Goal: Transaction & Acquisition: Purchase product/service

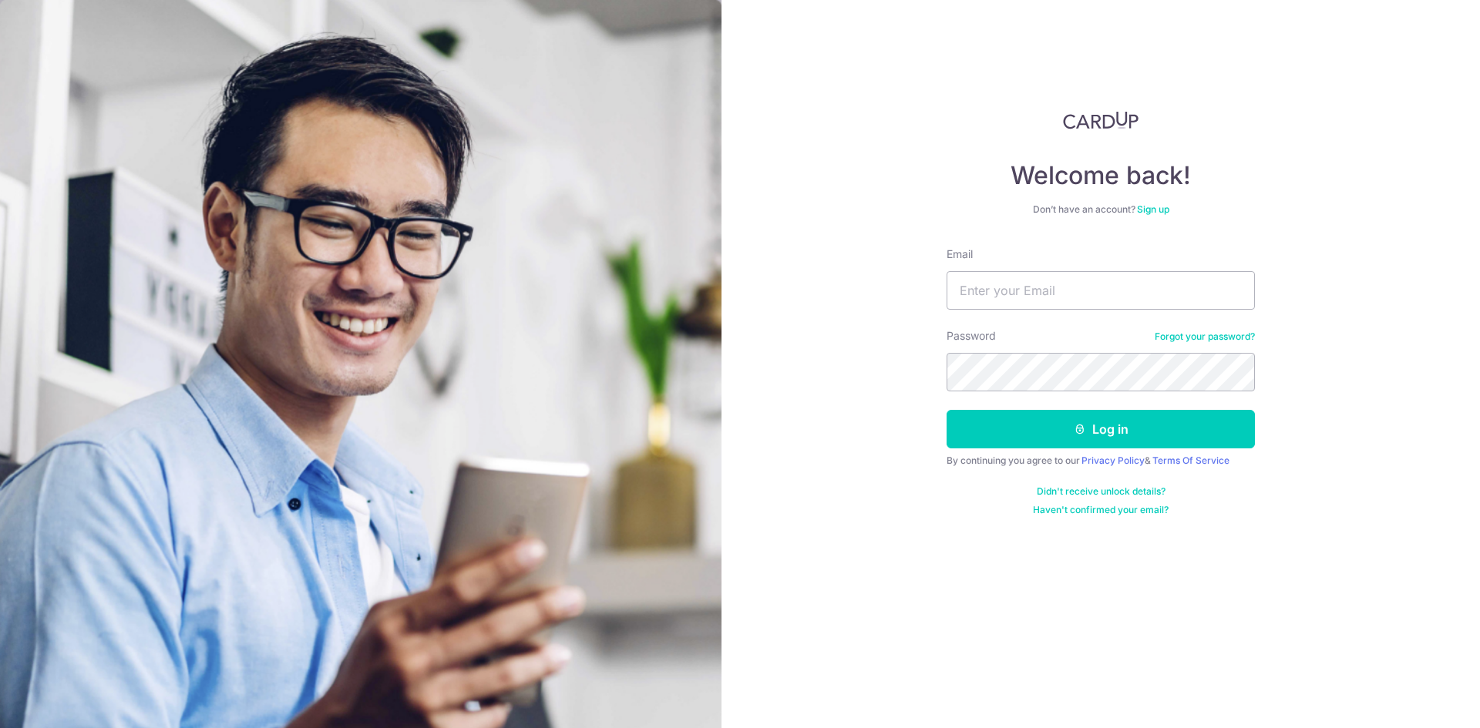
type input "vittoivanralph@gmail.com"
click at [730, 229] on div "Welcome back! Don’t have an account? Sign up Email vittoivanralph@gmail.com Pas…" at bounding box center [1100, 364] width 758 height 728
drag, startPoint x: 728, startPoint y: 228, endPoint x: 896, endPoint y: 412, distance: 248.7
click at [875, 407] on div "Welcome back! Don’t have an account? Sign up Email vittoivanralph@gmail.com Pas…" at bounding box center [1100, 364] width 758 height 728
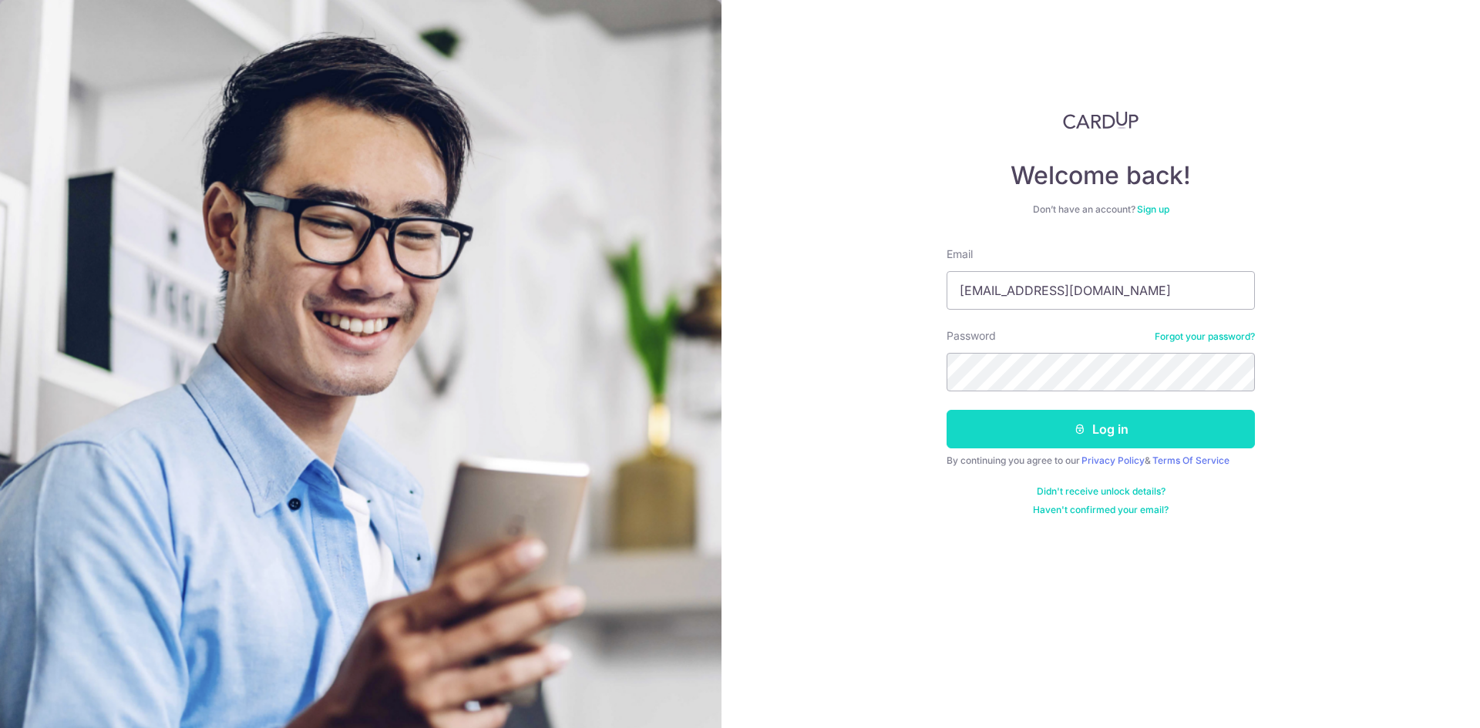
click at [991, 420] on button "Log in" at bounding box center [1100, 429] width 308 height 39
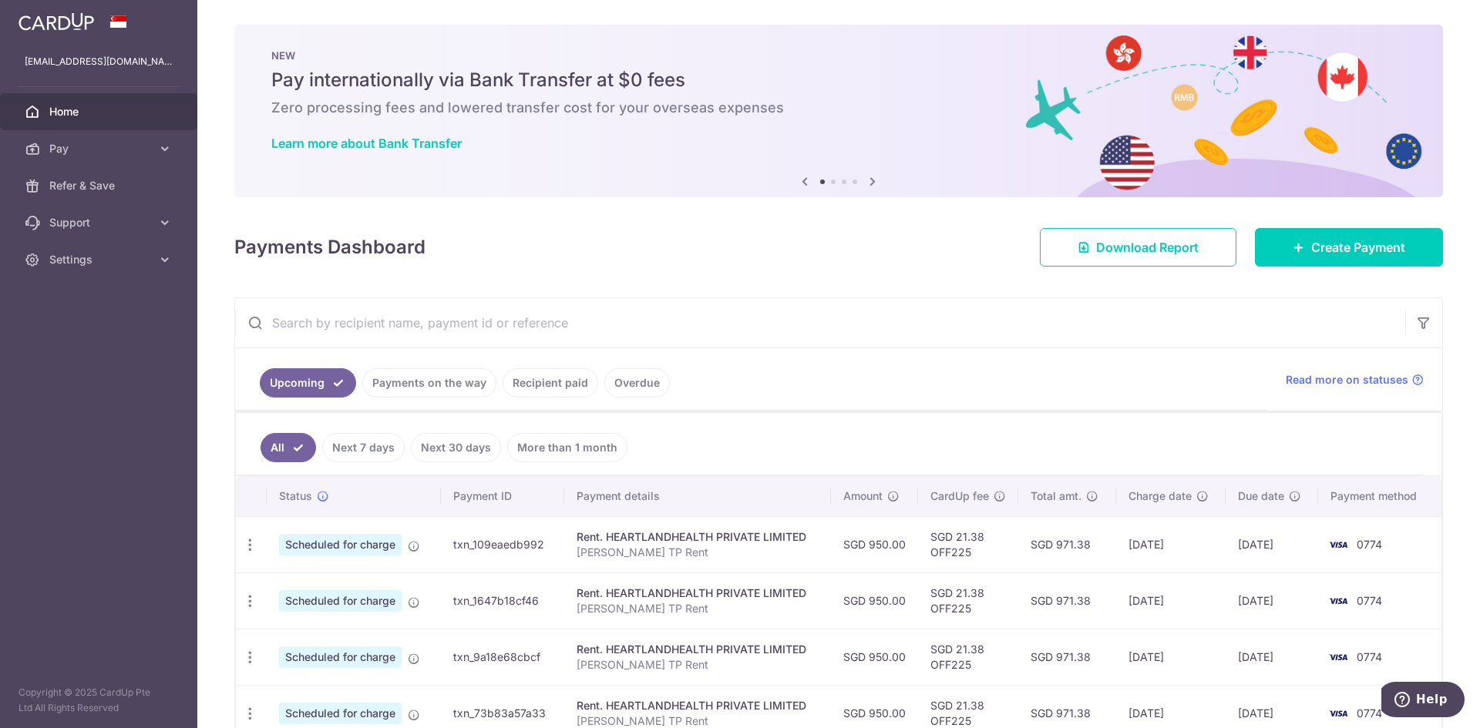
click at [710, 236] on div "Payments Dashboard Download Report Create Payment" at bounding box center [838, 244] width 1208 height 45
drag, startPoint x: 1307, startPoint y: 246, endPoint x: 1295, endPoint y: 245, distance: 12.4
click at [1311, 246] on span "Create Payment" at bounding box center [1358, 247] width 94 height 18
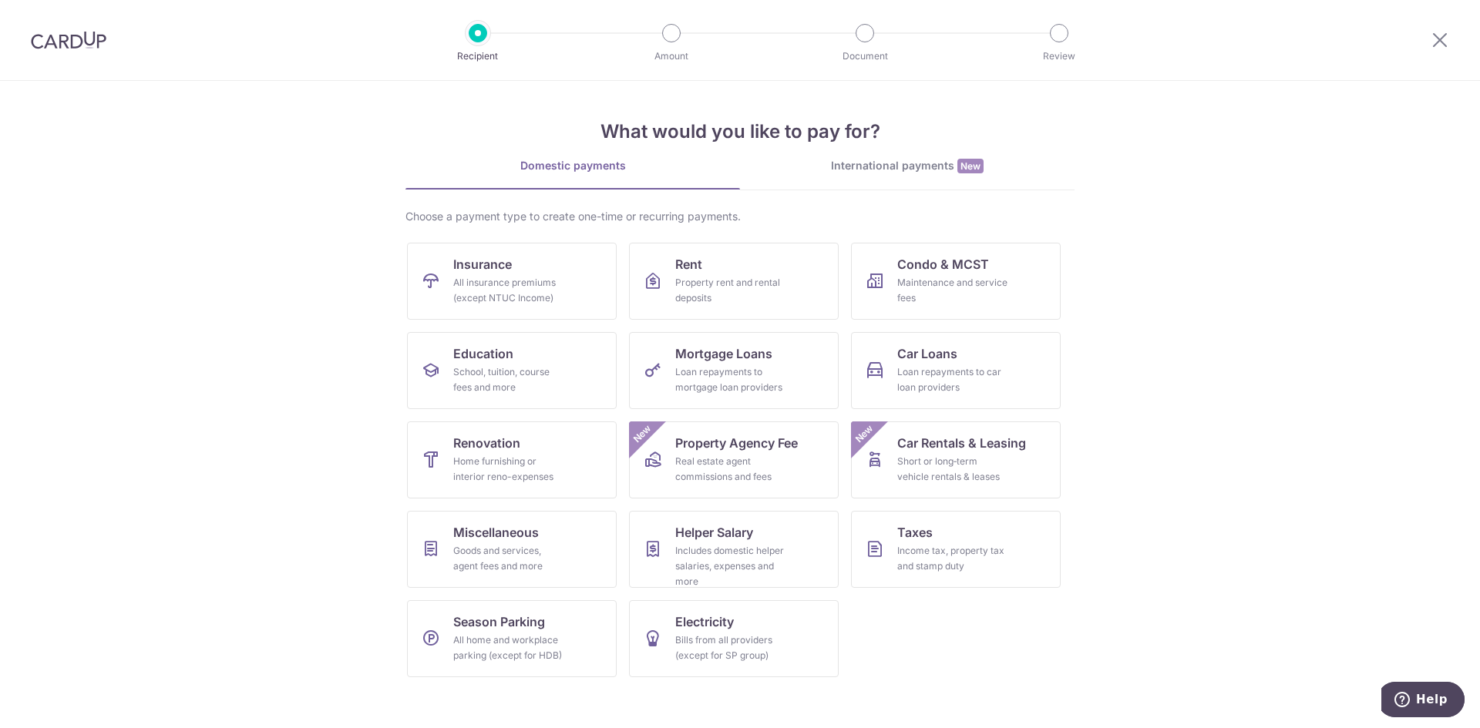
click at [1226, 484] on section "What would you like to pay for? Domestic payments International payments New Ch…" at bounding box center [740, 404] width 1480 height 647
click at [919, 528] on span "Taxes" at bounding box center [914, 532] width 35 height 18
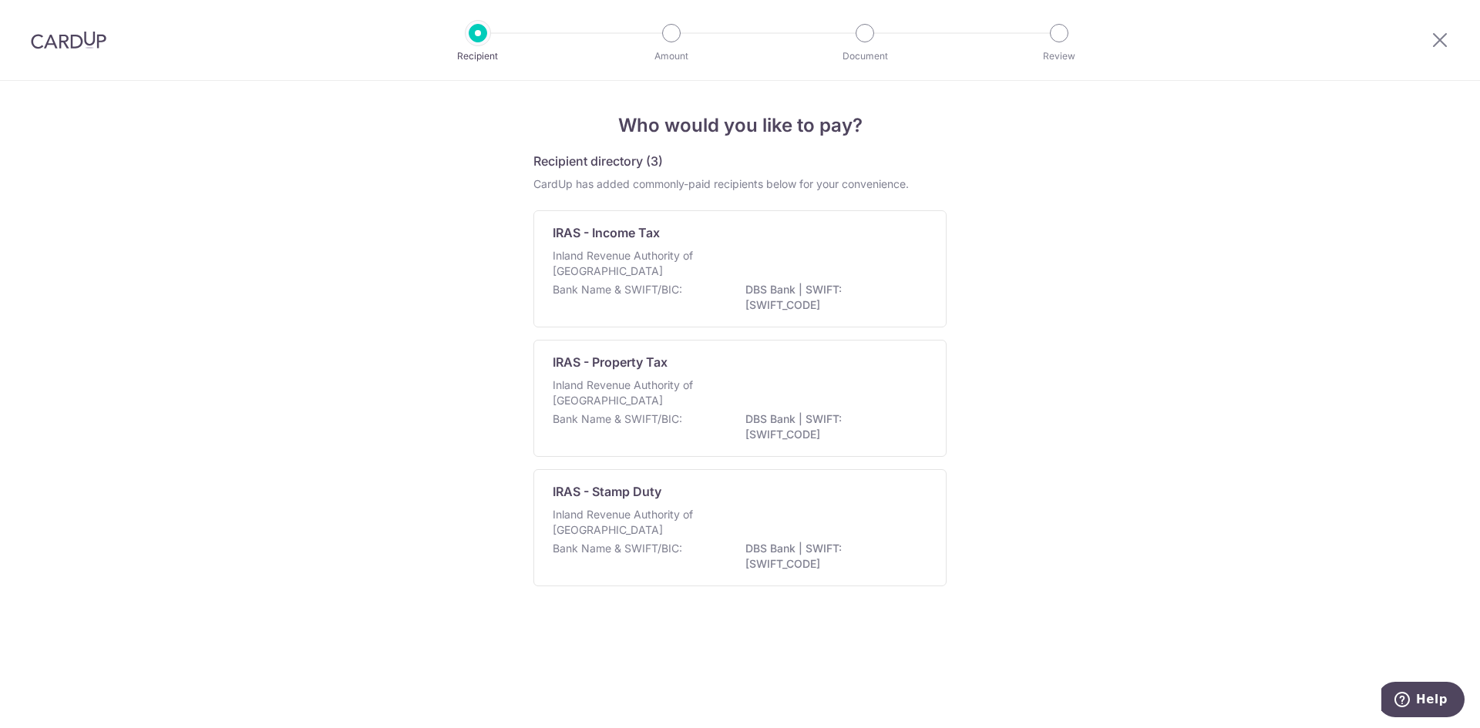
click at [1104, 291] on div "Who would you like to pay? Recipient directory (3) CardUp has added commonly-pa…" at bounding box center [740, 404] width 1480 height 647
click at [760, 233] on div "IRAS - Income Tax" at bounding box center [731, 232] width 356 height 18
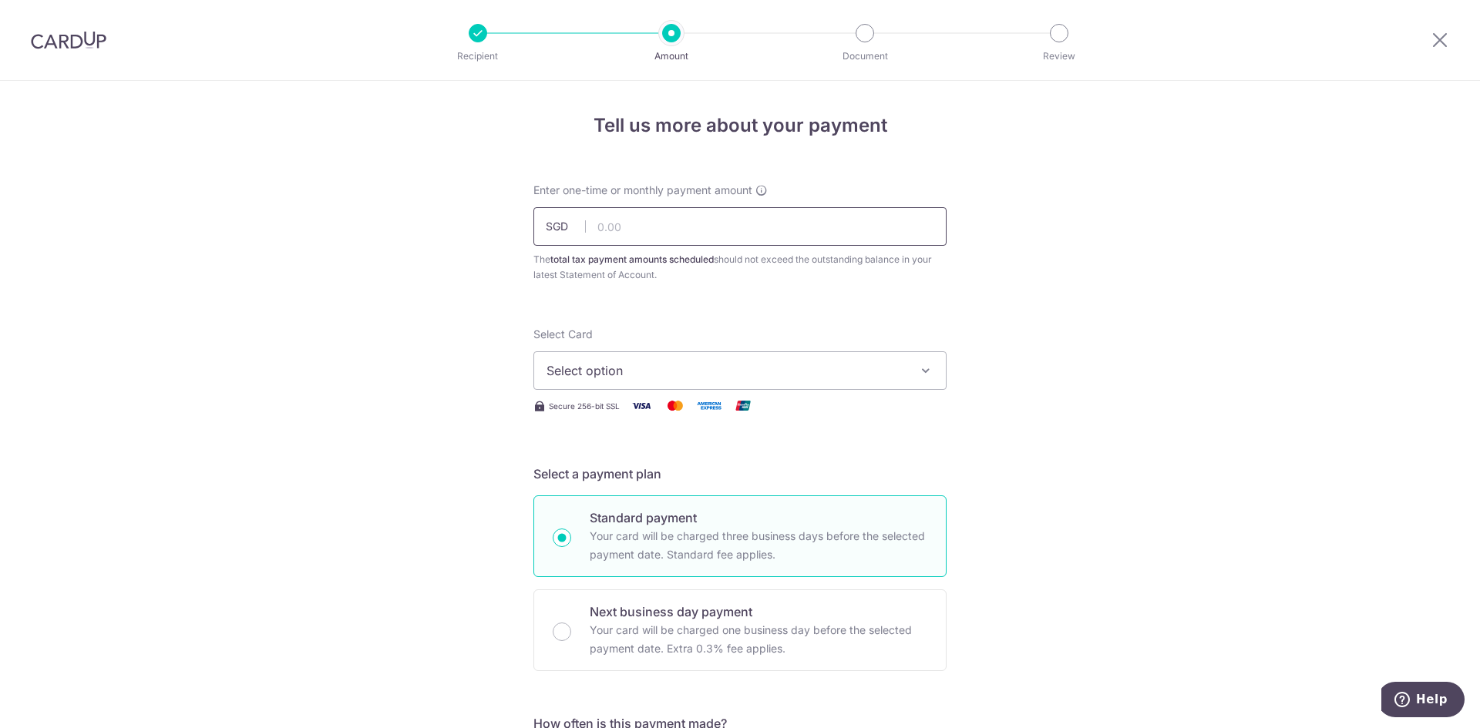
click at [680, 223] on input "text" at bounding box center [739, 226] width 413 height 39
click at [818, 262] on div "The total tax payment amounts scheduled should not exceed the outstanding balan…" at bounding box center [739, 267] width 413 height 31
click at [815, 217] on input "text" at bounding box center [739, 226] width 413 height 39
type input "326.39"
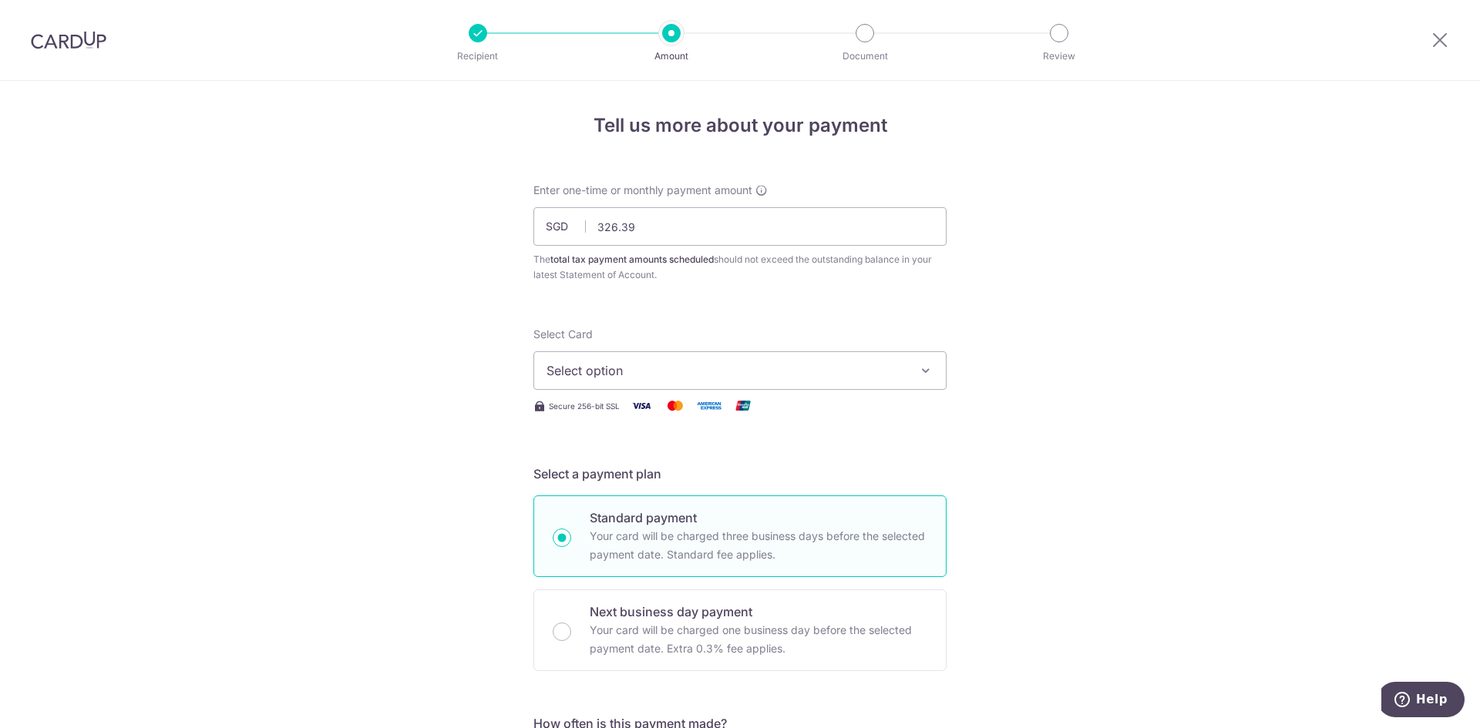
click at [664, 368] on span "Select option" at bounding box center [725, 370] width 359 height 18
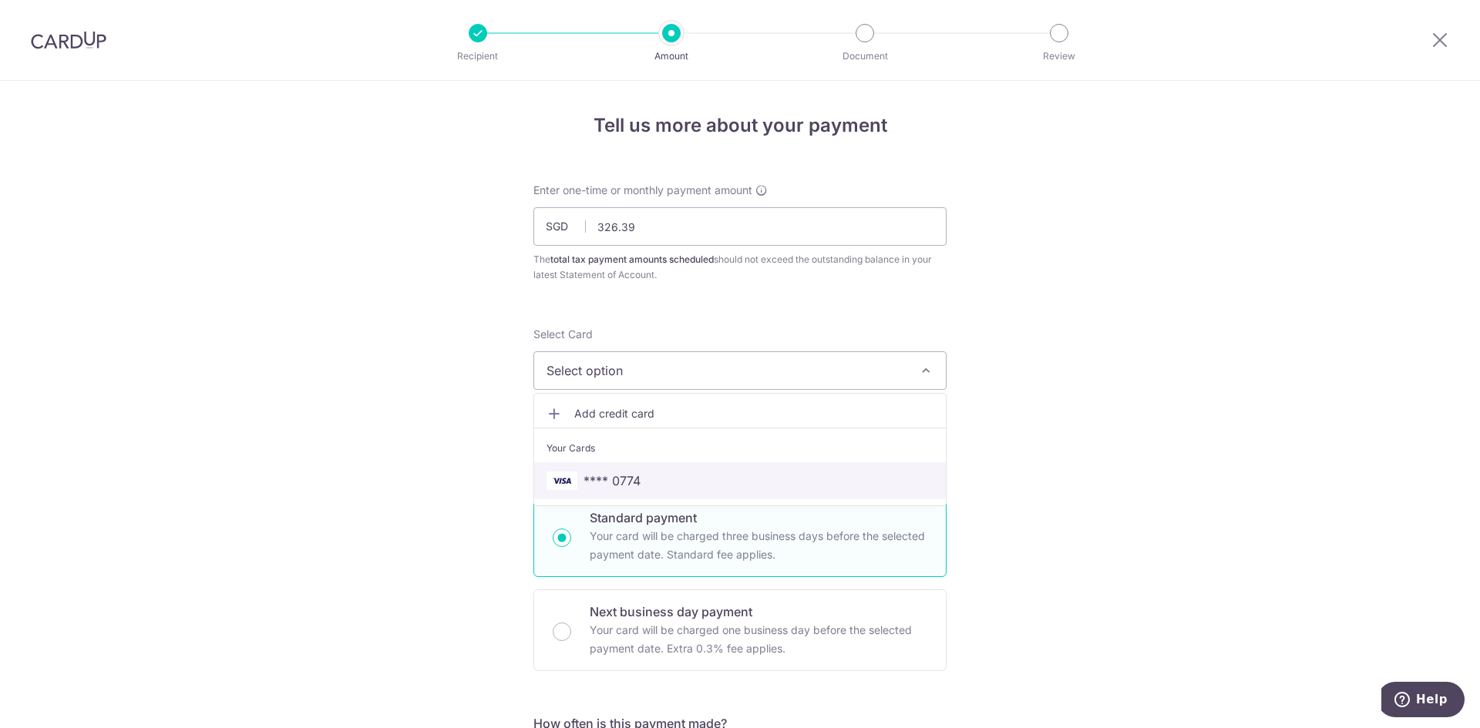
drag, startPoint x: 652, startPoint y: 470, endPoint x: 627, endPoint y: 463, distance: 26.4
click at [652, 470] on link "**** 0774" at bounding box center [740, 480] width 412 height 37
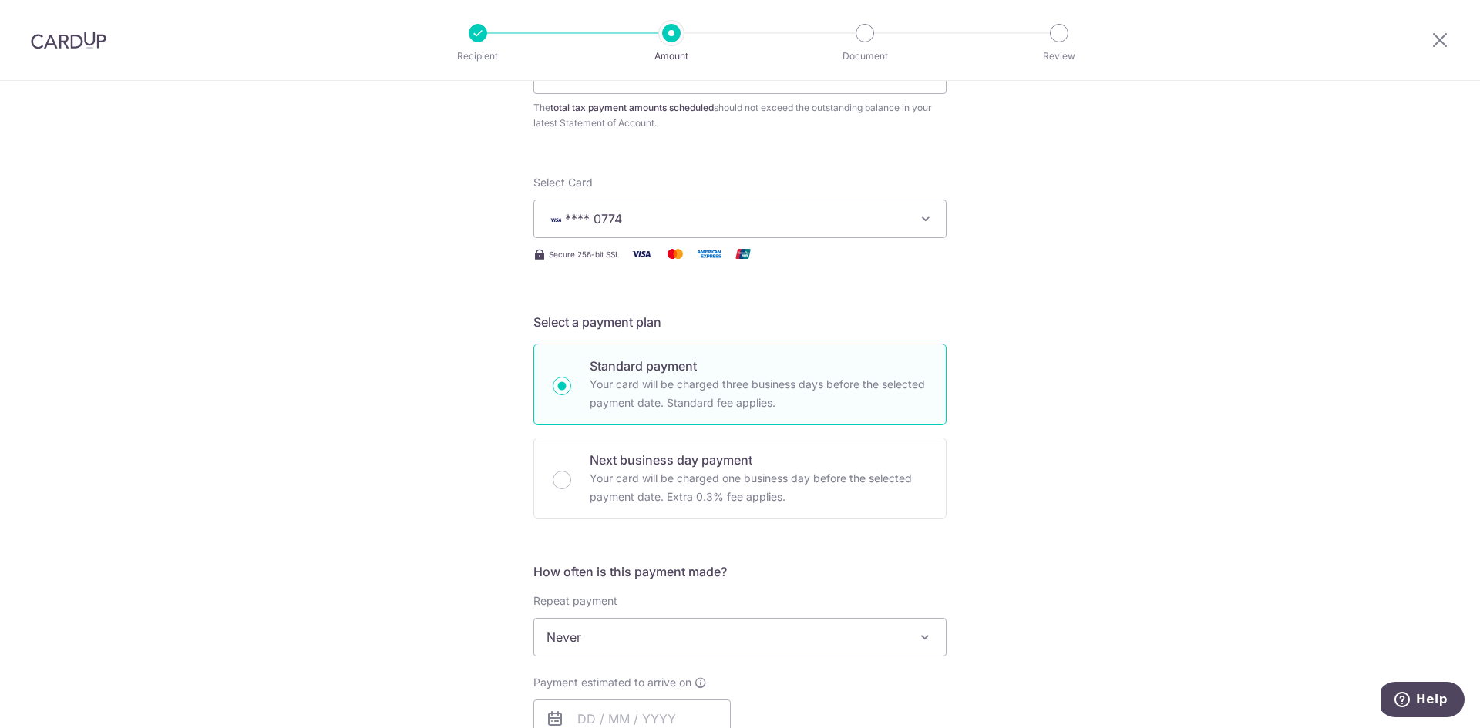
scroll to position [154, 0]
click at [1176, 419] on div "Tell us more about your payment Enter one-time or monthly payment amount SGD 32…" at bounding box center [740, 642] width 1480 height 1431
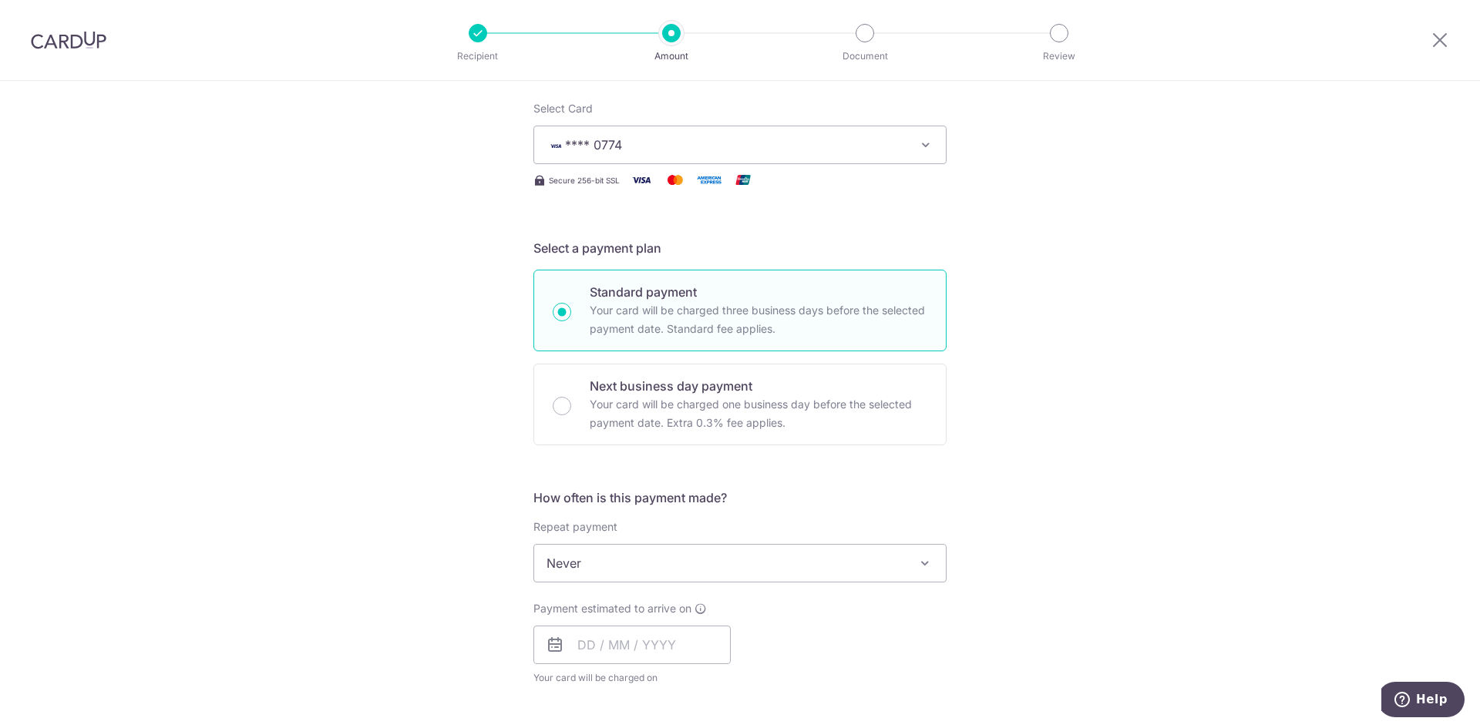
scroll to position [231, 0]
click at [1142, 393] on div "Tell us more about your payment Enter one-time or monthly payment amount SGD 32…" at bounding box center [740, 565] width 1480 height 1431
click at [1091, 499] on div "Tell us more about your payment Enter one-time or monthly payment amount SGD 32…" at bounding box center [740, 565] width 1480 height 1431
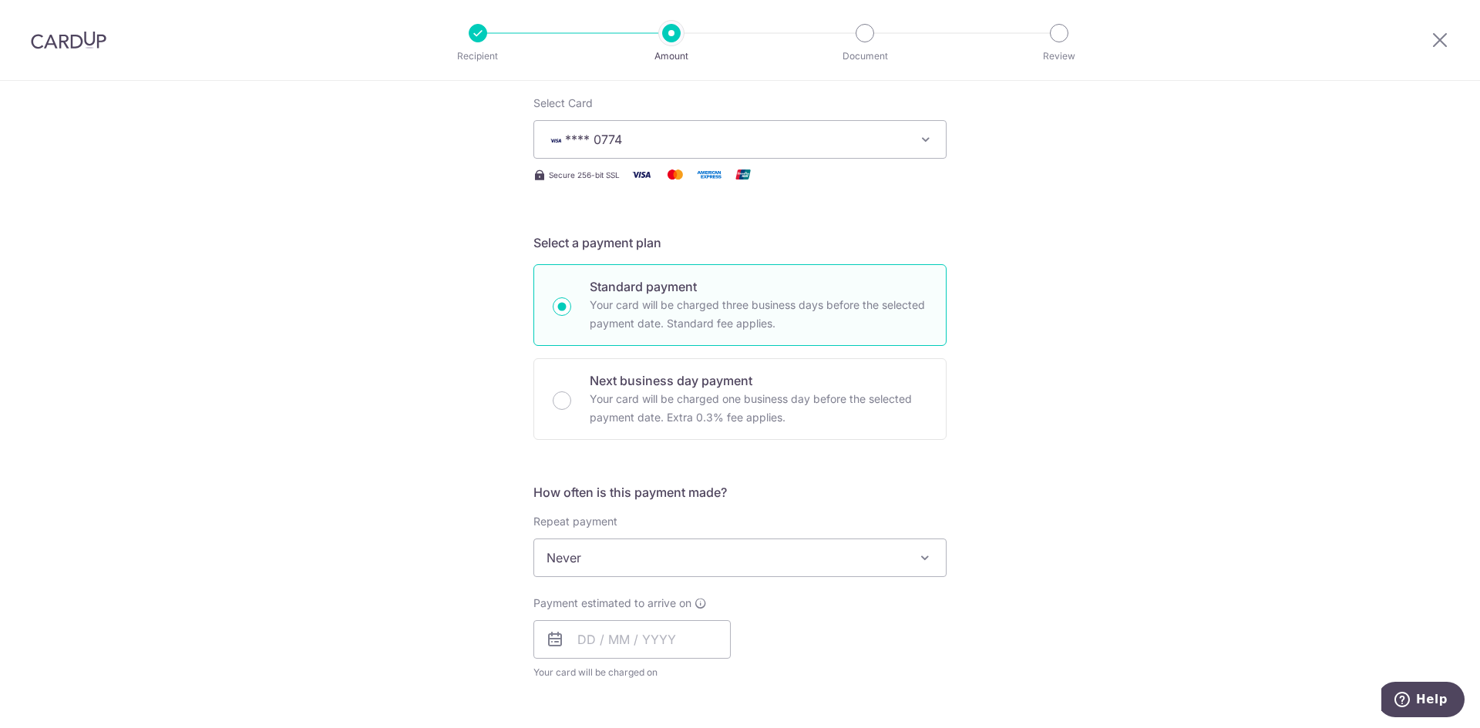
click at [409, 415] on div "Tell us more about your payment Enter one-time or monthly payment amount SGD 32…" at bounding box center [740, 565] width 1480 height 1431
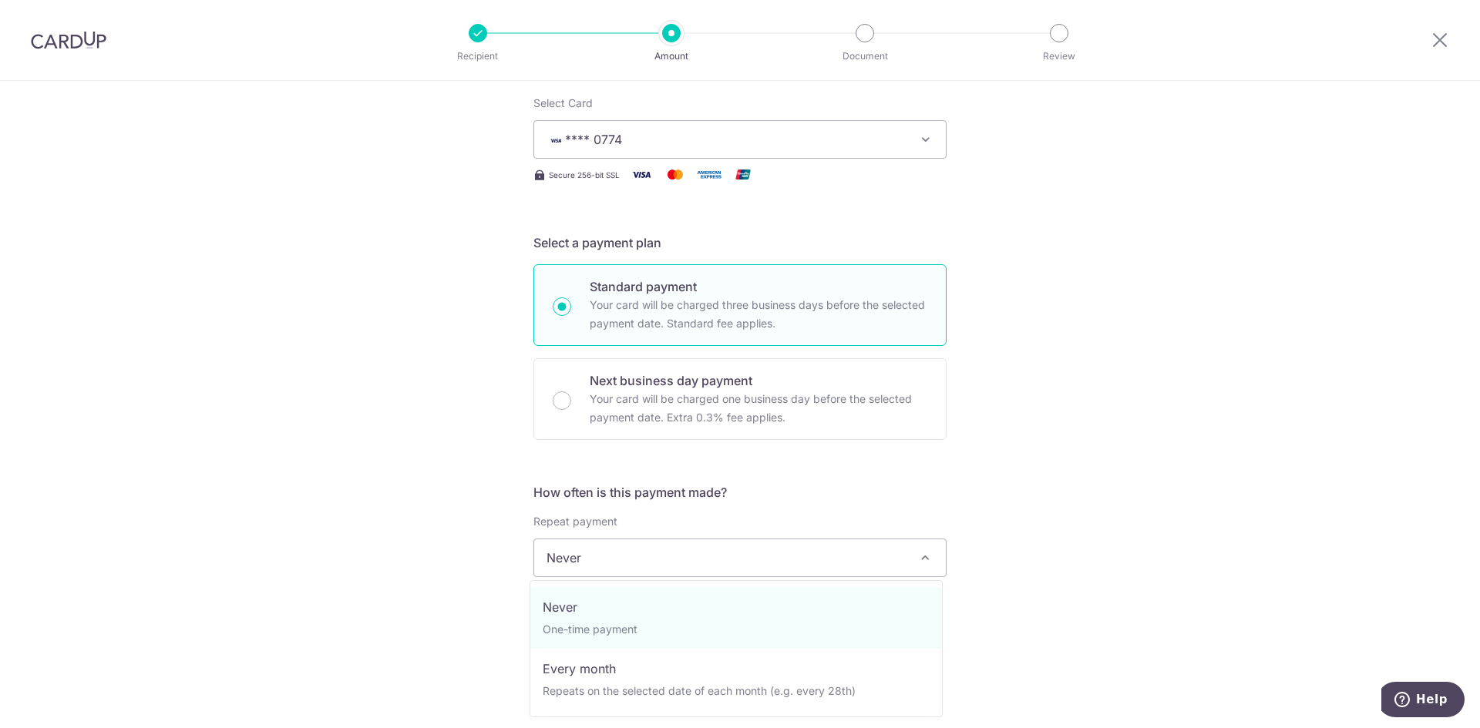
click at [768, 557] on span "Never" at bounding box center [740, 557] width 412 height 37
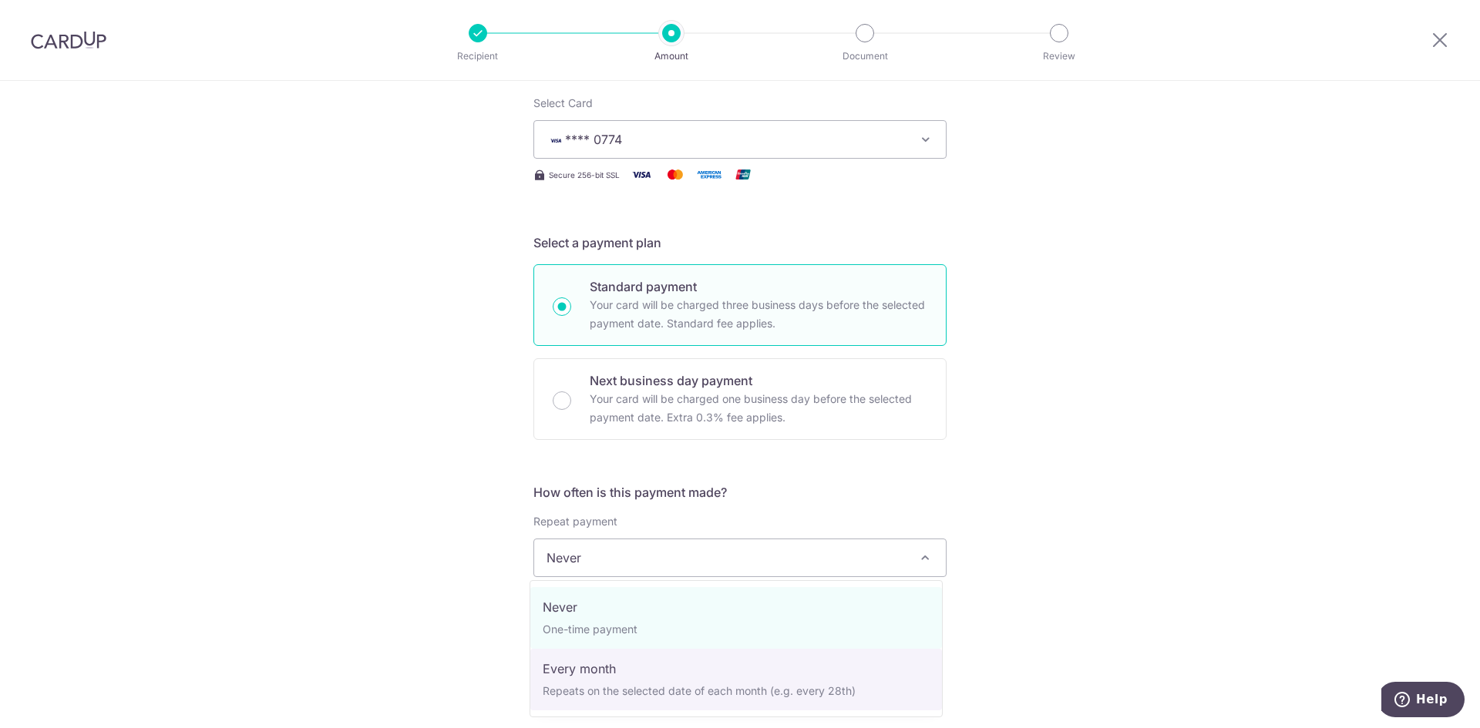
select select "3"
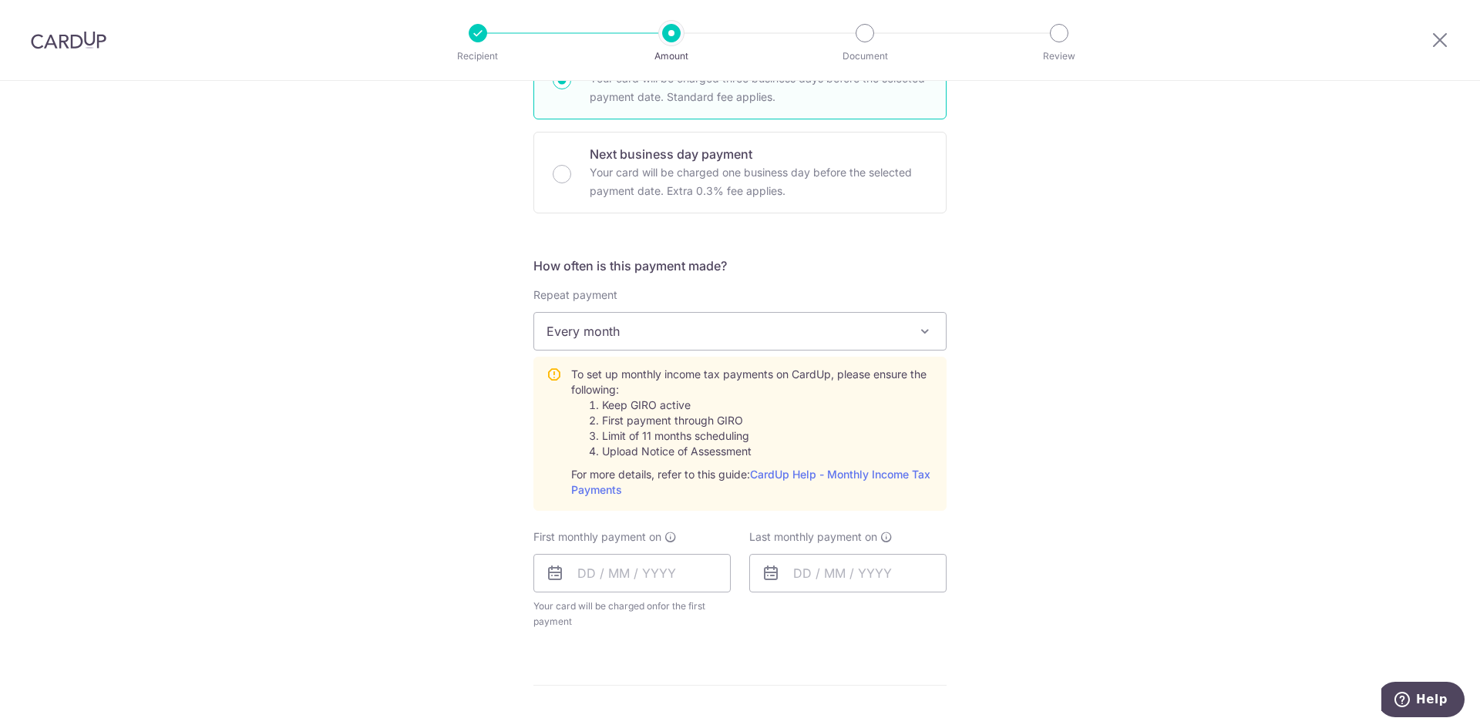
scroll to position [462, 0]
click at [1055, 492] on div "Tell us more about your payment Enter one-time or monthly payment amount SGD 32…" at bounding box center [740, 422] width 1480 height 1607
click at [279, 420] on div "Tell us more about your payment Enter one-time or monthly payment amount SGD 32…" at bounding box center [740, 422] width 1480 height 1607
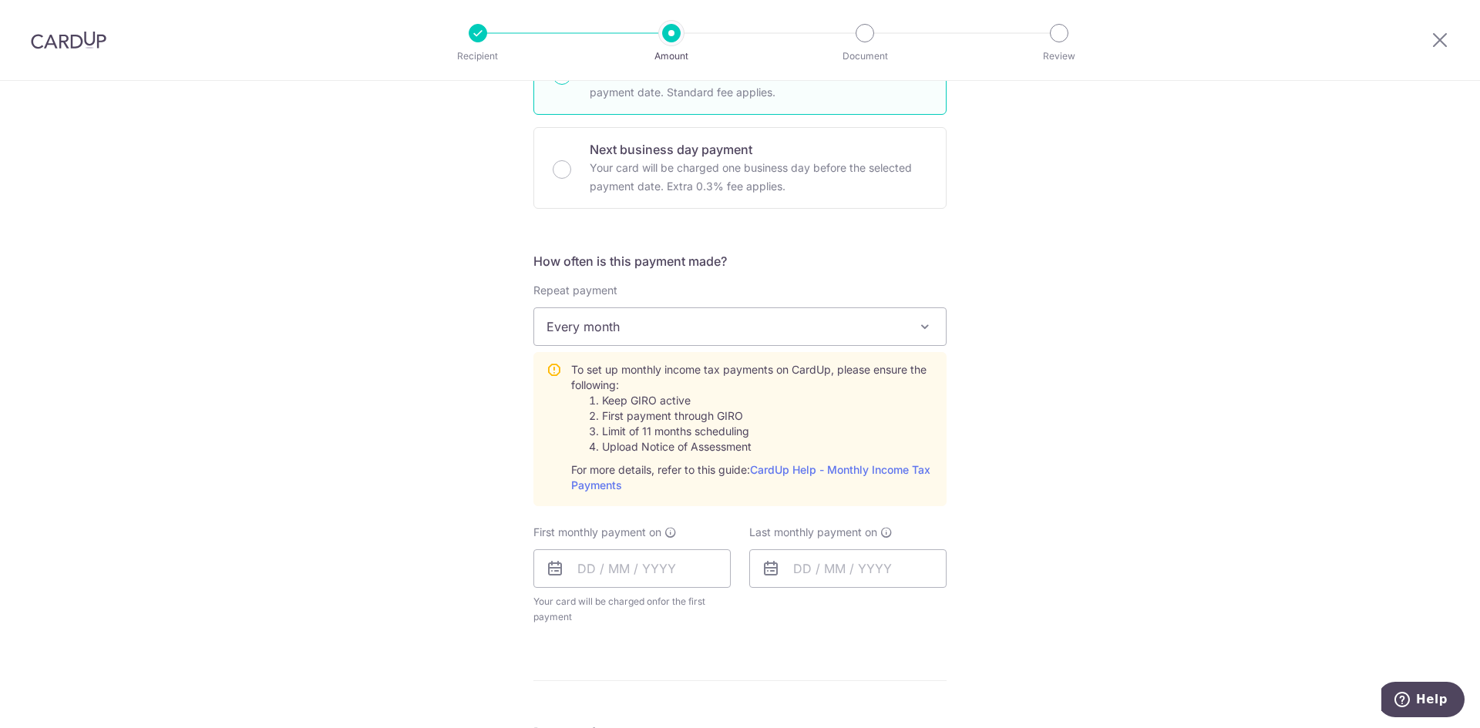
click at [1123, 440] on div "Tell us more about your payment Enter one-time or monthly payment amount SGD 32…" at bounding box center [740, 422] width 1480 height 1607
click at [640, 583] on input "text" at bounding box center [631, 568] width 197 height 39
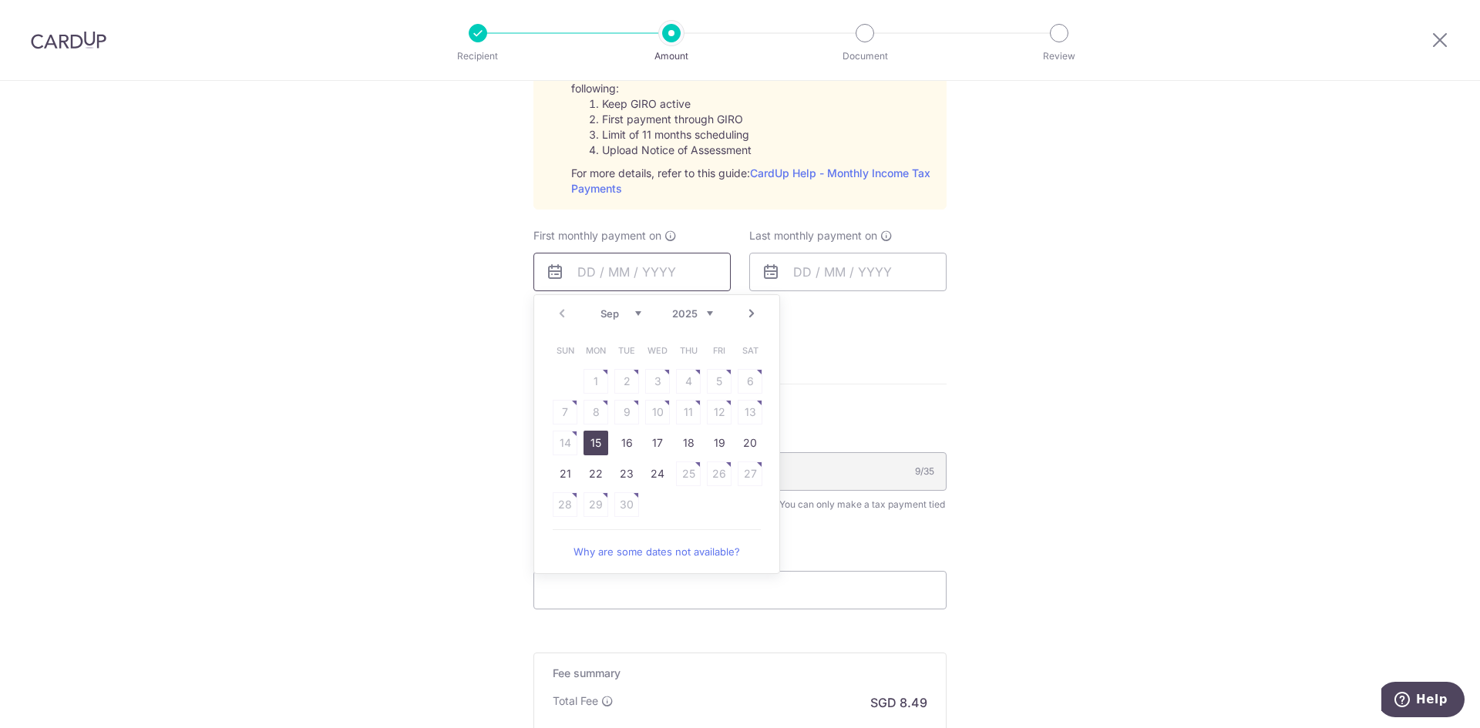
scroll to position [771, 0]
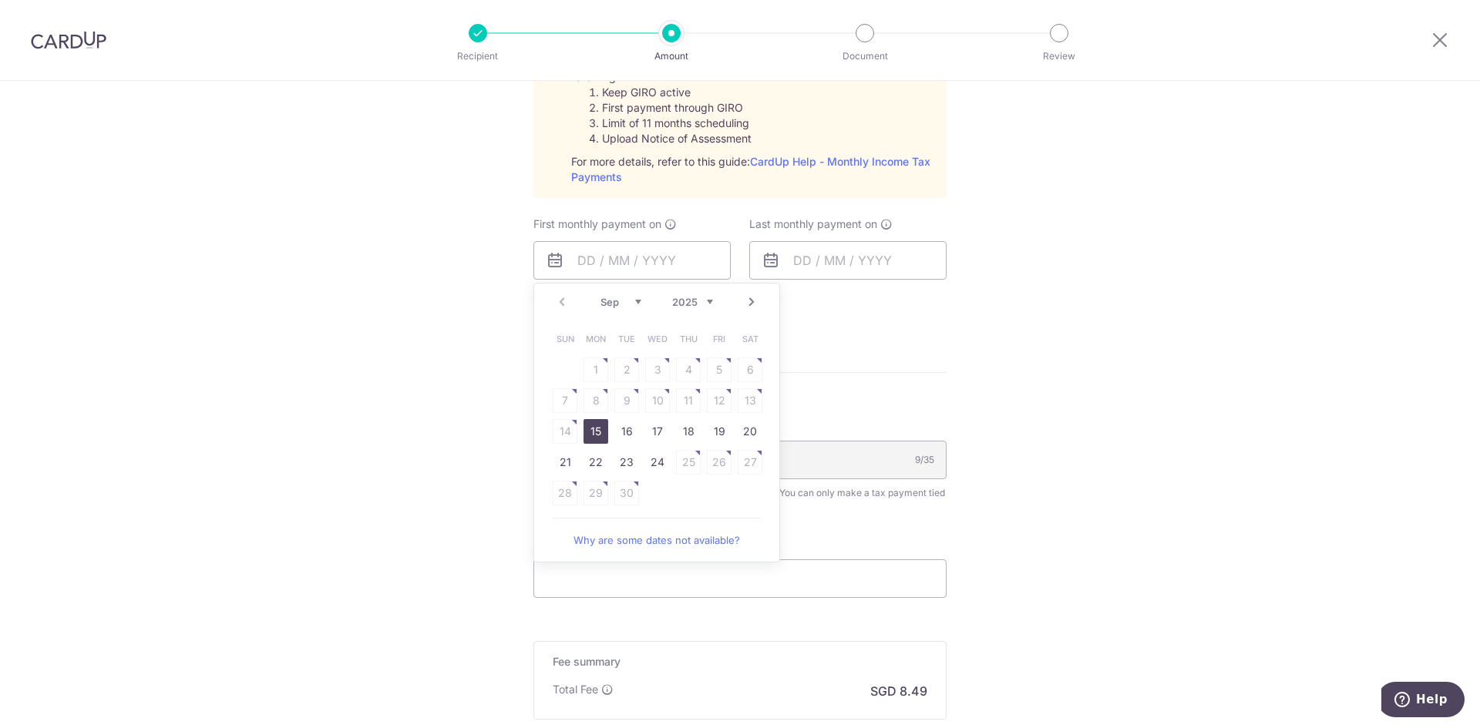
click at [423, 404] on div "Tell us more about your payment Enter one-time or monthly payment amount SGD 32…" at bounding box center [740, 113] width 1480 height 1607
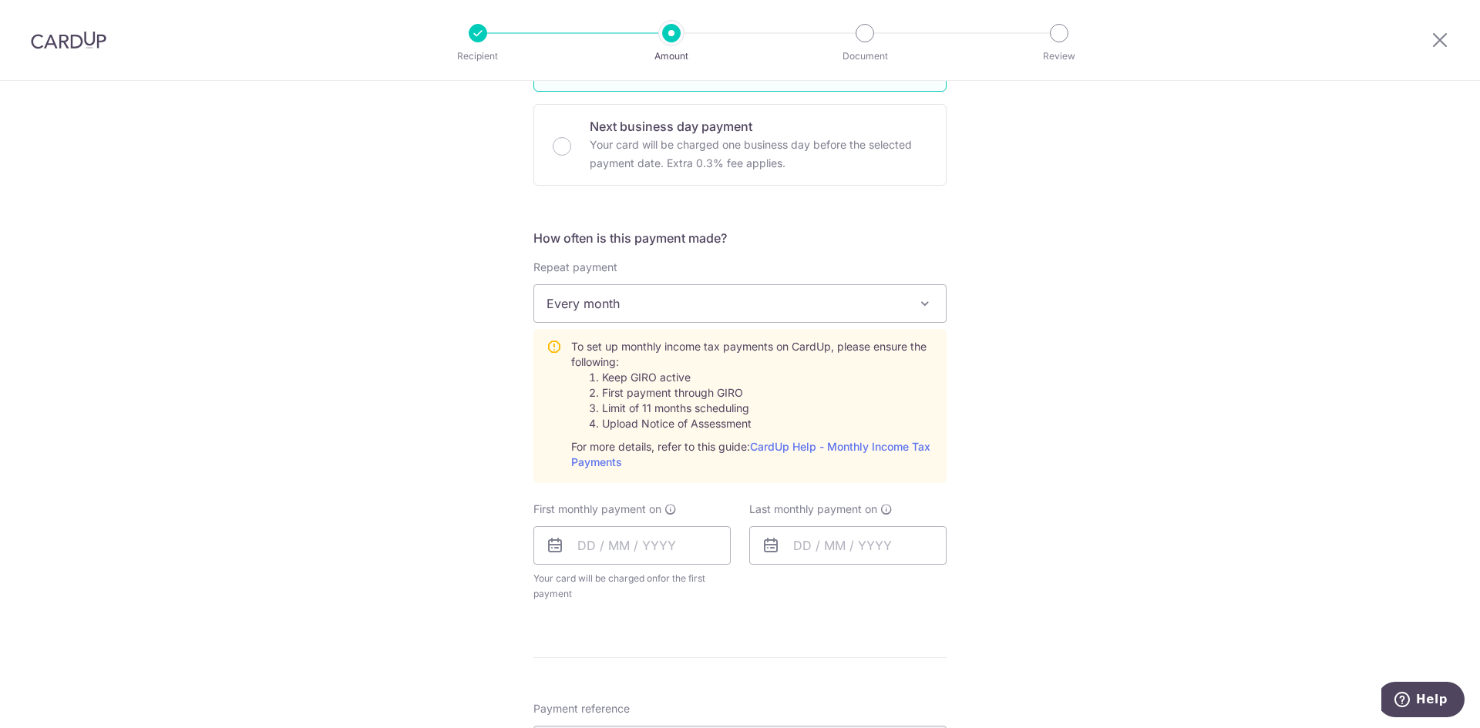
scroll to position [616, 0]
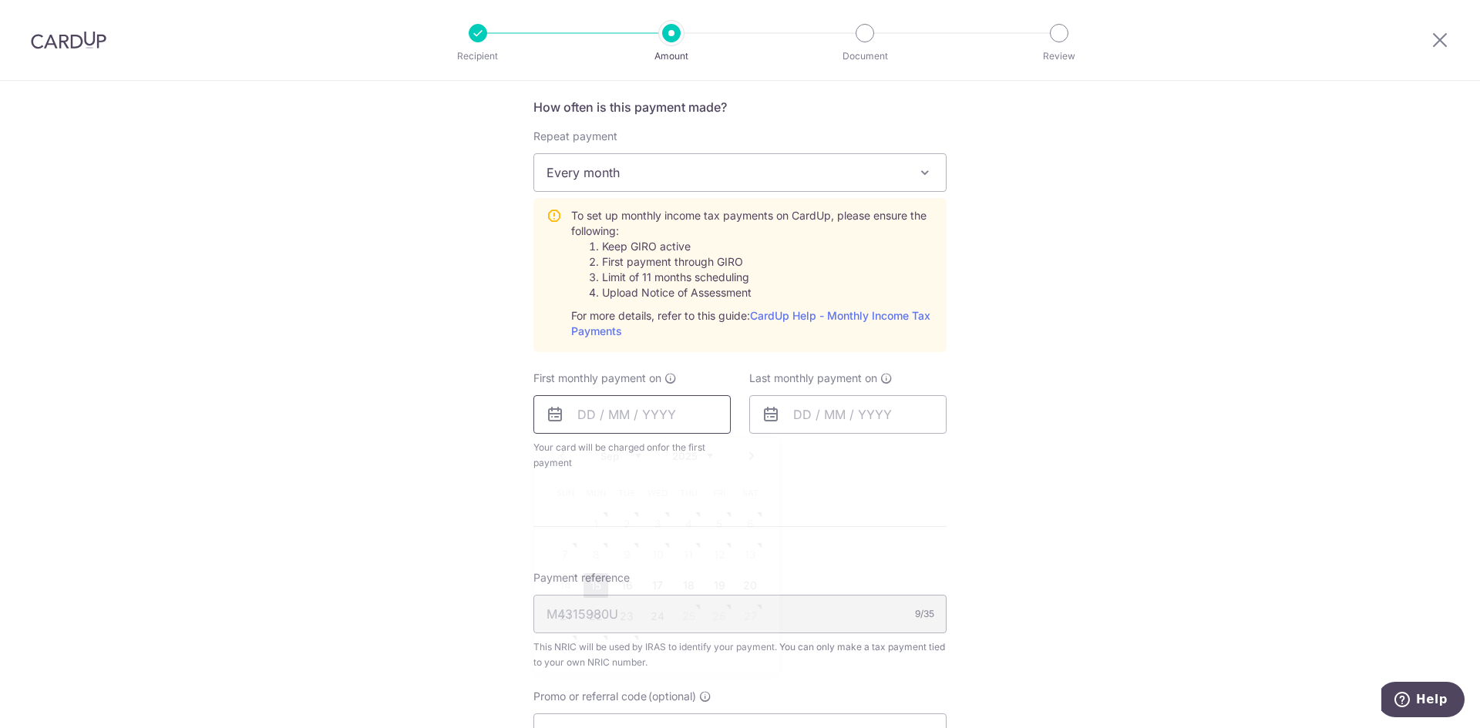
click at [653, 405] on input "text" at bounding box center [631, 414] width 197 height 39
click at [356, 390] on div "Tell us more about your payment Enter one-time or monthly payment amount SGD 32…" at bounding box center [740, 267] width 1480 height 1607
click at [643, 415] on input "text" at bounding box center [631, 414] width 197 height 39
click at [664, 513] on table "Sun Mon Tue Wed Thu Fri Sat 1 2 3 4 5 6 7 8 9 10 11 12 13 14 15 16 17 18 19 20 …" at bounding box center [657, 570] width 216 height 185
click at [561, 549] on table "Sun Mon Tue Wed Thu Fri Sat 1 2 3 4 5 6 7 8 9 10 11 12 13 14 15 16 17 18 19 20 …" at bounding box center [657, 570] width 216 height 185
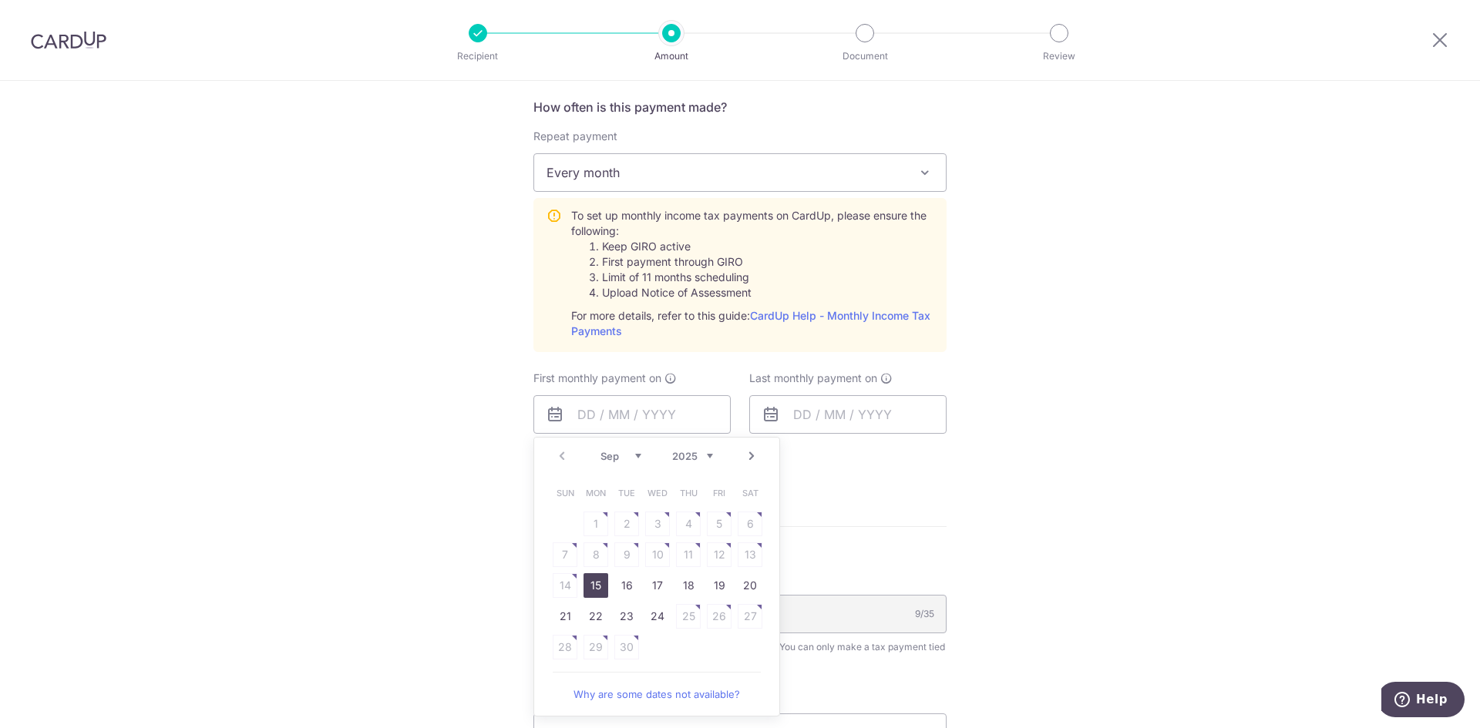
click at [596, 551] on table "Sun Mon Tue Wed Thu Fri Sat 1 2 3 4 5 6 7 8 9 10 11 12 13 14 15 16 17 18 19 20 …" at bounding box center [657, 570] width 216 height 185
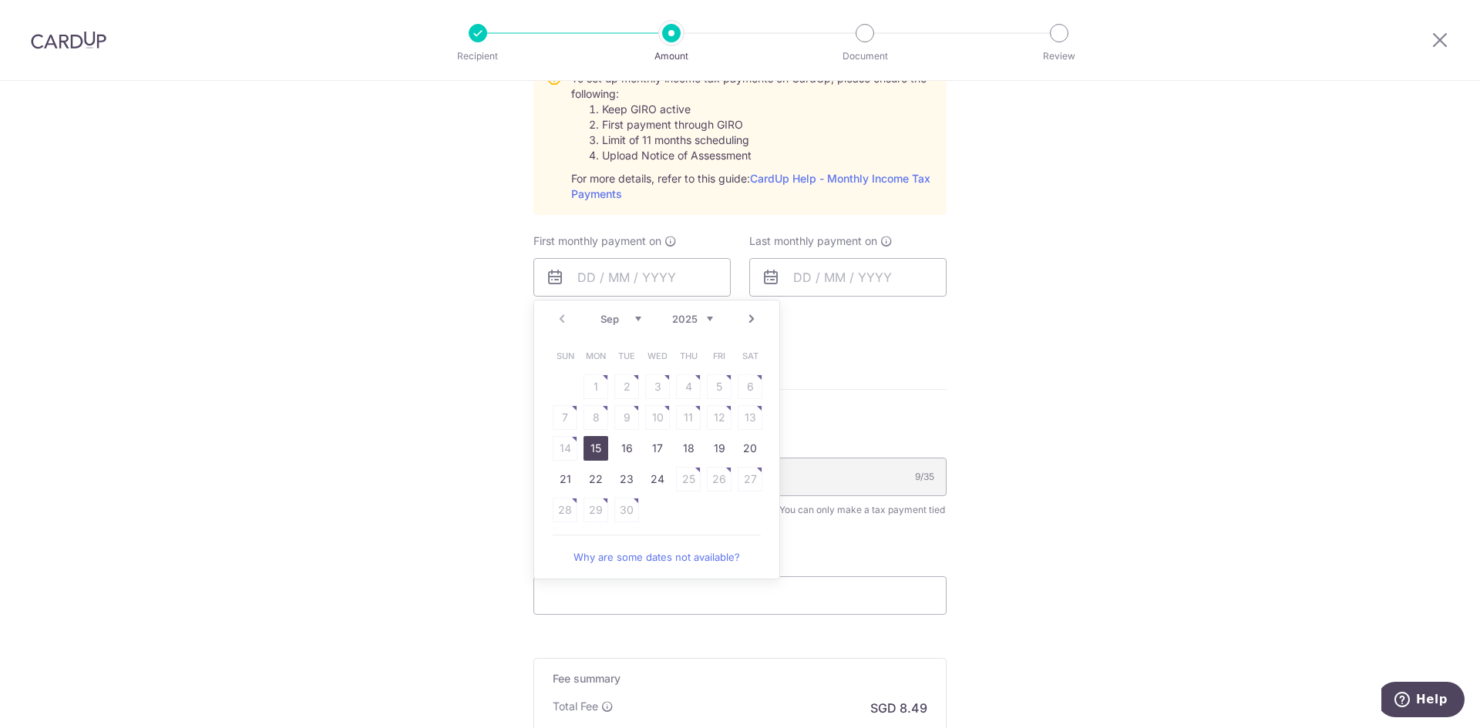
scroll to position [771, 0]
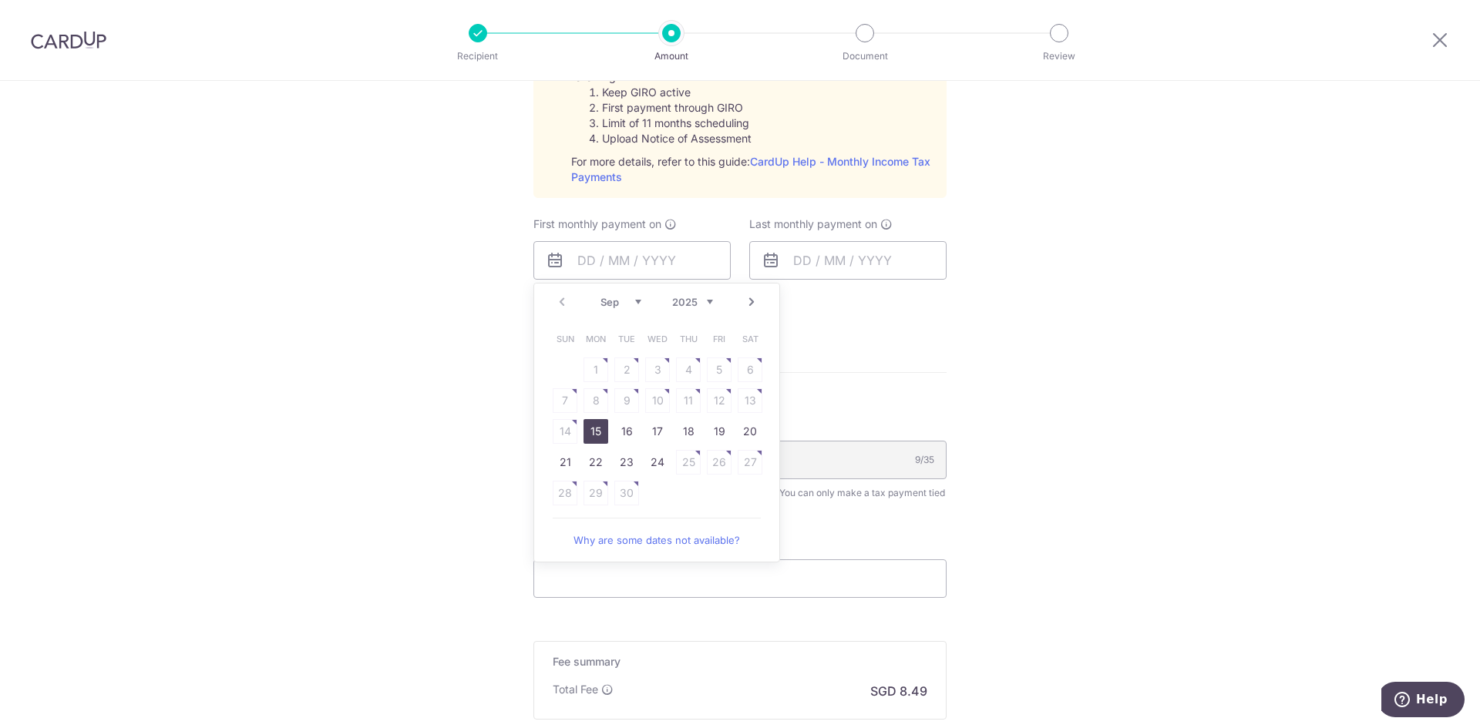
click at [597, 438] on link "15" at bounding box center [595, 431] width 25 height 25
type input "[DATE]"
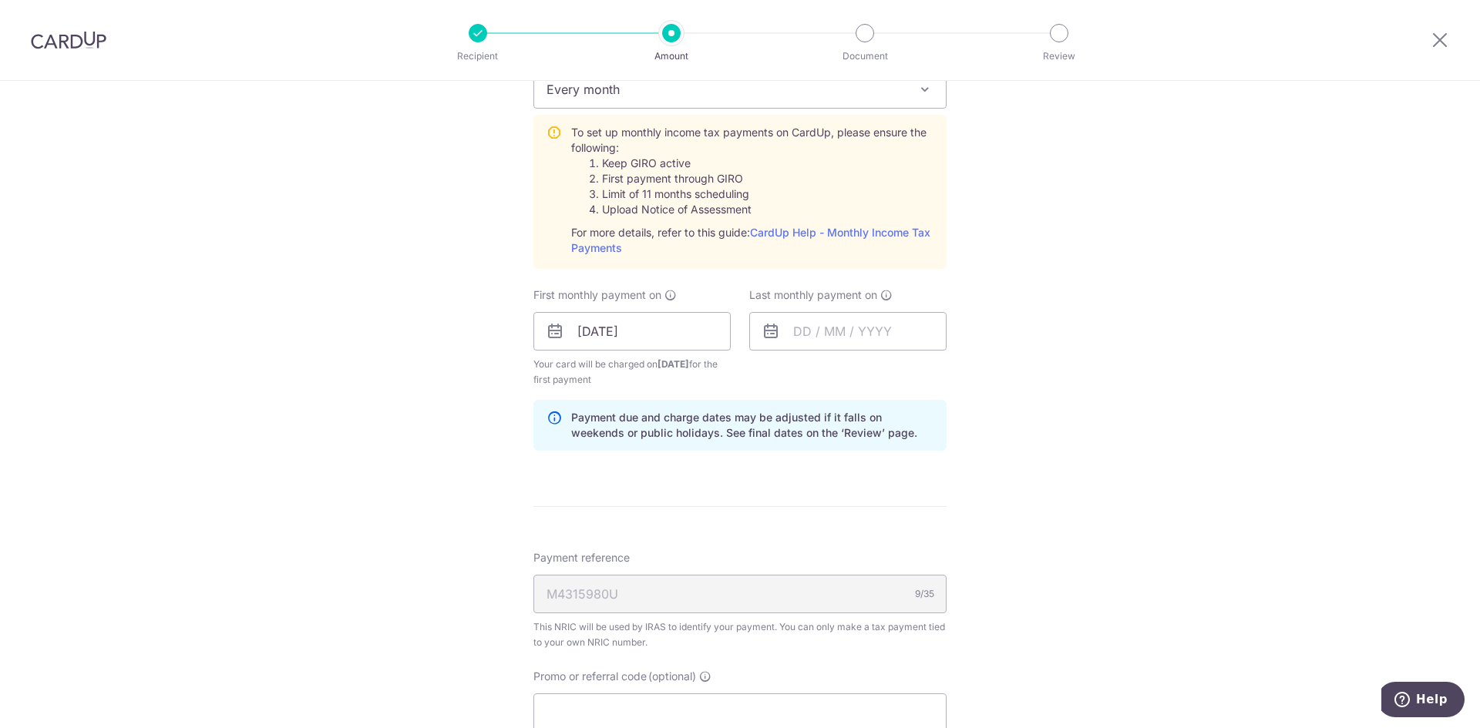
scroll to position [694, 0]
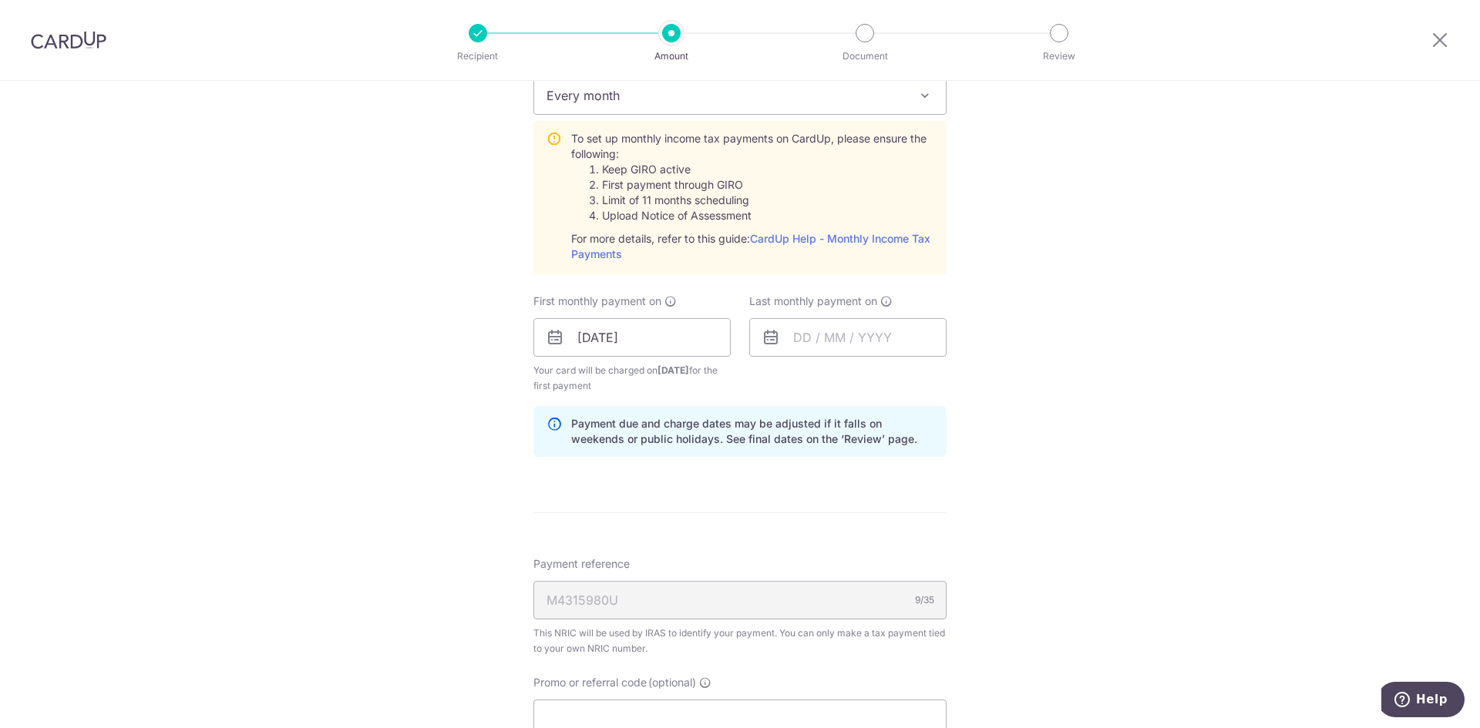
click at [467, 452] on div "Tell us more about your payment Enter one-time or monthly payment amount SGD 32…" at bounding box center [740, 222] width 1480 height 1670
click at [869, 329] on input "text" at bounding box center [847, 337] width 197 height 39
click at [839, 375] on select "Sep Oct Nov Dec" at bounding box center [836, 379] width 41 height 12
click at [966, 381] on link "Next" at bounding box center [967, 379] width 18 height 18
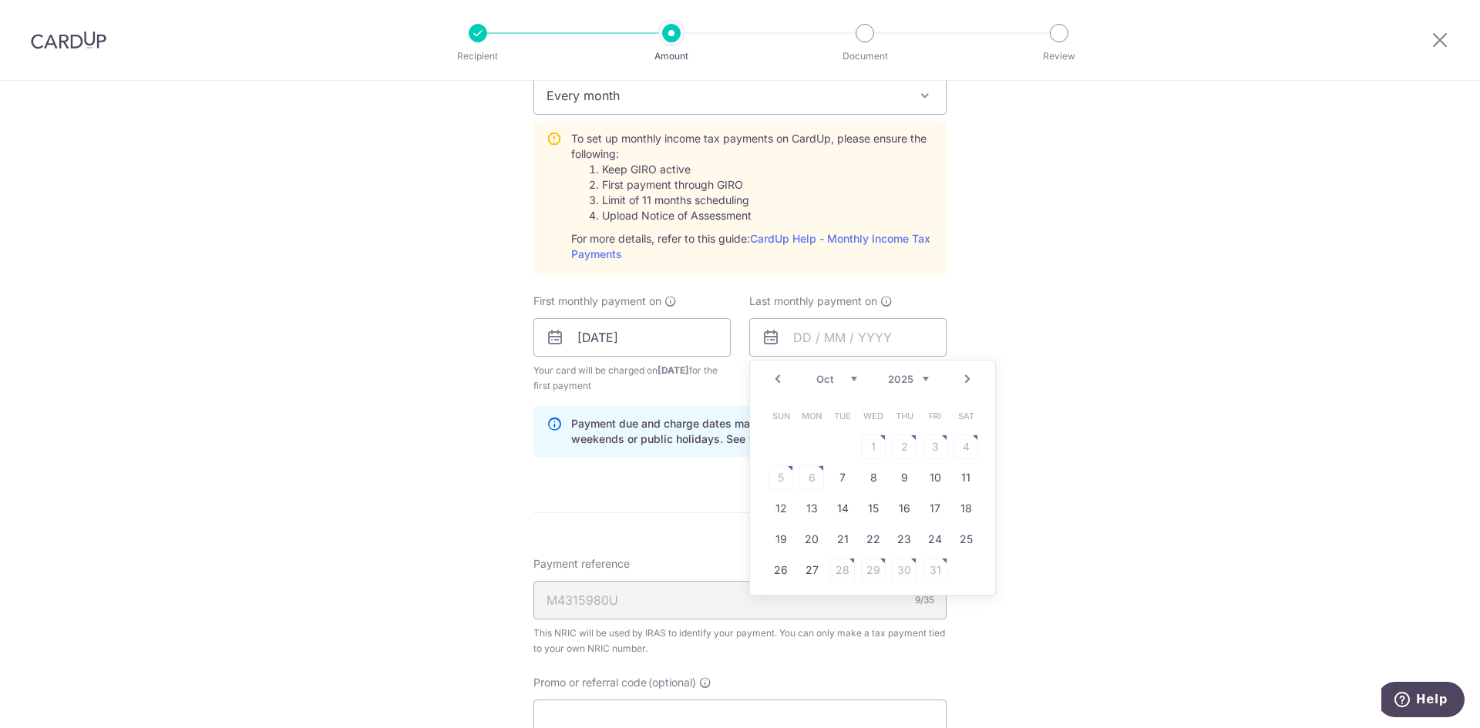
click at [926, 384] on div "Prev Next Sep Oct Nov Dec 2025 2026" at bounding box center [872, 379] width 245 height 37
click at [915, 382] on select "2025 2026" at bounding box center [908, 379] width 41 height 12
click at [835, 376] on select "Jan Feb Mar Apr May Jun Jul Aug Sep Oct" at bounding box center [836, 379] width 41 height 12
click at [807, 473] on table "Sun Mon Tue Wed Thu Fri Sat 1 2 3 4 5 6 7 8 9 10 11 12 13 14 15 16 17 18 19 20 …" at bounding box center [873, 493] width 216 height 185
click at [829, 464] on table "Sun Mon Tue Wed Thu Fri Sat 1 2 3 4 5 6 7 8 9 10 11 12 13 14 15 16 17 18 19 20 …" at bounding box center [873, 493] width 216 height 185
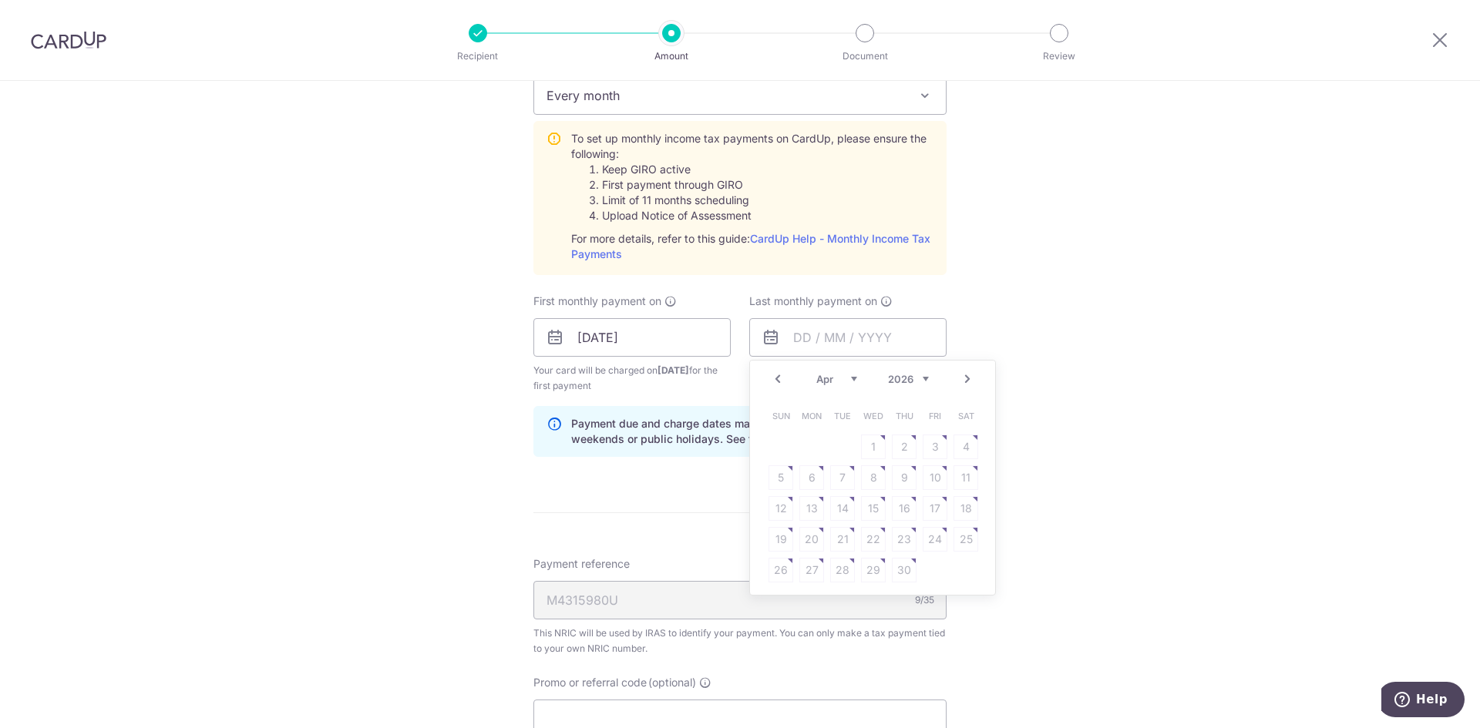
click at [775, 375] on link "Prev" at bounding box center [777, 379] width 18 height 18
click at [396, 383] on div "Tell us more about your payment Enter one-time or monthly payment amount SGD 32…" at bounding box center [740, 222] width 1480 height 1670
click at [635, 344] on input "[DATE]" at bounding box center [631, 337] width 197 height 39
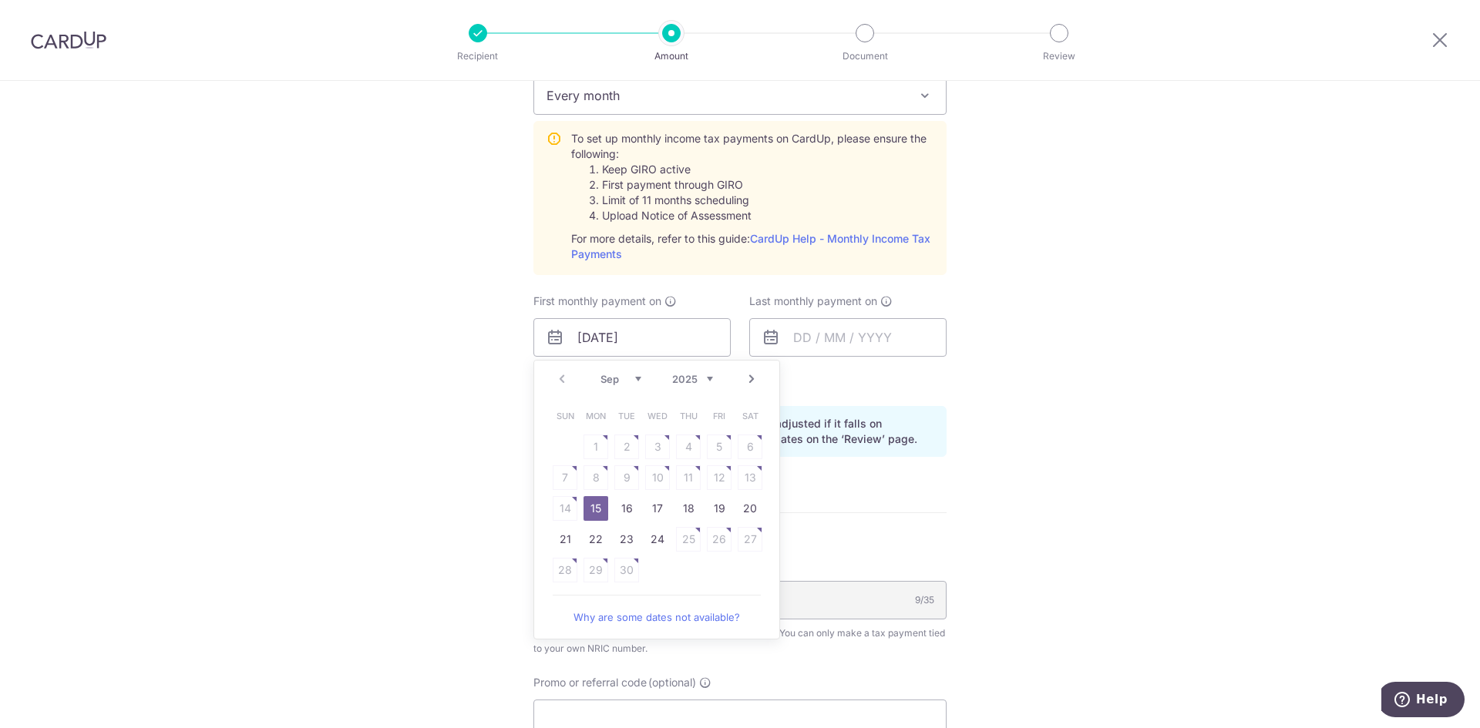
click at [1175, 327] on div "Tell us more about your payment Enter one-time or monthly payment amount SGD 32…" at bounding box center [740, 222] width 1480 height 1670
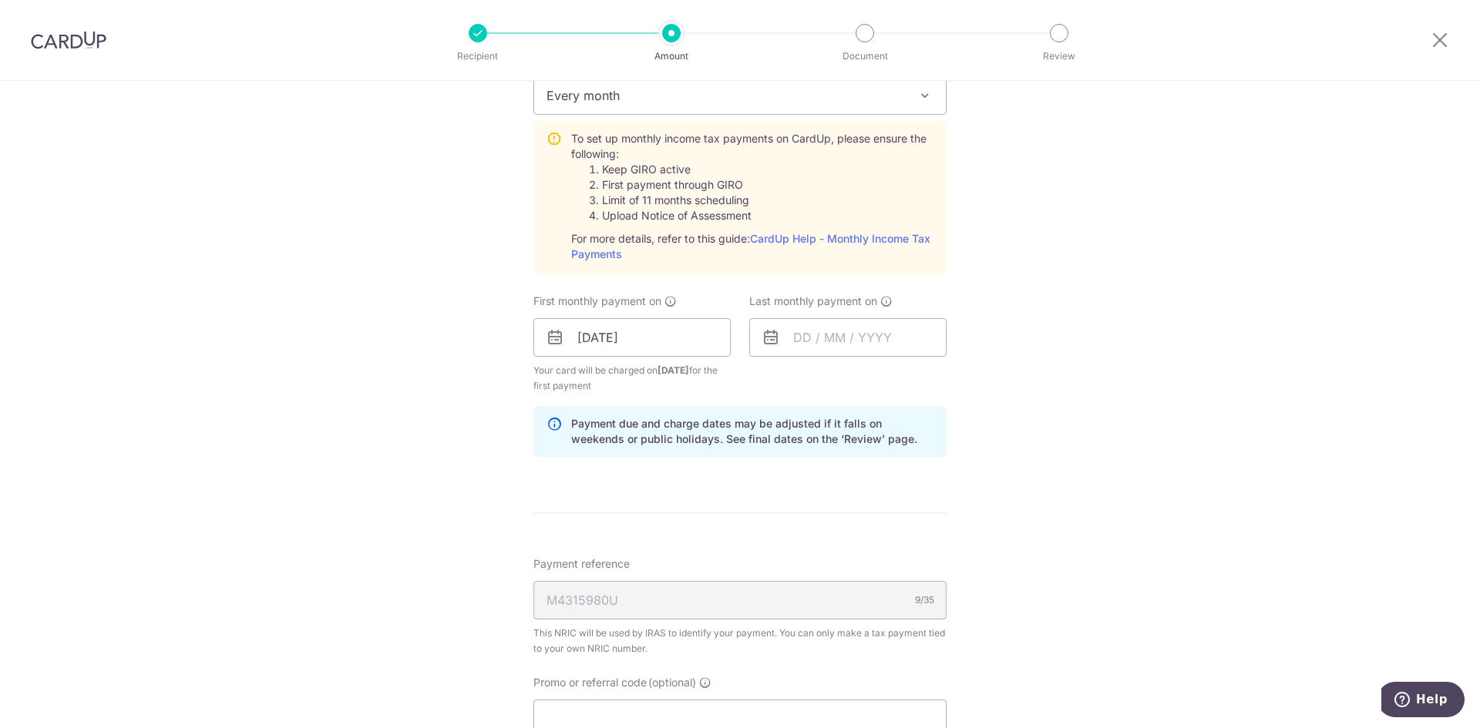
click at [1152, 420] on div "Tell us more about your payment Enter one-time or monthly payment amount SGD 32…" at bounding box center [740, 222] width 1480 height 1670
click at [1111, 447] on div "Tell us more about your payment Enter one-time or monthly payment amount SGD 32…" at bounding box center [740, 222] width 1480 height 1670
click at [836, 316] on div "Last monthly payment on Prev Next Sep Oct Nov Dec 2025 2026 Sun Mon Tue Wed Thu…" at bounding box center [847, 325] width 197 height 63
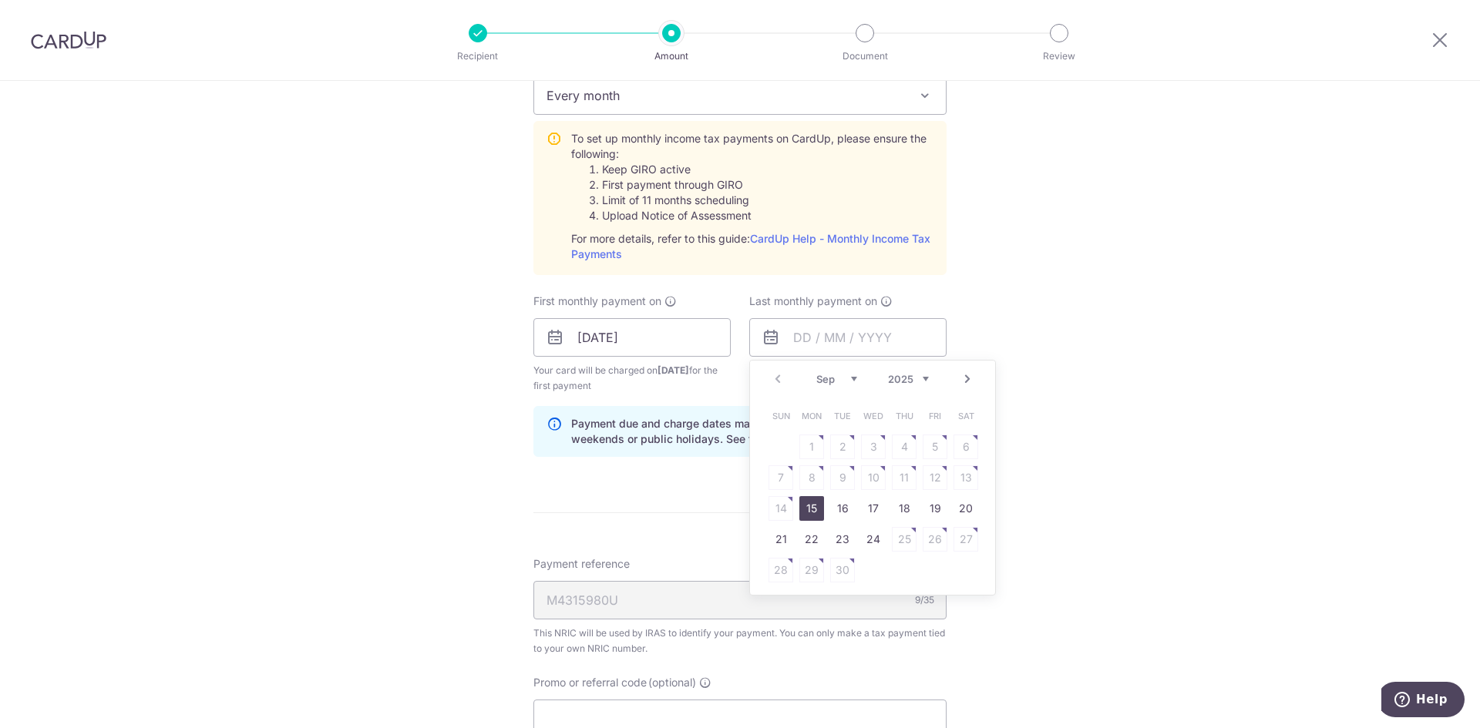
click at [979, 385] on div "Prev Next Sep Oct Nov Dec 2025 2026" at bounding box center [872, 379] width 245 height 37
click at [965, 380] on link "Next" at bounding box center [967, 379] width 18 height 18
click at [964, 380] on link "Next" at bounding box center [967, 379] width 18 height 18
click at [1120, 316] on div "Tell us more about your payment Enter one-time or monthly payment amount SGD 32…" at bounding box center [740, 222] width 1480 height 1670
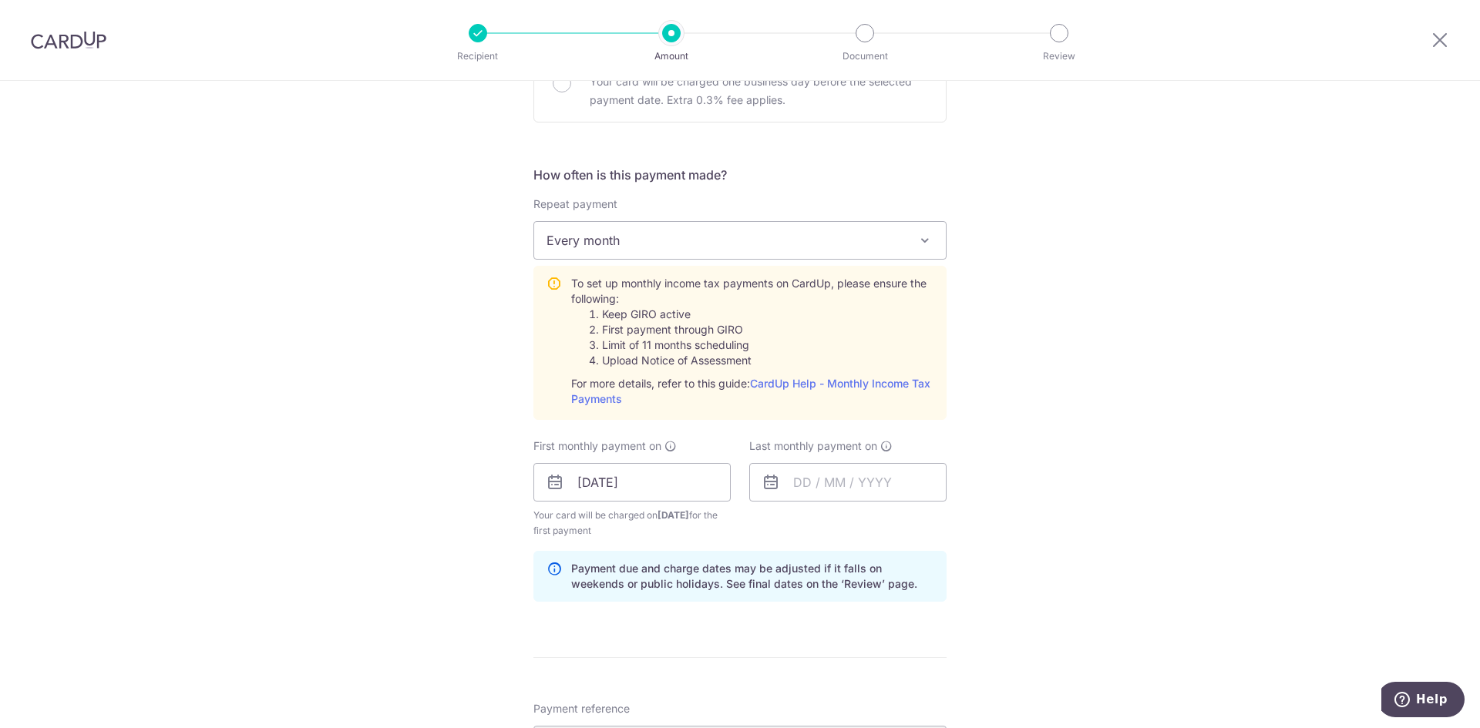
scroll to position [539, 0]
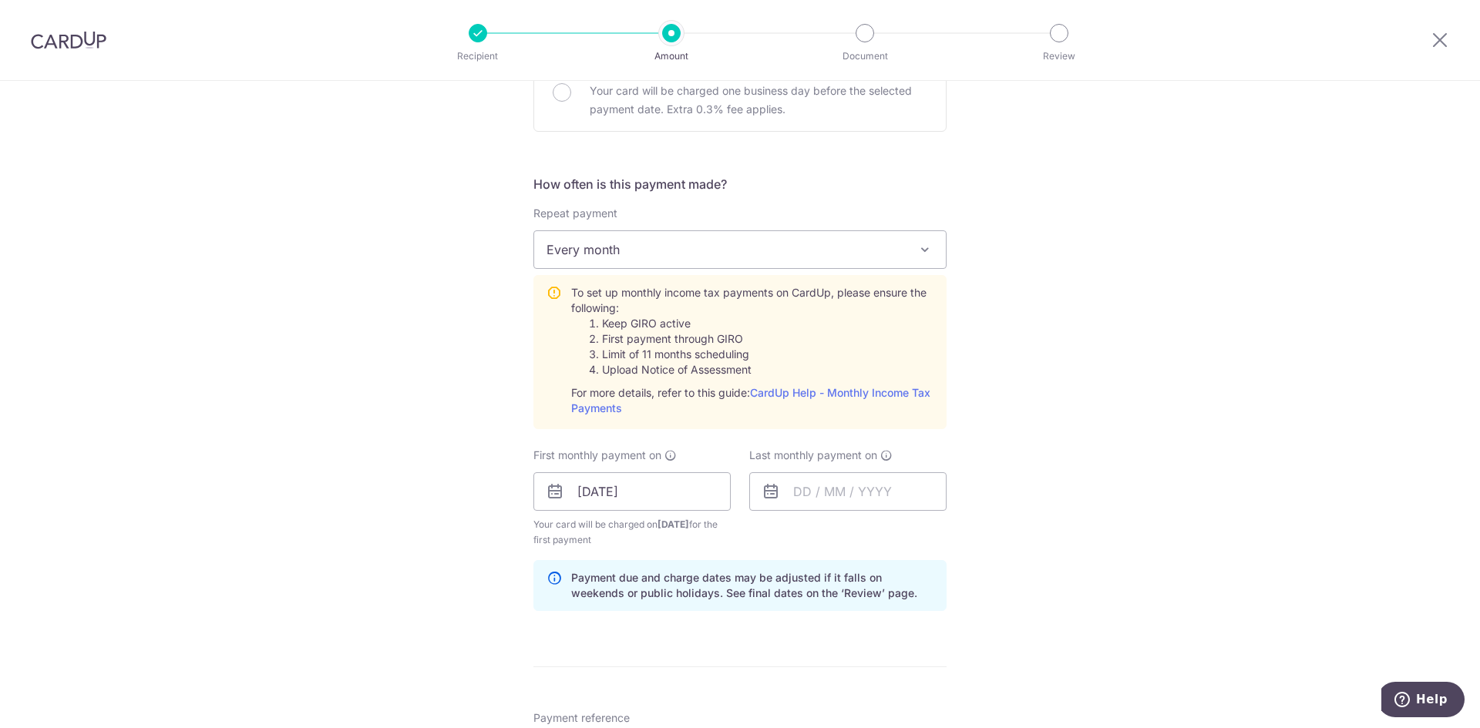
click at [468, 344] on div "Tell us more about your payment Enter one-time or monthly payment amount SGD 32…" at bounding box center [740, 376] width 1480 height 1670
click at [1115, 358] on div "Tell us more about your payment Enter one-time or monthly payment amount SGD 32…" at bounding box center [740, 376] width 1480 height 1670
click at [1086, 402] on div "Tell us more about your payment Enter one-time or monthly payment amount SGD 32…" at bounding box center [740, 376] width 1480 height 1670
click at [481, 349] on div "Tell us more about your payment Enter one-time or monthly payment amount SGD 32…" at bounding box center [740, 376] width 1480 height 1670
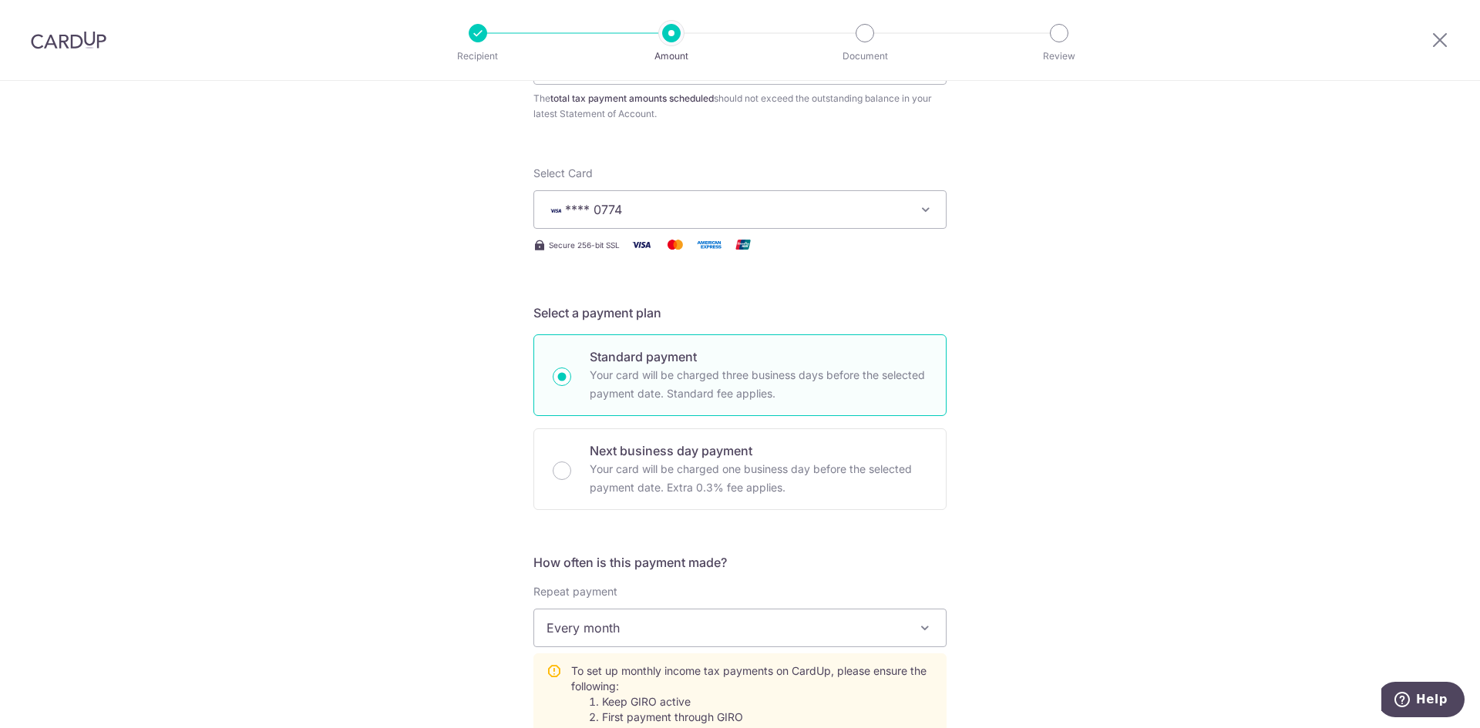
scroll to position [154, 0]
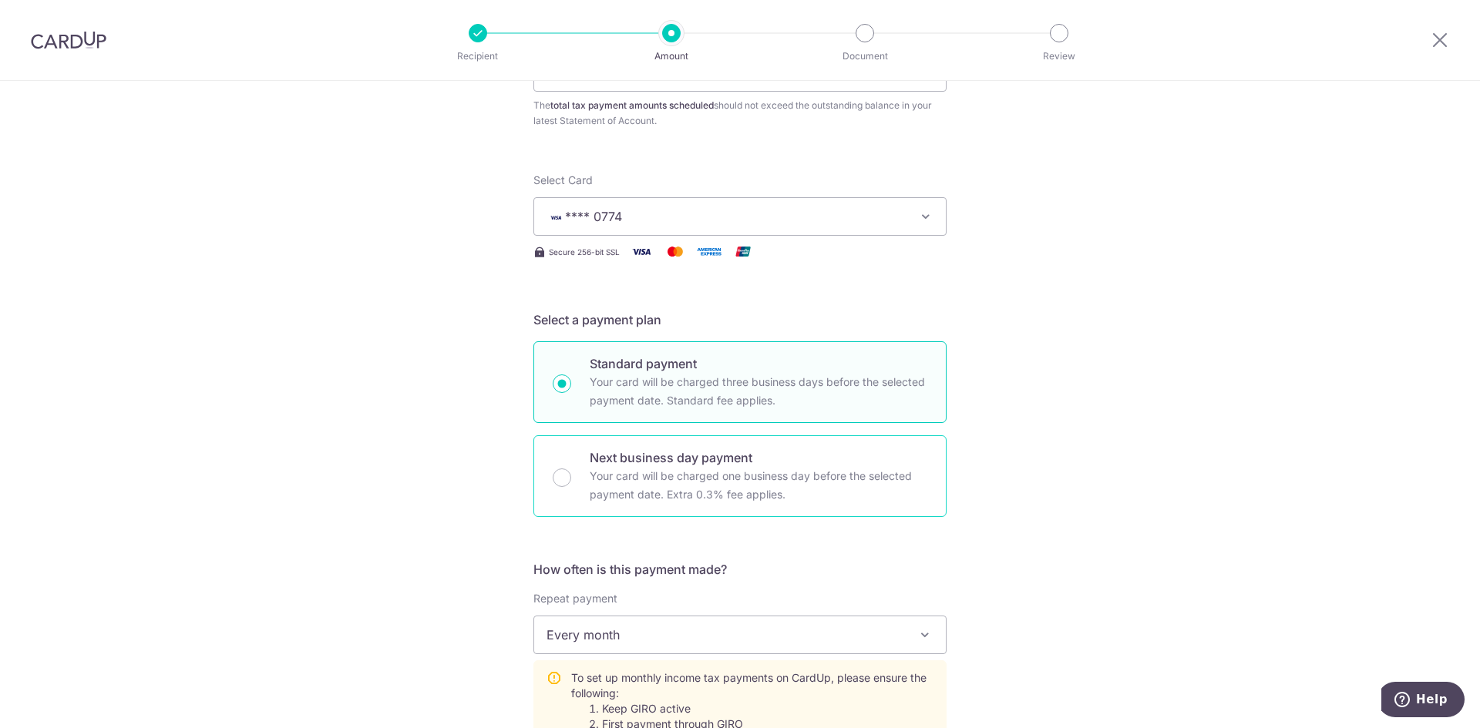
click at [687, 485] on p "Your card will be charged one business day before the selected payment date. Ex…" at bounding box center [759, 485] width 338 height 37
click at [571, 485] on input "Next business day payment Your card will be charged one business day before the…" at bounding box center [562, 478] width 18 height 18
radio input "false"
radio input "true"
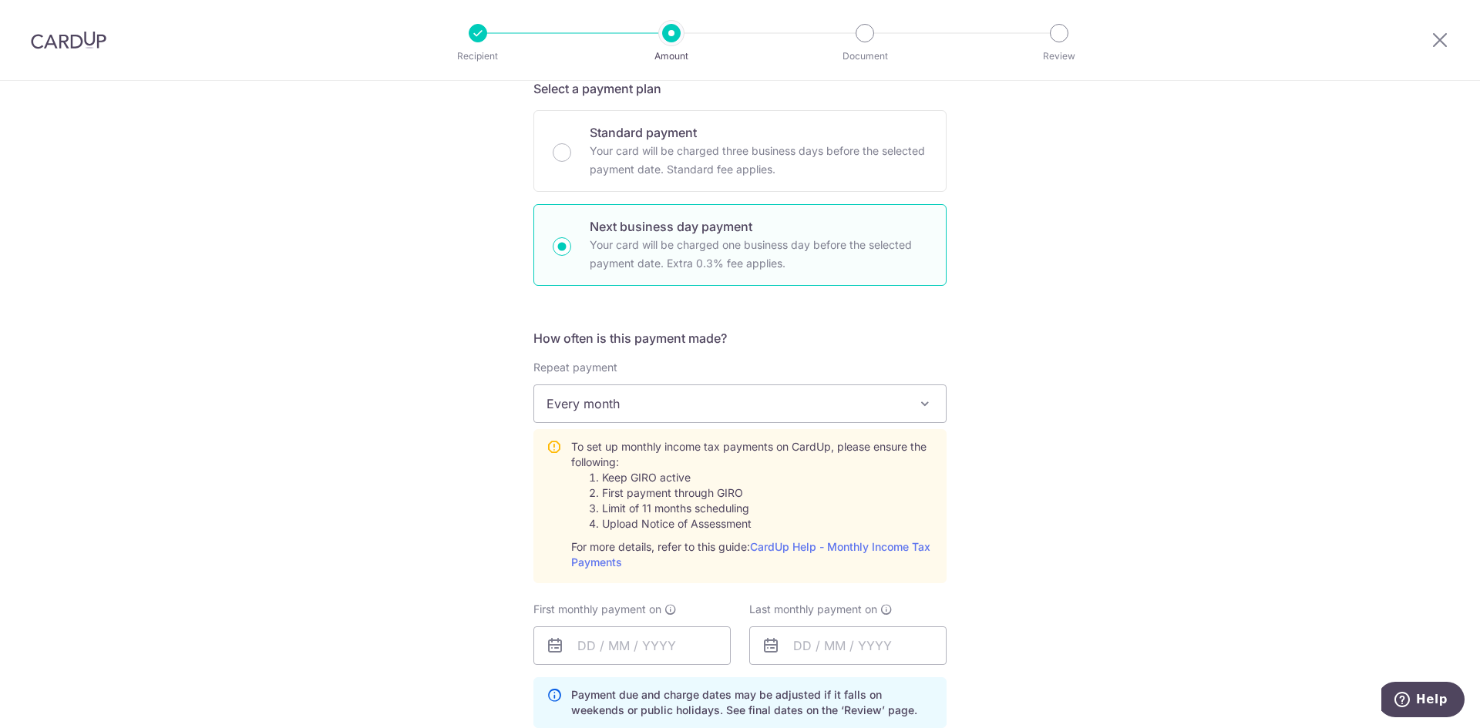
click at [424, 411] on div "Tell us more about your payment Enter one-time or monthly payment amount SGD 32…" at bounding box center [740, 550] width 1480 height 1708
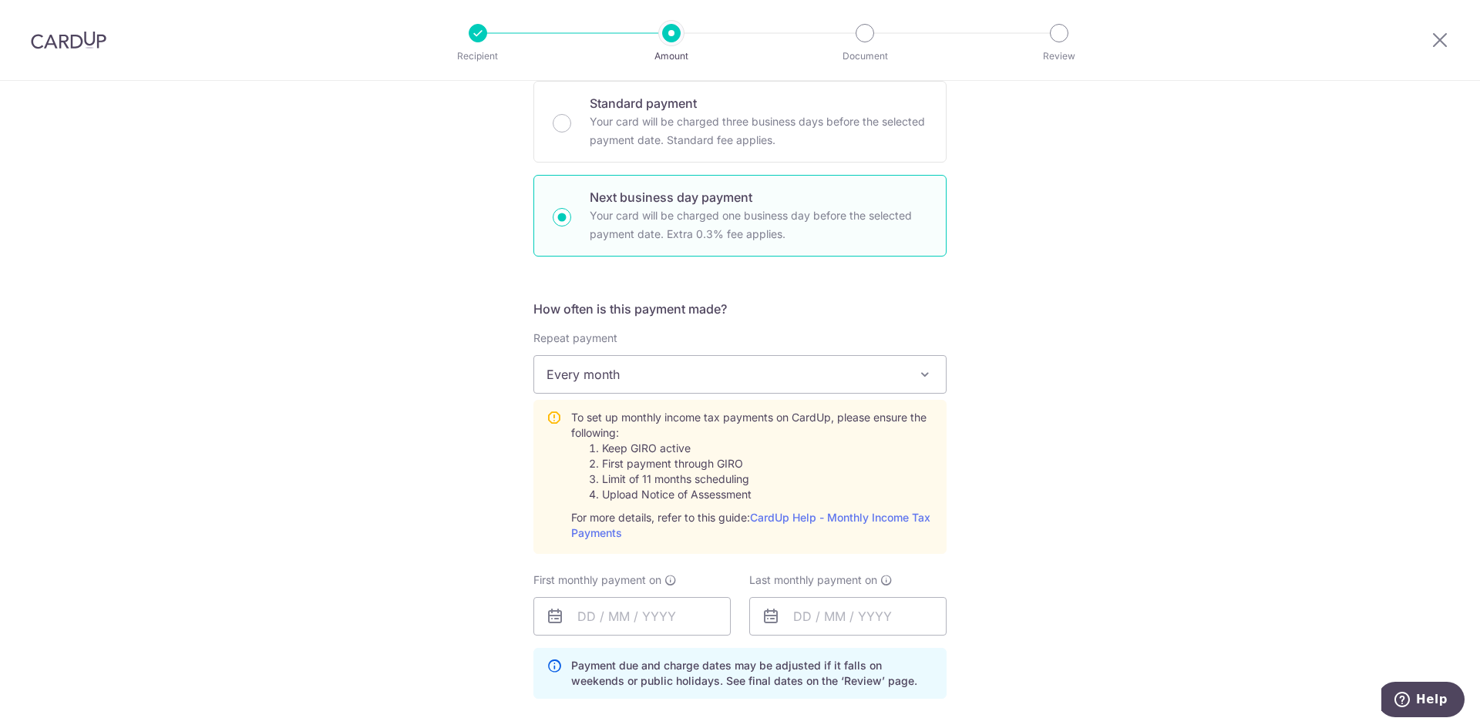
scroll to position [462, 0]
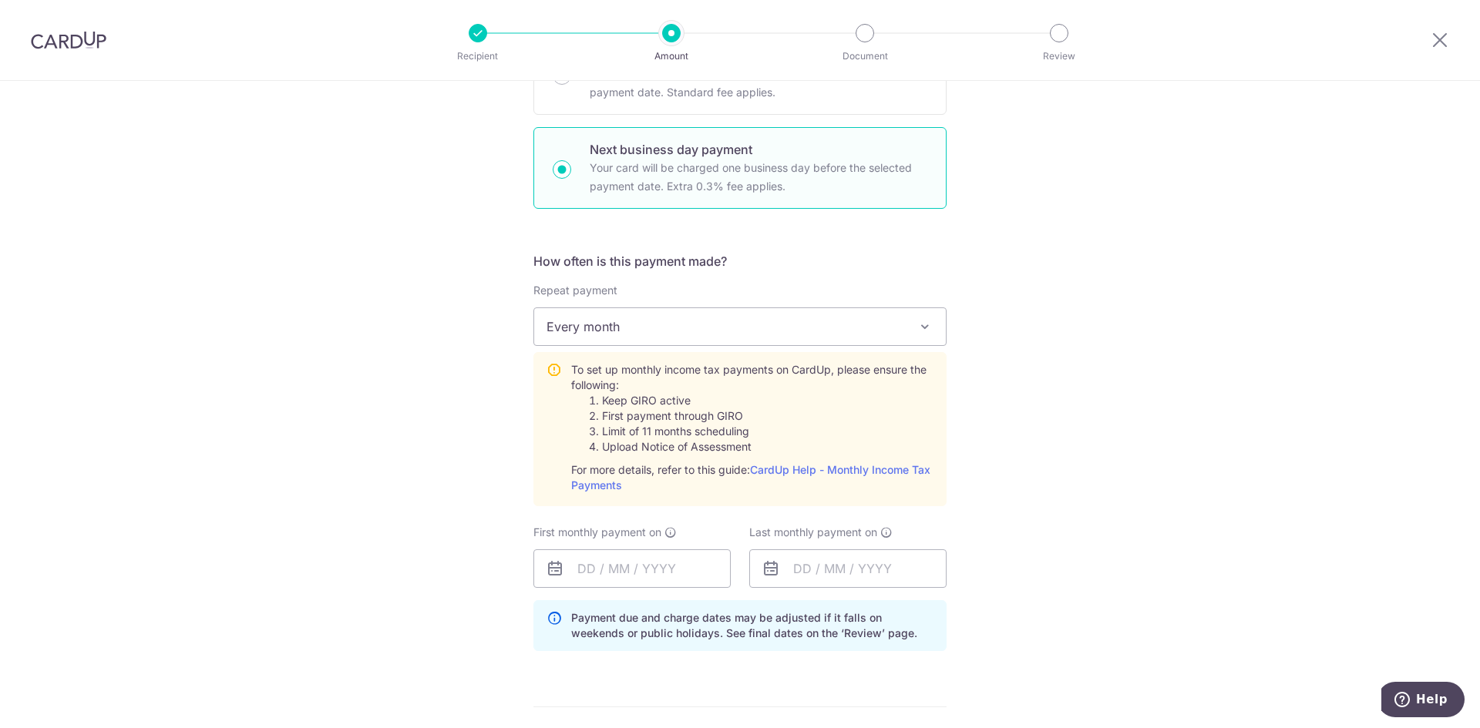
click at [1076, 430] on div "Tell us more about your payment Enter one-time or monthly payment amount SGD 32…" at bounding box center [740, 473] width 1480 height 1708
click at [390, 418] on div "Tell us more about your payment Enter one-time or monthly payment amount SGD 32…" at bounding box center [740, 473] width 1480 height 1708
click at [389, 416] on div "Tell us more about your payment Enter one-time or monthly payment amount SGD 32…" at bounding box center [740, 473] width 1480 height 1708
click at [383, 414] on div "Tell us more about your payment Enter one-time or monthly payment amount SGD 32…" at bounding box center [740, 473] width 1480 height 1708
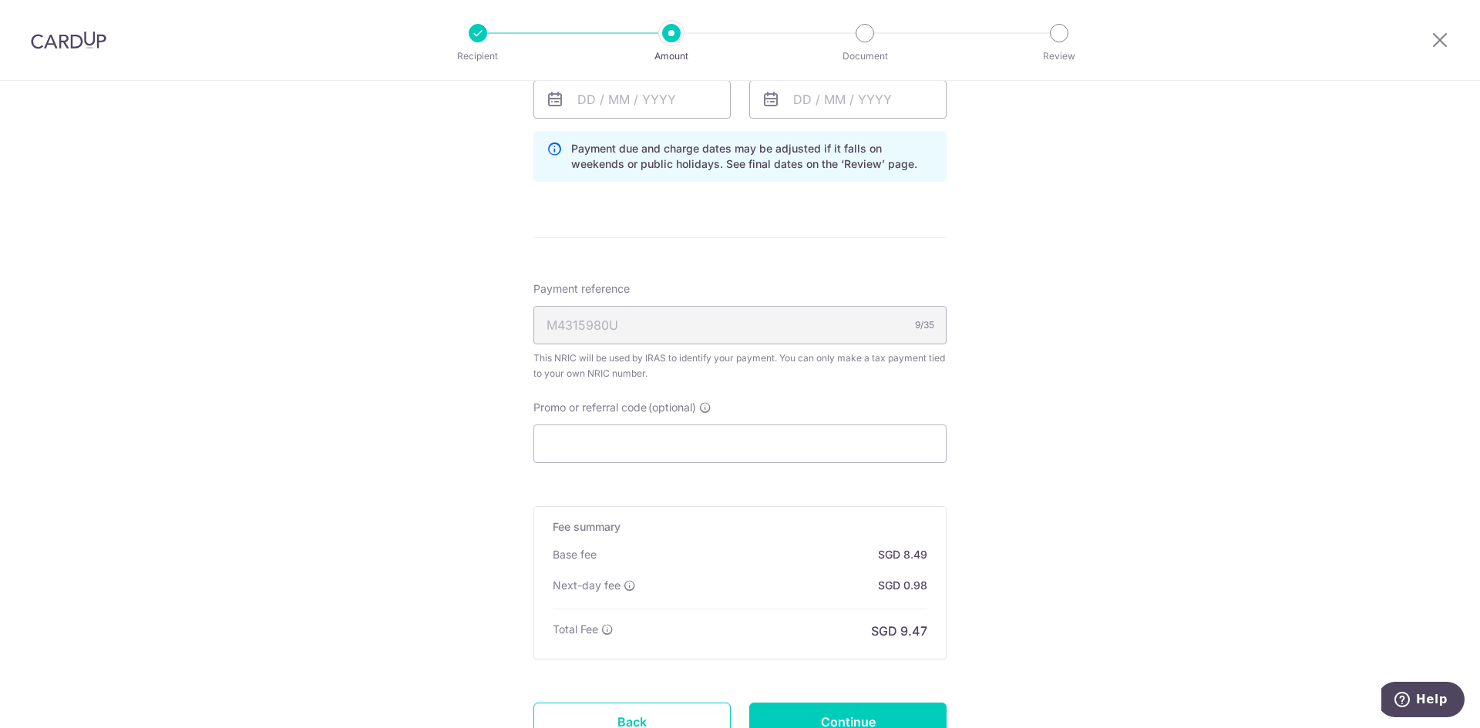
scroll to position [675, 0]
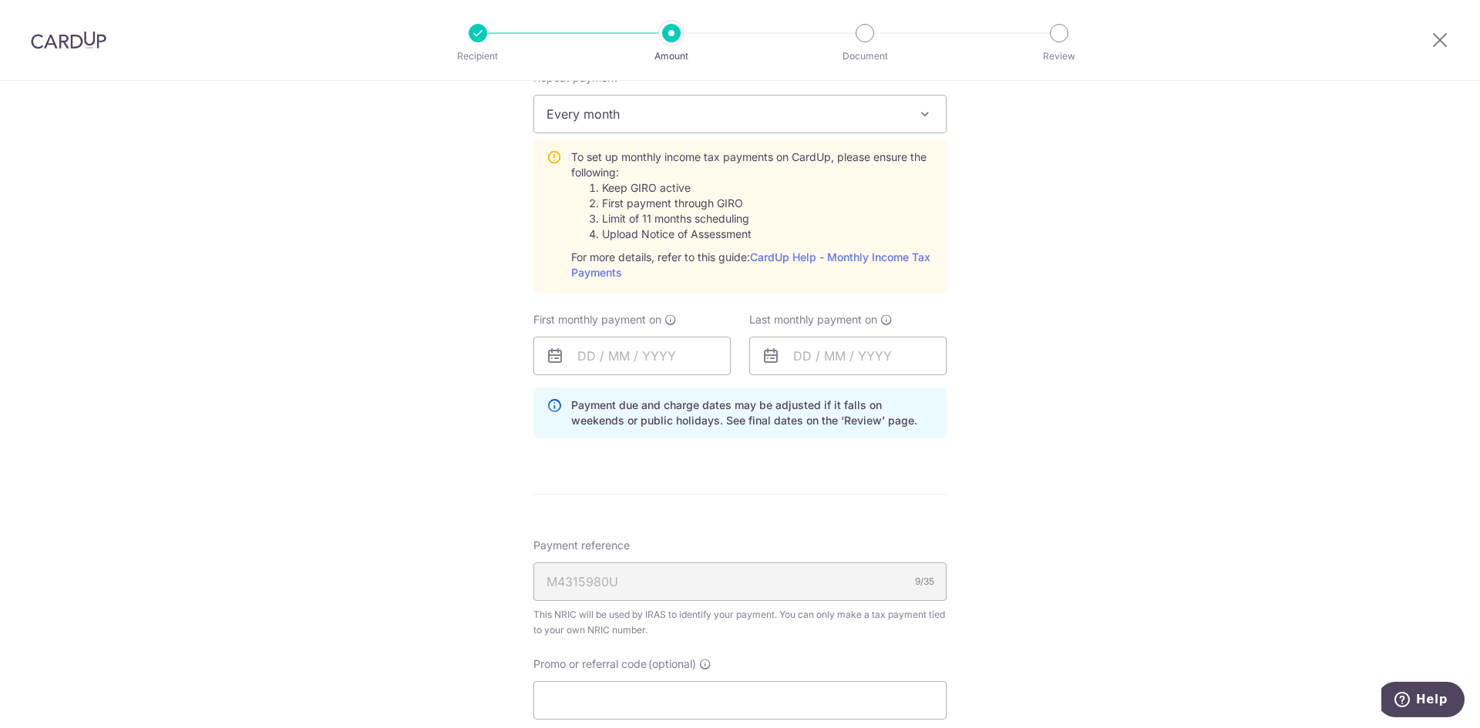
click at [1415, 266] on div "Tell us more about your payment Enter one-time or monthly payment amount SGD 32…" at bounding box center [740, 260] width 1480 height 1708
click at [1168, 344] on div "Tell us more about your payment Enter one-time or monthly payment amount SGD 32…" at bounding box center [740, 260] width 1480 height 1708
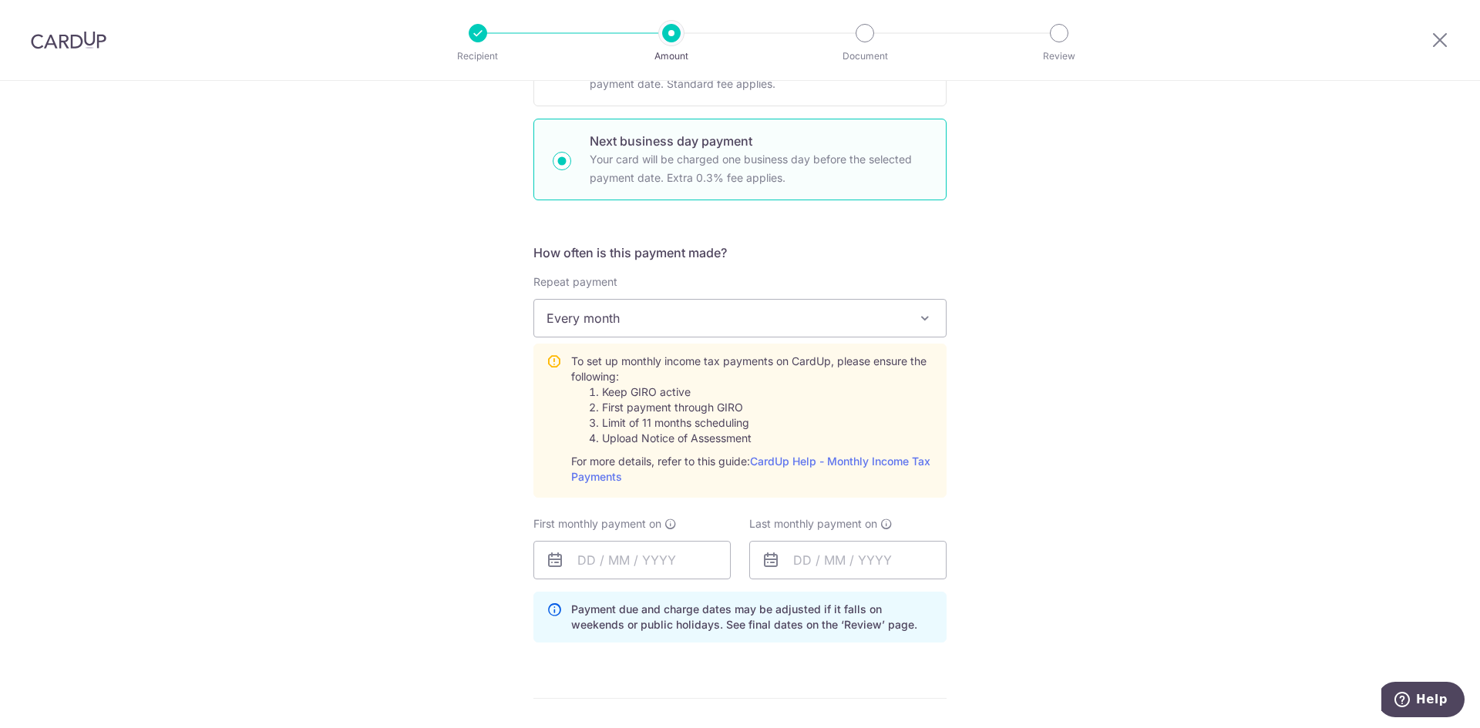
scroll to position [521, 0]
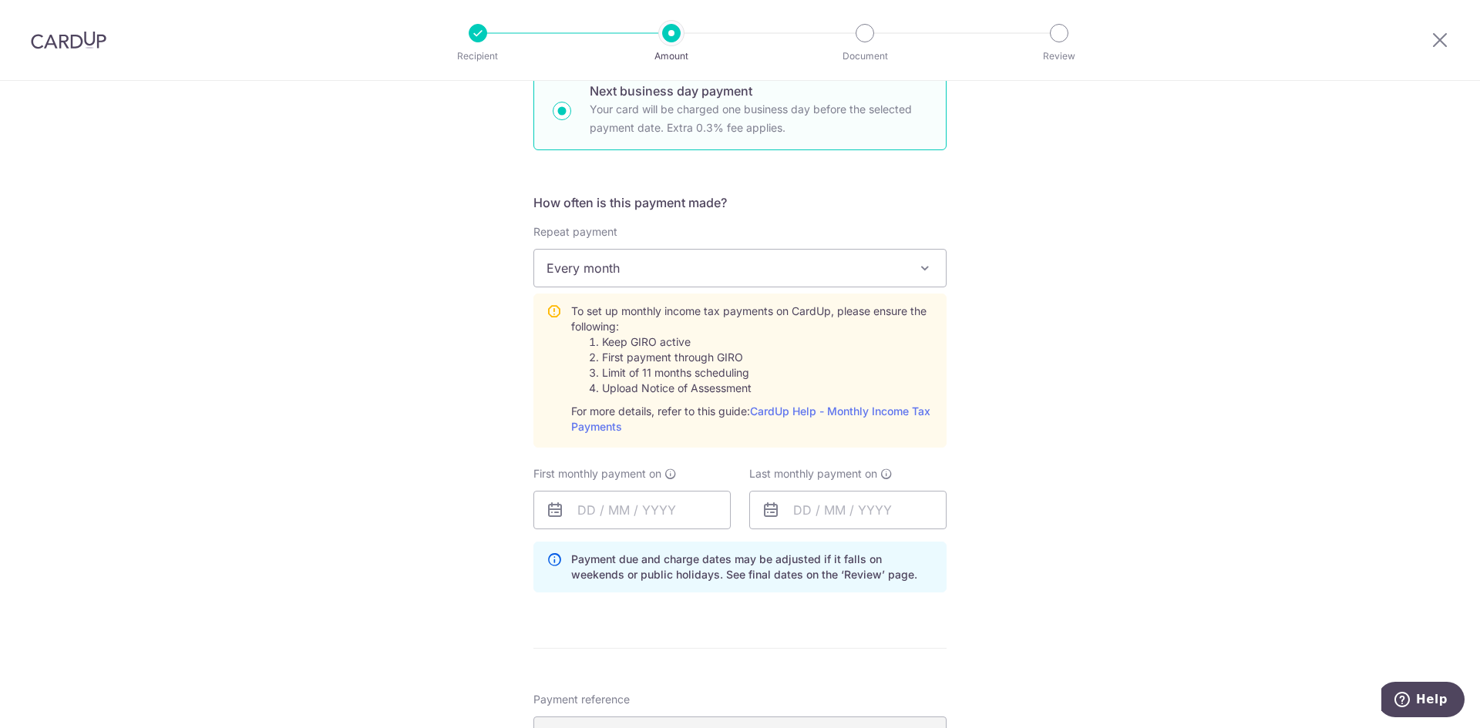
click at [1081, 368] on div "Tell us more about your payment Enter one-time or monthly payment amount SGD 32…" at bounding box center [740, 414] width 1480 height 1708
click at [780, 342] on li "Keep GIRO active" at bounding box center [767, 341] width 331 height 15
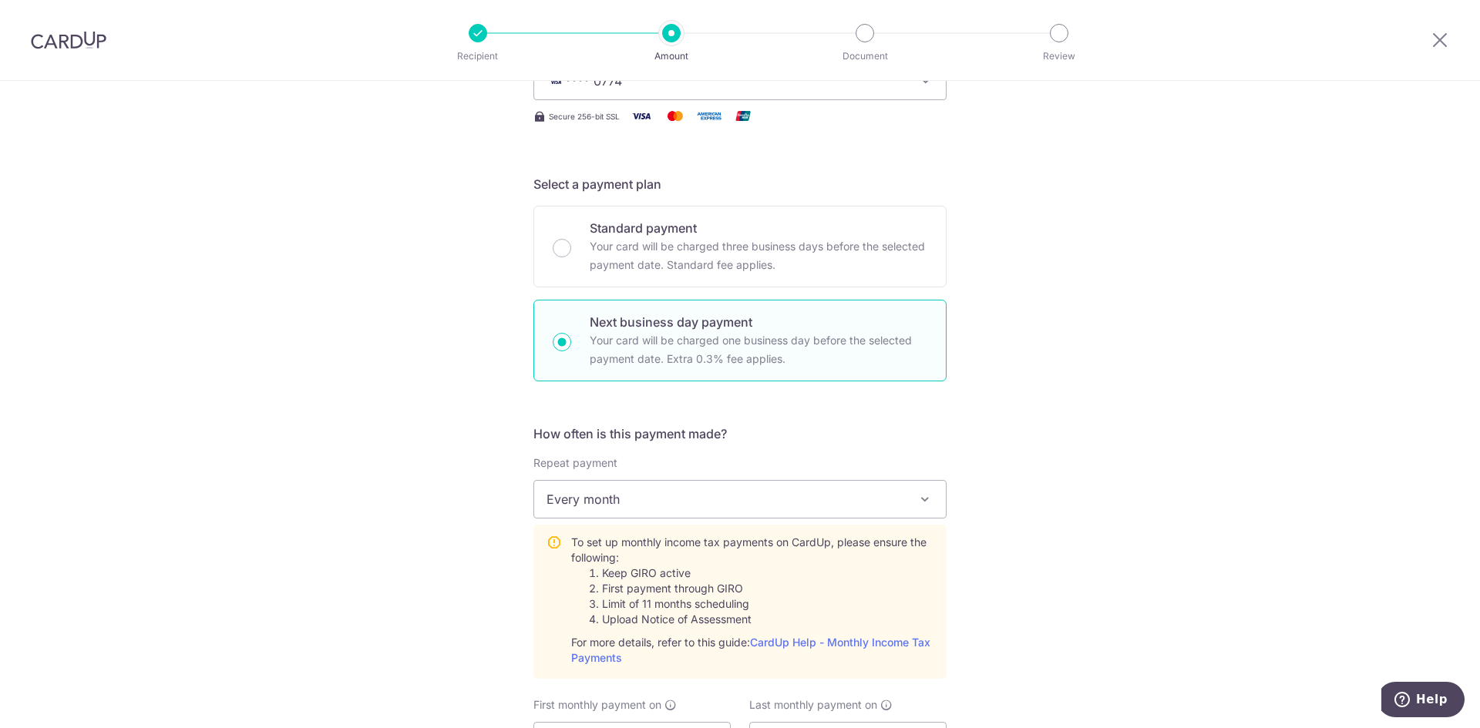
click at [639, 229] on p "Standard payment" at bounding box center [759, 228] width 338 height 18
click at [571, 239] on input "Standard payment Your card will be charged three business days before the selec…" at bounding box center [562, 248] width 18 height 18
radio input "true"
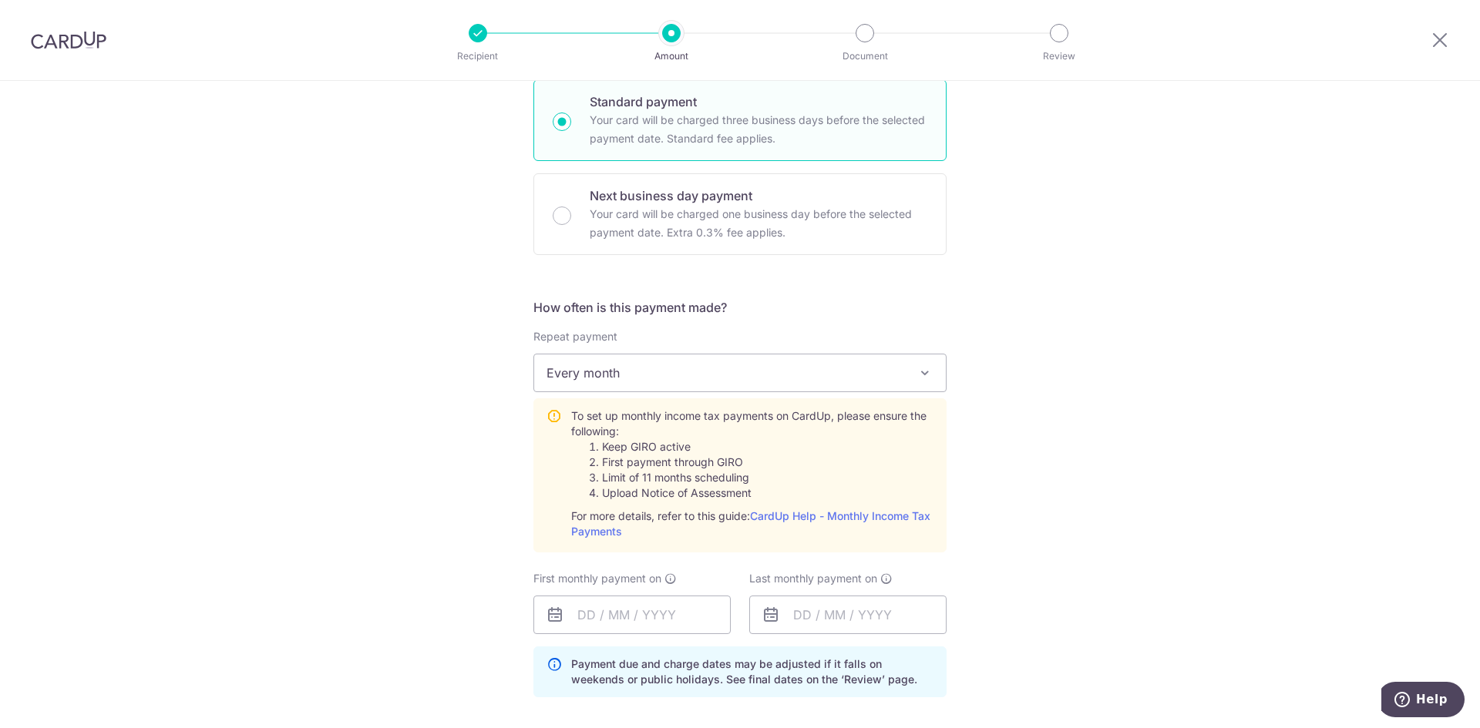
scroll to position [444, 0]
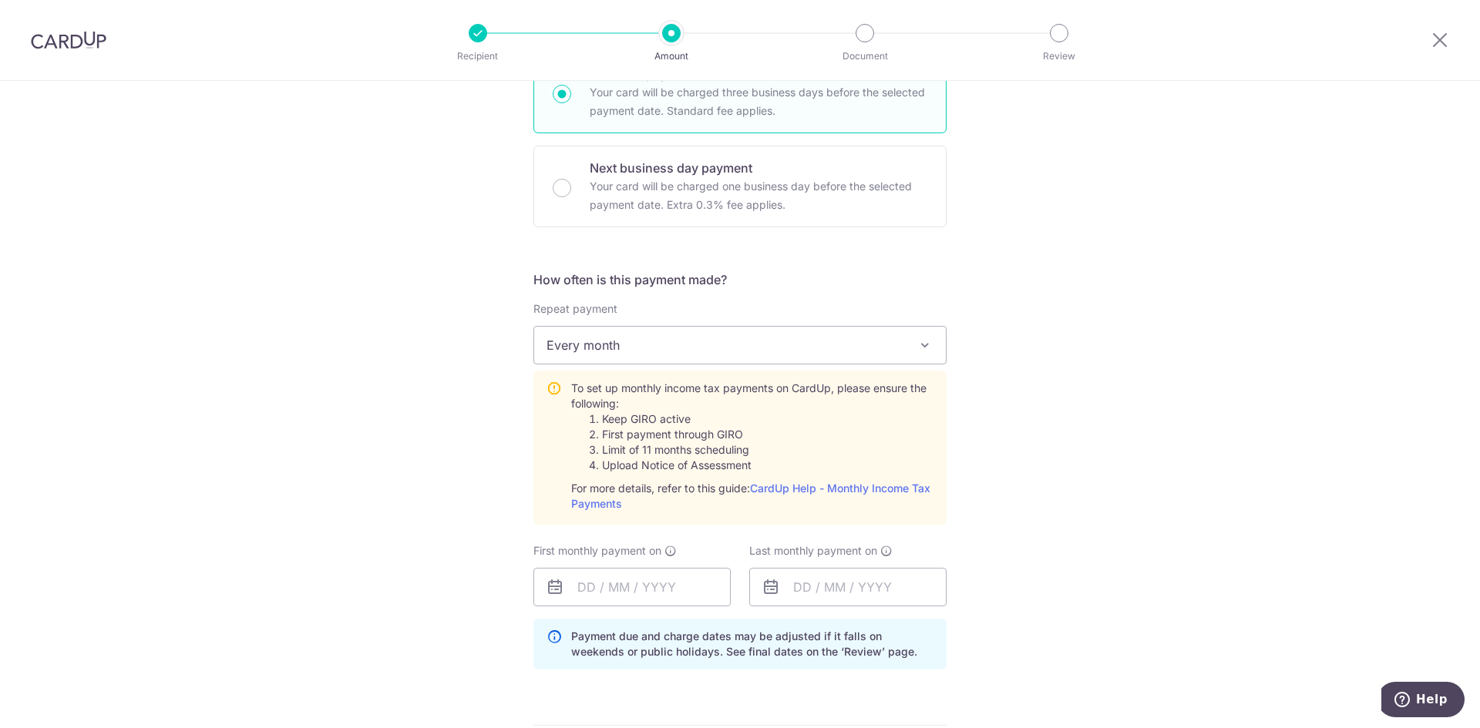
click at [672, 344] on span "Every month" at bounding box center [740, 345] width 412 height 37
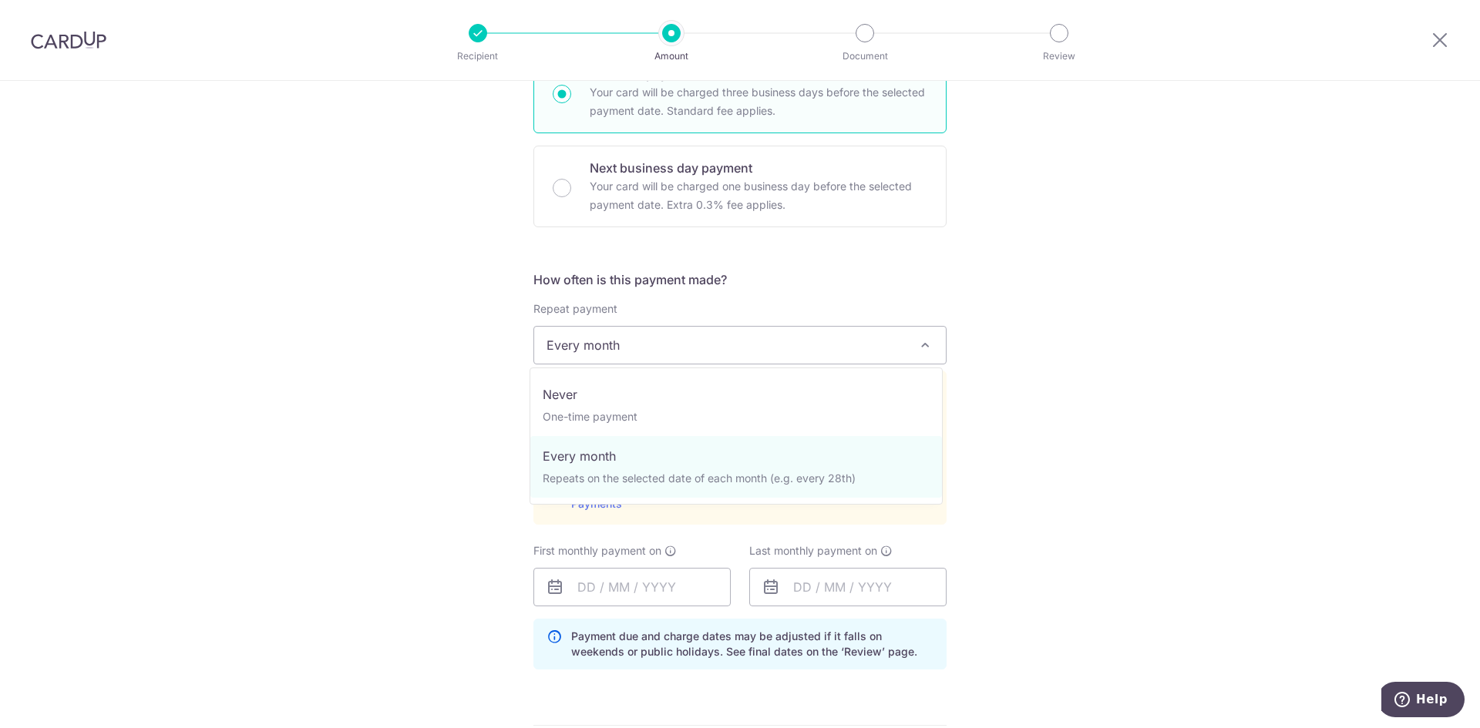
click at [677, 338] on span "Every month" at bounding box center [740, 345] width 412 height 37
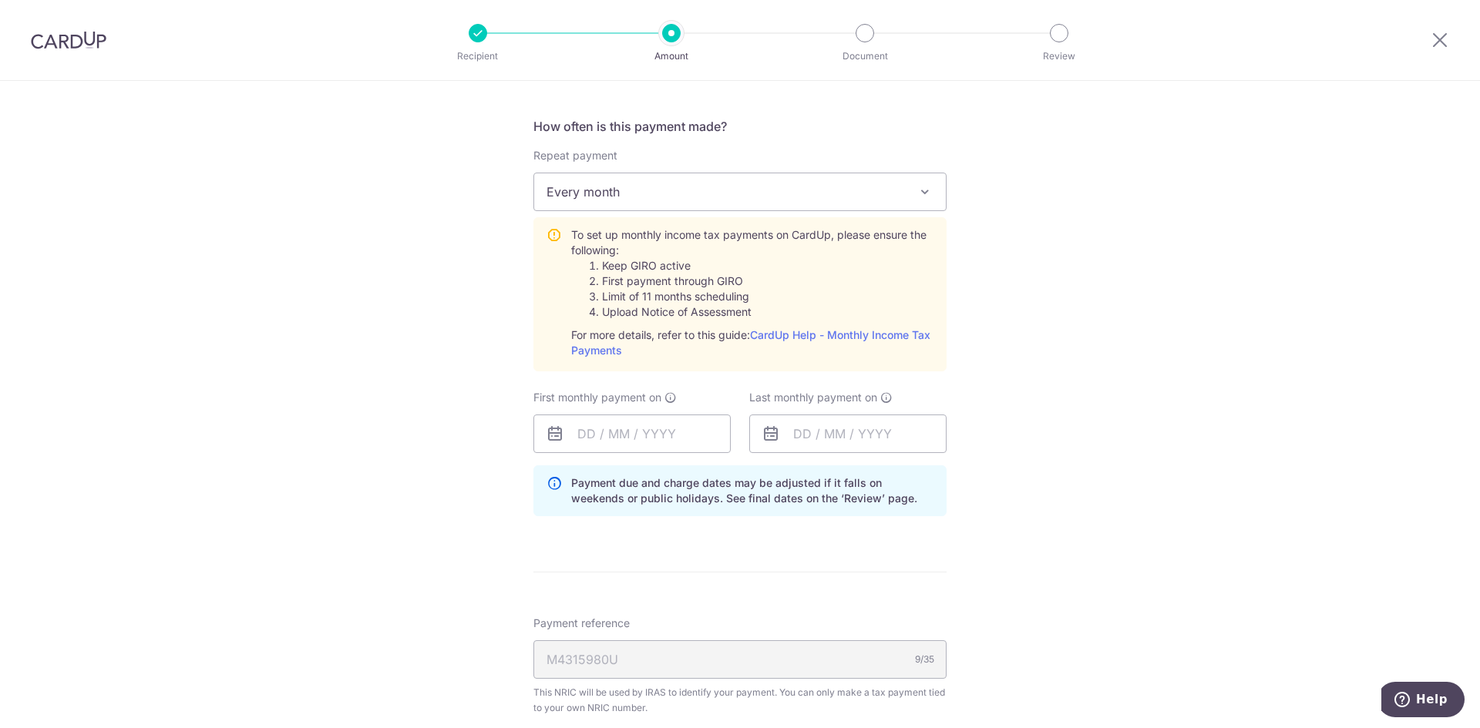
scroll to position [675, 0]
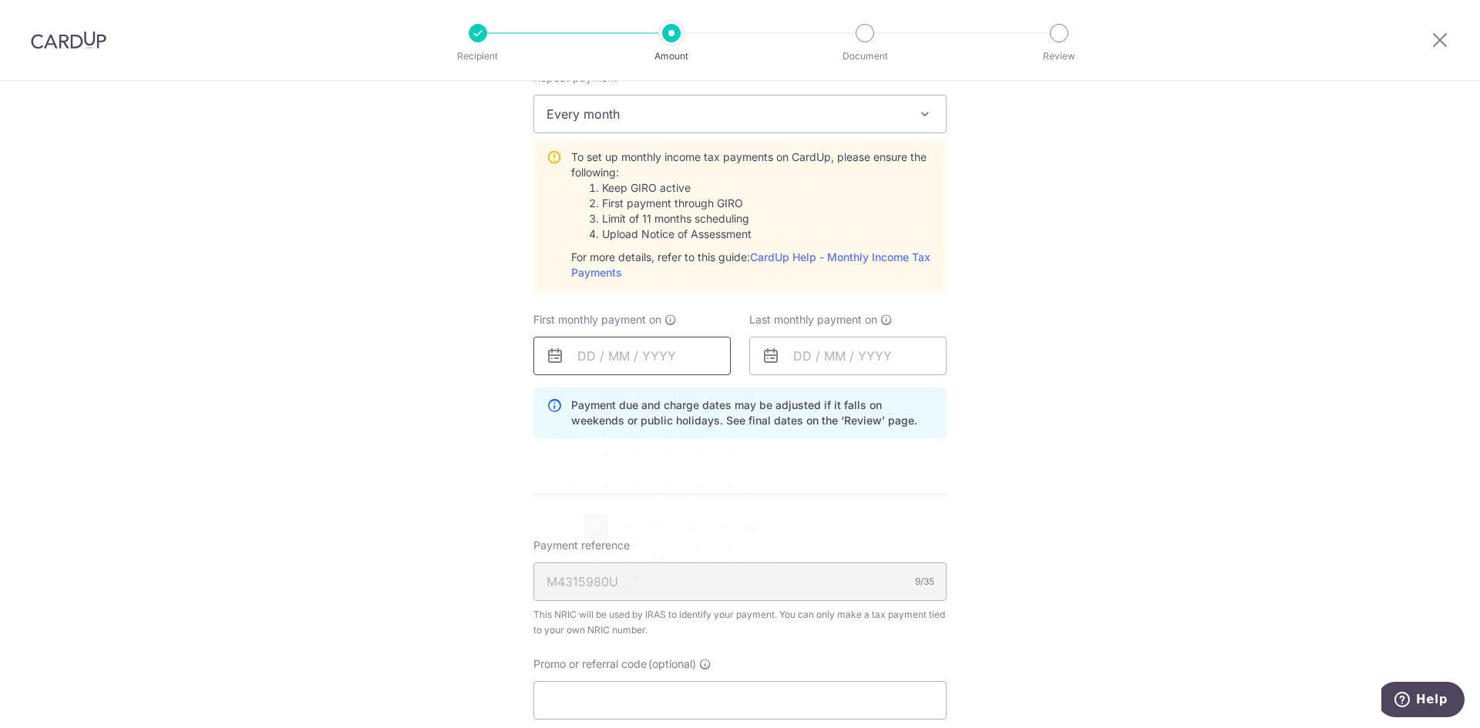
click at [643, 343] on input "text" at bounding box center [631, 356] width 197 height 39
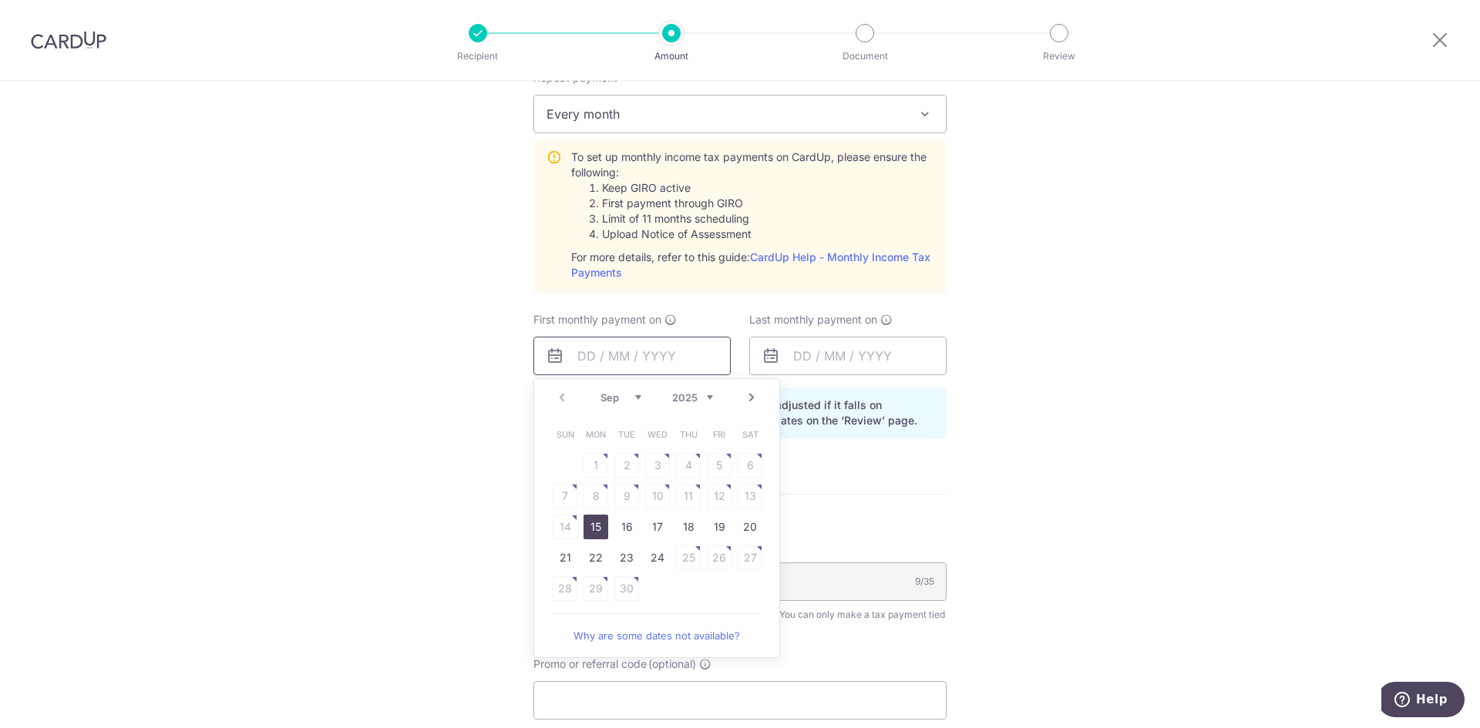
drag, startPoint x: 599, startPoint y: 521, endPoint x: 705, endPoint y: 361, distance: 192.4
click at [600, 521] on link "15" at bounding box center [595, 527] width 25 height 25
type input "[DATE]"
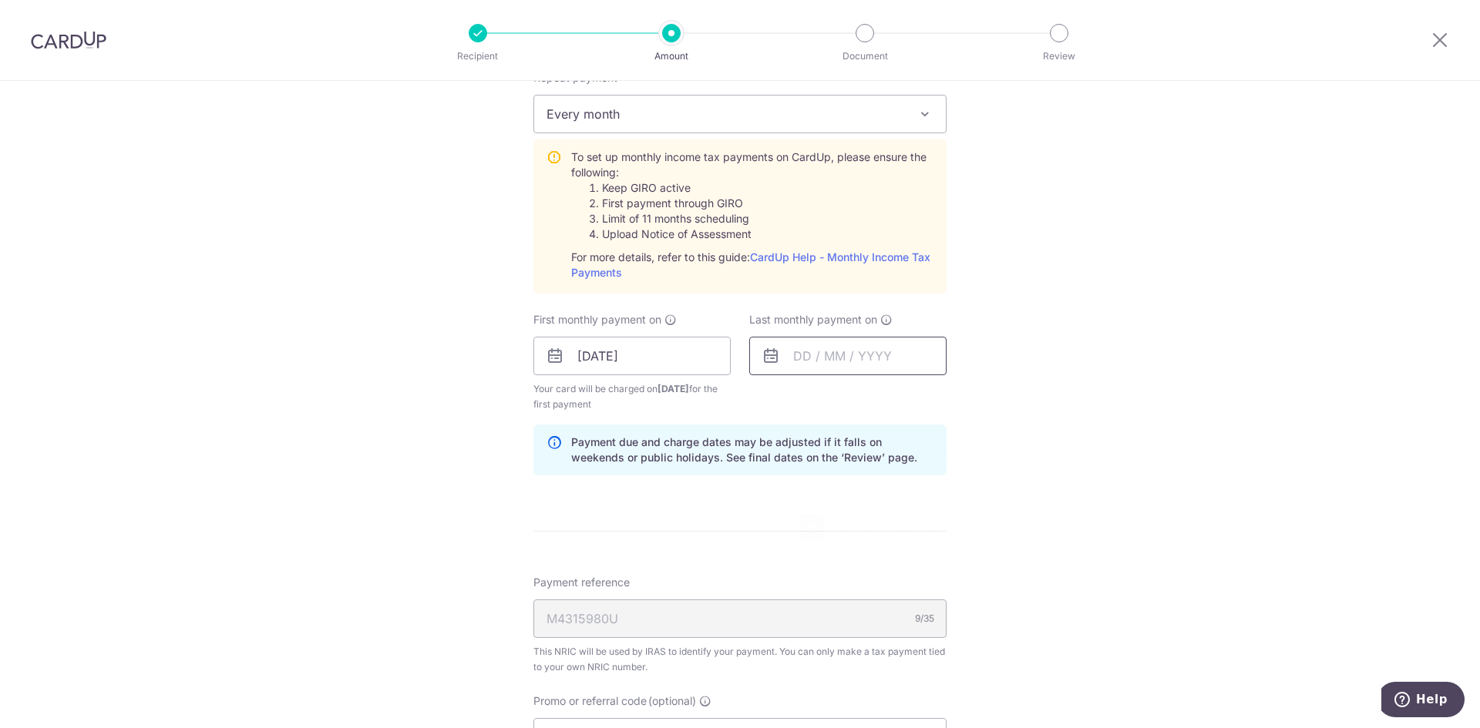
click at [868, 351] on input "text" at bounding box center [847, 356] width 197 height 39
click at [922, 394] on select "2025 2026" at bounding box center [908, 397] width 41 height 12
click at [958, 398] on link "Next" at bounding box center [967, 397] width 18 height 18
click at [958, 396] on div "Prev Next Jan Feb Mar Apr May Jun Jul Aug Sep Oct 2025 2026" at bounding box center [872, 397] width 245 height 37
click at [774, 389] on link "Prev" at bounding box center [777, 397] width 18 height 18
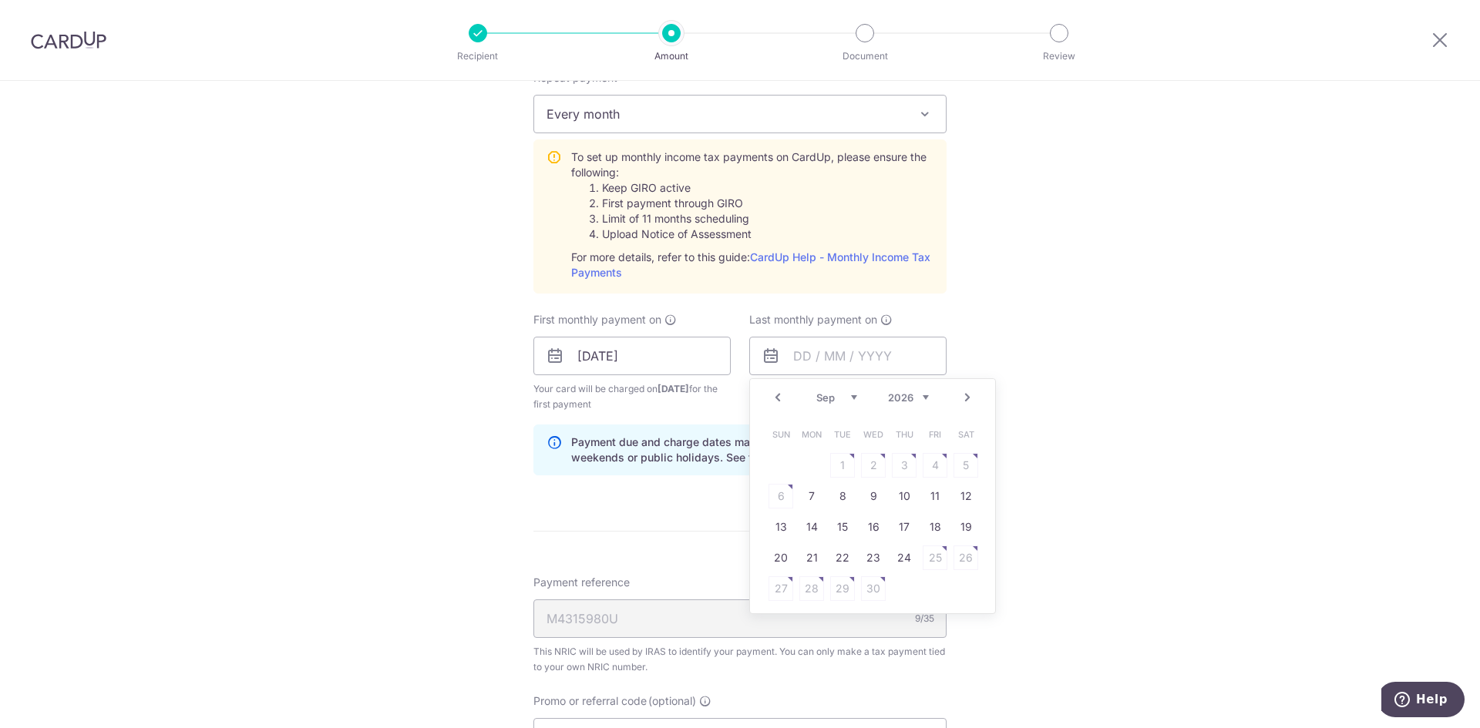
click at [774, 389] on link "Prev" at bounding box center [777, 397] width 18 height 18
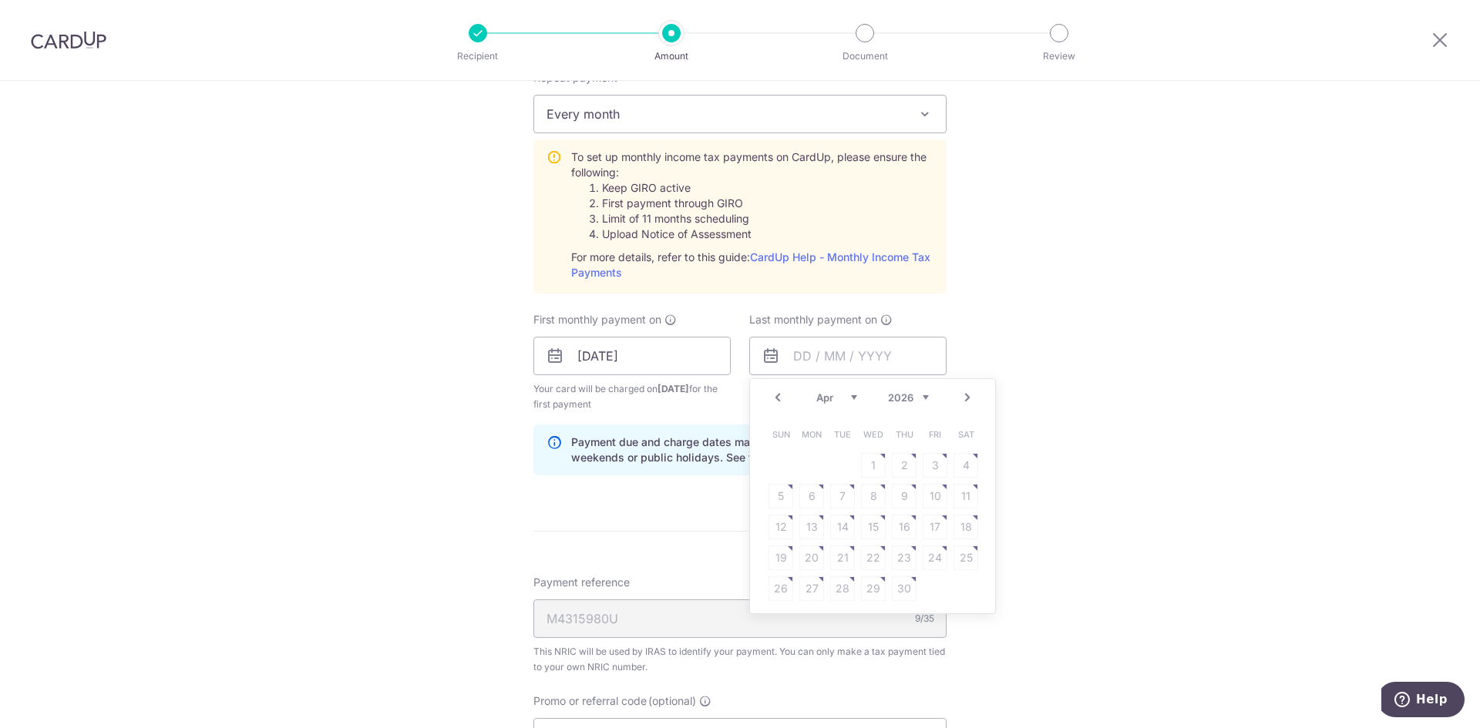
click at [962, 401] on link "Next" at bounding box center [967, 397] width 18 height 18
click at [768, 395] on link "Prev" at bounding box center [777, 397] width 18 height 18
click at [969, 401] on link "Next" at bounding box center [967, 397] width 18 height 18
click at [779, 398] on link "Prev" at bounding box center [777, 397] width 18 height 18
click at [783, 399] on div "Prev Next Jan Feb Mar Apr May Jun Jul Aug Sep Oct 2025 2026" at bounding box center [872, 397] width 245 height 37
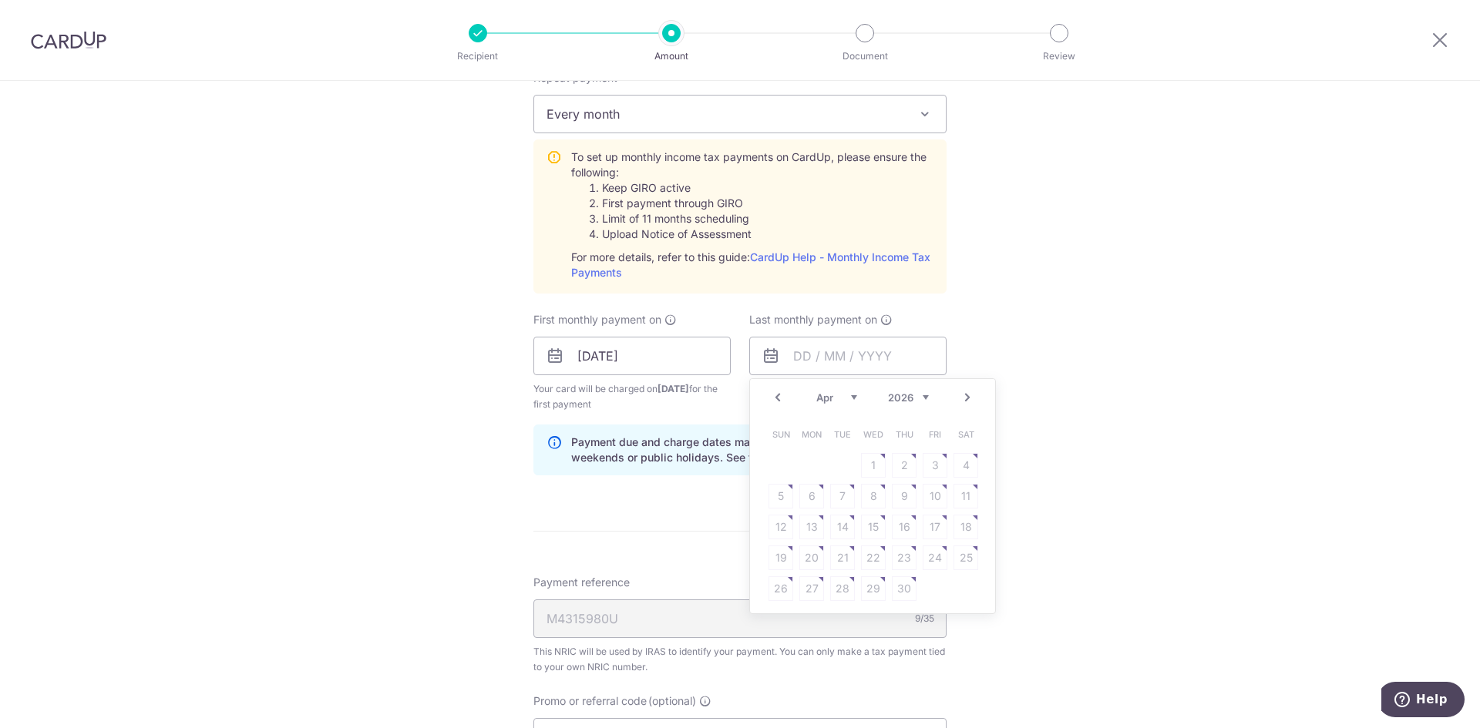
click at [777, 398] on link "Prev" at bounding box center [777, 397] width 18 height 18
click at [813, 522] on link "16" at bounding box center [811, 527] width 25 height 25
type input "16/03/2026"
click at [1070, 371] on div "Tell us more about your payment Enter one-time or monthly payment amount SGD 32…" at bounding box center [740, 241] width 1480 height 1670
click at [411, 341] on div "Tell us more about your payment Enter one-time or monthly payment amount SGD 32…" at bounding box center [740, 241] width 1480 height 1670
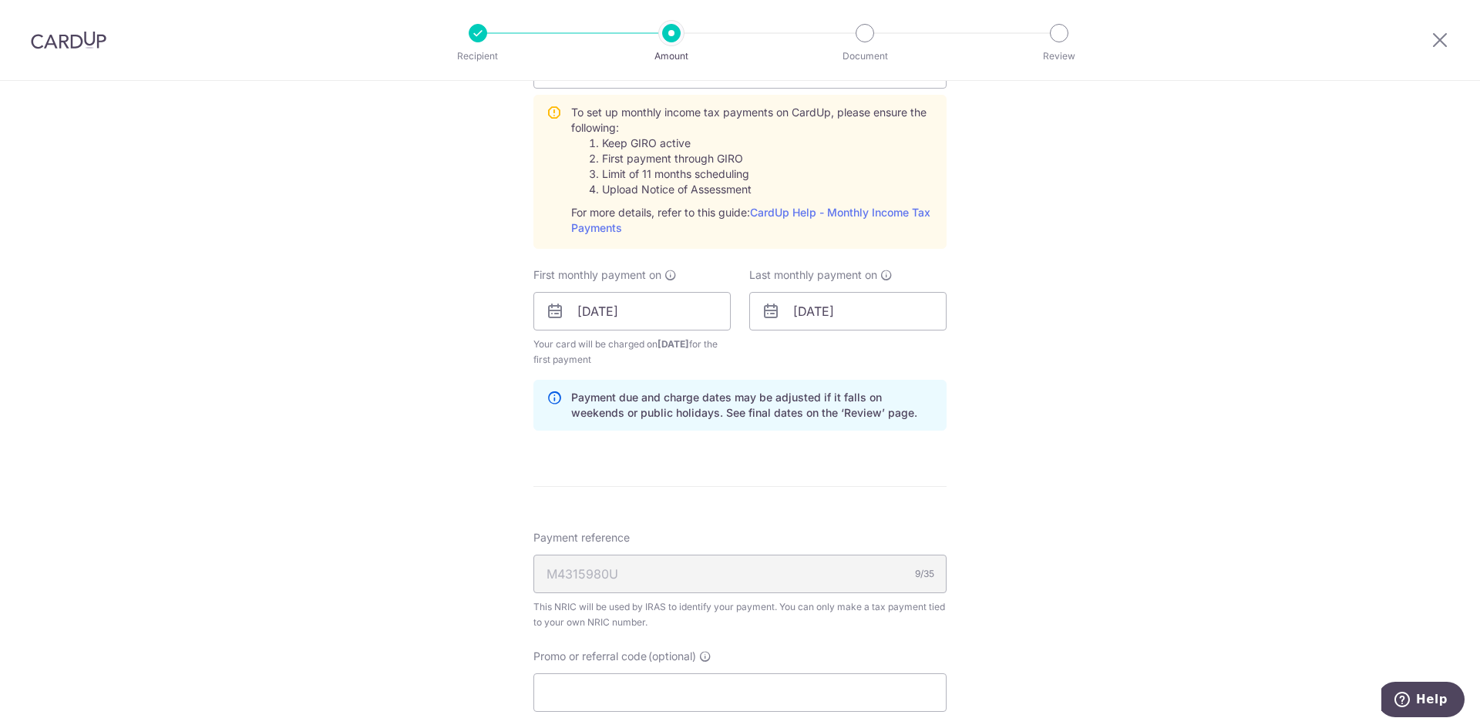
scroll to position [598, 0]
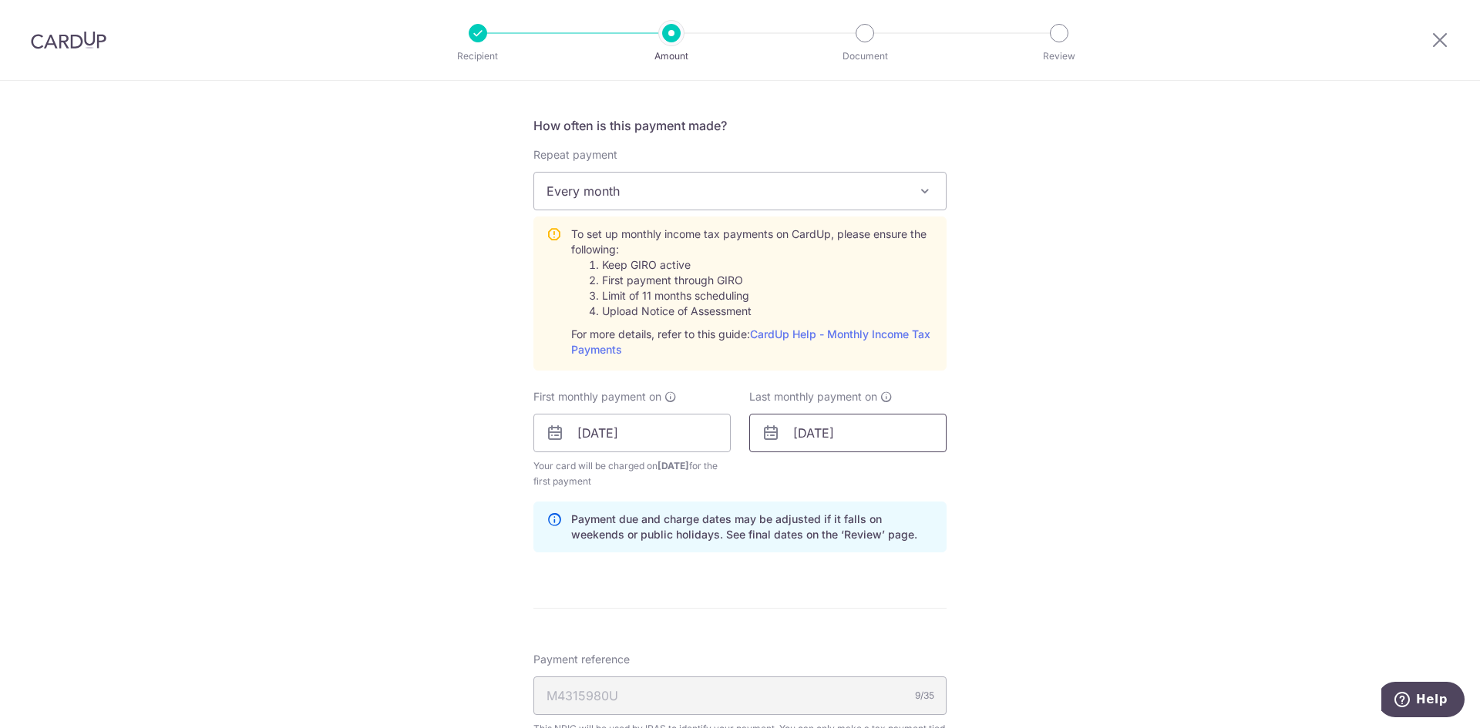
click at [884, 433] on input "16/03/2026" at bounding box center [847, 433] width 197 height 39
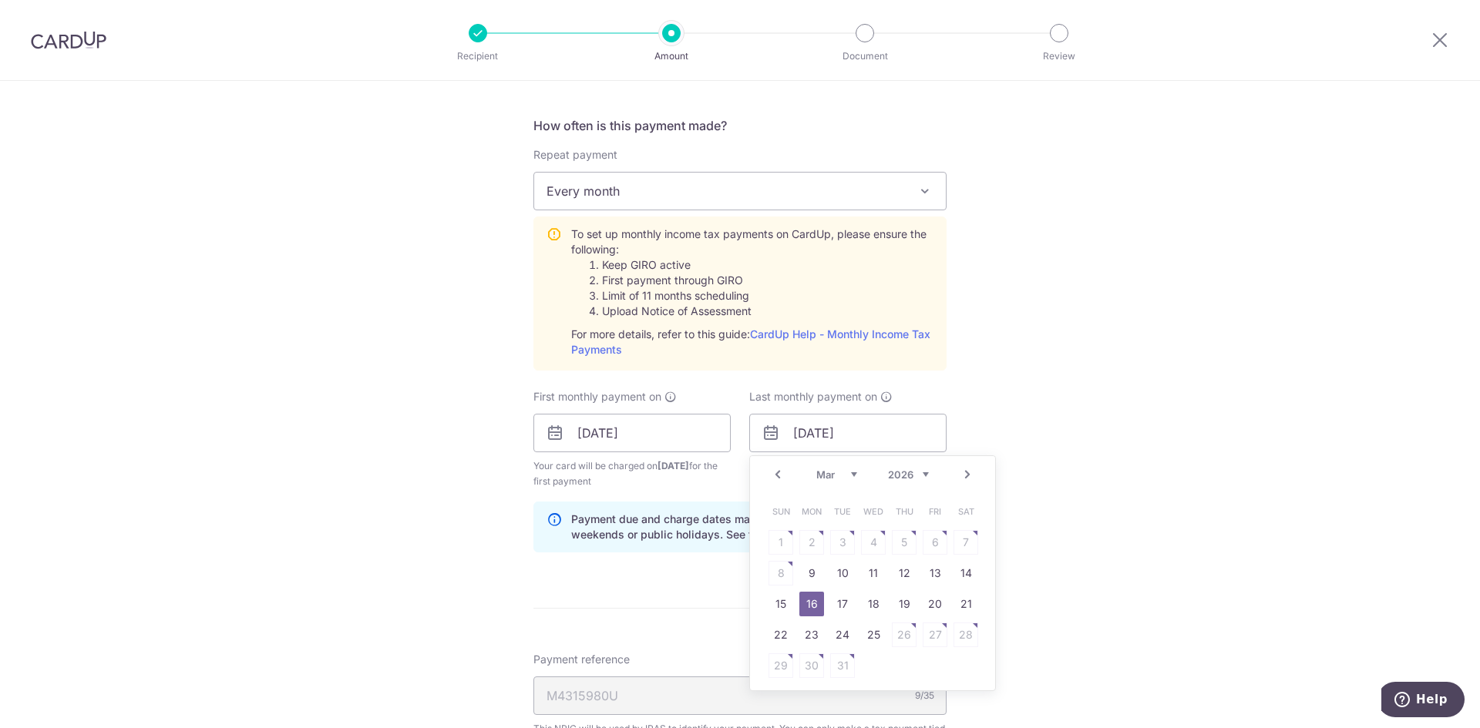
click at [958, 471] on link "Next" at bounding box center [967, 474] width 18 height 18
click at [768, 478] on link "Prev" at bounding box center [777, 474] width 18 height 18
drag, startPoint x: 801, startPoint y: 604, endPoint x: 855, endPoint y: 592, distance: 54.6
click at [801, 604] on link "16" at bounding box center [811, 604] width 25 height 25
click at [1121, 512] on div "Tell us more about your payment Enter one-time or monthly payment amount SGD 32…" at bounding box center [740, 318] width 1480 height 1670
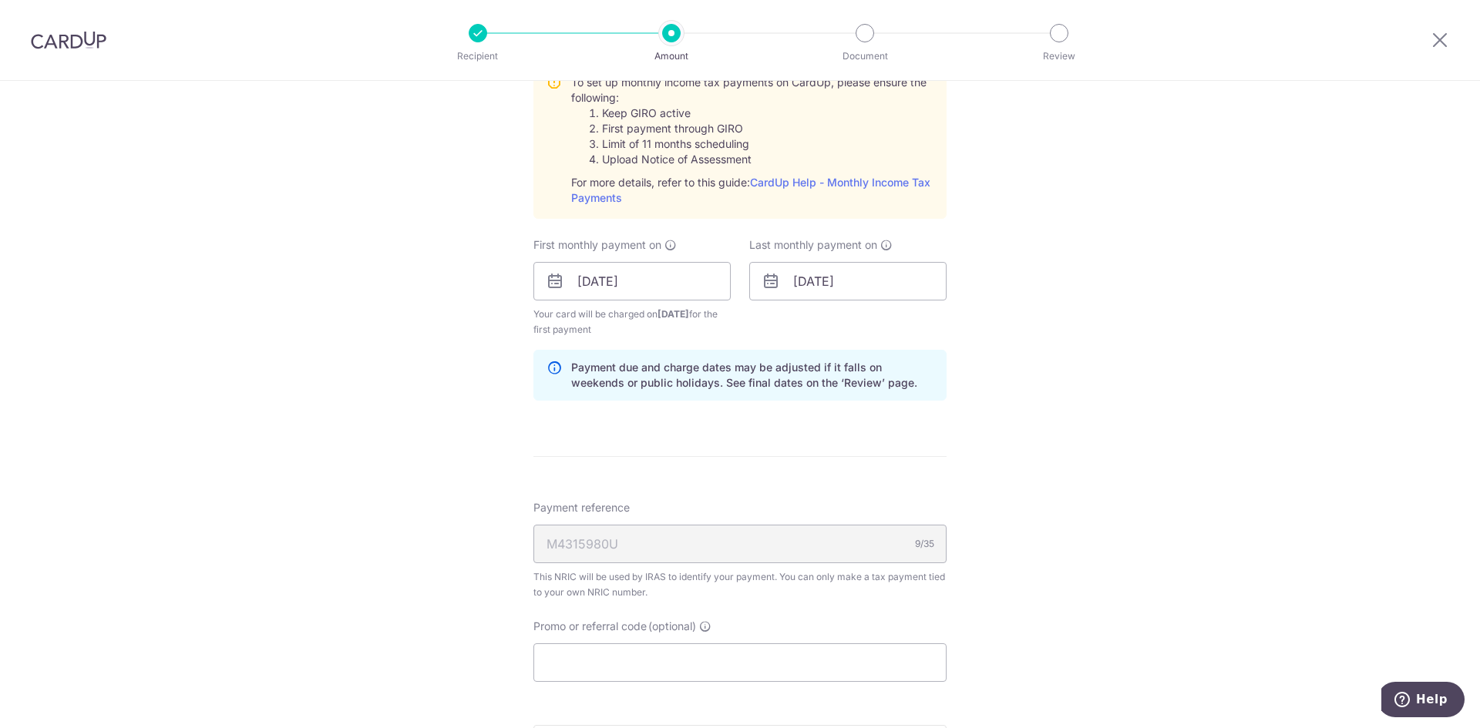
scroll to position [752, 0]
click at [448, 425] on div "Tell us more about your payment Enter one-time or monthly payment amount SGD 32…" at bounding box center [740, 164] width 1480 height 1670
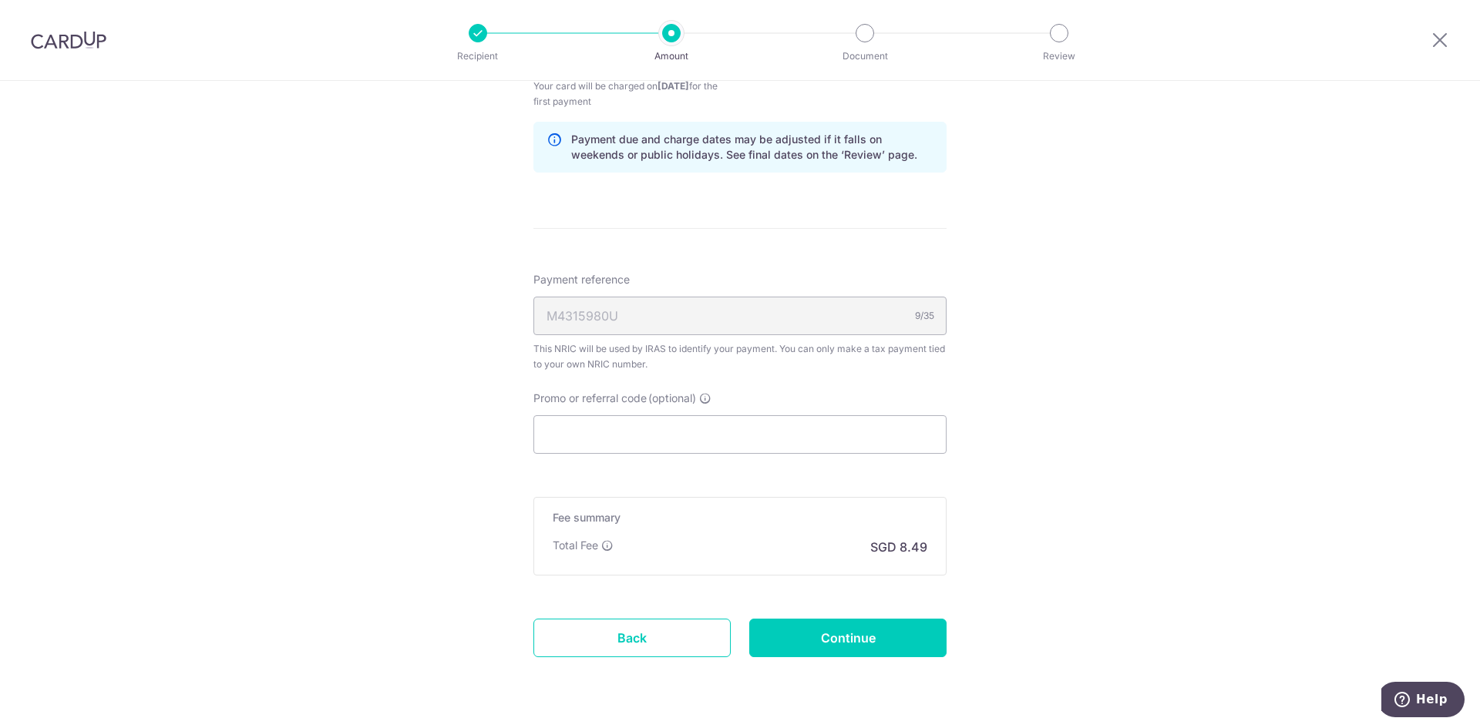
scroll to position [983, 0]
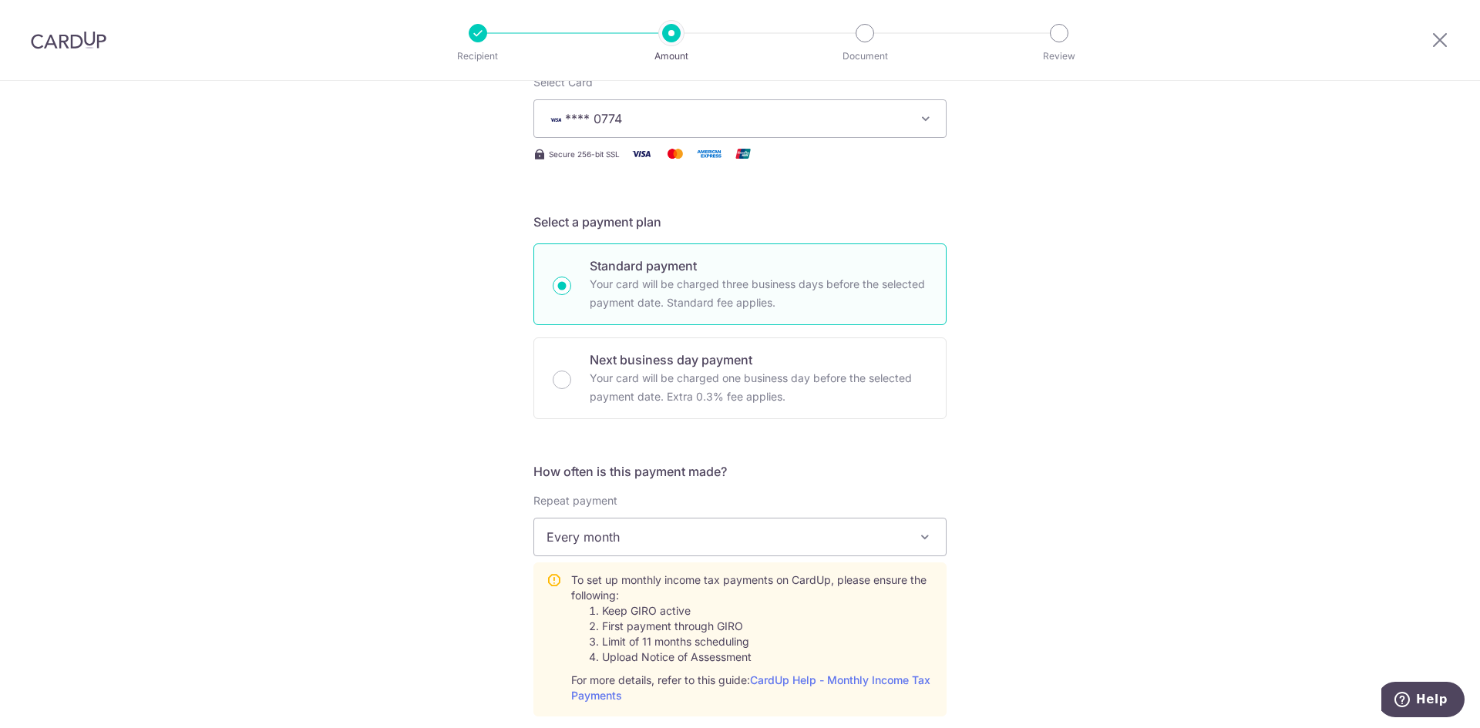
click at [1166, 513] on div "Tell us more about your payment Enter one-time or monthly payment amount SGD 32…" at bounding box center [740, 664] width 1480 height 1670
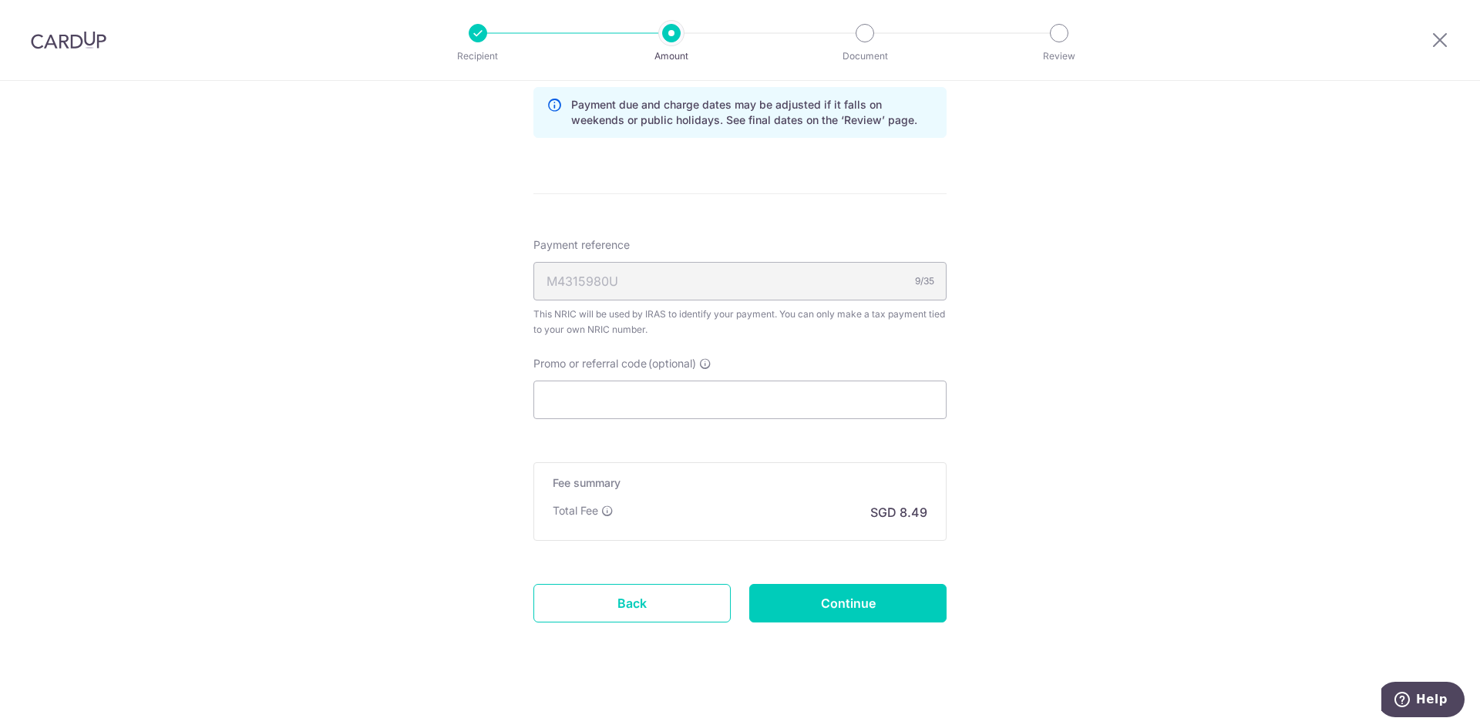
scroll to position [1023, 0]
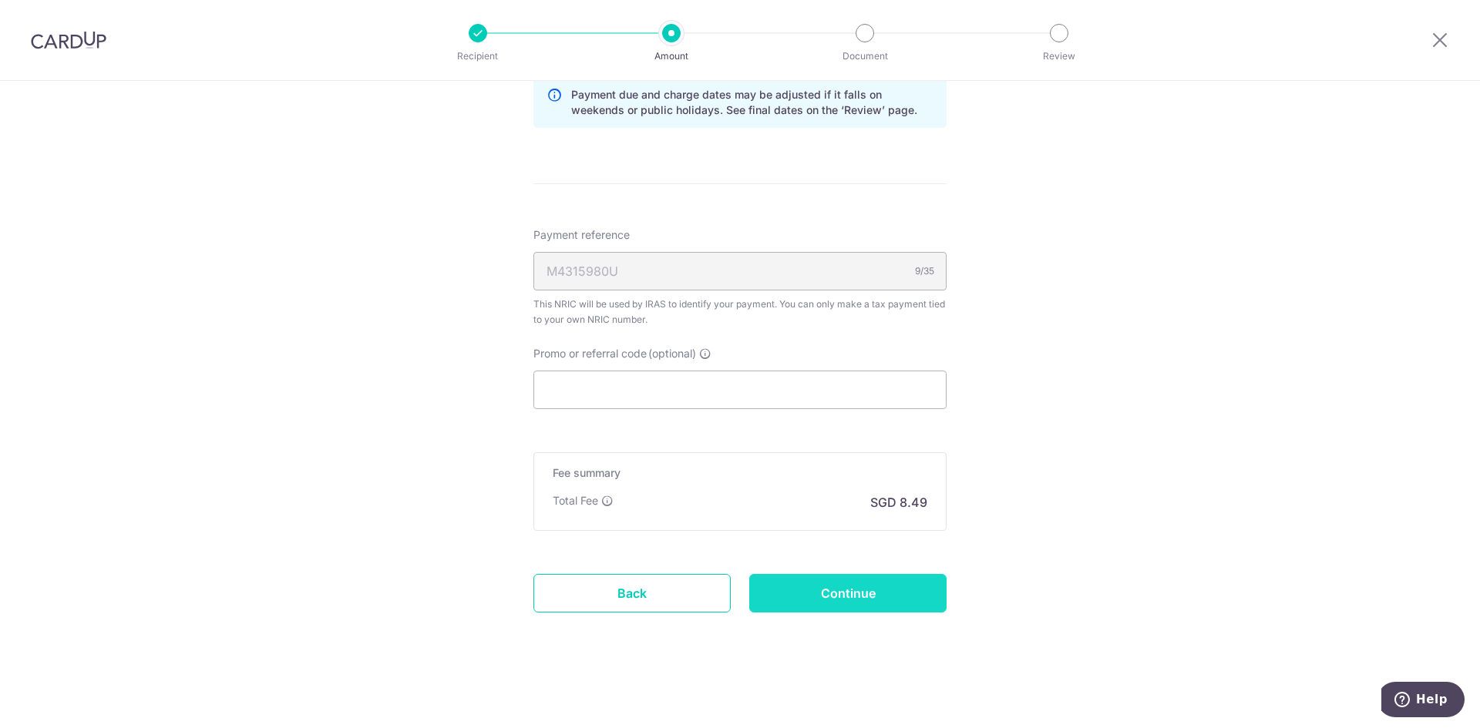
click at [837, 592] on input "Continue" at bounding box center [847, 593] width 197 height 39
type input "Create Schedule"
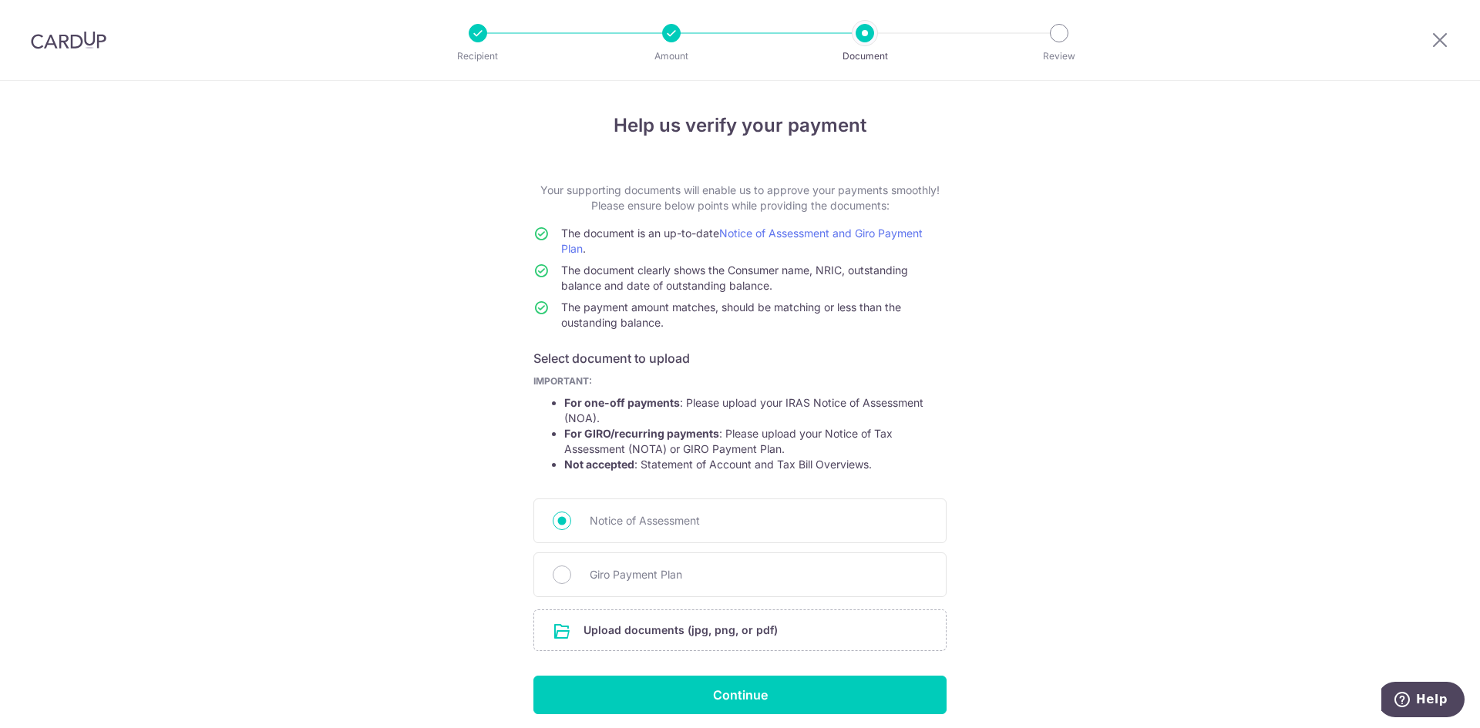
click at [358, 233] on div "Help us verify your payment Your supporting documents will enable us to approve…" at bounding box center [740, 434] width 1480 height 706
click at [1077, 320] on div "Help us verify your payment Your supporting documents will enable us to approve…" at bounding box center [740, 434] width 1480 height 706
click at [647, 237] on span "The document is an up-to-date Notice of Assessment and Giro Payment Plan ." at bounding box center [741, 241] width 361 height 29
click at [1000, 343] on div "Help us verify your payment Your supporting documents will enable us to approve…" at bounding box center [740, 434] width 1480 height 706
click at [1204, 285] on div "Help us verify your payment Your supporting documents will enable us to approve…" at bounding box center [740, 434] width 1480 height 706
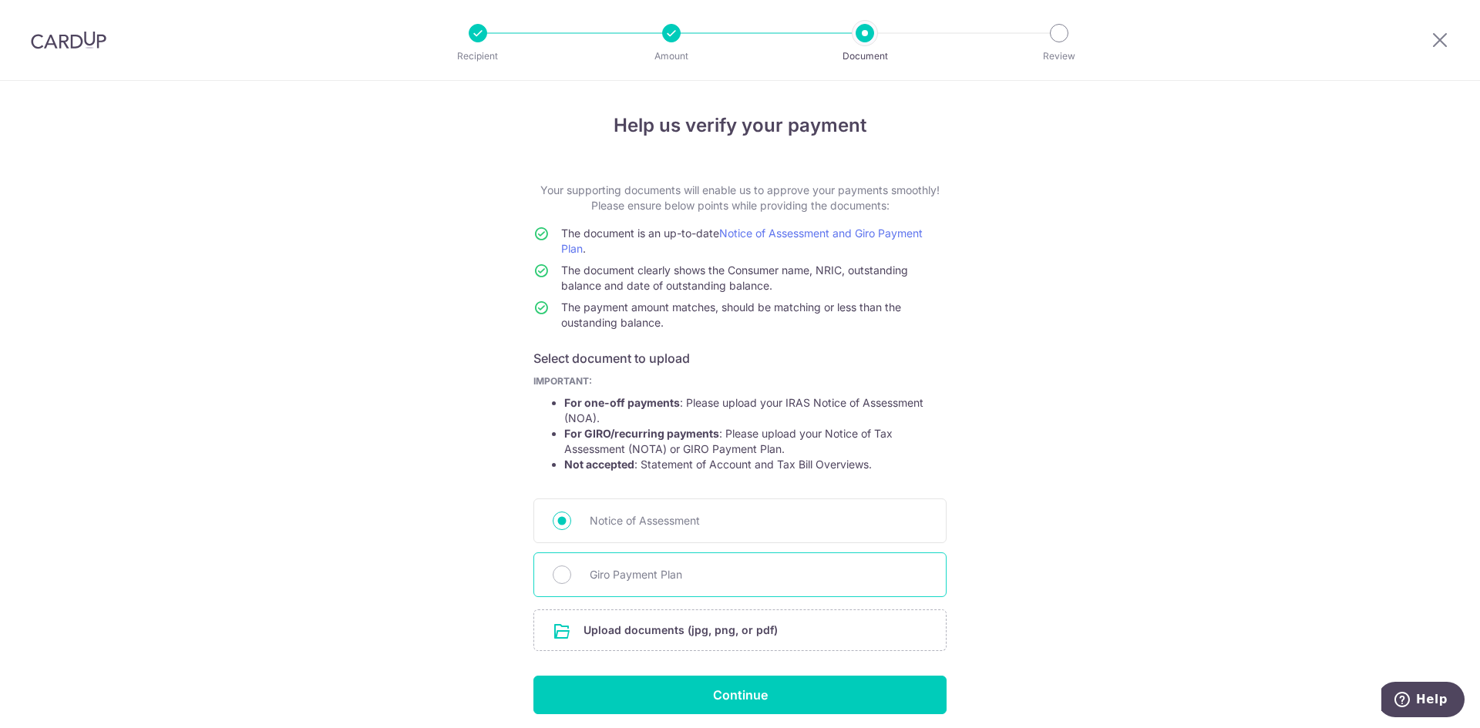
click at [681, 581] on span "Giro Payment Plan" at bounding box center [759, 575] width 338 height 18
click at [571, 581] on input "Giro Payment Plan" at bounding box center [562, 575] width 18 height 18
radio input "true"
click at [658, 509] on div "Notice of Assessment" at bounding box center [739, 521] width 413 height 45
click at [956, 439] on div "Help us verify your payment Your supporting documents will enable us to approve…" at bounding box center [740, 434] width 1480 height 706
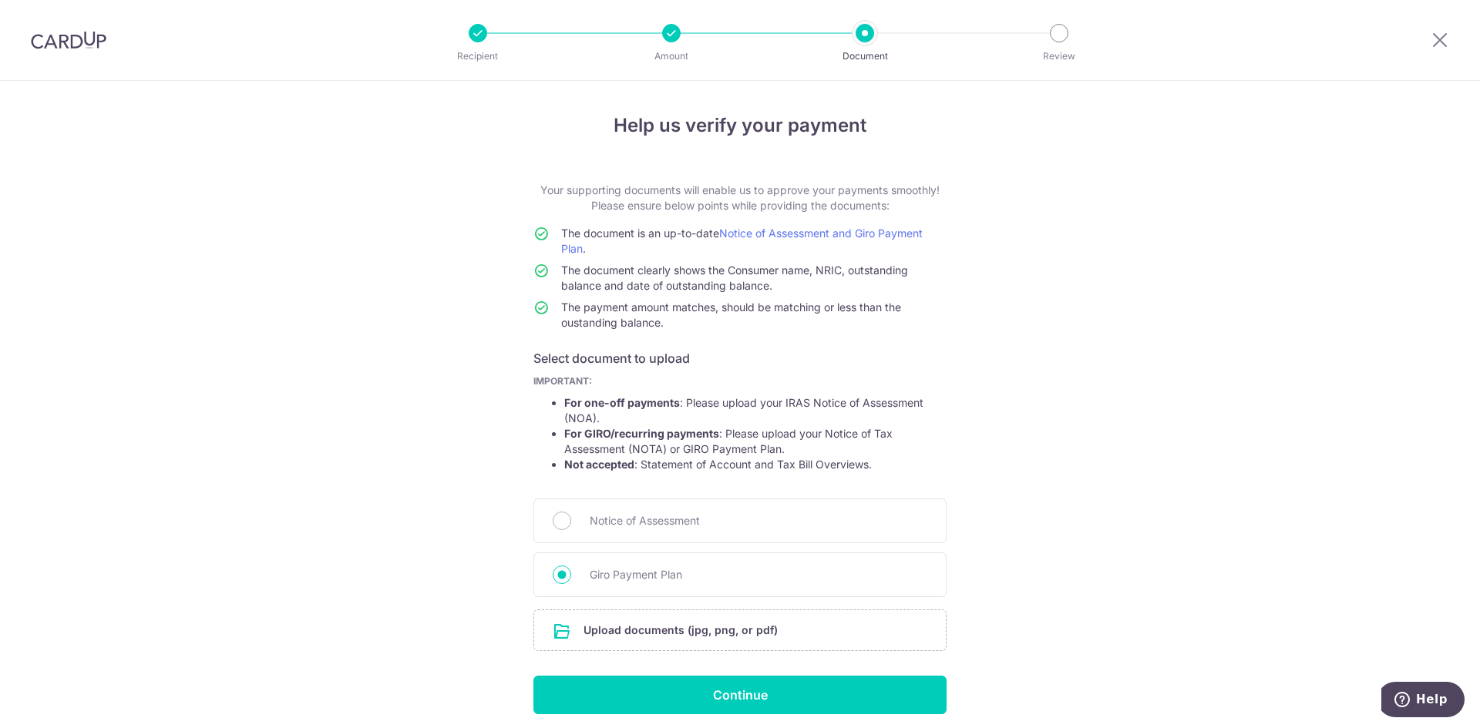
click at [381, 352] on div "Help us verify your payment Your supporting documents will enable us to approve…" at bounding box center [740, 434] width 1480 height 706
click at [1069, 412] on div "Help us verify your payment Your supporting documents will enable us to approve…" at bounding box center [740, 434] width 1480 height 706
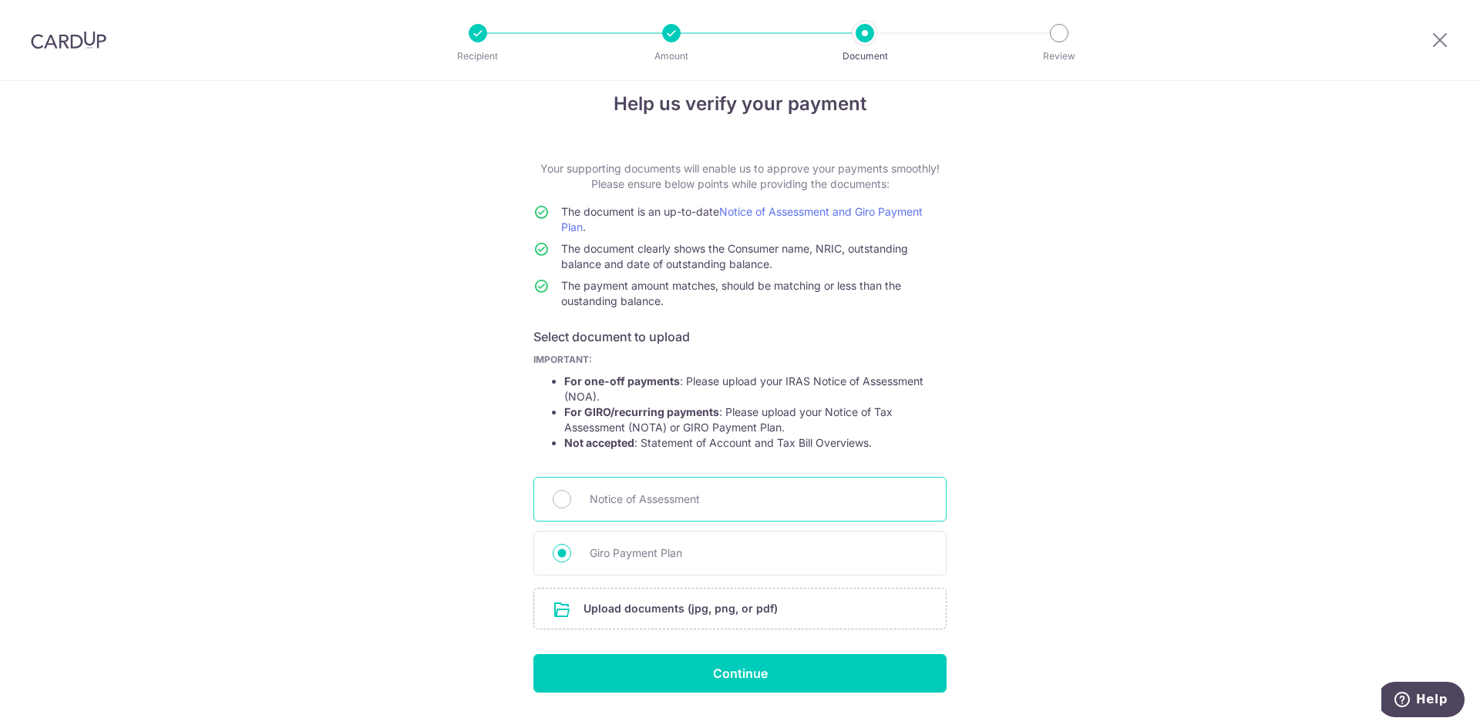
scroll to position [59, 0]
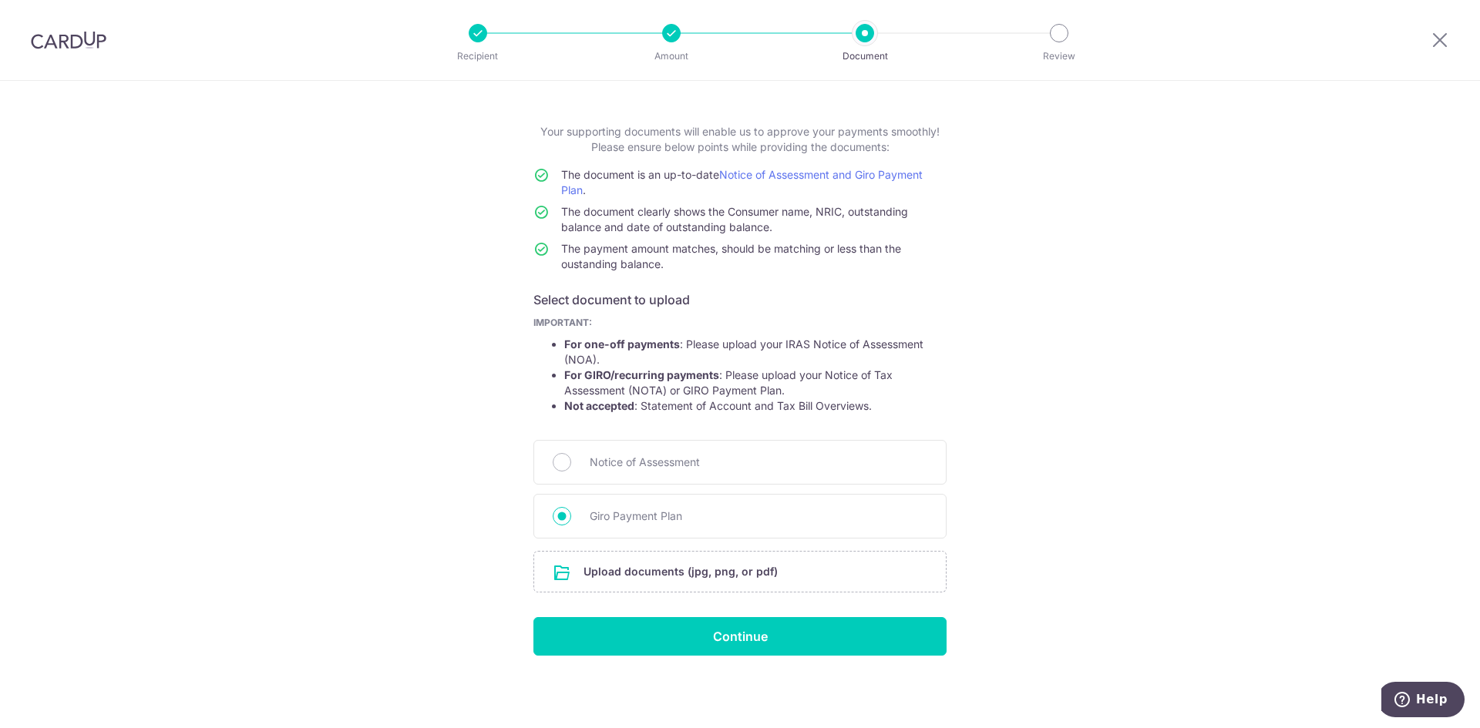
click at [653, 273] on td "The payment amount matches, should be matching or less than the oustanding bala…" at bounding box center [753, 259] width 385 height 37
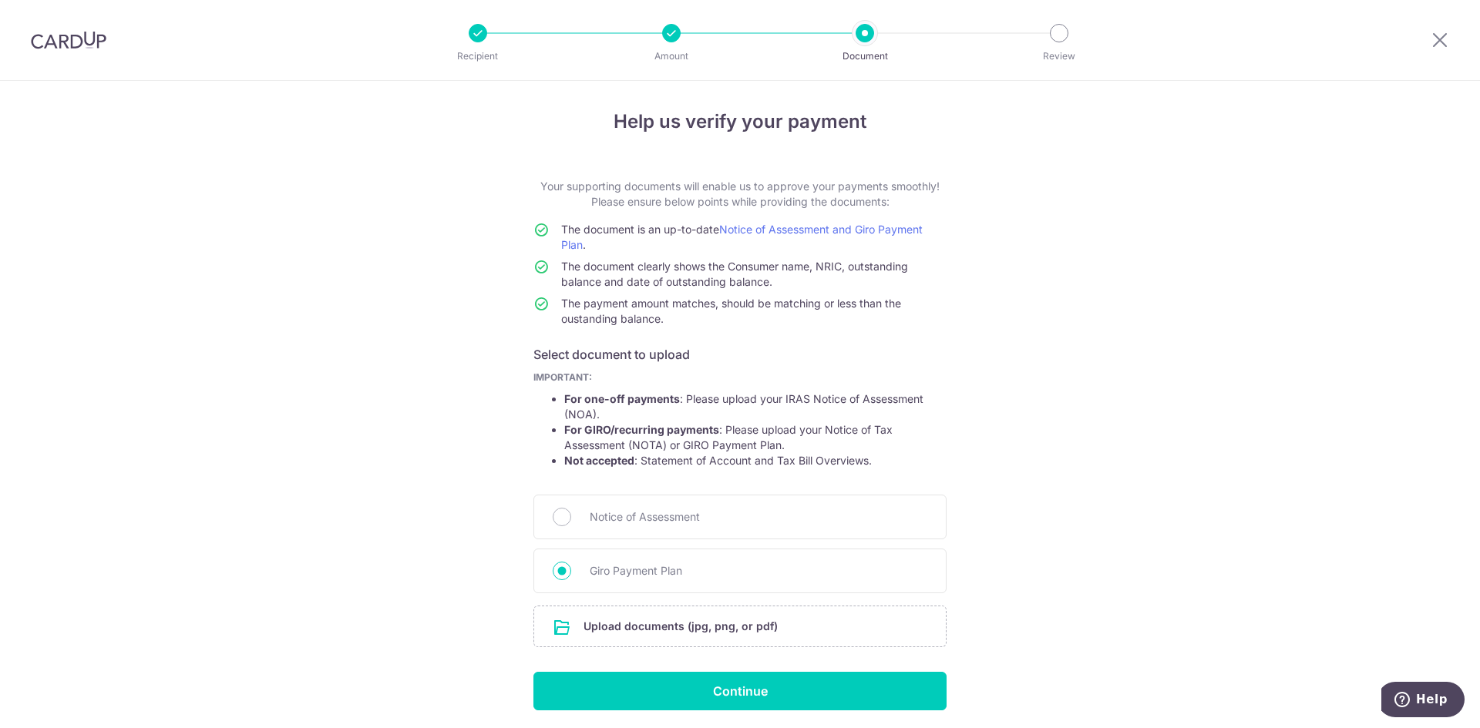
scroll to position [0, 0]
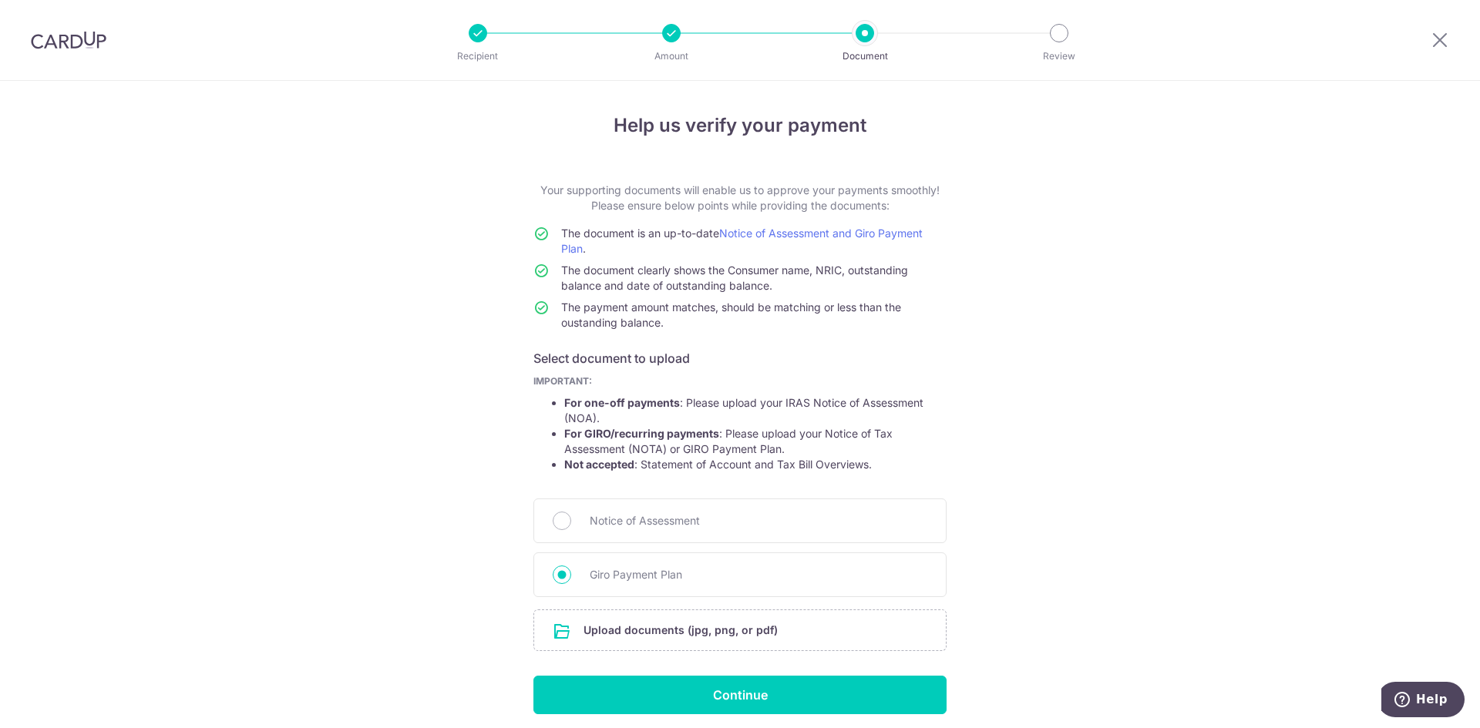
click at [1098, 220] on div "Help us verify your payment Your supporting documents will enable us to approve…" at bounding box center [740, 434] width 1480 height 706
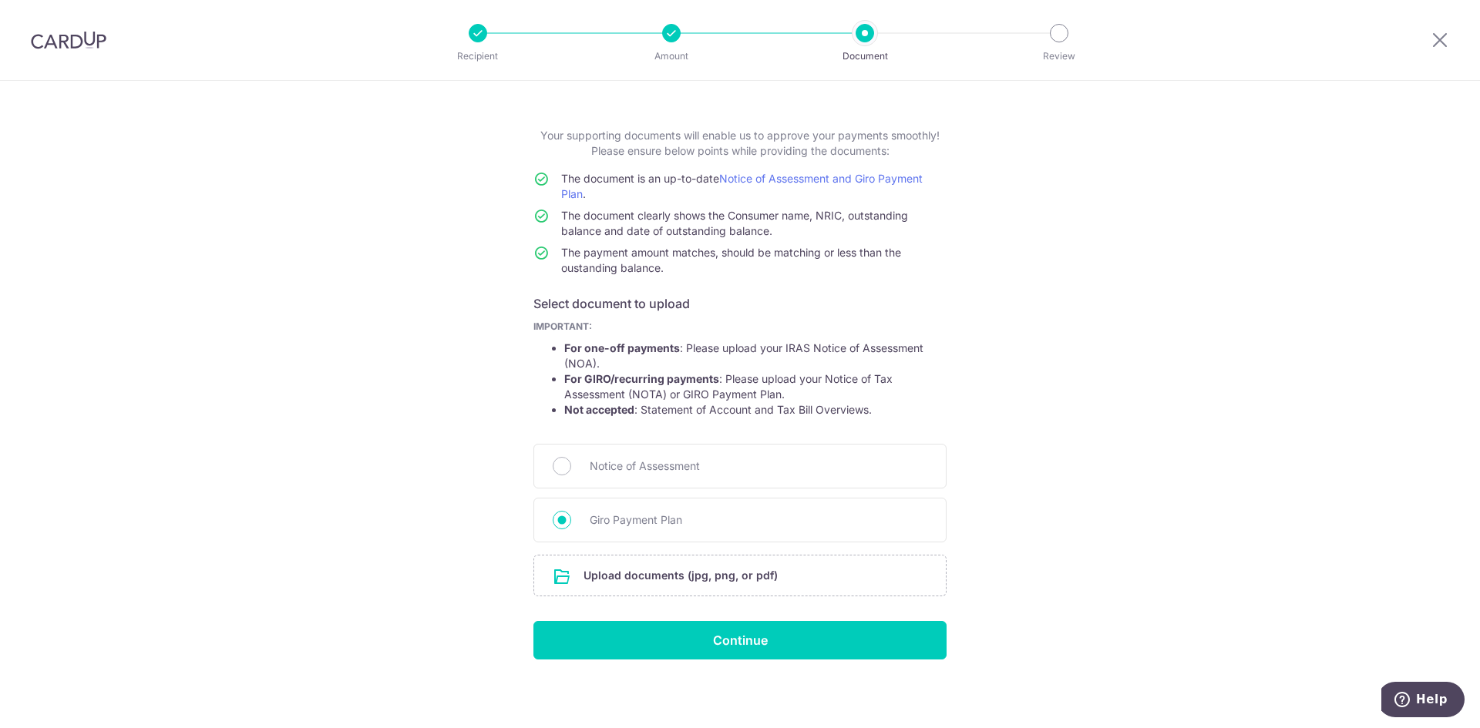
scroll to position [59, 0]
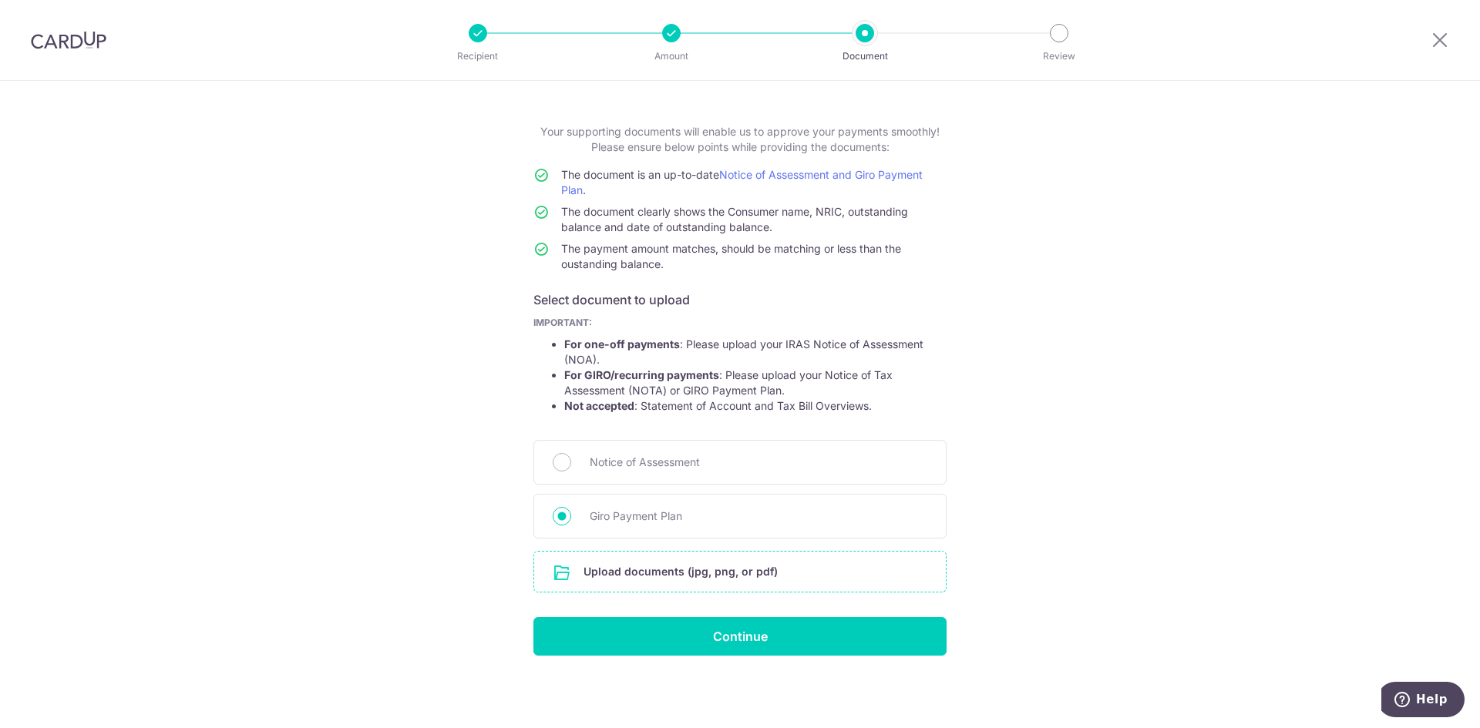
click at [756, 568] on input "file" at bounding box center [740, 572] width 412 height 40
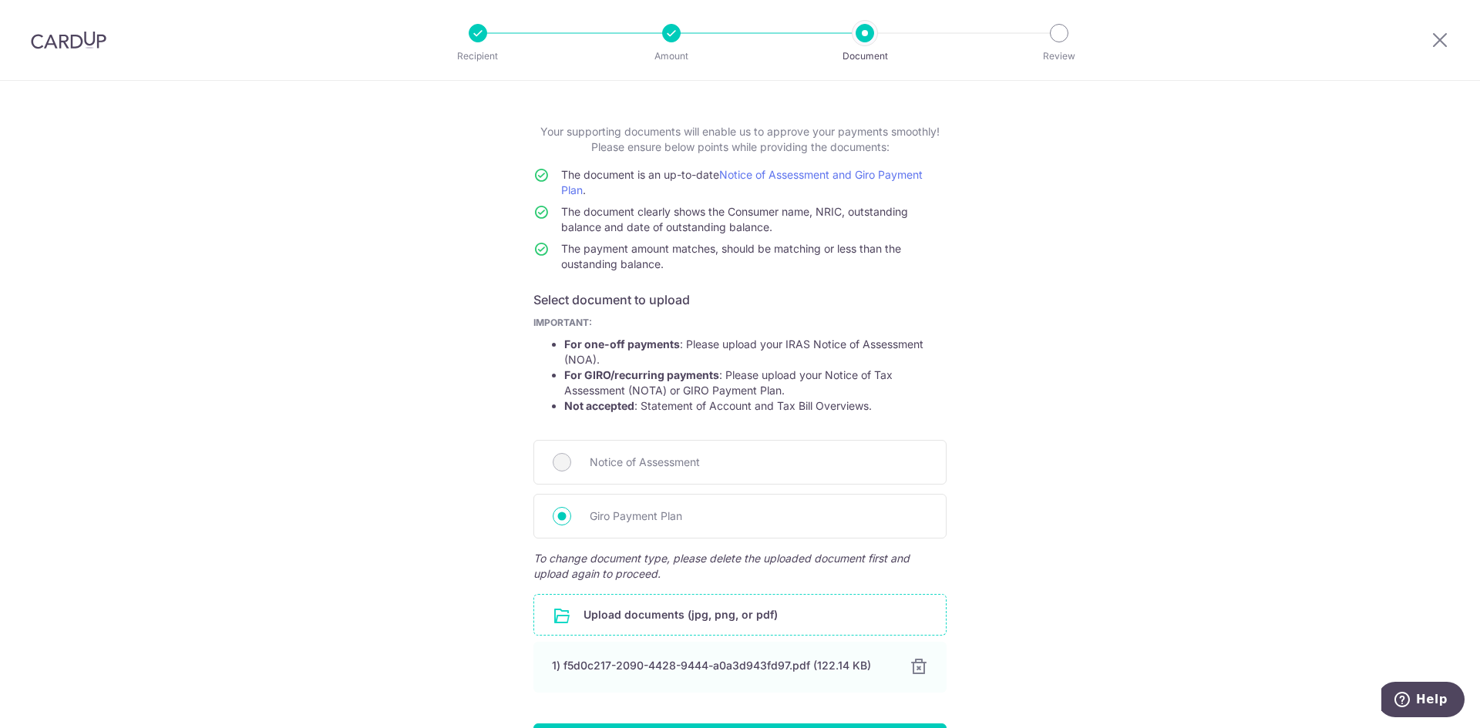
click at [1006, 465] on div "Help us verify your payment Your supporting documents will enable us to approve…" at bounding box center [740, 428] width 1480 height 812
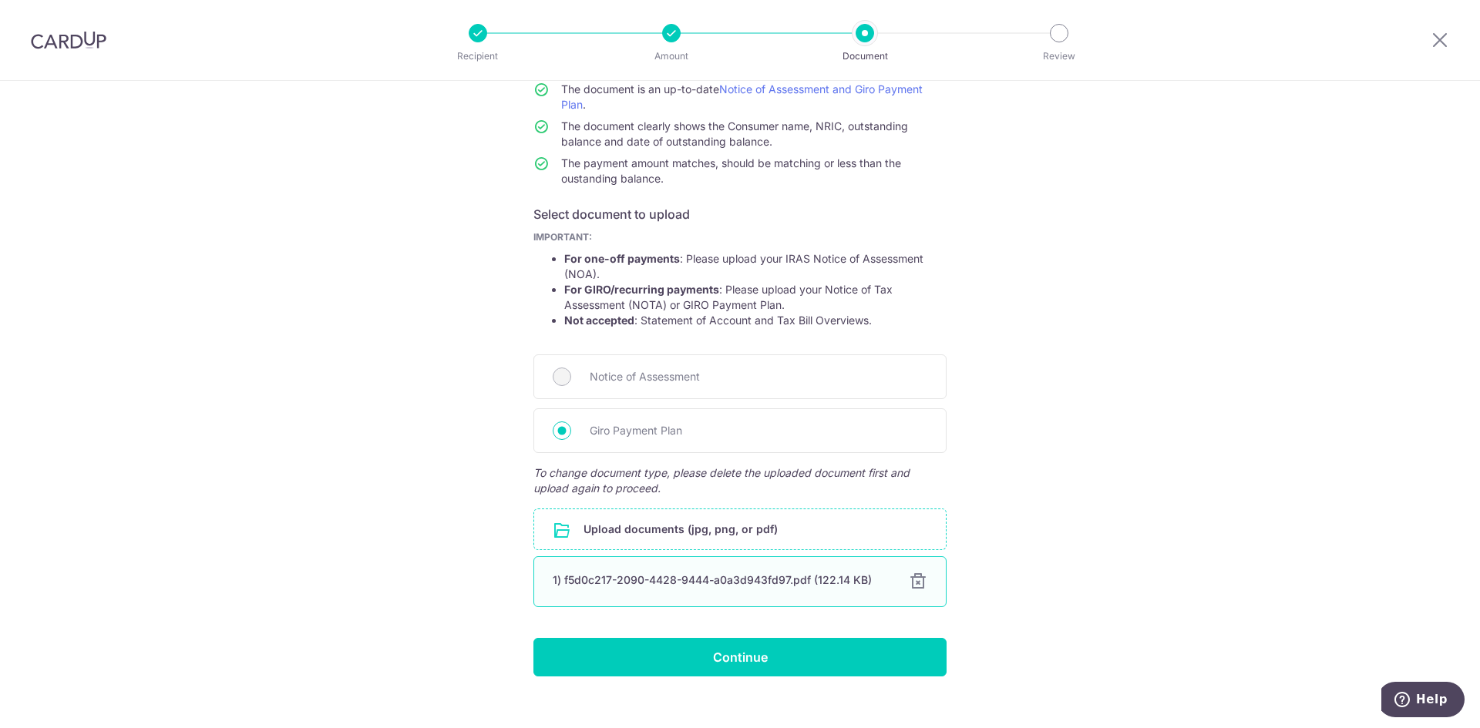
scroll to position [165, 0]
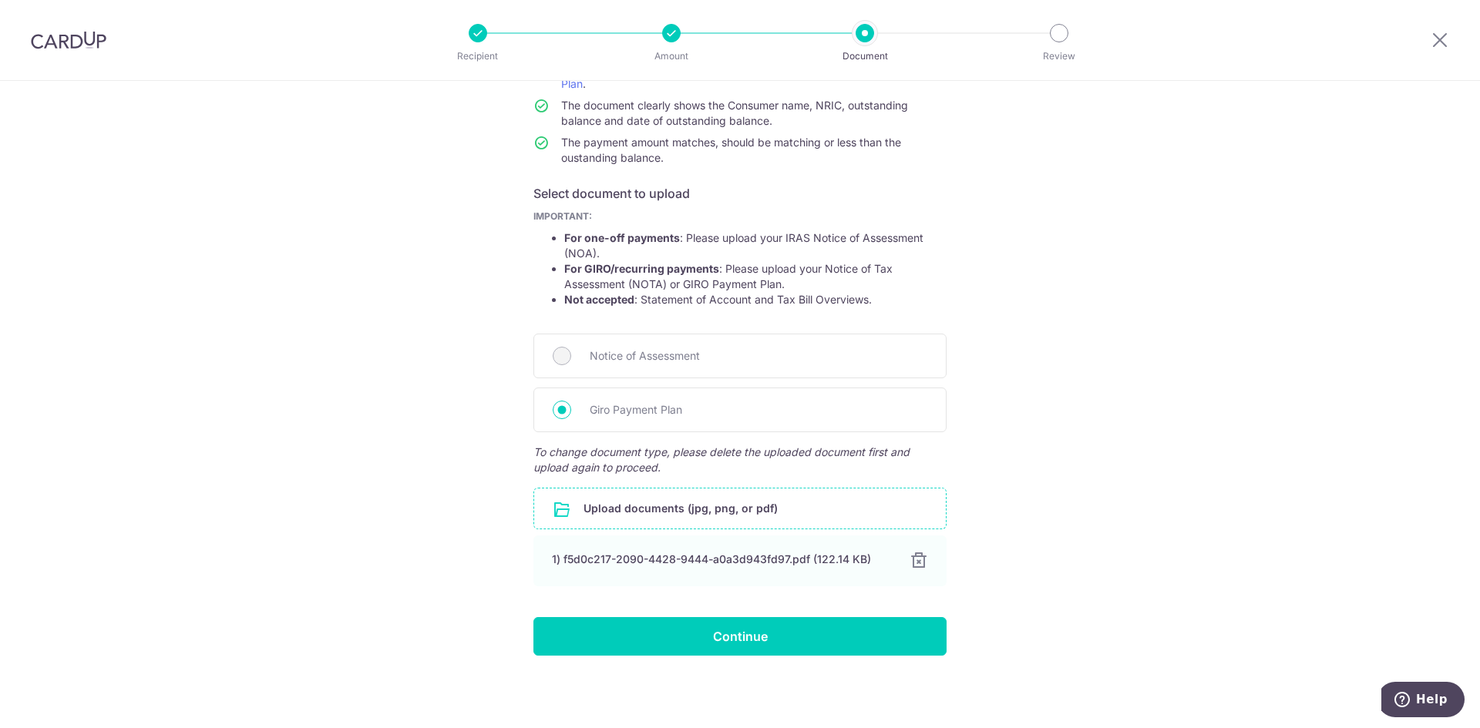
click at [1110, 390] on div "Help us verify your payment Your supporting documents will enable us to approve…" at bounding box center [740, 322] width 1480 height 812
click at [1176, 389] on div "Help us verify your payment Your supporting documents will enable us to approve…" at bounding box center [740, 322] width 1480 height 812
click at [1090, 566] on div "Help us verify your payment Your supporting documents will enable us to approve…" at bounding box center [740, 322] width 1480 height 812
click at [831, 617] on input "Continue" at bounding box center [739, 636] width 413 height 39
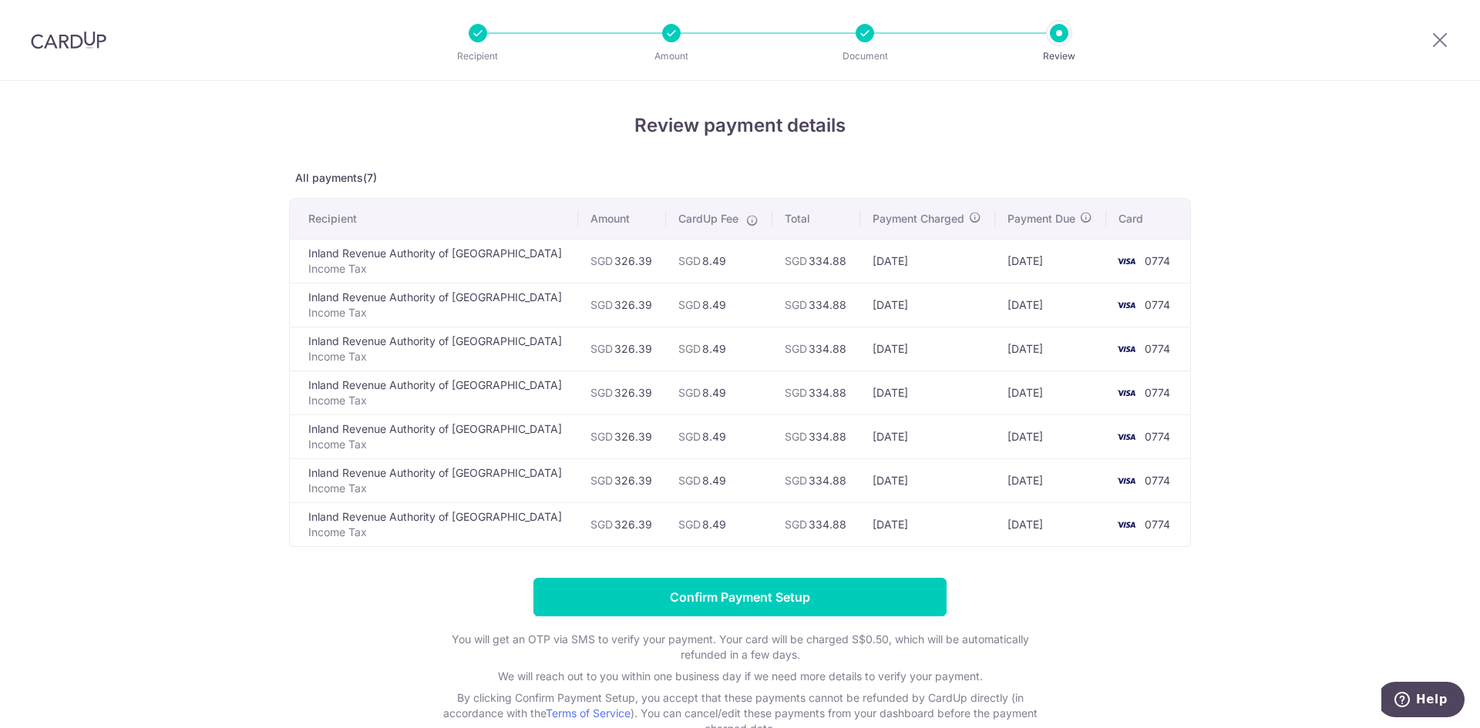
click at [268, 321] on div "Review payment details All payments(7) Recipient Amount CardUp Fee Total Paymen…" at bounding box center [740, 454] width 1480 height 747
click at [1258, 331] on div "Review payment details All payments(7) Recipient Amount CardUp Fee Total Paymen…" at bounding box center [740, 454] width 1480 height 747
click at [1340, 349] on div "Review payment details All payments(7) Recipient Amount CardUp Fee Total Paymen…" at bounding box center [740, 454] width 1480 height 747
click at [1338, 344] on div "Review payment details All payments(7) Recipient Amount CardUp Fee Total Paymen…" at bounding box center [740, 454] width 1480 height 747
click at [1334, 339] on div "Review payment details All payments(7) Recipient Amount CardUp Fee Total Paymen…" at bounding box center [740, 454] width 1480 height 747
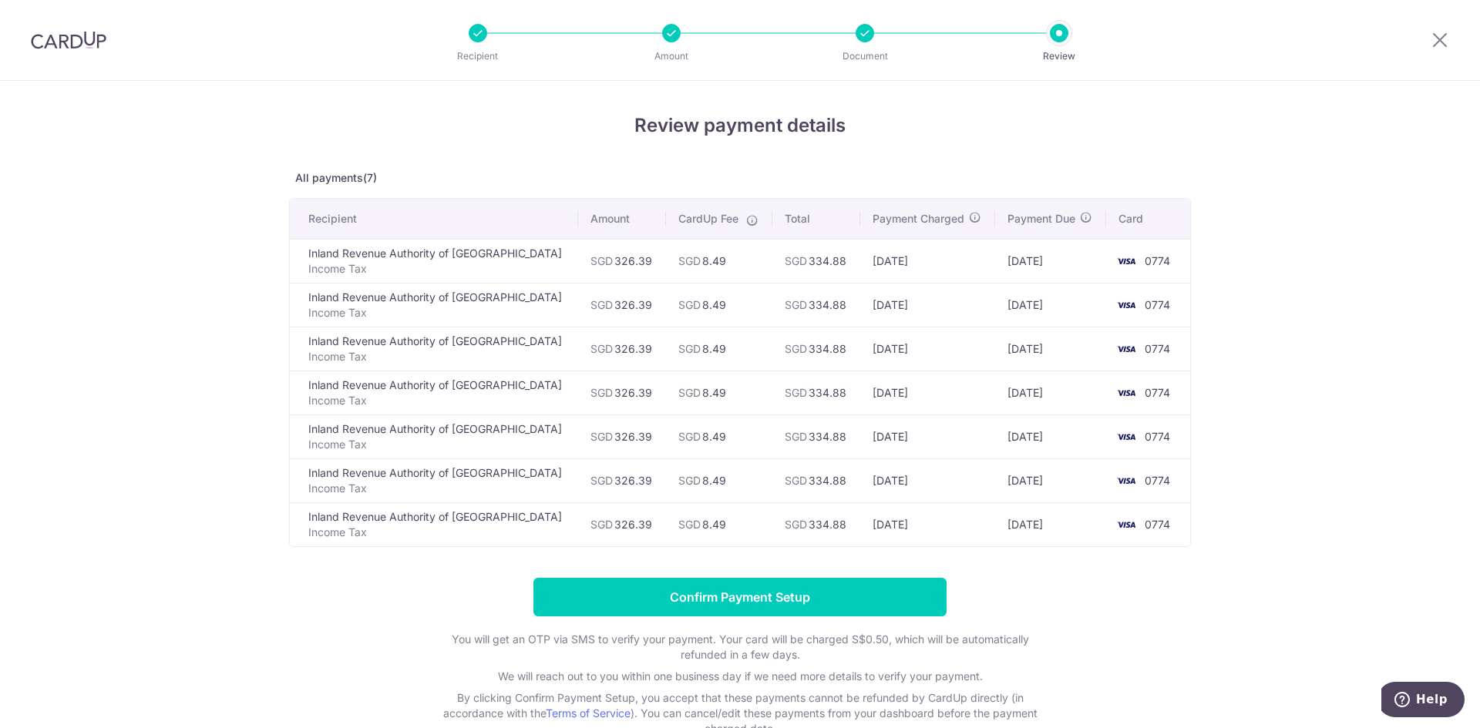
click at [1269, 490] on div "Review payment details All payments(7) Recipient Amount CardUp Fee Total Paymen…" at bounding box center [740, 454] width 1480 height 747
click at [1266, 489] on div "Review payment details All payments(7) Recipient Amount CardUp Fee Total Paymen…" at bounding box center [740, 454] width 1480 height 747
click at [1316, 474] on div "Review payment details All payments(7) Recipient Amount CardUp Fee Total Paymen…" at bounding box center [740, 454] width 1480 height 747
click at [920, 294] on td "10/10/2025" at bounding box center [928, 305] width 136 height 44
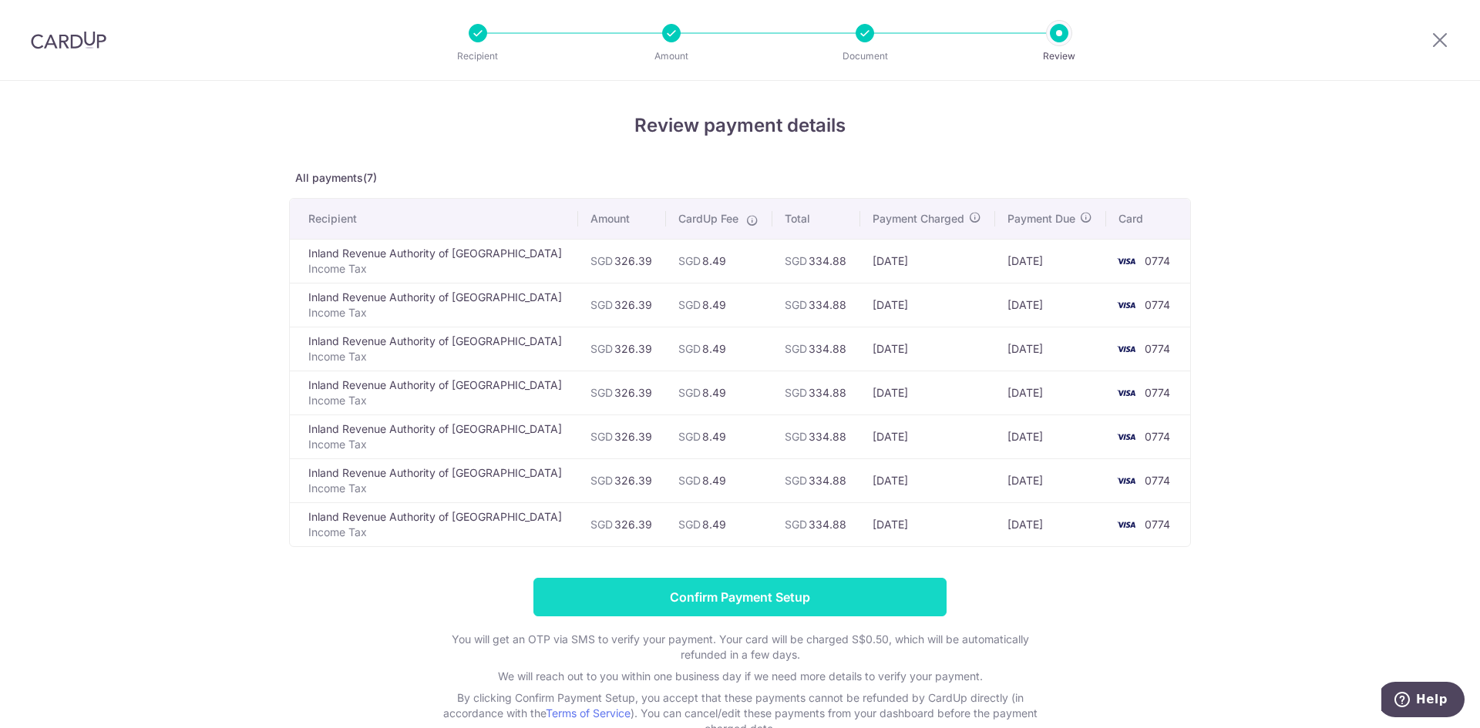
click at [731, 604] on input "Confirm Payment Setup" at bounding box center [739, 597] width 413 height 39
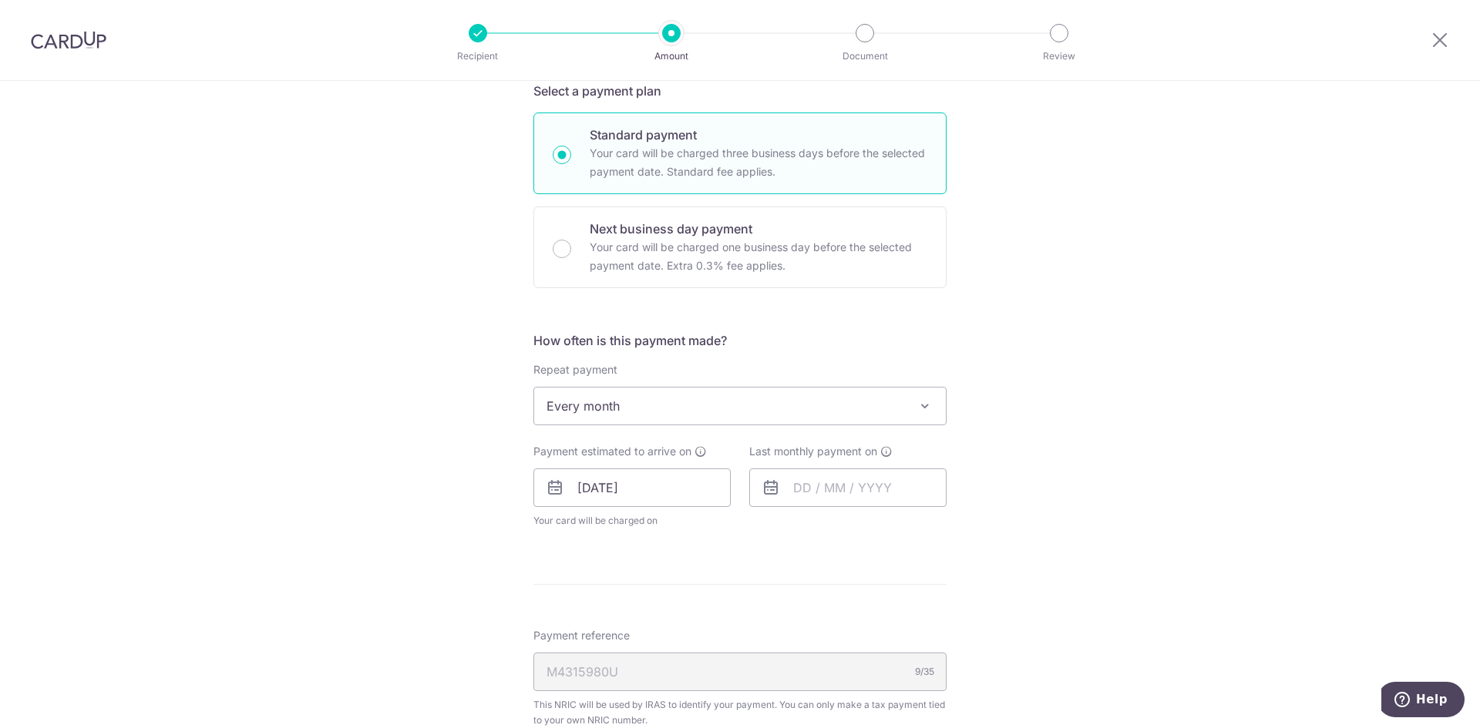
scroll to position [554, 0]
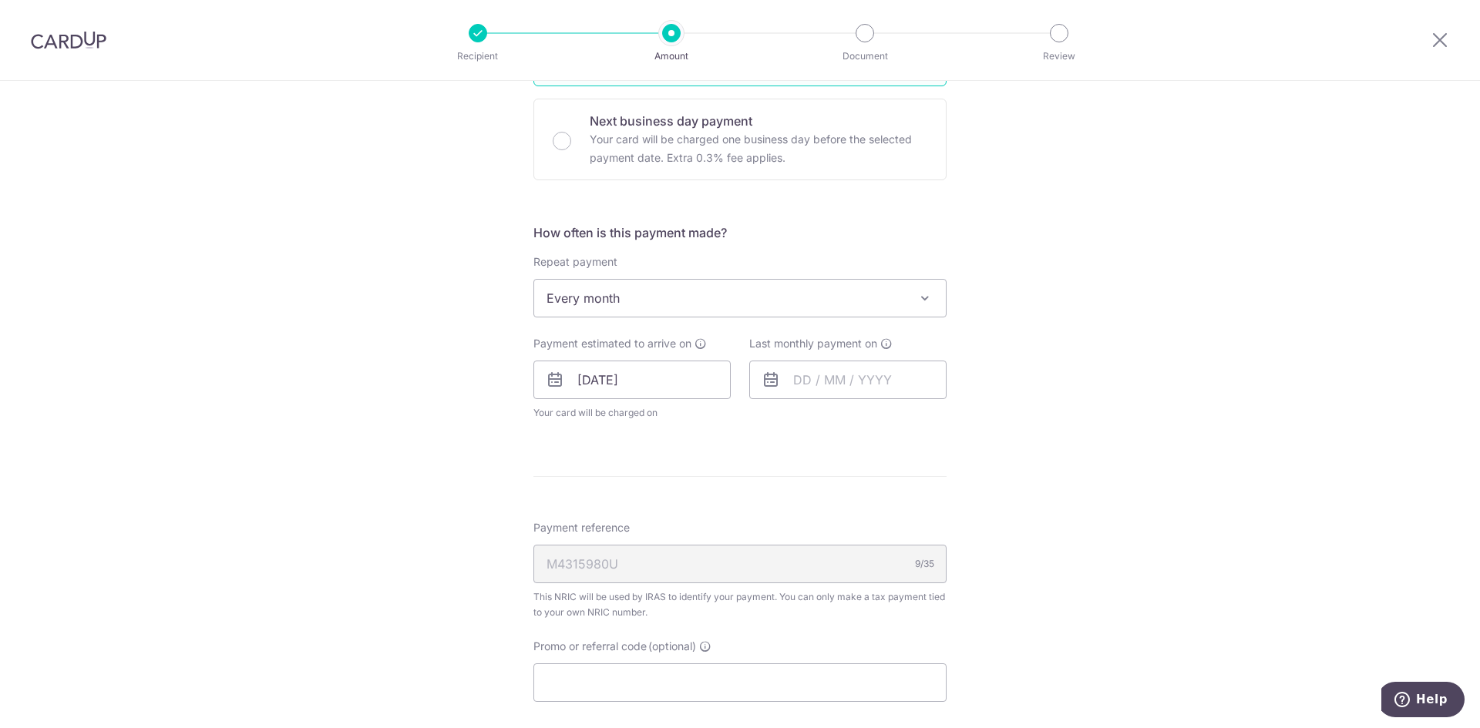
click at [1181, 461] on div "Tell us more about your payment Enter one-time or monthly payment amount SGD 32…" at bounding box center [740, 274] width 1480 height 1494
click at [834, 371] on input "text" at bounding box center [847, 380] width 197 height 39
click at [967, 415] on link "Next" at bounding box center [967, 421] width 18 height 18
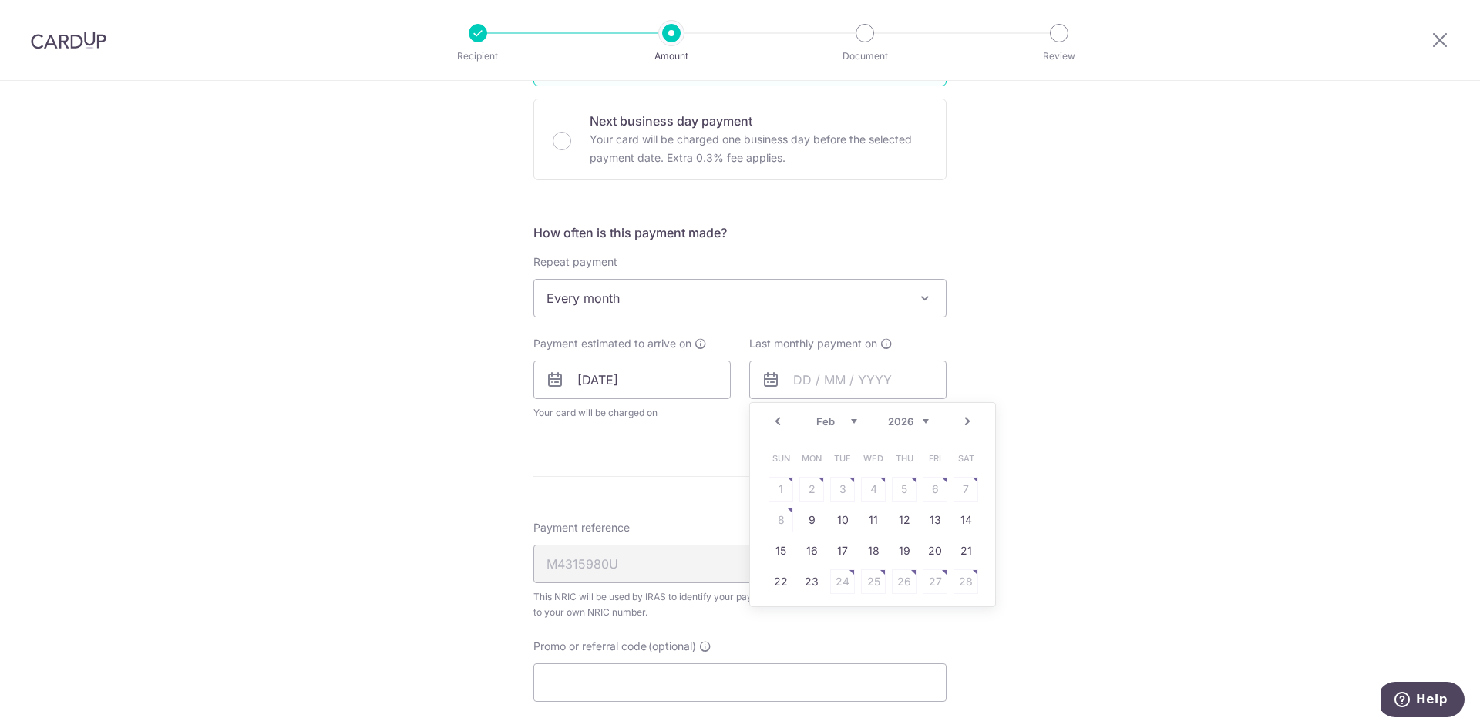
click at [967, 415] on link "Next" at bounding box center [967, 421] width 18 height 18
click at [970, 423] on link "Next" at bounding box center [967, 421] width 18 height 18
click at [776, 422] on link "Prev" at bounding box center [777, 421] width 18 height 18
click at [962, 415] on link "Next" at bounding box center [967, 421] width 18 height 18
click at [770, 415] on link "Prev" at bounding box center [777, 421] width 18 height 18
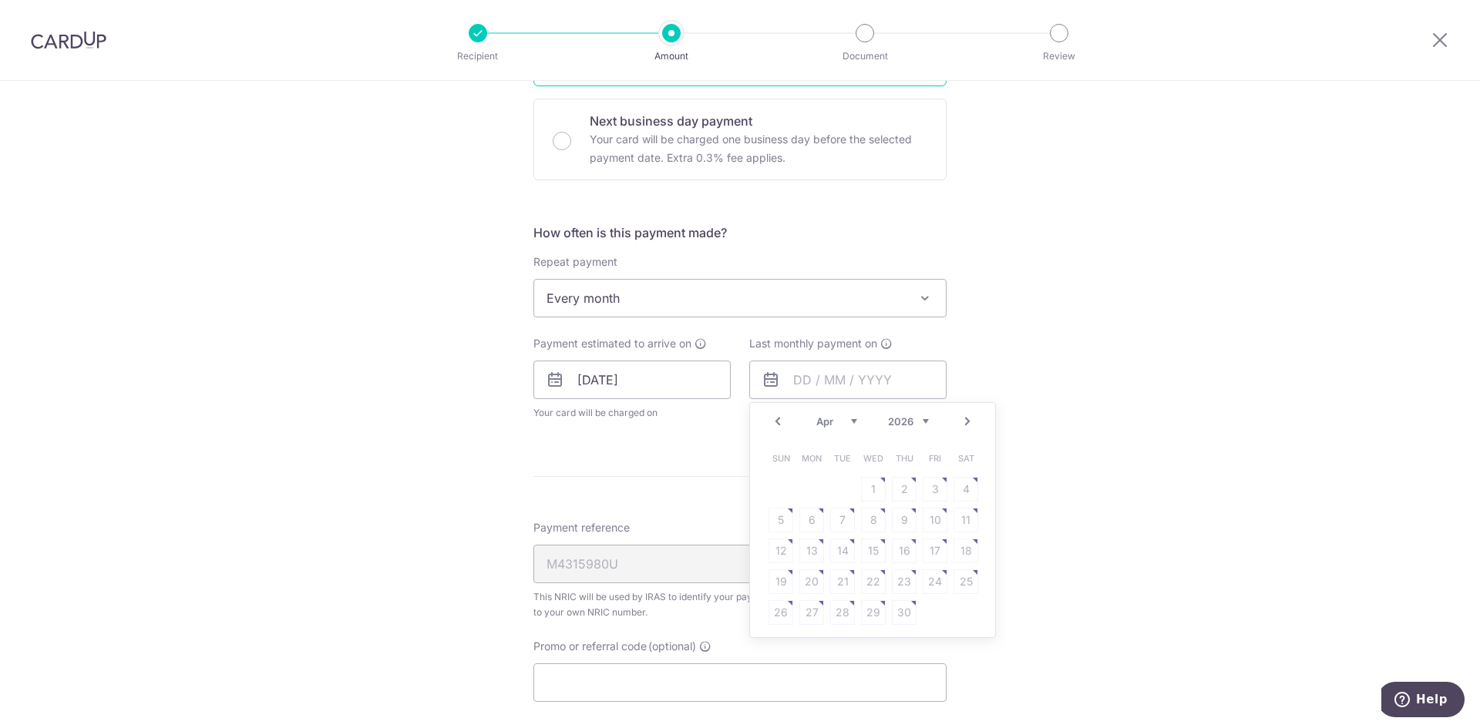
click at [770, 415] on link "Prev" at bounding box center [777, 421] width 18 height 18
click at [803, 552] on link "16" at bounding box center [811, 551] width 25 height 25
type input "[DATE]"
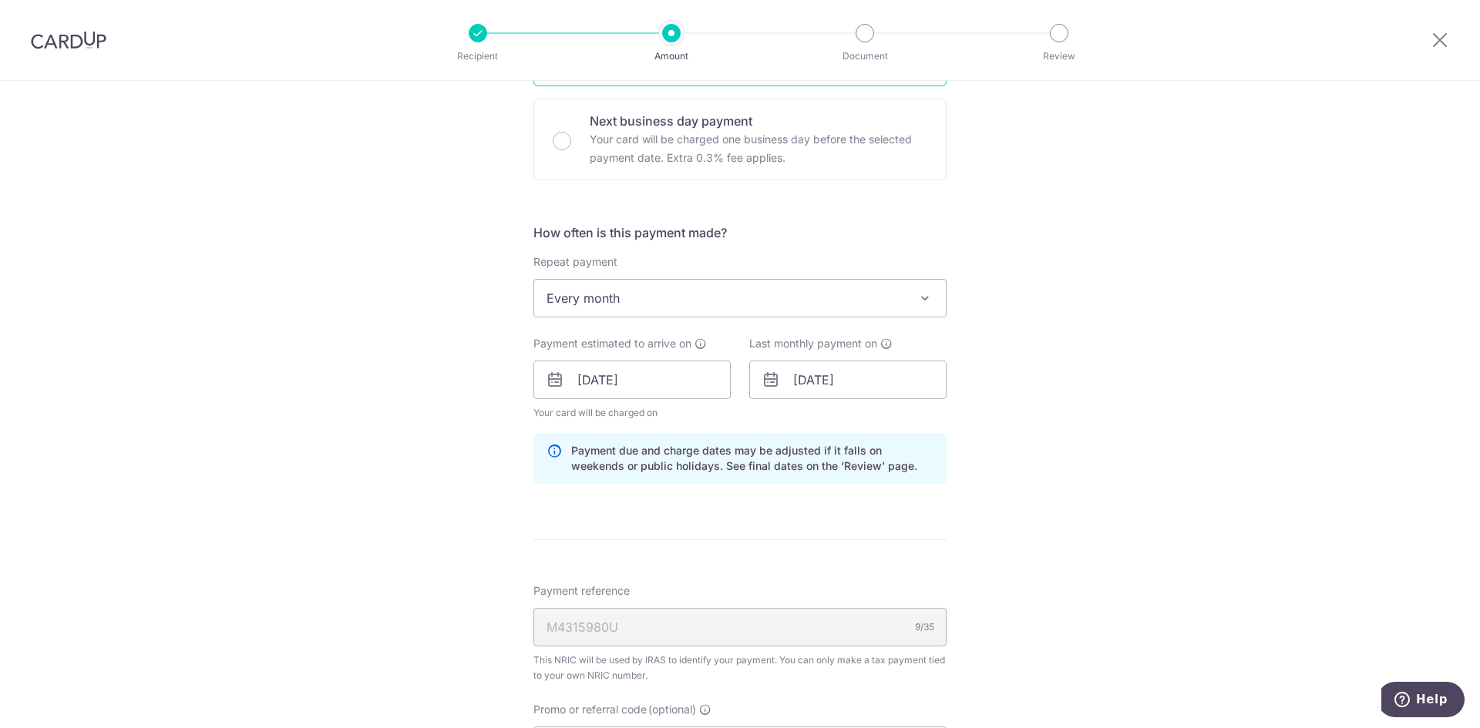
click at [1006, 422] on div "Tell us more about your payment Enter one-time or monthly payment amount SGD 32…" at bounding box center [740, 305] width 1480 height 1557
click at [447, 468] on div "Tell us more about your payment Enter one-time or monthly payment amount SGD 32…" at bounding box center [740, 305] width 1480 height 1557
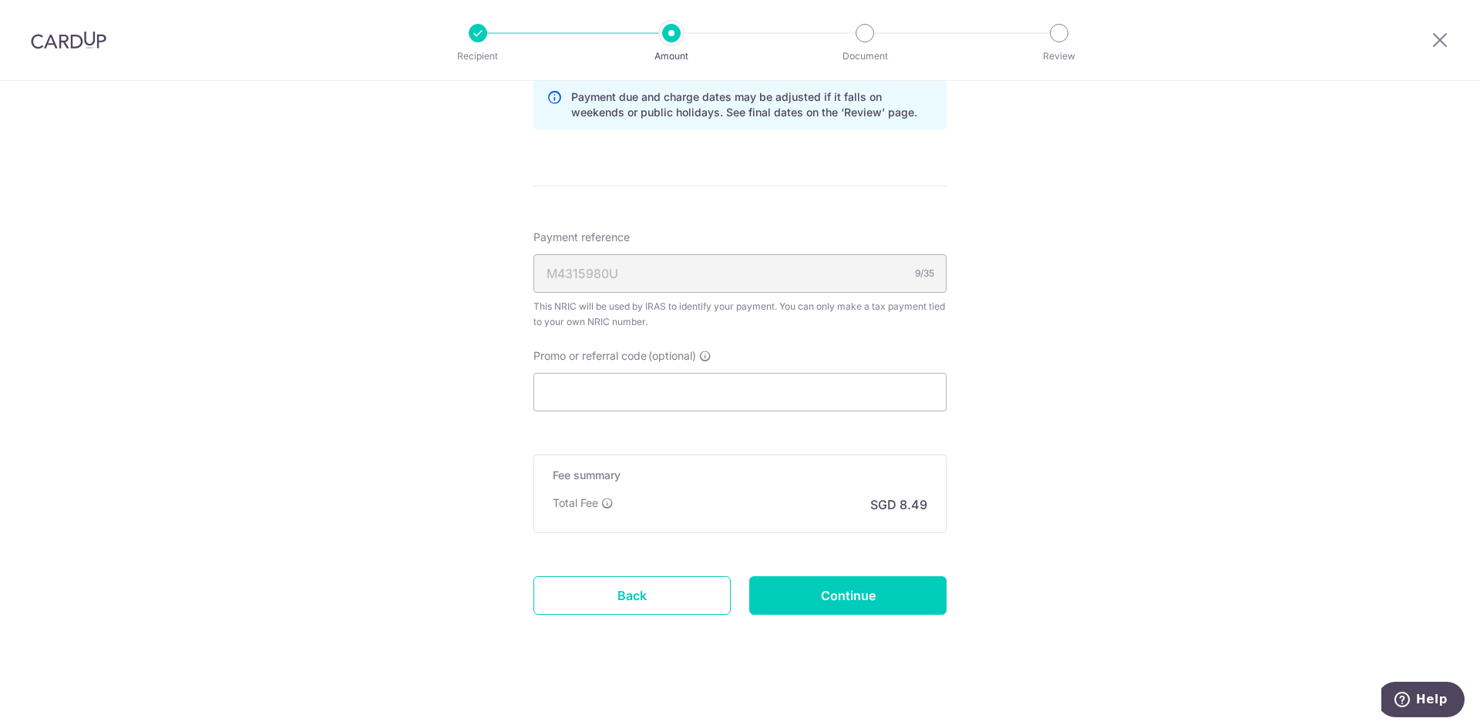
scroll to position [910, 0]
click at [662, 387] on input "Promo or referral code (optional)" at bounding box center [739, 390] width 413 height 39
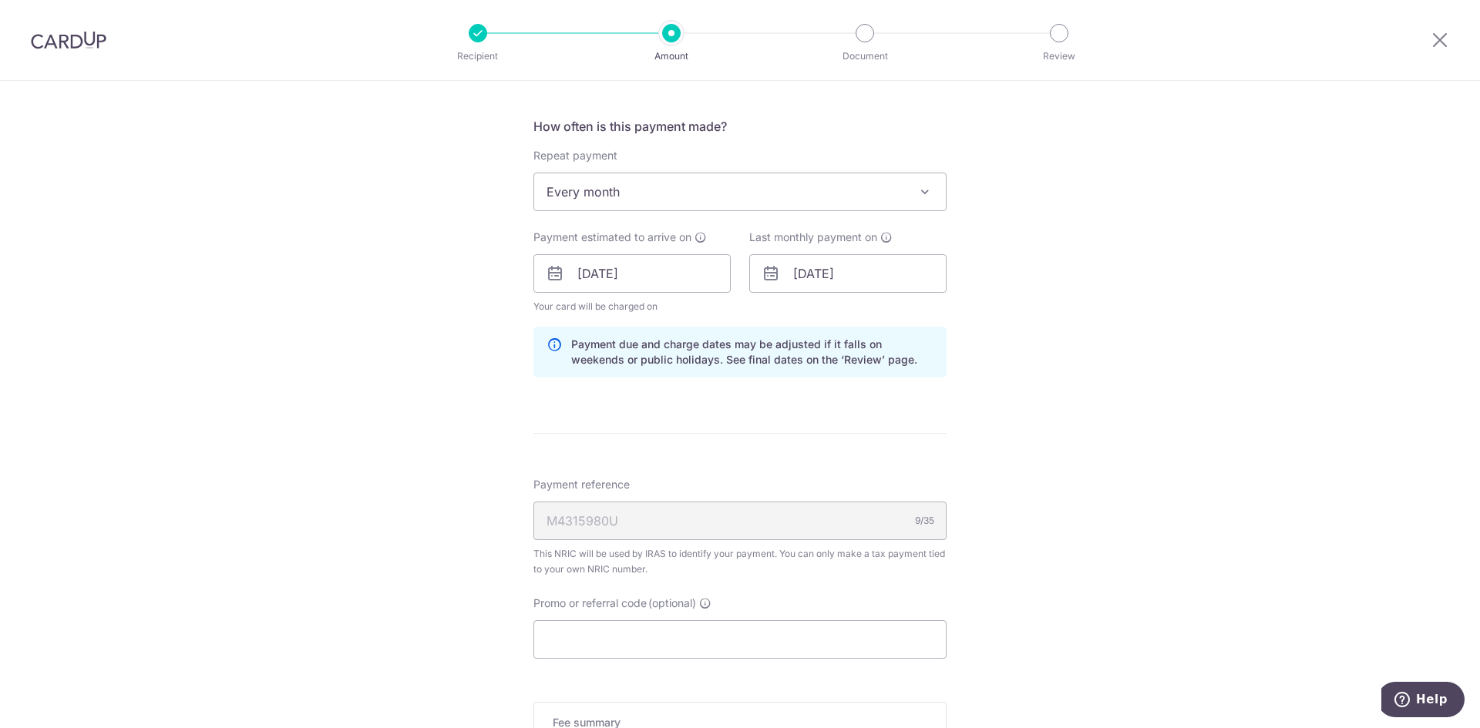
scroll to position [602, 0]
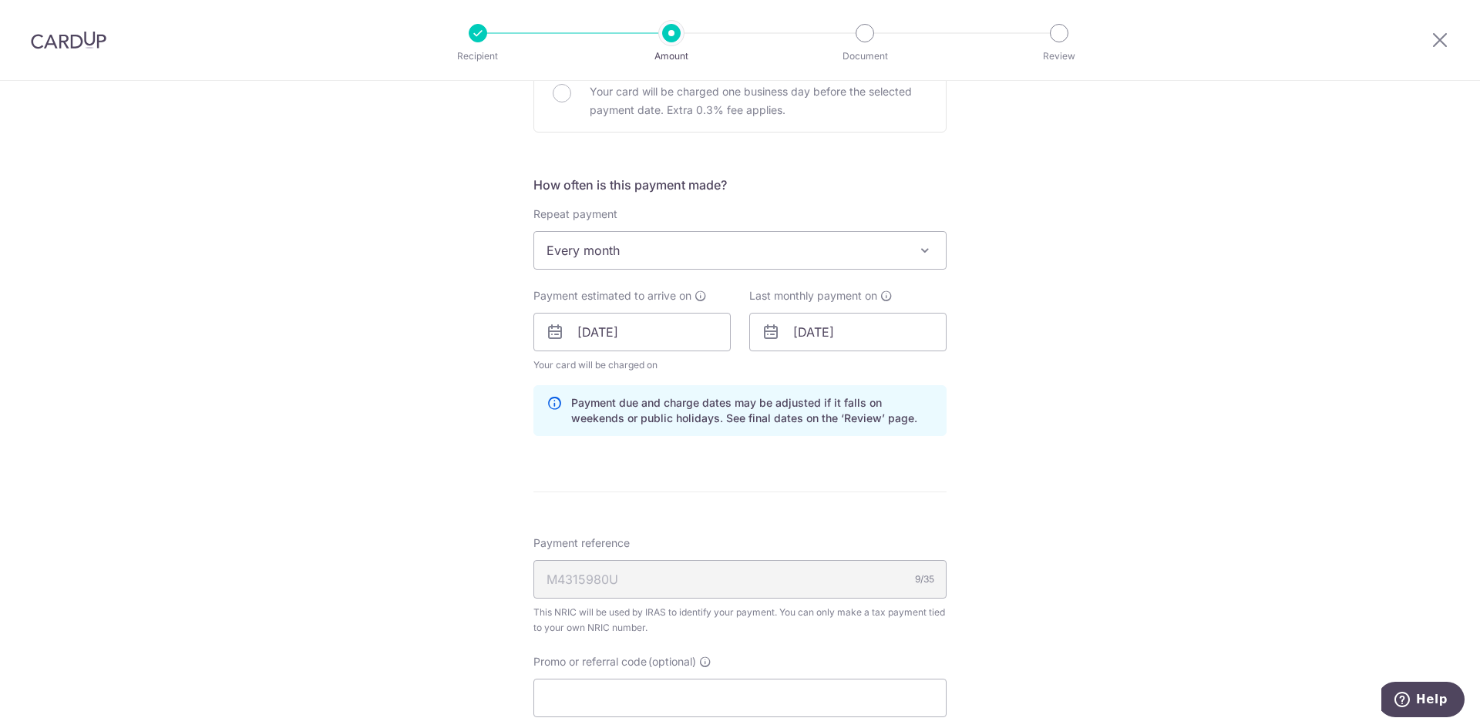
click at [1141, 487] on div "Tell us more about your payment Enter one-time or monthly payment amount SGD 32…" at bounding box center [740, 257] width 1480 height 1557
click at [1065, 377] on div "Tell us more about your payment Enter one-time or monthly payment amount SGD 32…" at bounding box center [740, 257] width 1480 height 1557
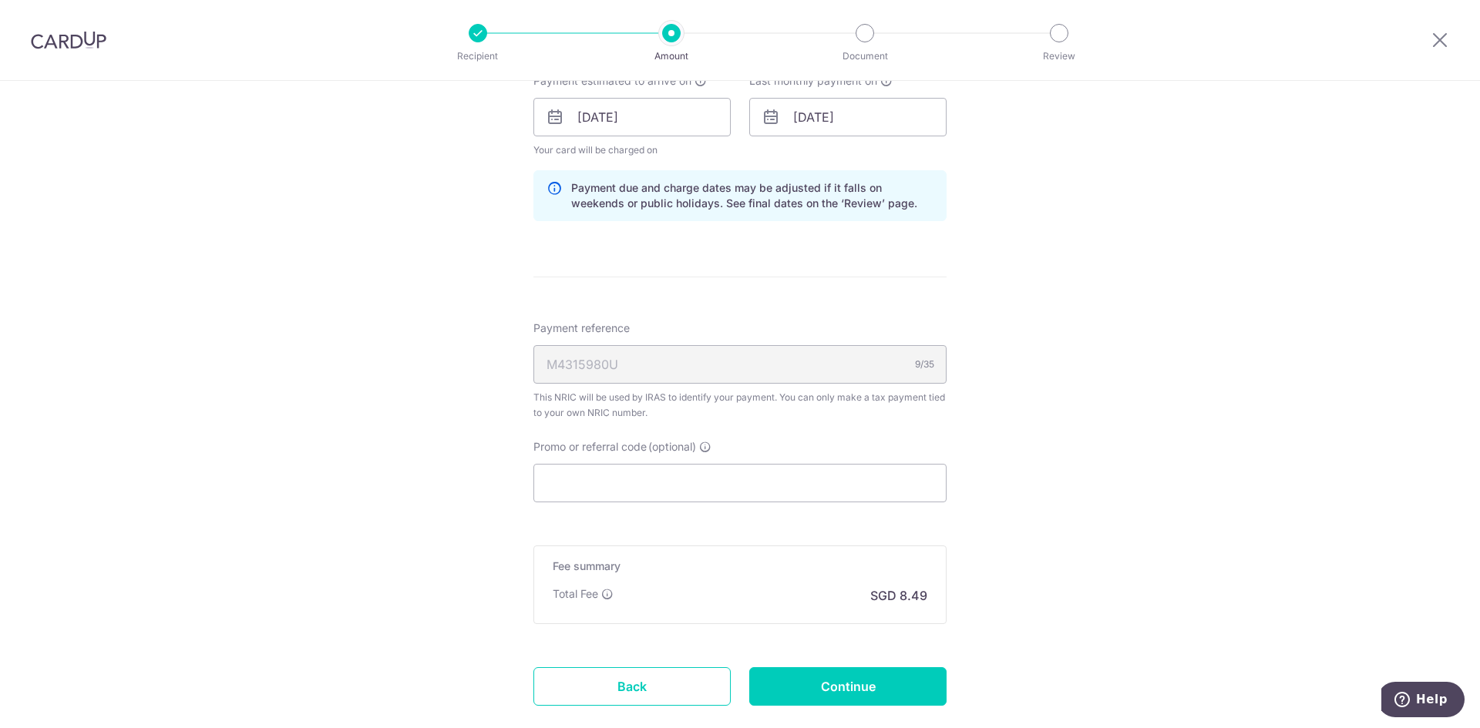
scroll to position [833, 0]
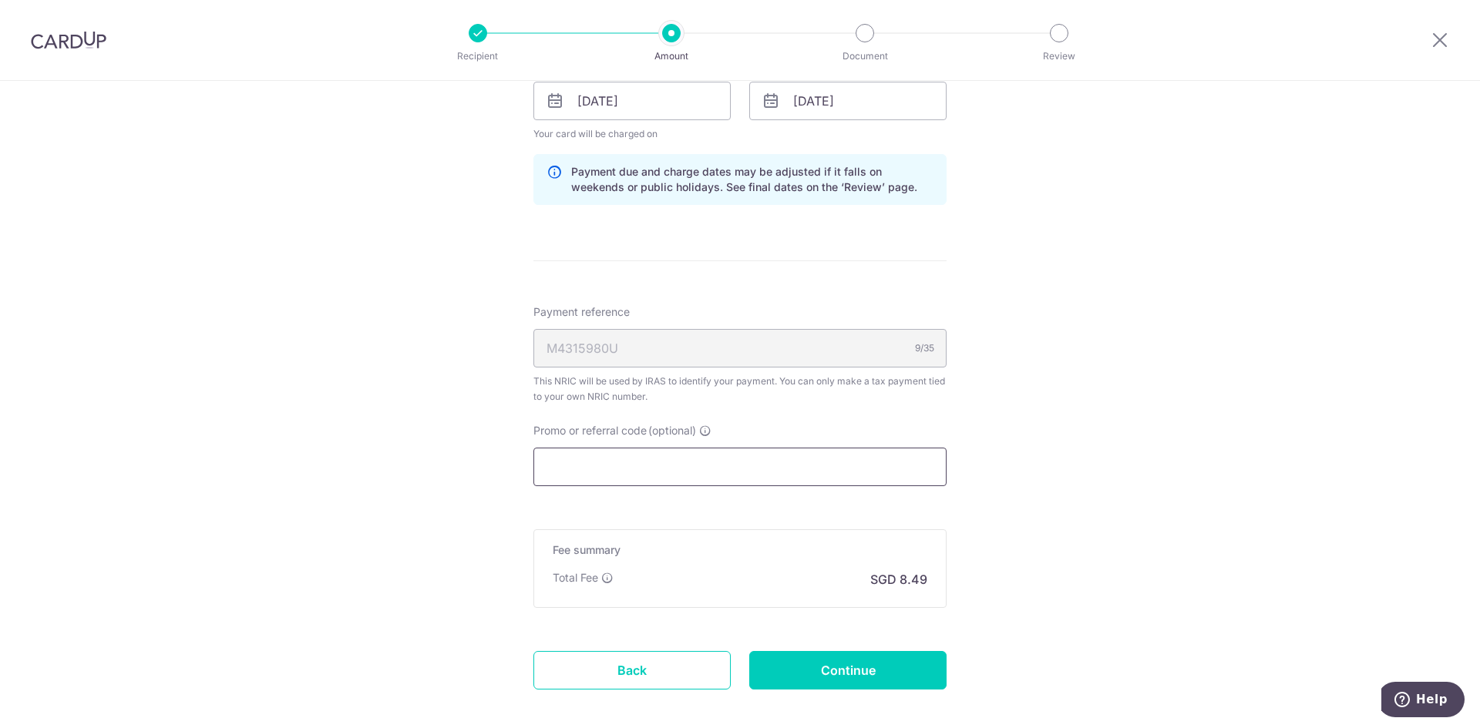
click at [716, 474] on input "Promo or referral code (optional)" at bounding box center [739, 467] width 413 height 39
paste input "OFF225"
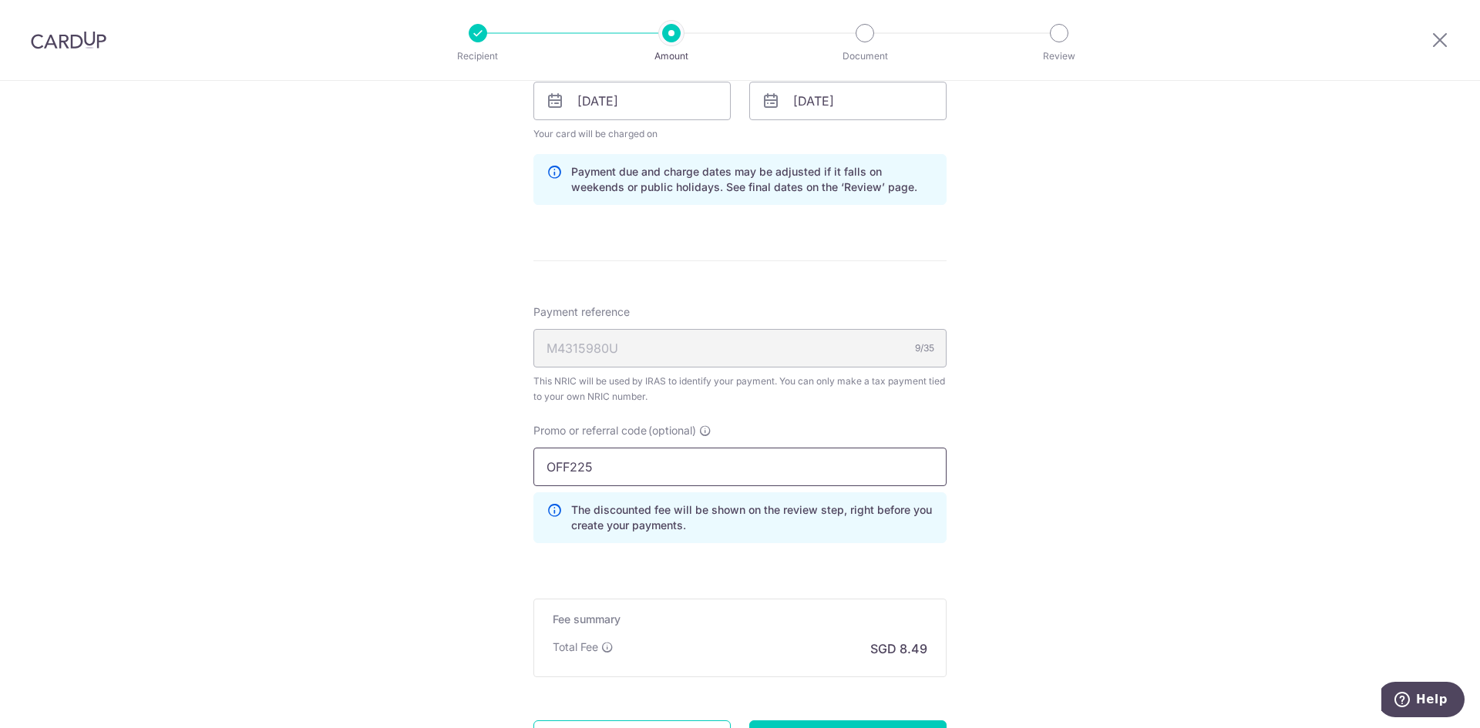
type input "OFF225"
click at [1083, 455] on div "Tell us more about your payment Enter one-time or monthly payment amount SGD 32…" at bounding box center [740, 61] width 1480 height 1627
click at [450, 469] on div "Tell us more about your payment Enter one-time or monthly payment amount SGD 32…" at bounding box center [740, 61] width 1480 height 1627
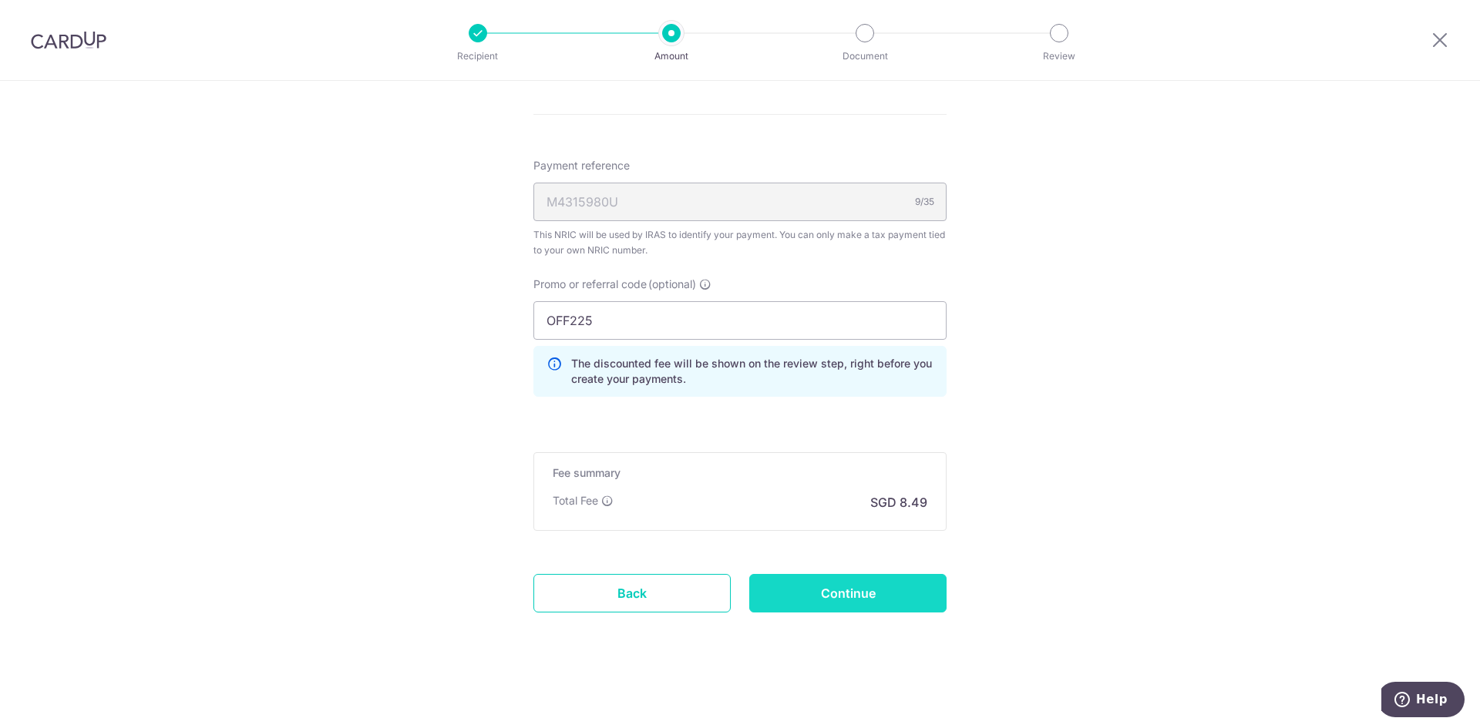
click at [871, 589] on input "Continue" at bounding box center [847, 593] width 197 height 39
type input "Update Schedule"
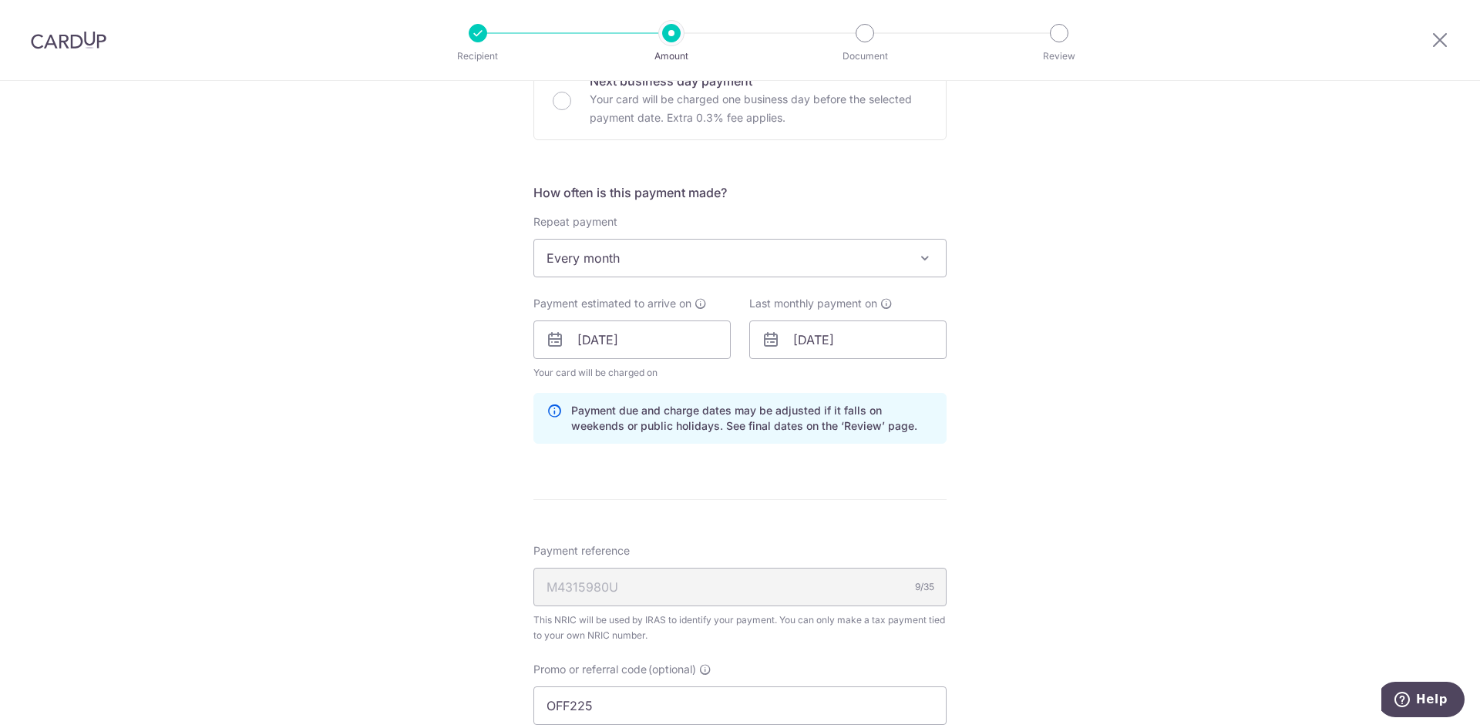
scroll to position [485, 0]
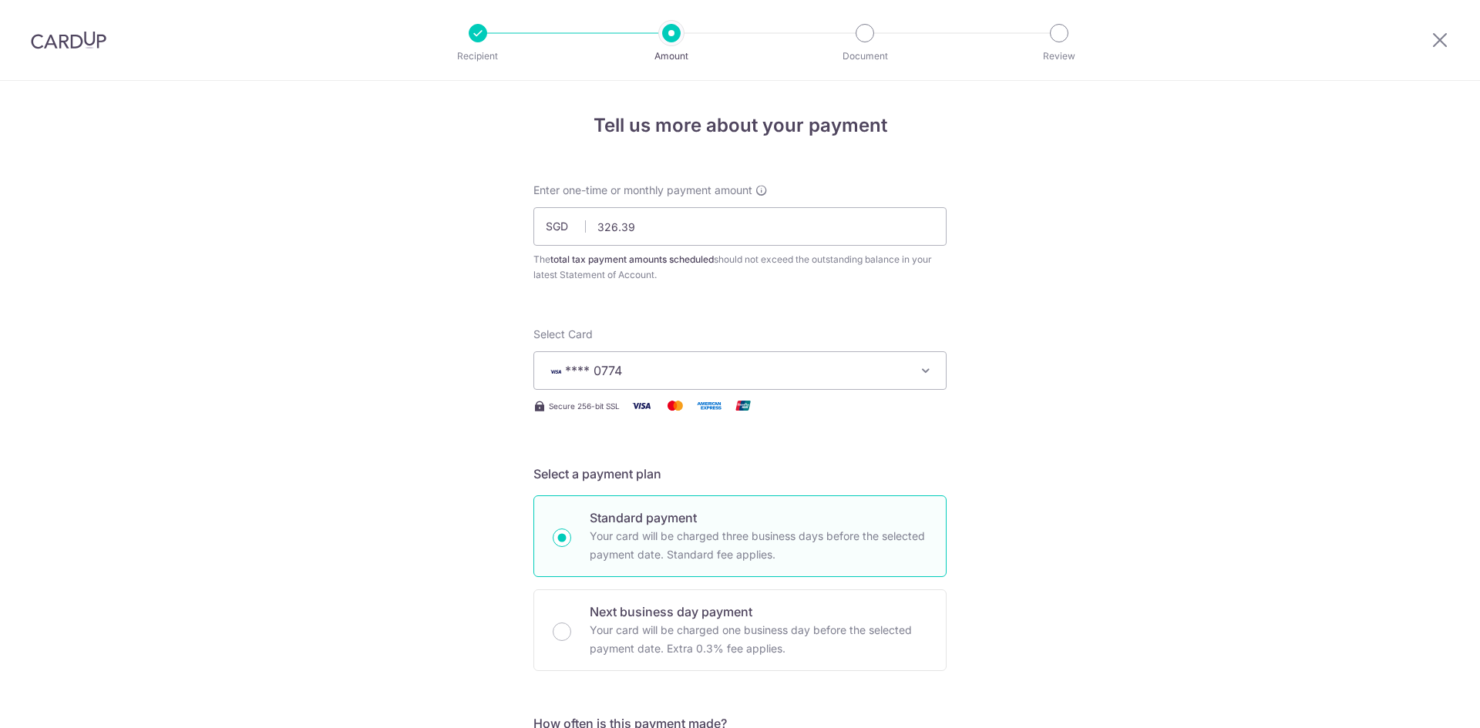
scroll to position [721, 0]
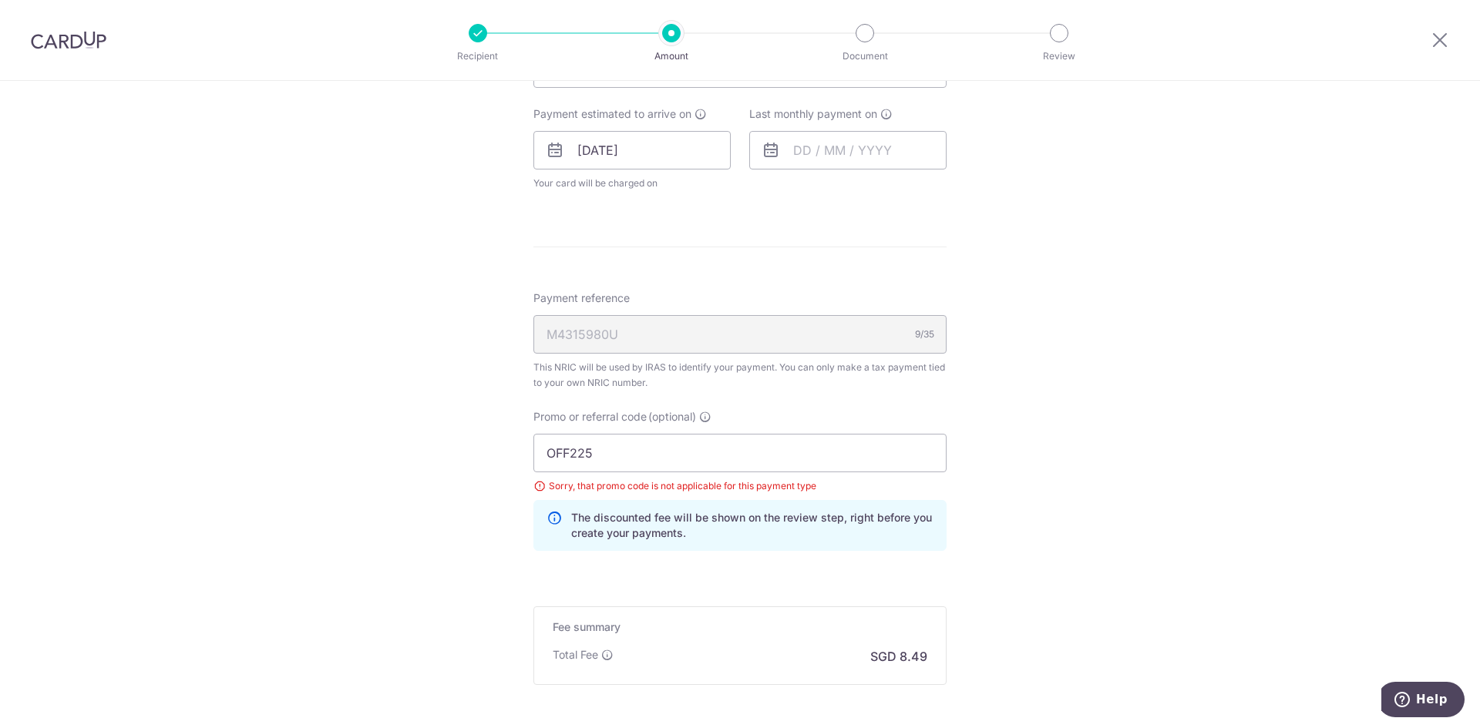
click at [1103, 534] on div "Tell us more about your payment Enter one-time or monthly payment amount SGD 32…" at bounding box center [740, 121] width 1480 height 1522
click at [1016, 439] on div "Tell us more about your payment Enter one-time or monthly payment amount SGD 32…" at bounding box center [740, 121] width 1480 height 1522
click at [632, 438] on input "OFF225" at bounding box center [739, 453] width 413 height 39
paste input "MLTAX25R"
type input "MLTAX25R"
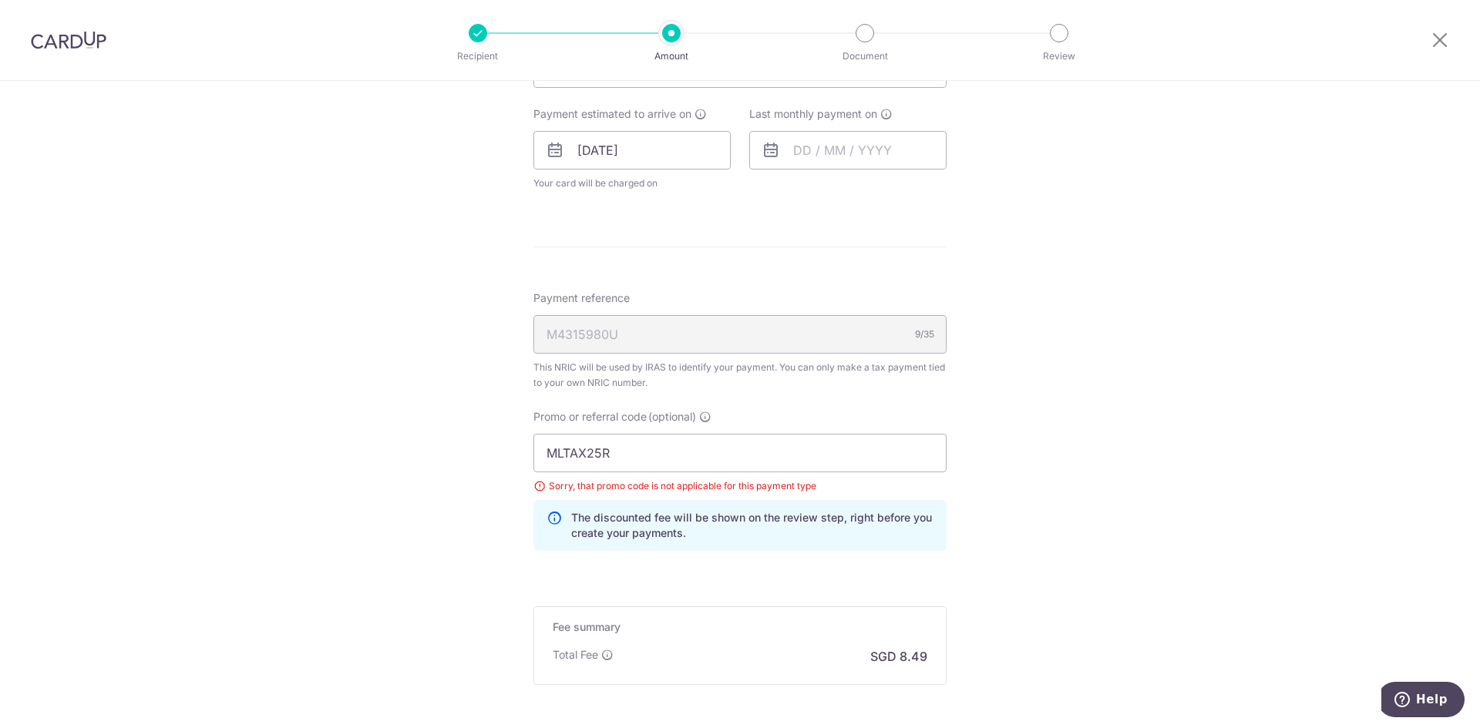
click at [1133, 484] on div "Tell us more about your payment Enter one-time or monthly payment amount SGD 32…" at bounding box center [740, 121] width 1480 height 1522
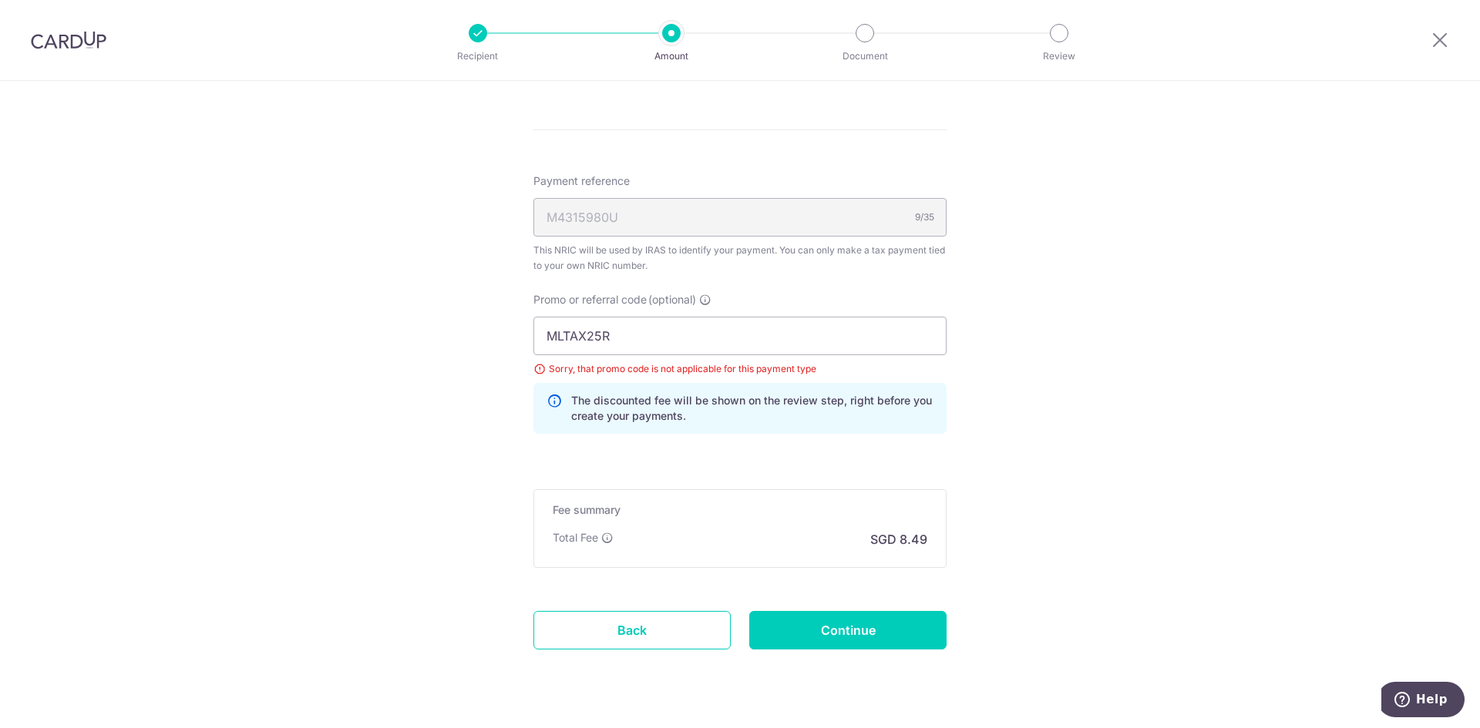
scroll to position [875, 0]
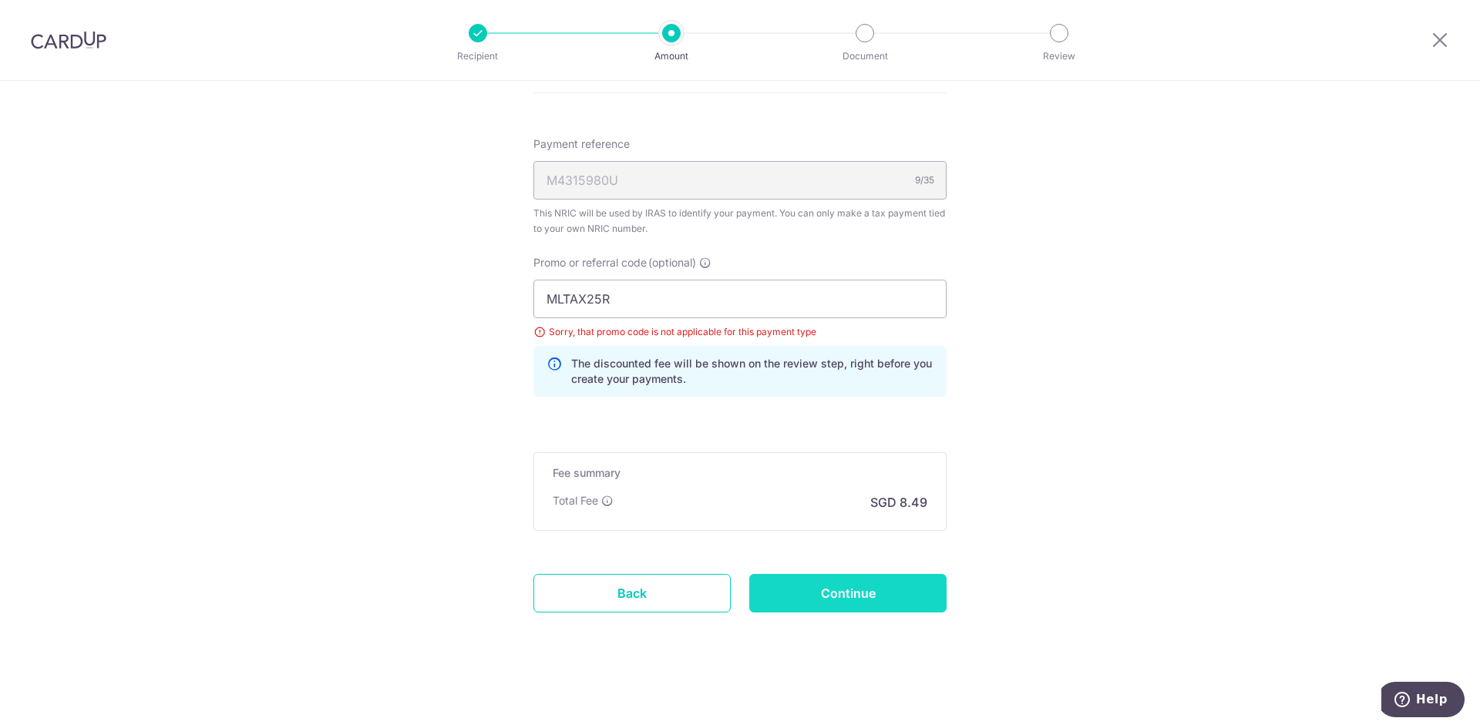
click at [852, 583] on input "Continue" at bounding box center [847, 593] width 197 height 39
type input "Update Schedule"
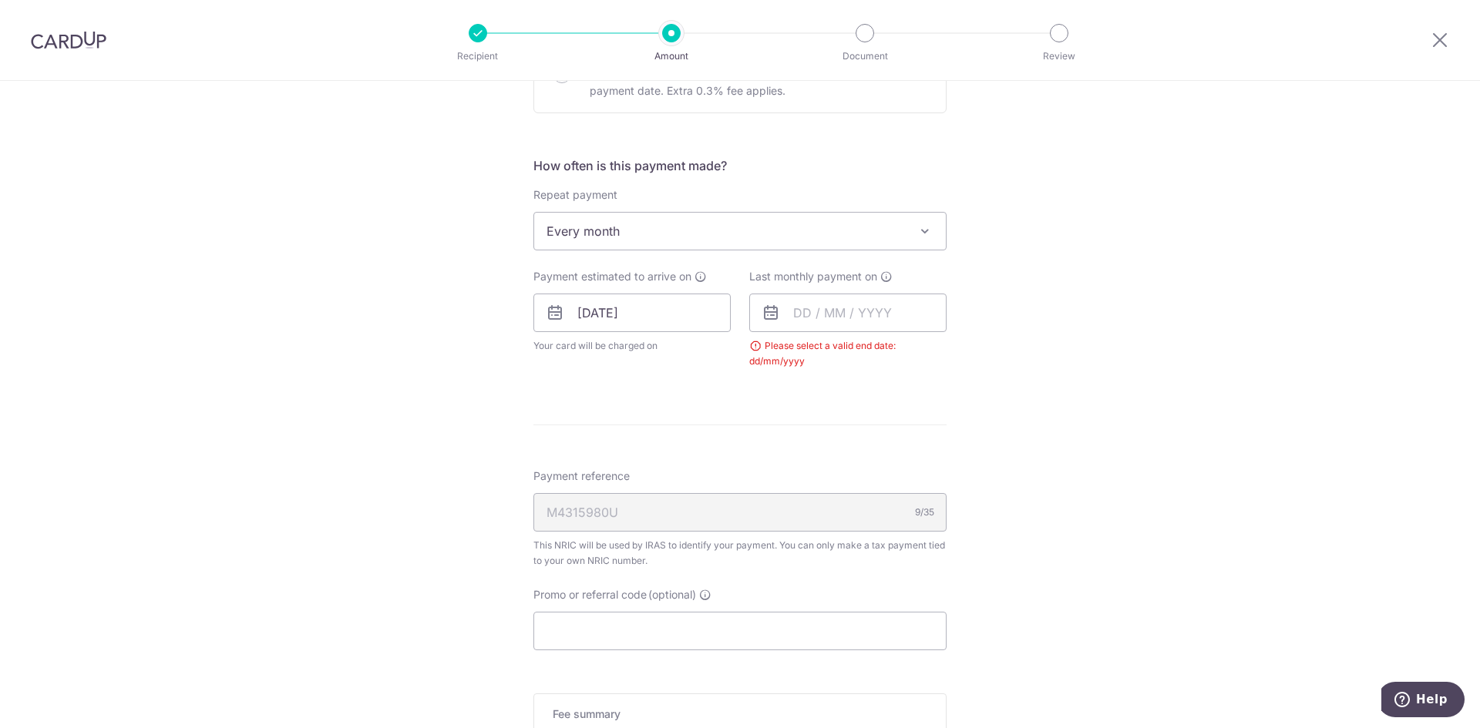
scroll to position [414, 0]
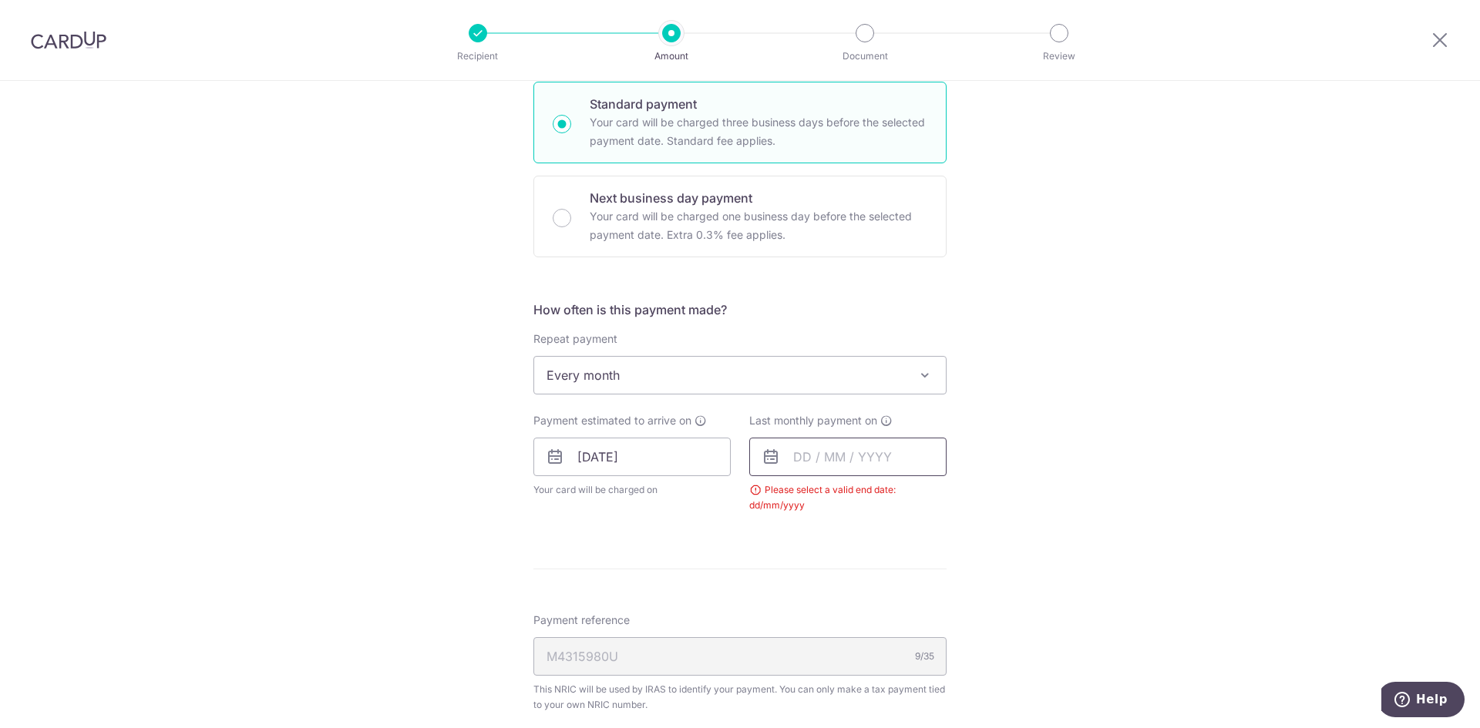
click at [861, 454] on input "text" at bounding box center [847, 457] width 197 height 39
click at [958, 499] on link "Next" at bounding box center [967, 498] width 18 height 18
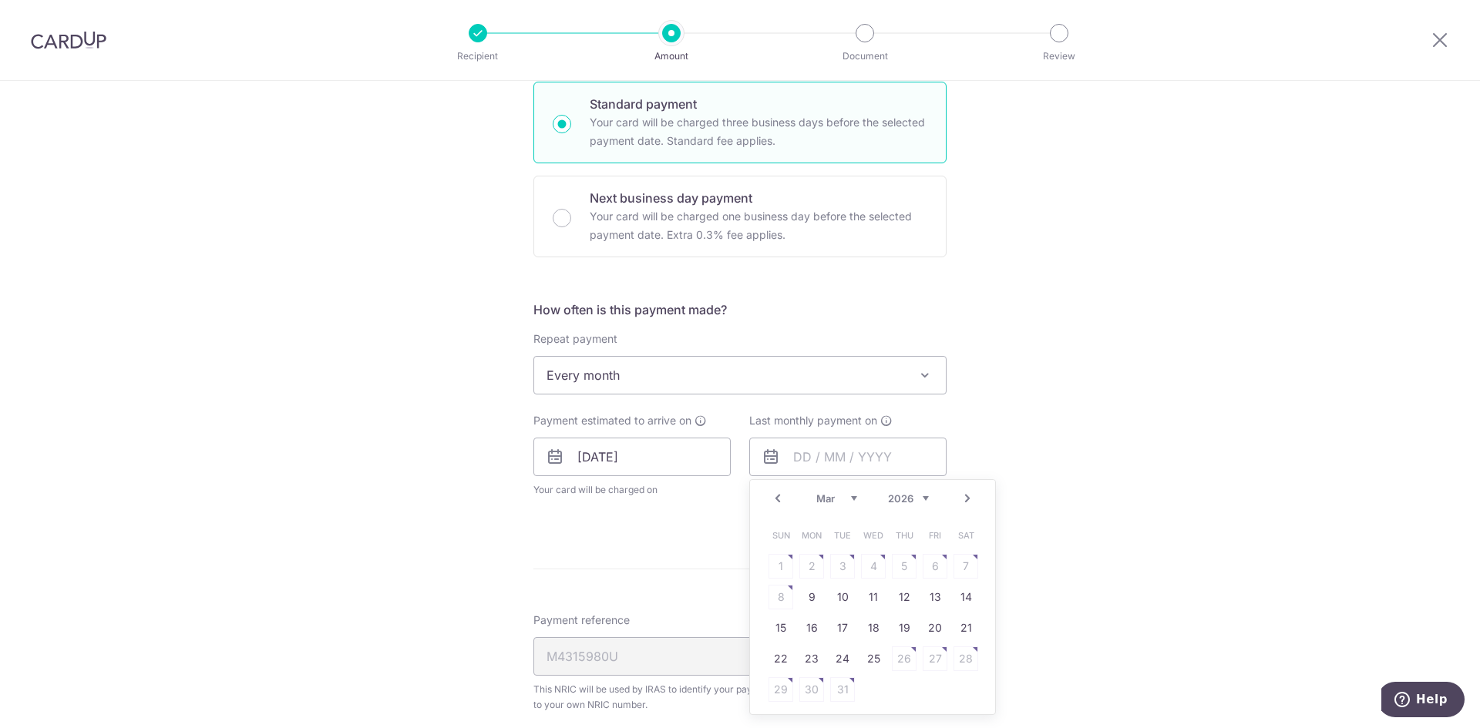
click at [958, 499] on link "Next" at bounding box center [967, 498] width 18 height 18
click at [774, 492] on link "Prev" at bounding box center [777, 498] width 18 height 18
click at [815, 630] on link "16" at bounding box center [811, 628] width 25 height 25
type input "[DATE]"
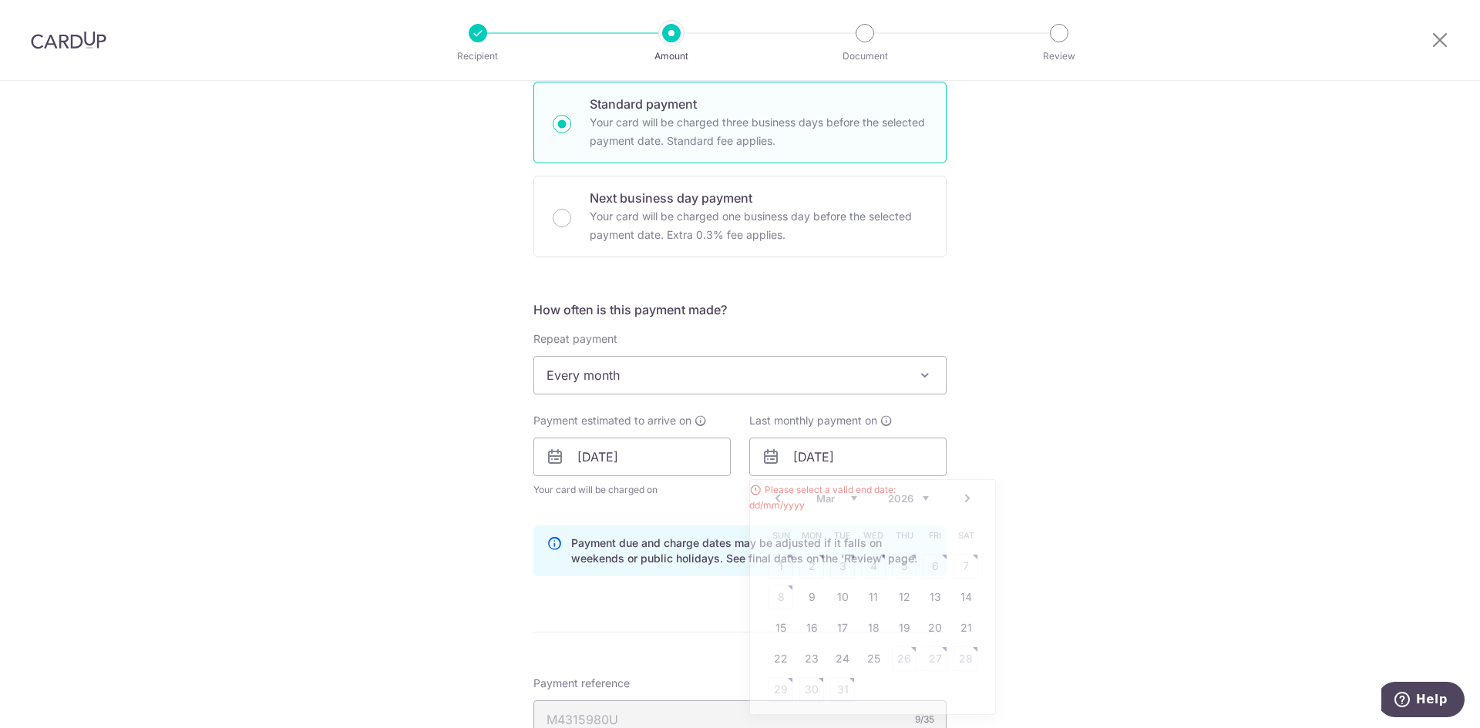
click at [1109, 540] on div "Tell us more about your payment Enter one-time or monthly payment amount SGD 32…" at bounding box center [740, 422] width 1480 height 1510
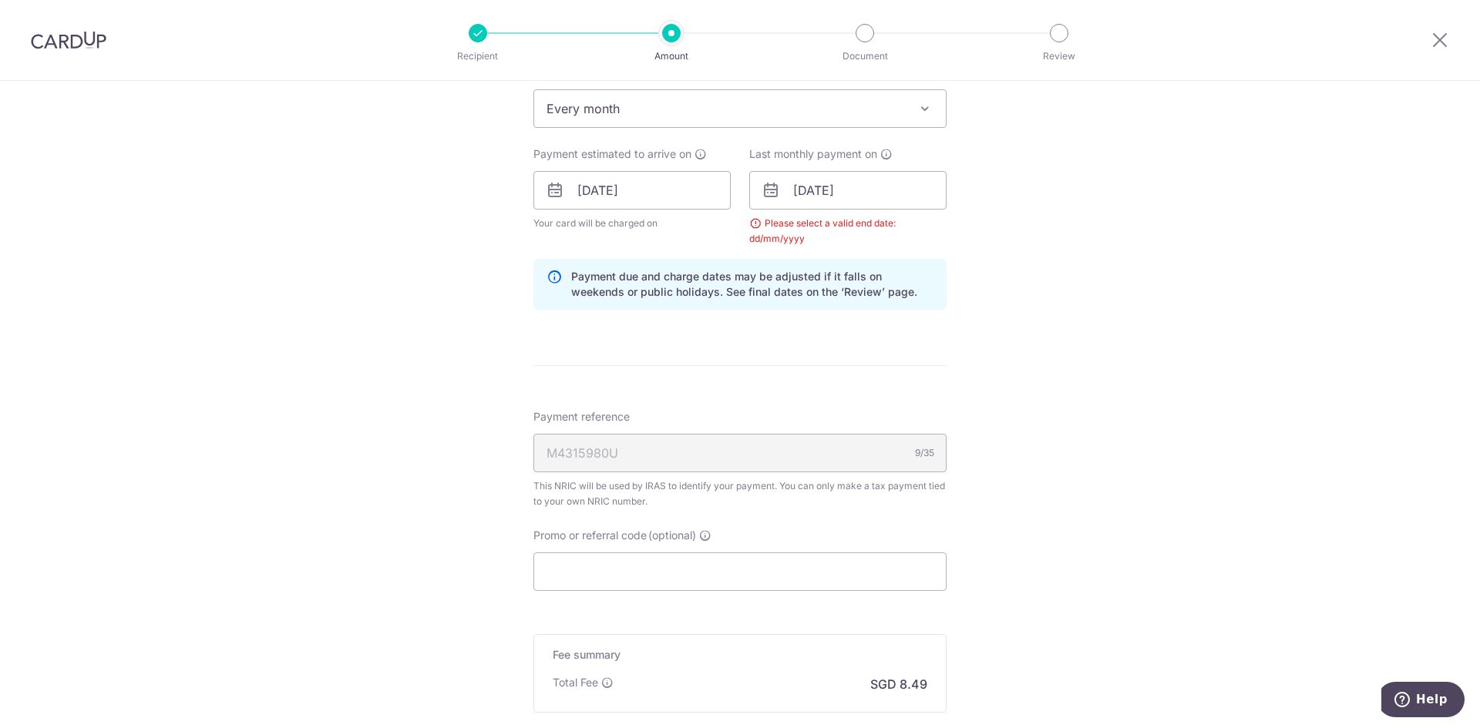
scroll to position [799, 0]
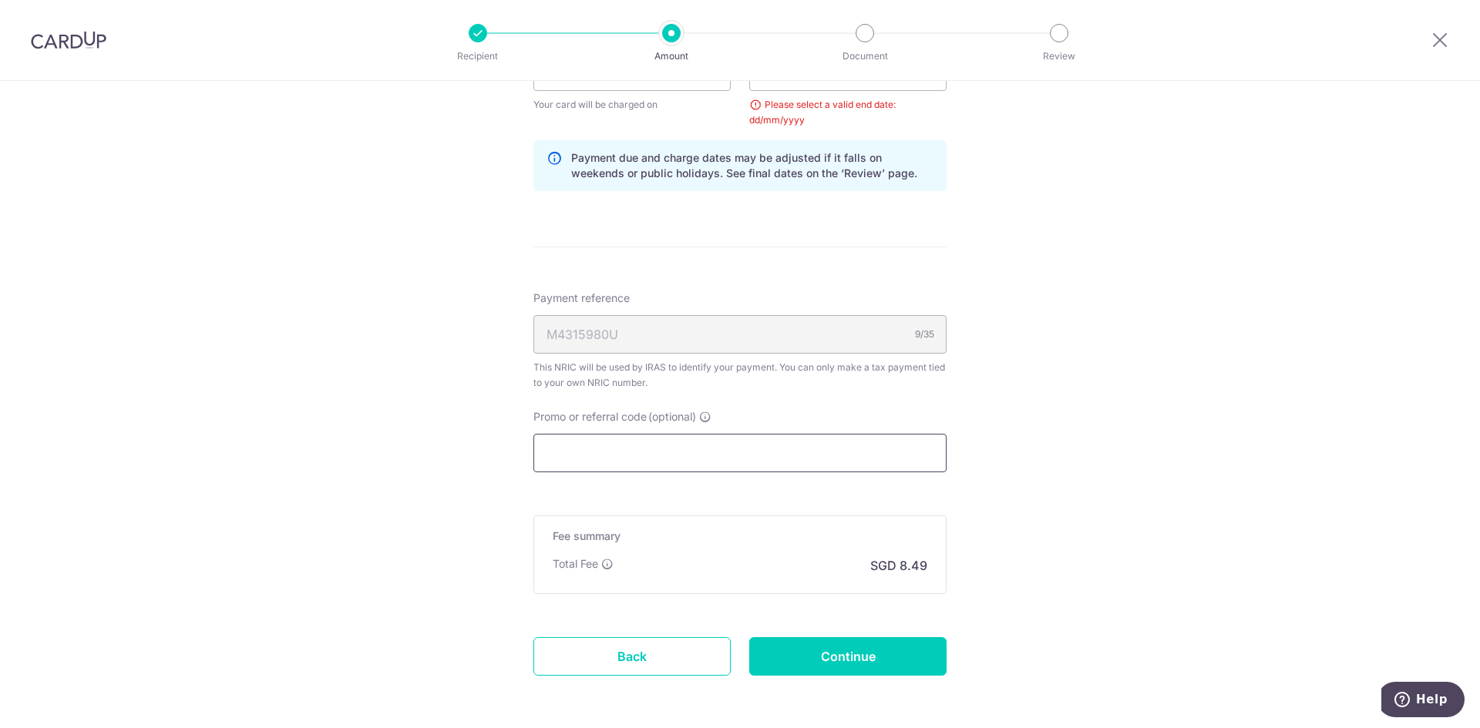
click at [701, 451] on input "Promo or referral code (optional)" at bounding box center [739, 453] width 413 height 39
paste input "MLTAX25R"
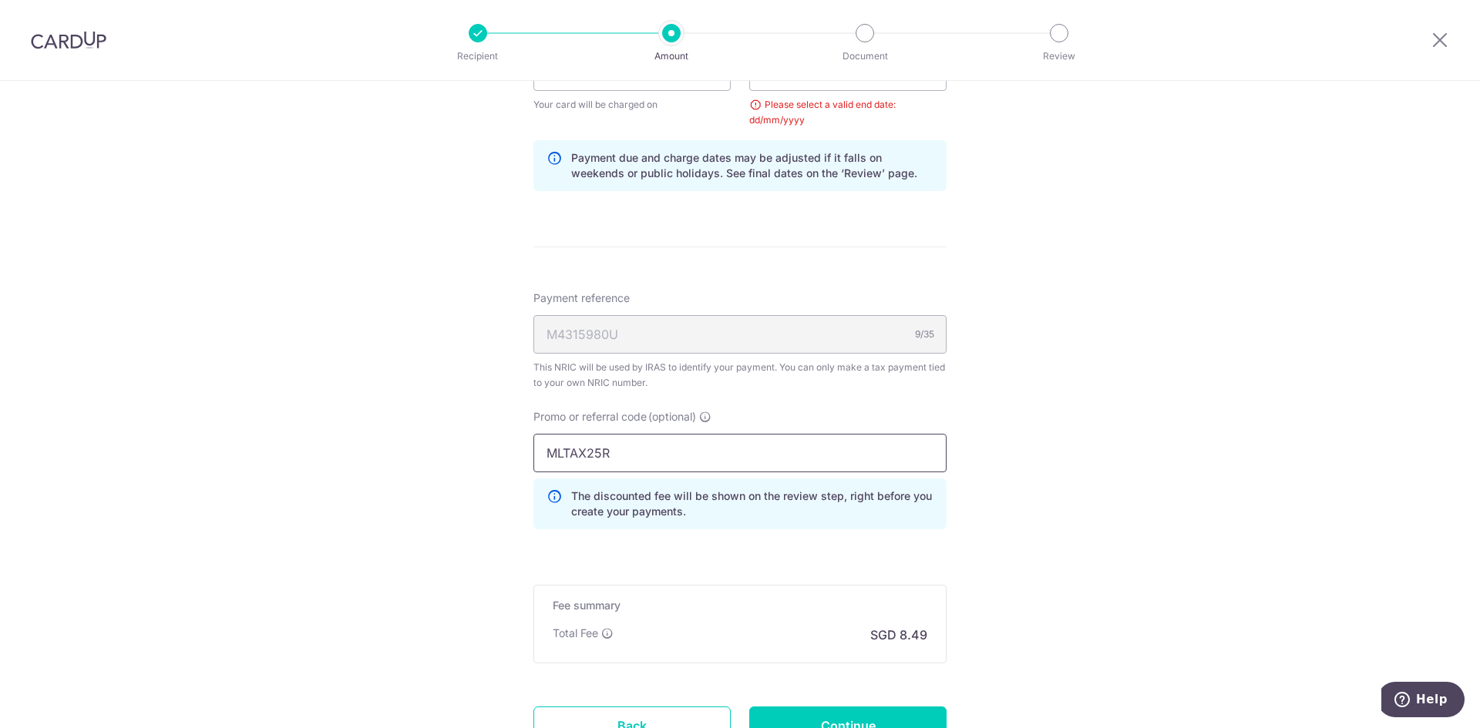
type input "MLTAX25R"
drag, startPoint x: 431, startPoint y: 417, endPoint x: 1046, endPoint y: 565, distance: 633.2
click at [433, 417] on div "Tell us more about your payment Enter one-time or monthly payment amount SGD 32…" at bounding box center [740, 71] width 1480 height 1579
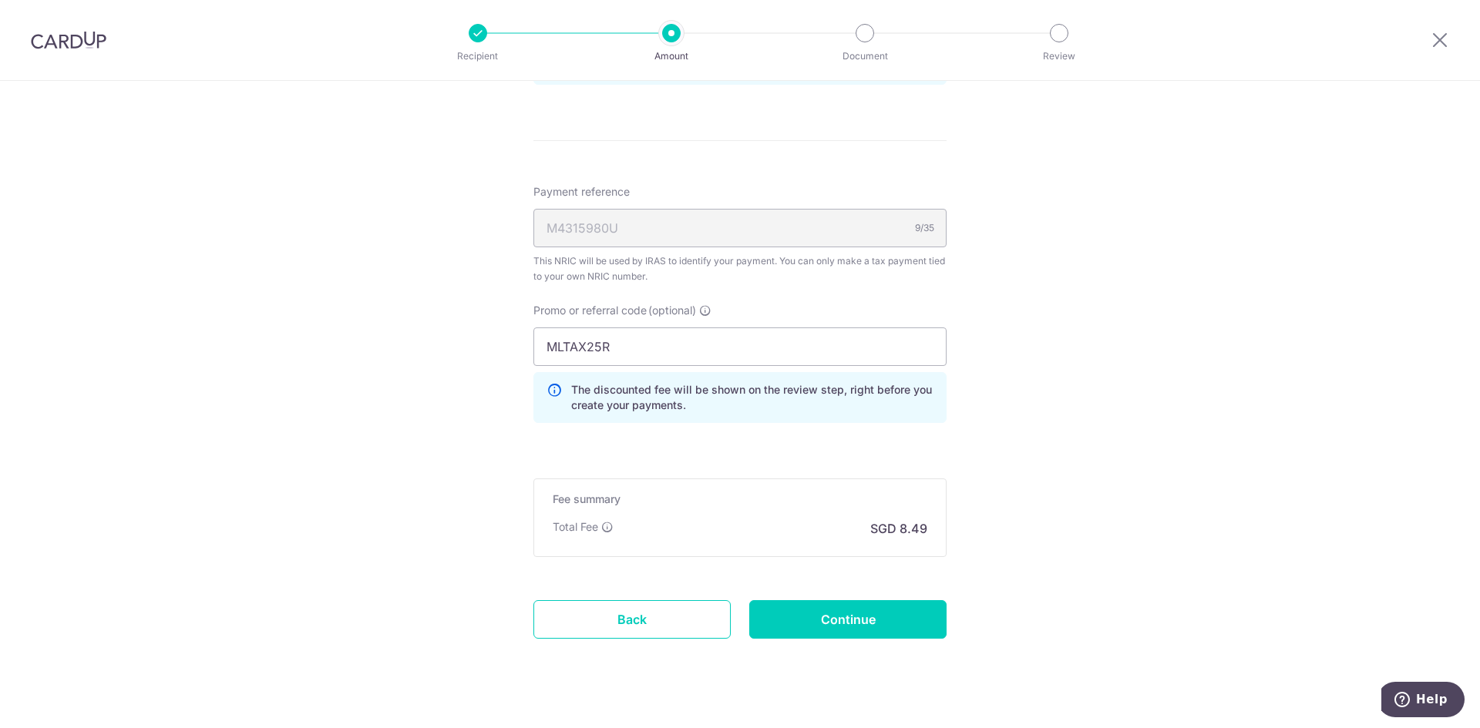
scroll to position [932, 0]
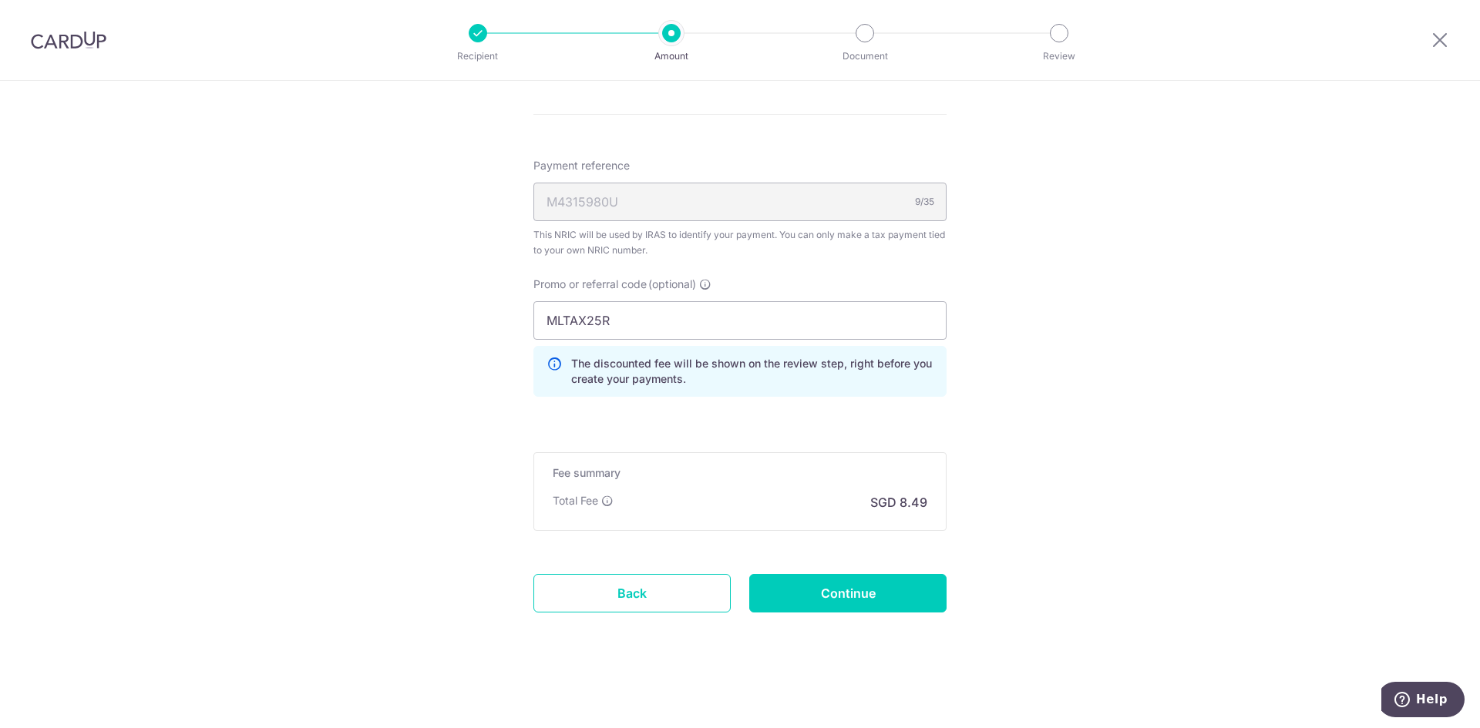
click at [858, 578] on input "Continue" at bounding box center [847, 593] width 197 height 39
type input "Update Schedule"
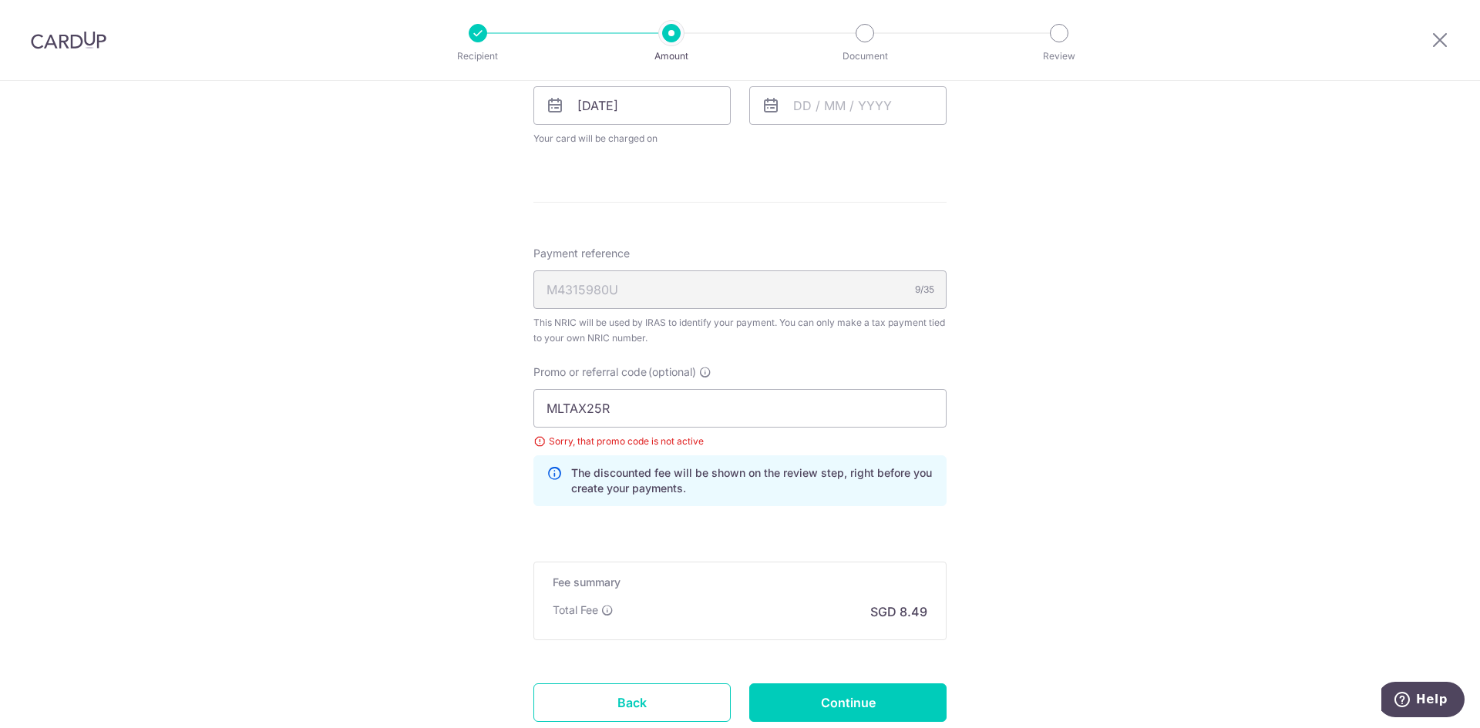
scroll to position [643, 0]
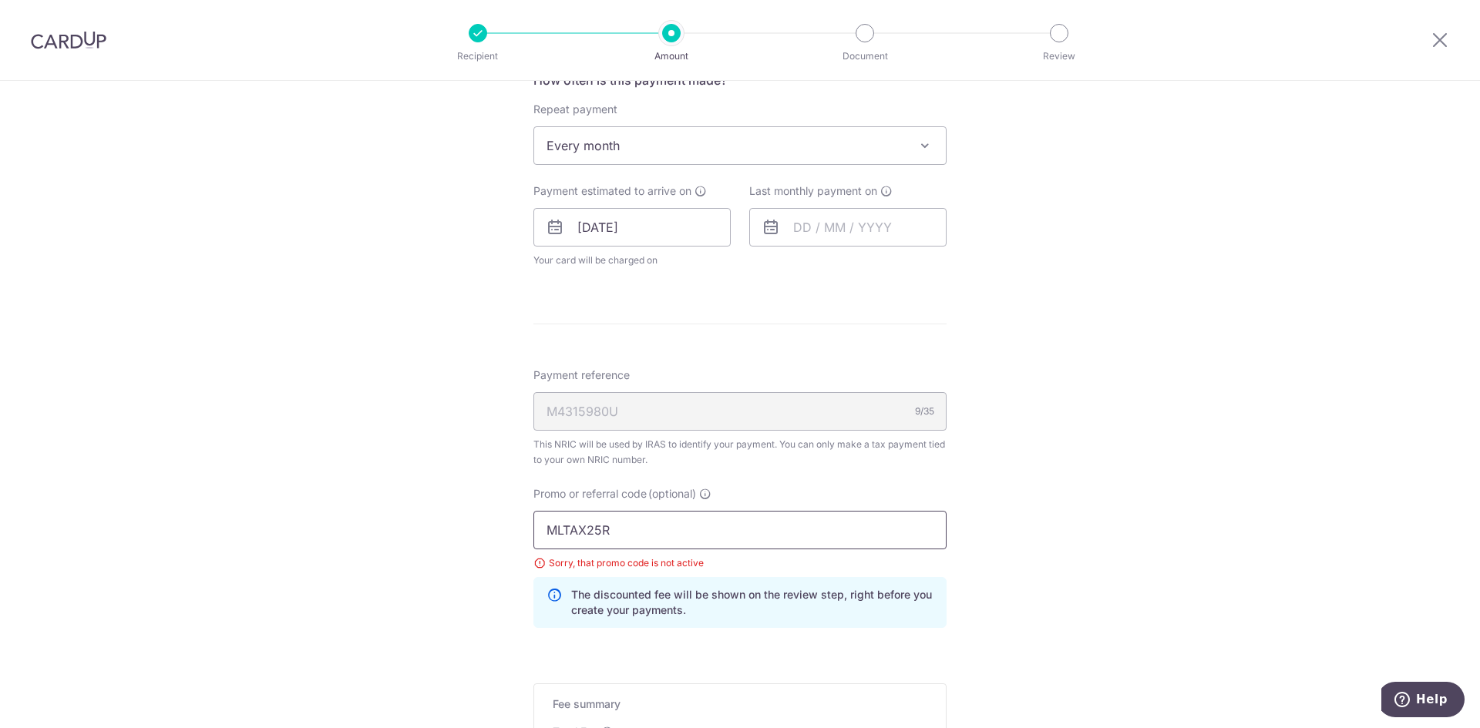
click at [670, 532] on input "MLTAX25R" at bounding box center [739, 530] width 413 height 39
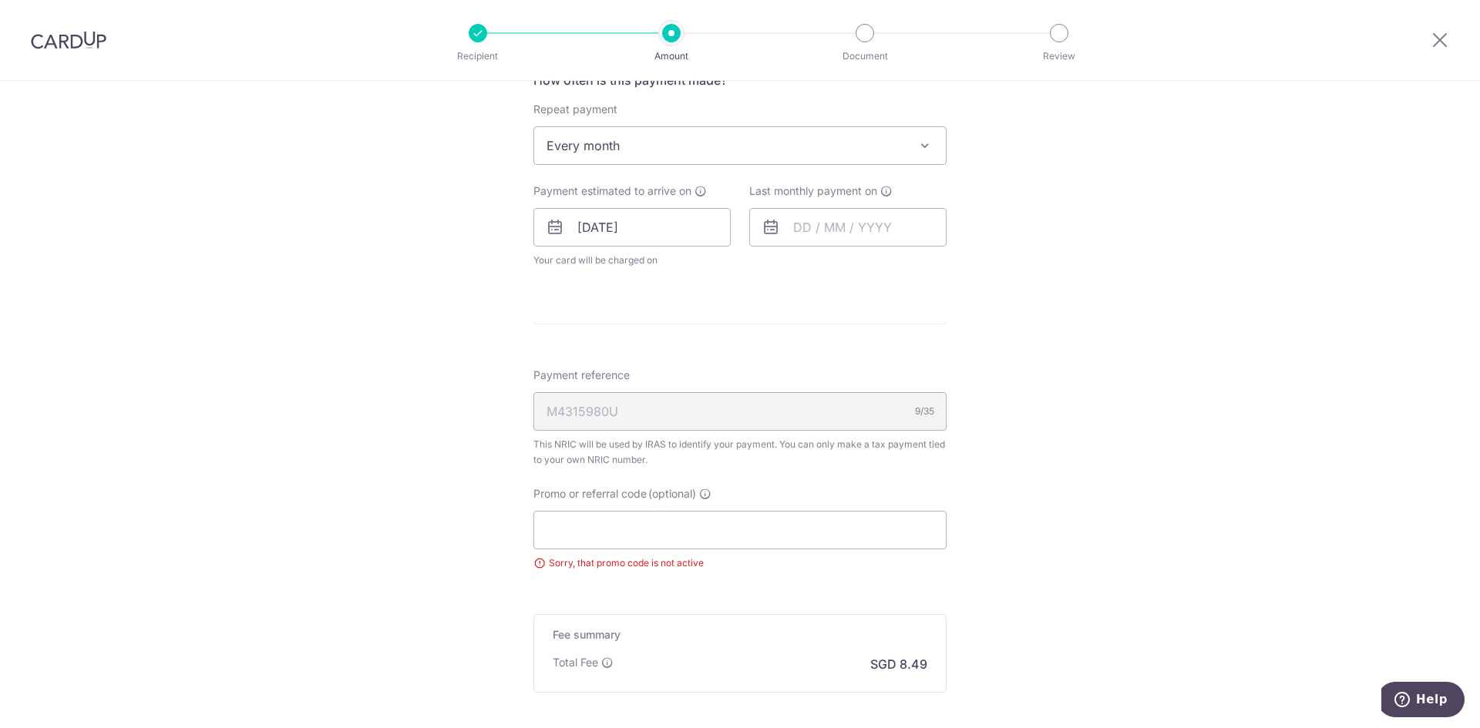
click at [1275, 100] on div "Tell us more about your payment Enter one-time or monthly payment amount SGD 32…" at bounding box center [740, 163] width 1480 height 1453
drag, startPoint x: 1076, startPoint y: 284, endPoint x: 783, endPoint y: 211, distance: 301.8
click at [1063, 289] on div "Tell us more about your payment Enter one-time or monthly payment amount SGD 32…" at bounding box center [740, 163] width 1480 height 1453
click at [778, 204] on div "Last monthly payment on" at bounding box center [847, 214] width 197 height 63
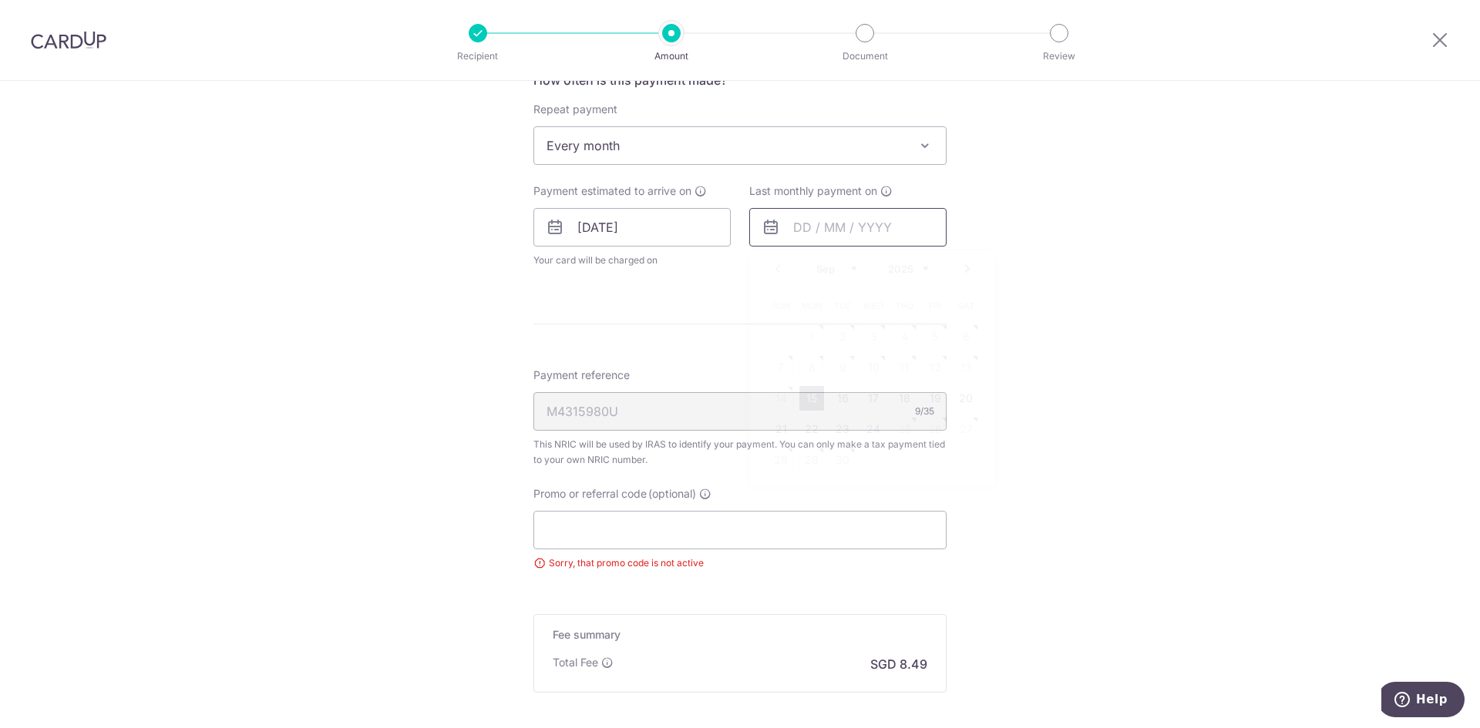
drag, startPoint x: 822, startPoint y: 227, endPoint x: 859, endPoint y: 264, distance: 51.8
click at [824, 228] on input "text" at bounding box center [847, 227] width 197 height 39
type input "[DATE]"
click at [1101, 298] on div "Tell us more about your payment Enter one-time or monthly payment amount SGD 32…" at bounding box center [740, 163] width 1480 height 1453
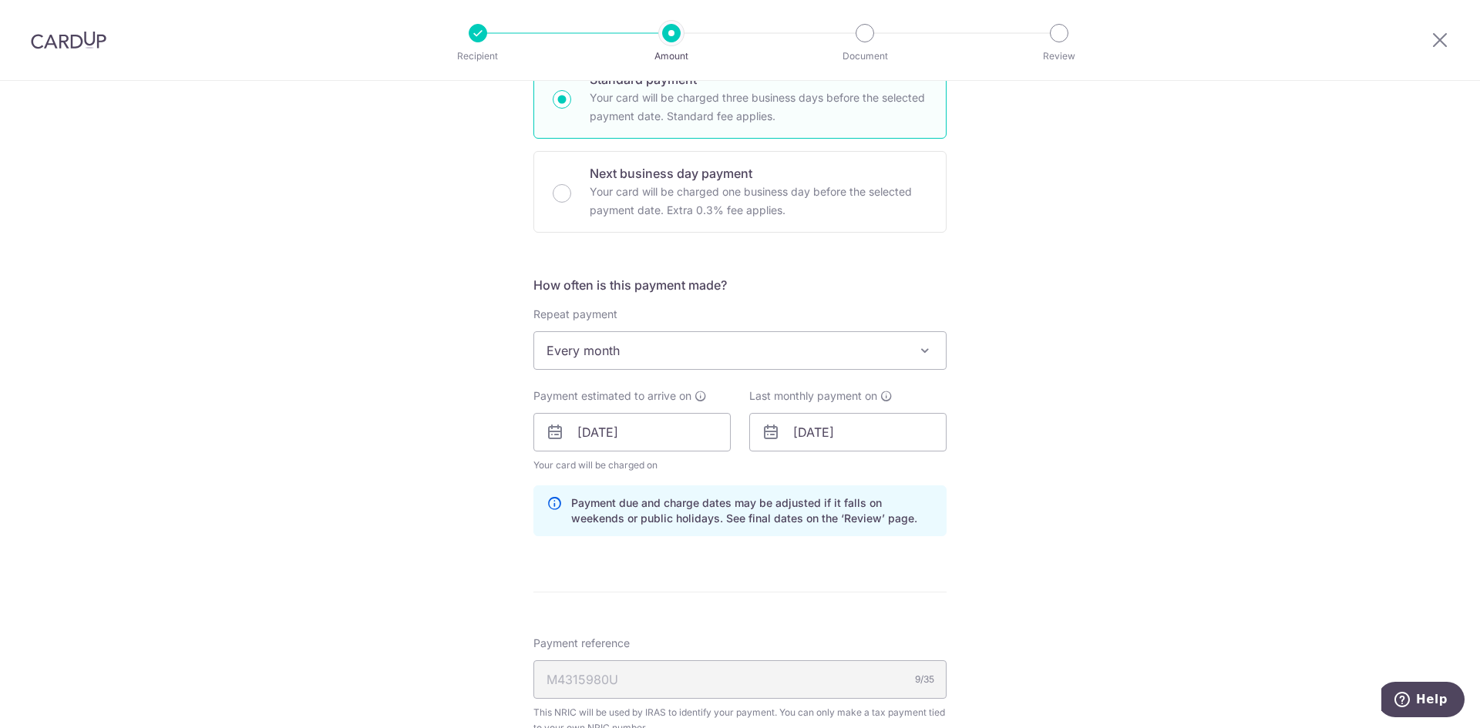
scroll to position [412, 0]
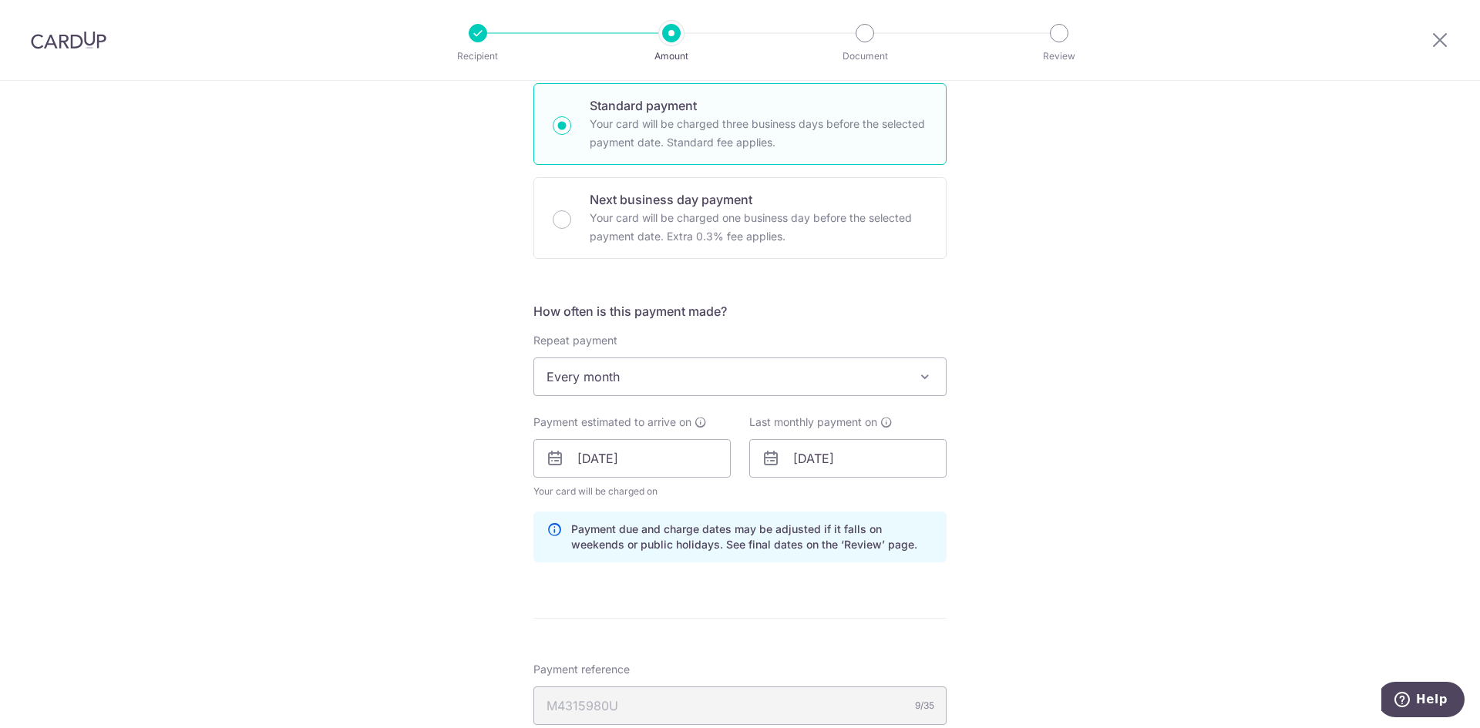
click at [391, 339] on div "Tell us more about your payment Enter one-time or monthly payment amount SGD 32…" at bounding box center [740, 427] width 1480 height 1516
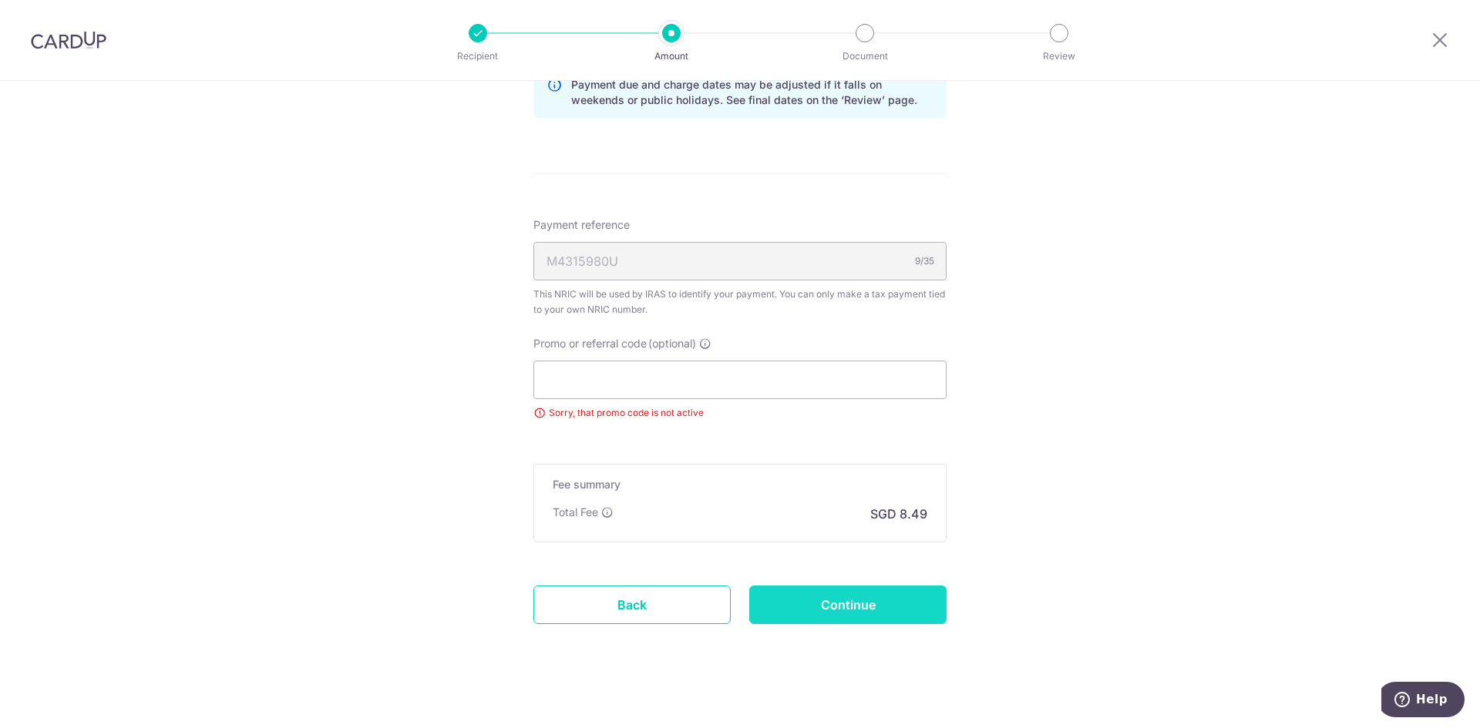
scroll to position [868, 0]
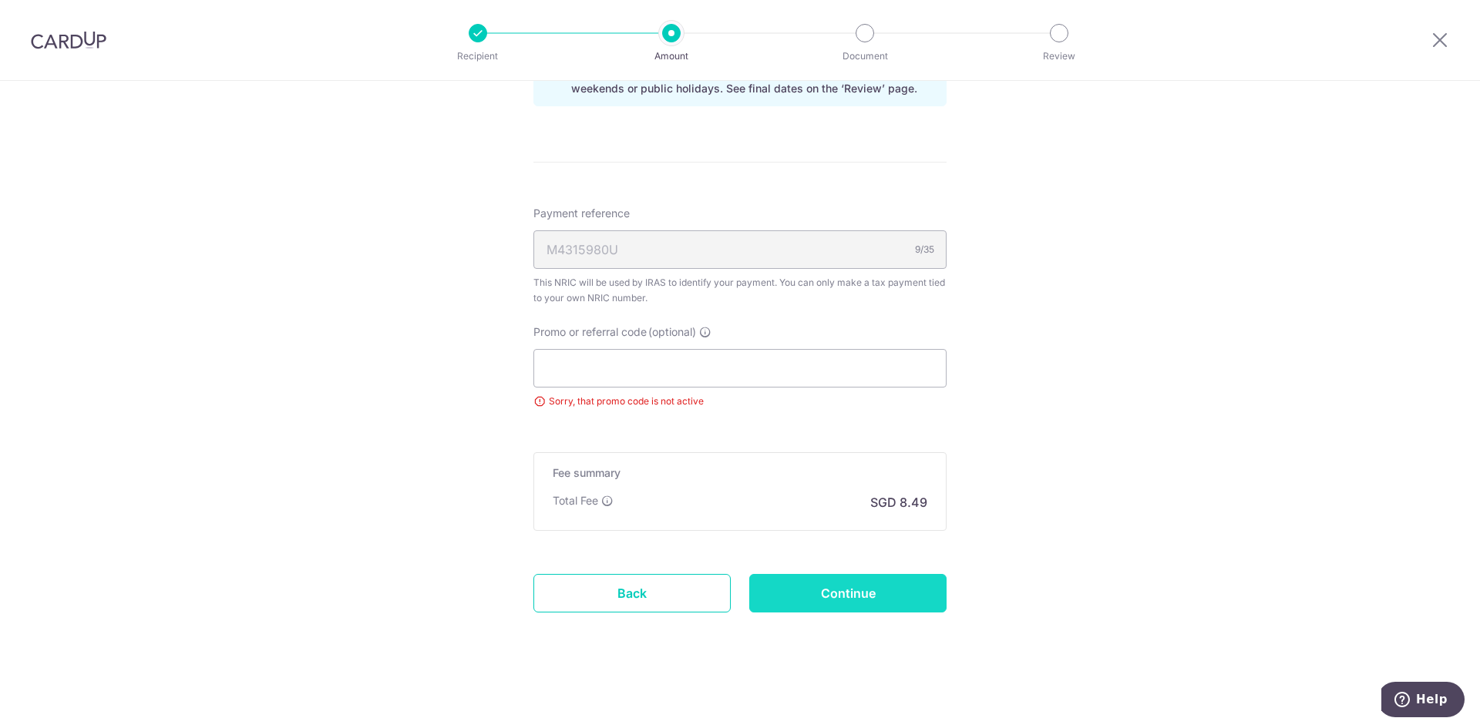
click at [892, 609] on input "Continue" at bounding box center [847, 593] width 197 height 39
type input "Update Schedule"
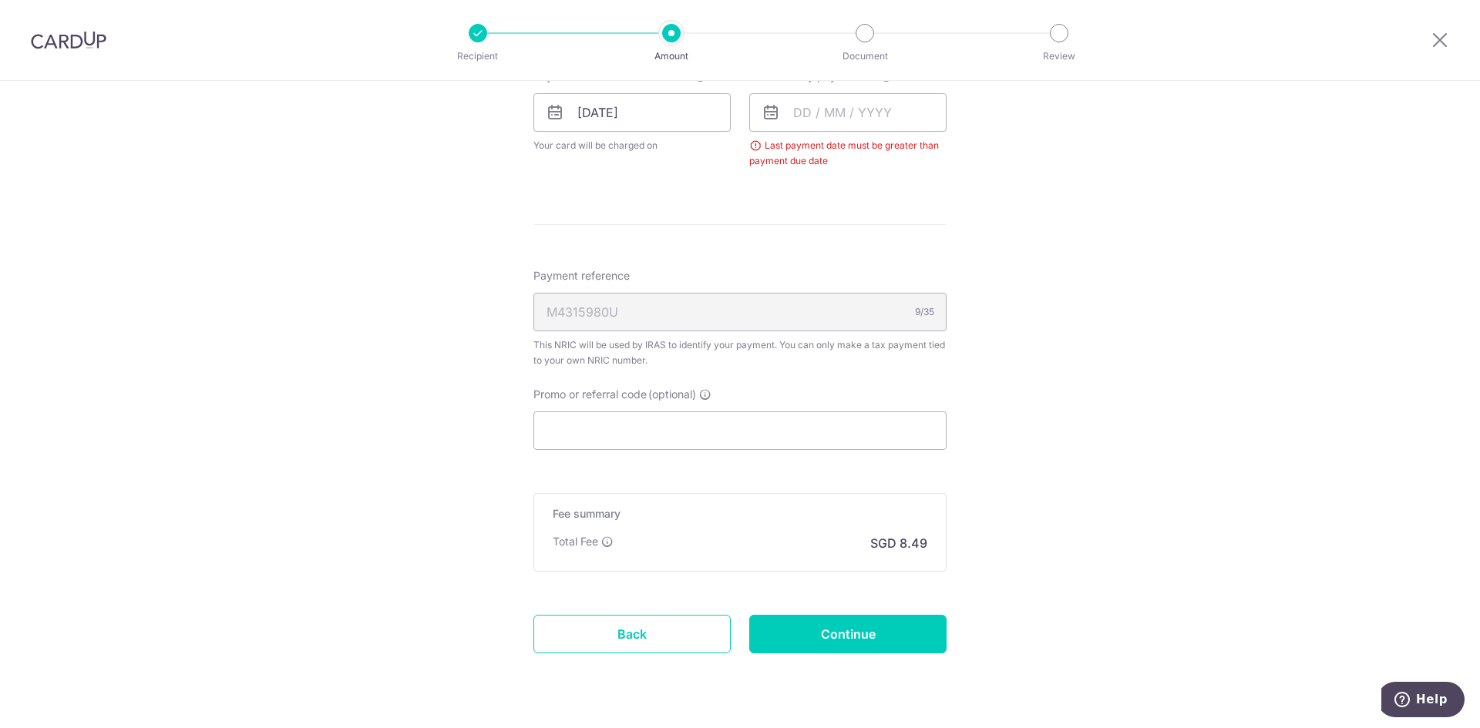
scroll to position [568, 0]
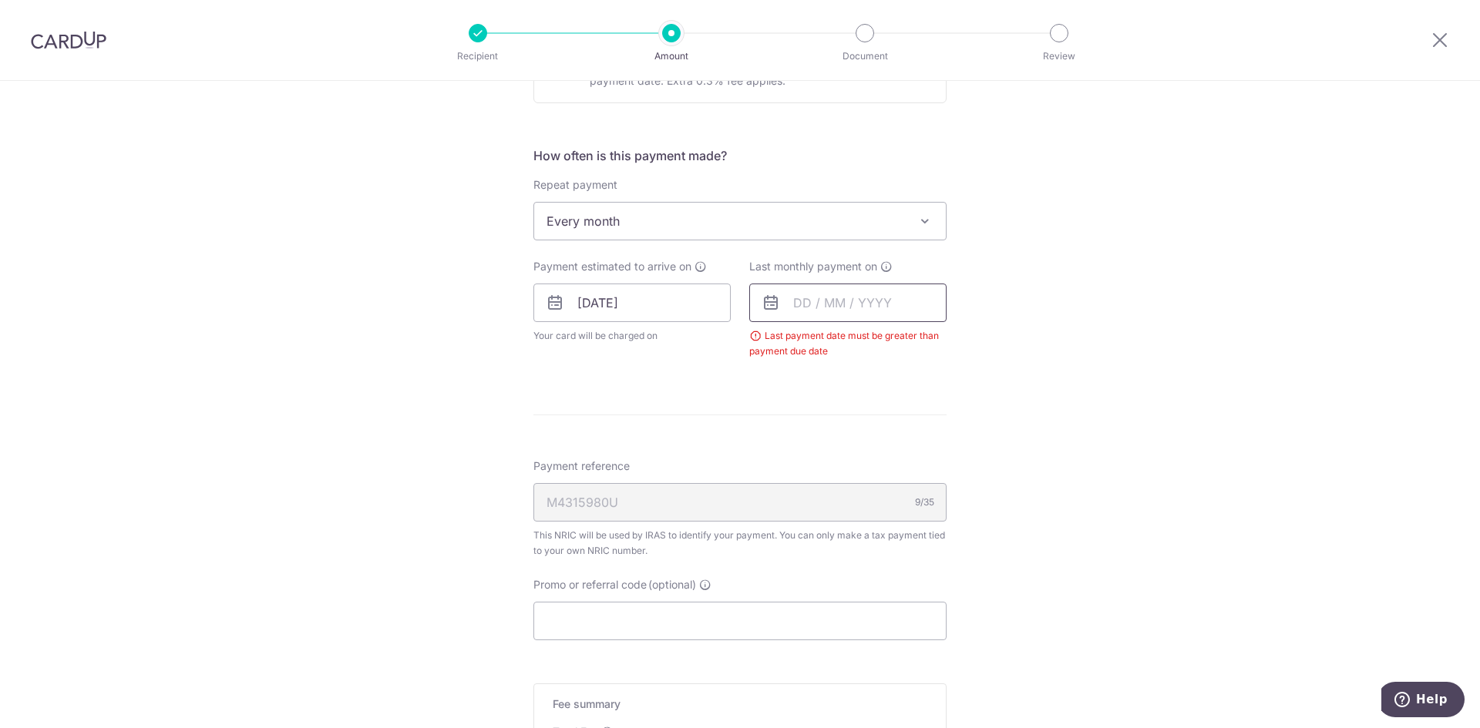
click at [882, 293] on input "text" at bounding box center [847, 303] width 197 height 39
click at [969, 345] on link "Next" at bounding box center [967, 344] width 18 height 18
click at [968, 345] on link "Next" at bounding box center [967, 344] width 18 height 18
click at [967, 345] on link "Next" at bounding box center [967, 344] width 18 height 18
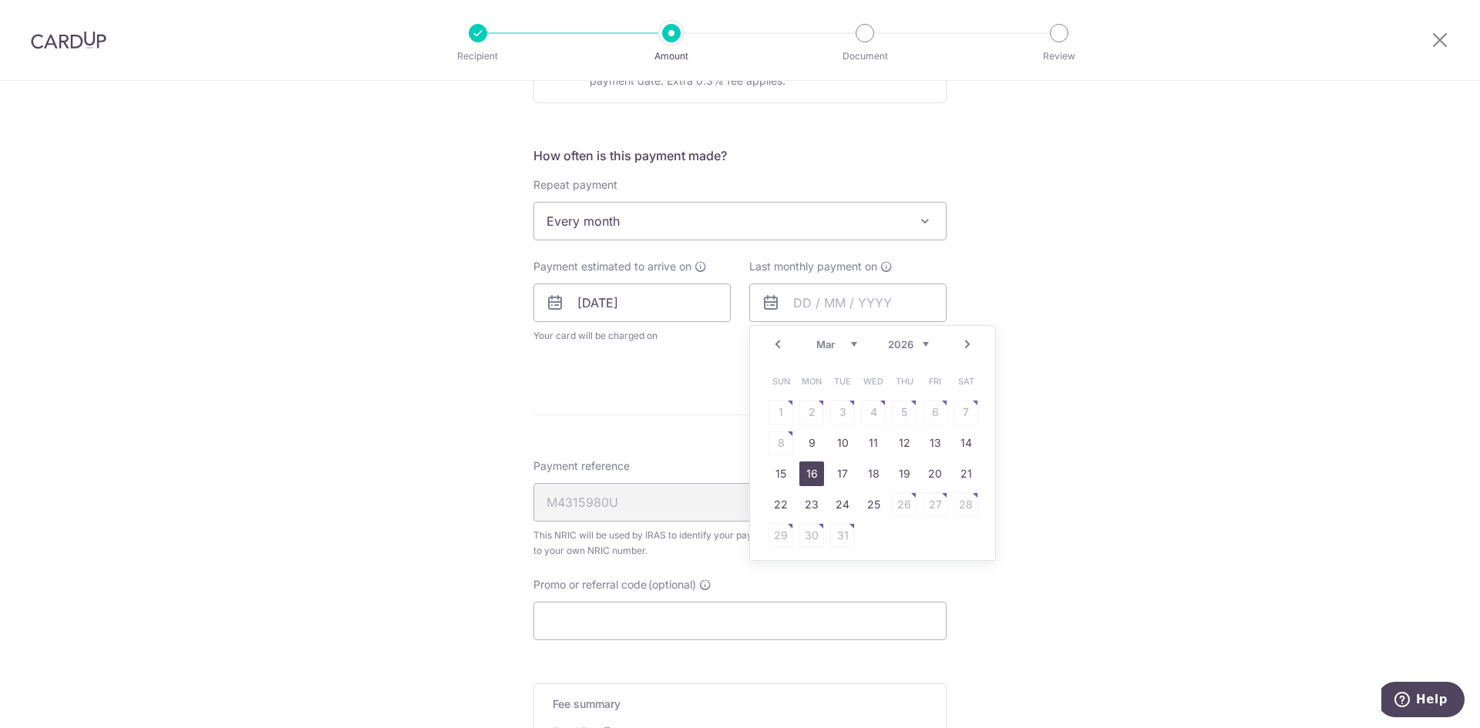
click at [801, 471] on link "16" at bounding box center [811, 474] width 25 height 25
type input "[DATE]"
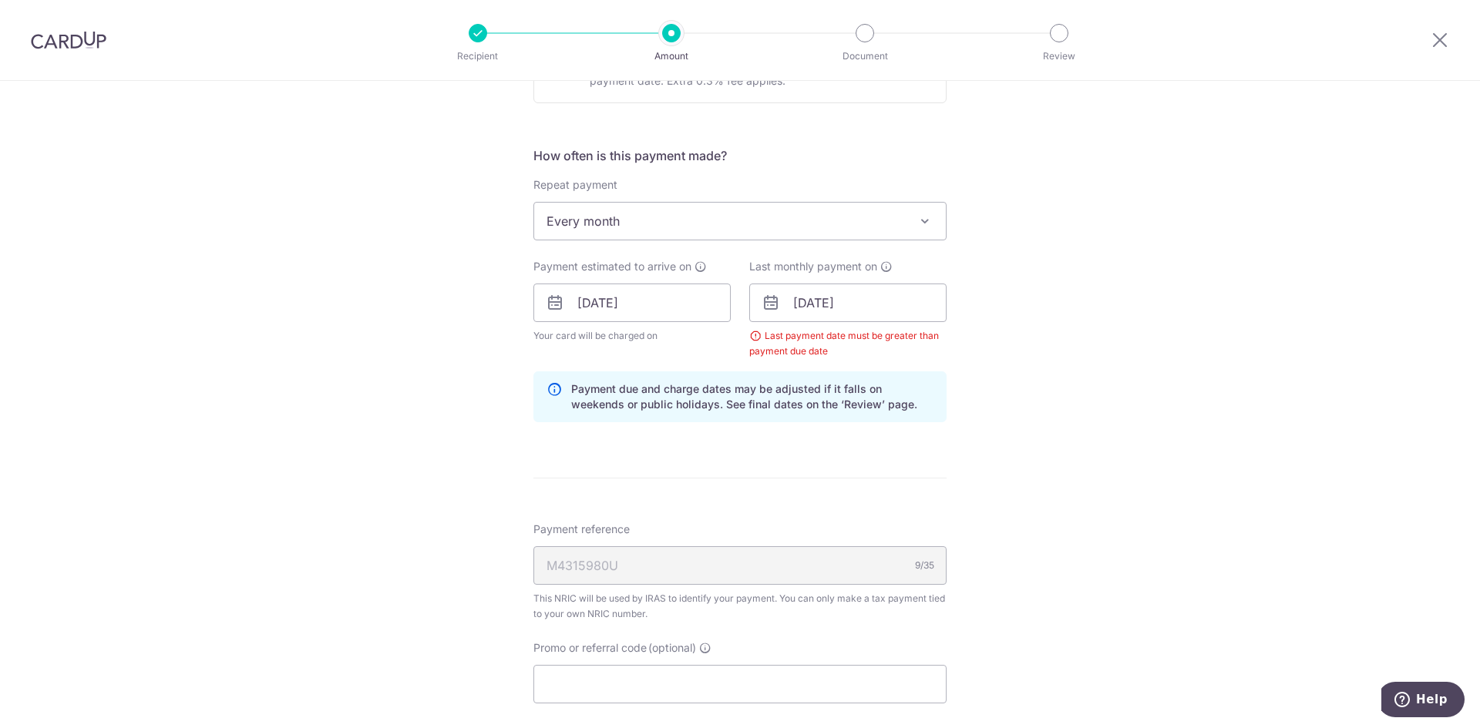
click at [308, 331] on div "Tell us more about your payment Enter one-time or monthly payment amount SGD 32…" at bounding box center [740, 268] width 1480 height 1510
click at [1118, 444] on div "Tell us more about your payment Enter one-time or monthly payment amount SGD 32…" at bounding box center [740, 268] width 1480 height 1510
click at [432, 305] on div "Tell us more about your payment Enter one-time or monthly payment amount SGD 32…" at bounding box center [740, 268] width 1480 height 1510
click at [1235, 430] on div "Tell us more about your payment Enter one-time or monthly payment amount SGD 32…" at bounding box center [740, 268] width 1480 height 1510
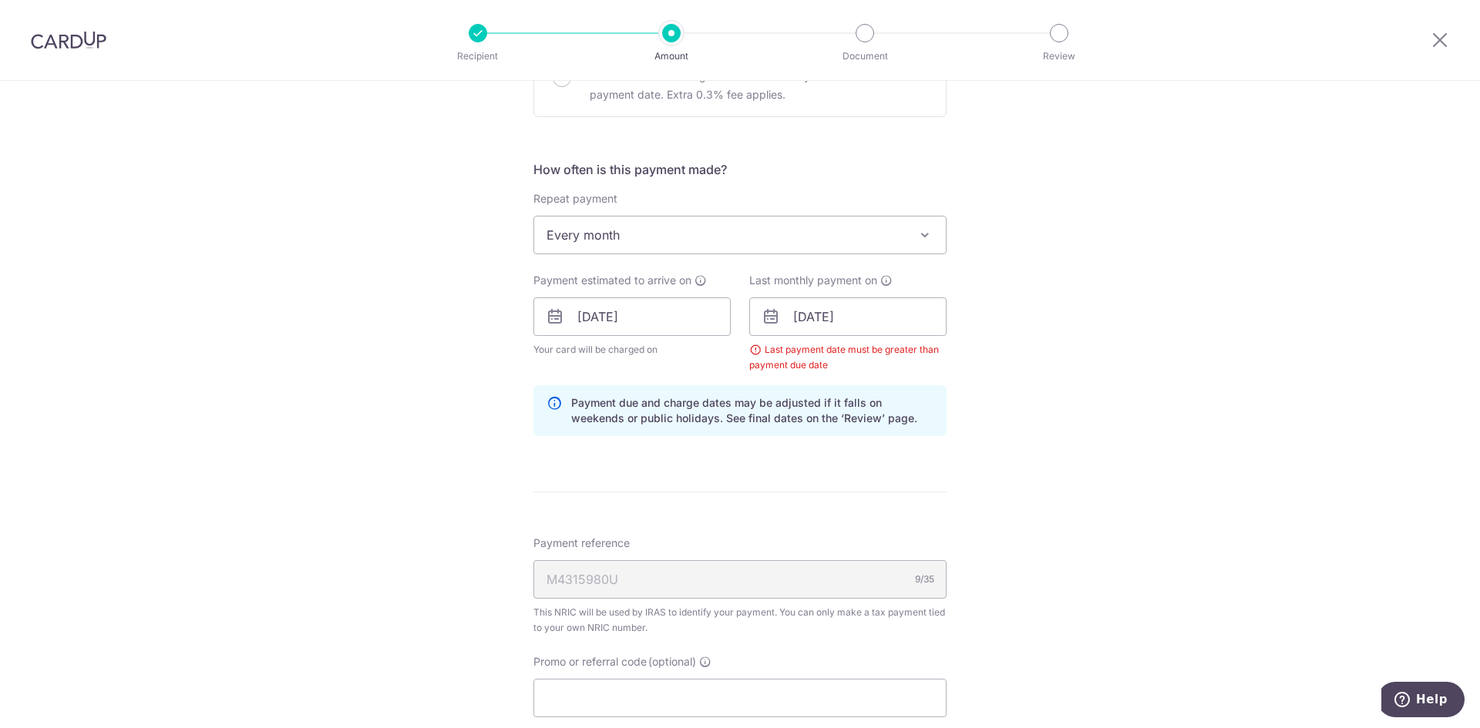
click at [1020, 474] on div "Tell us more about your payment Enter one-time or monthly payment amount SGD 32…" at bounding box center [740, 282] width 1480 height 1510
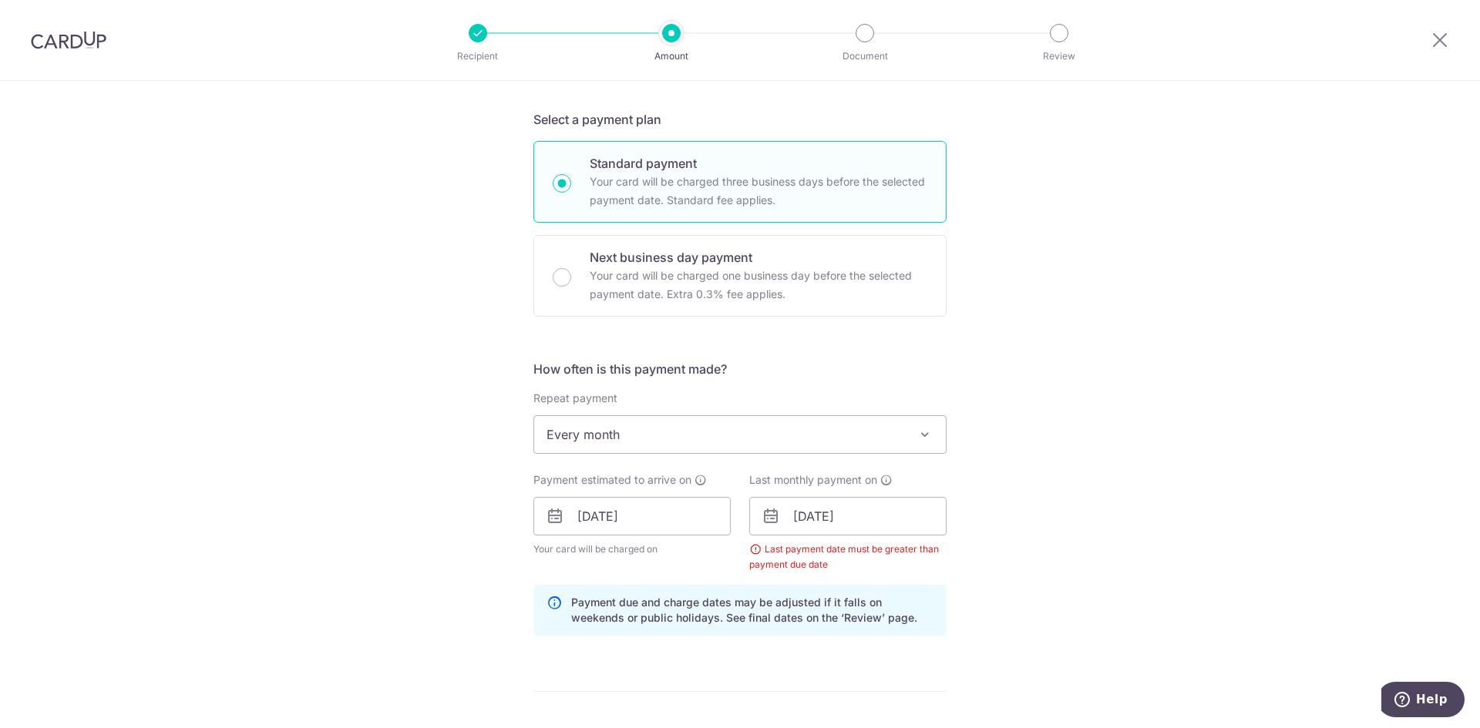
scroll to position [323, 0]
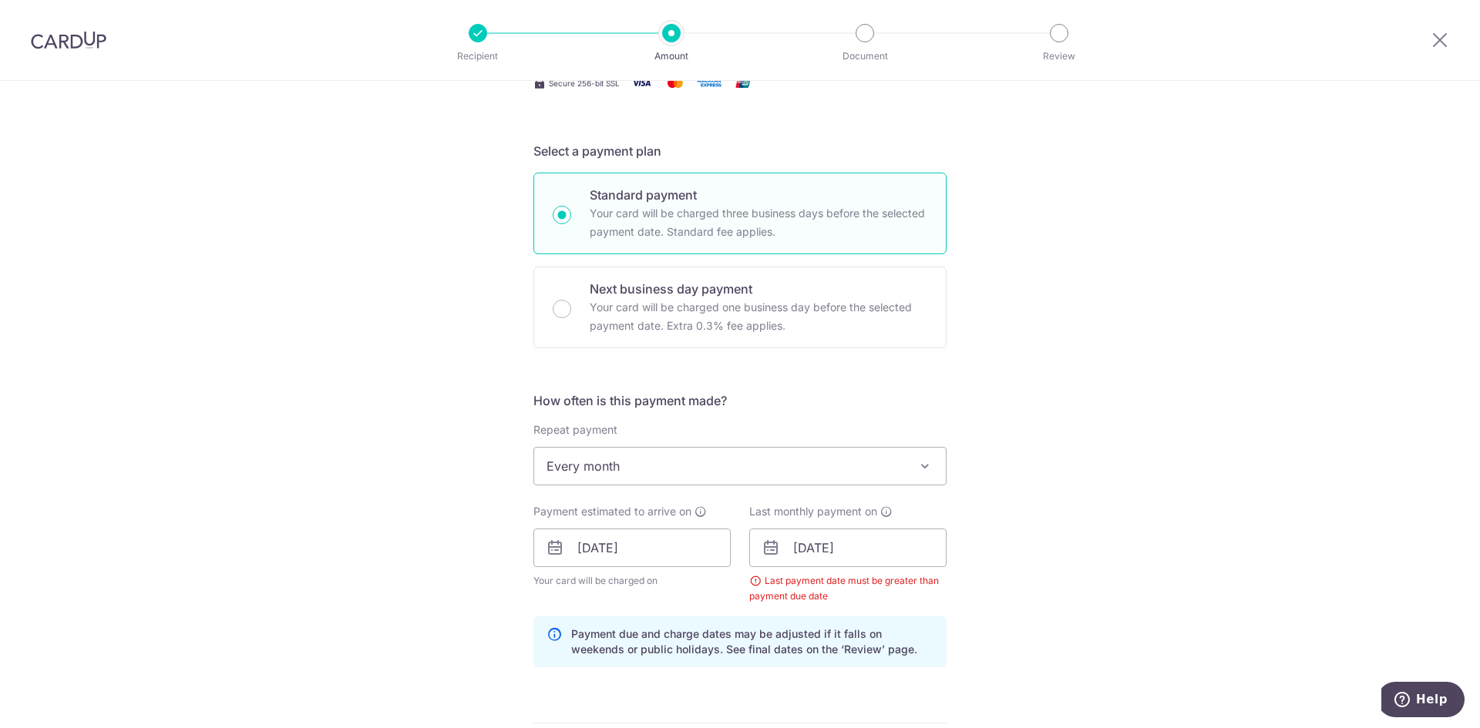
click at [1092, 475] on div "Tell us more about your payment Enter one-time or monthly payment amount SGD 32…" at bounding box center [740, 513] width 1480 height 1510
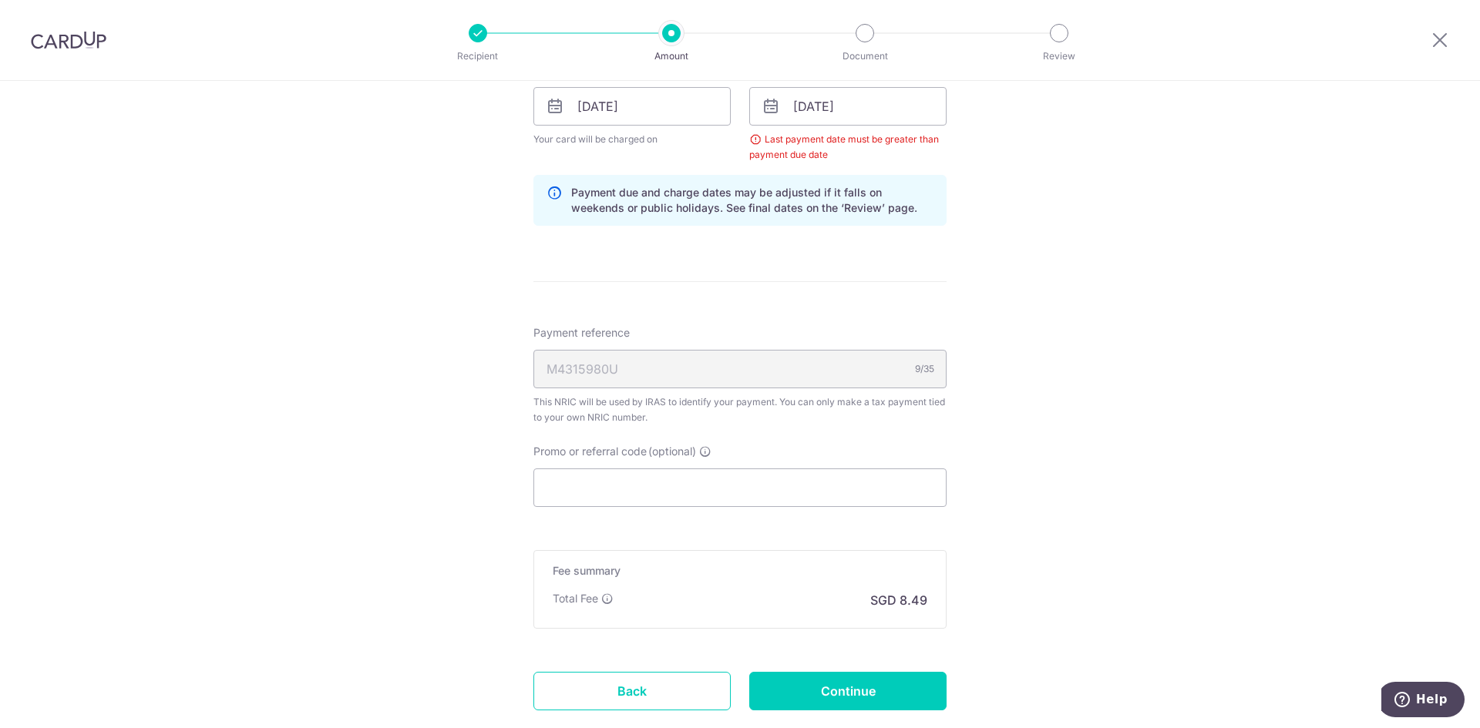
scroll to position [785, 0]
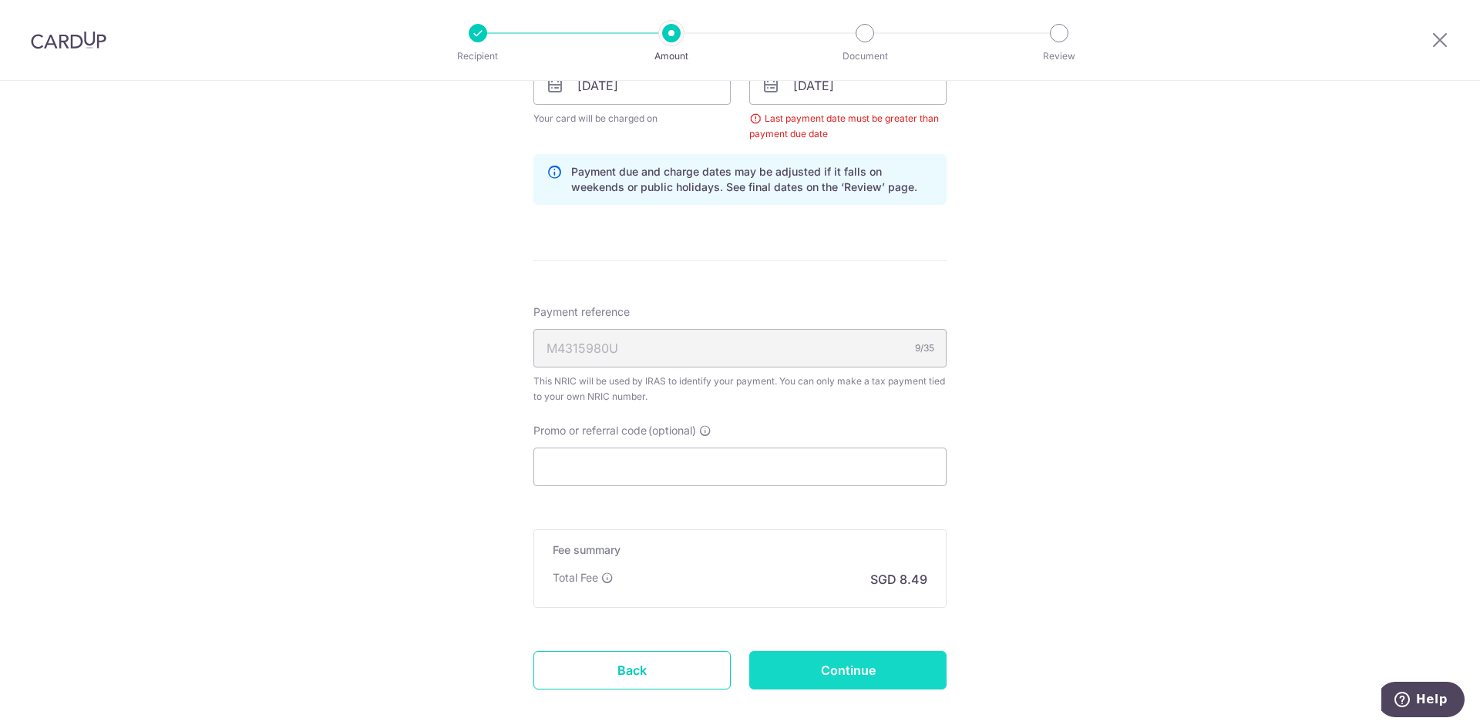
click at [894, 670] on input "Continue" at bounding box center [847, 670] width 197 height 39
type input "Update Schedule"
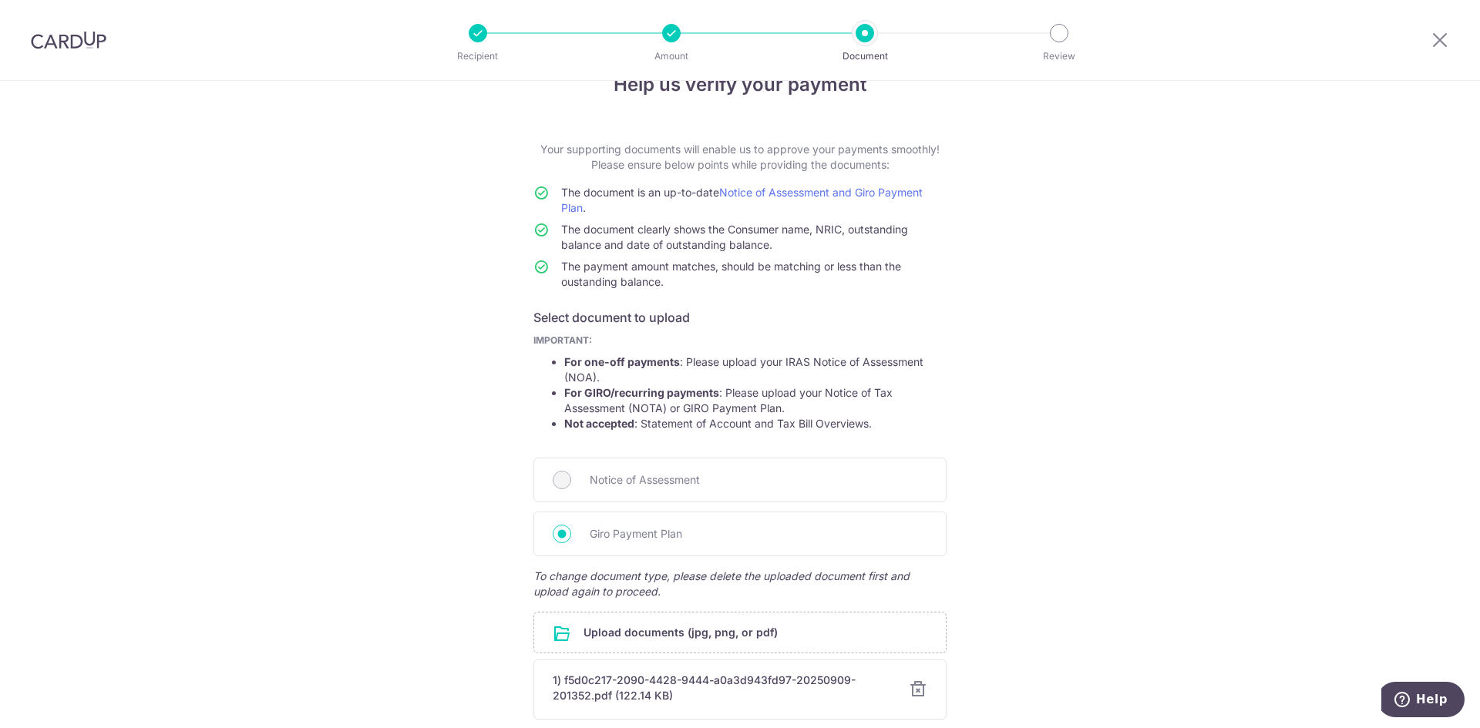
scroll to position [174, 0]
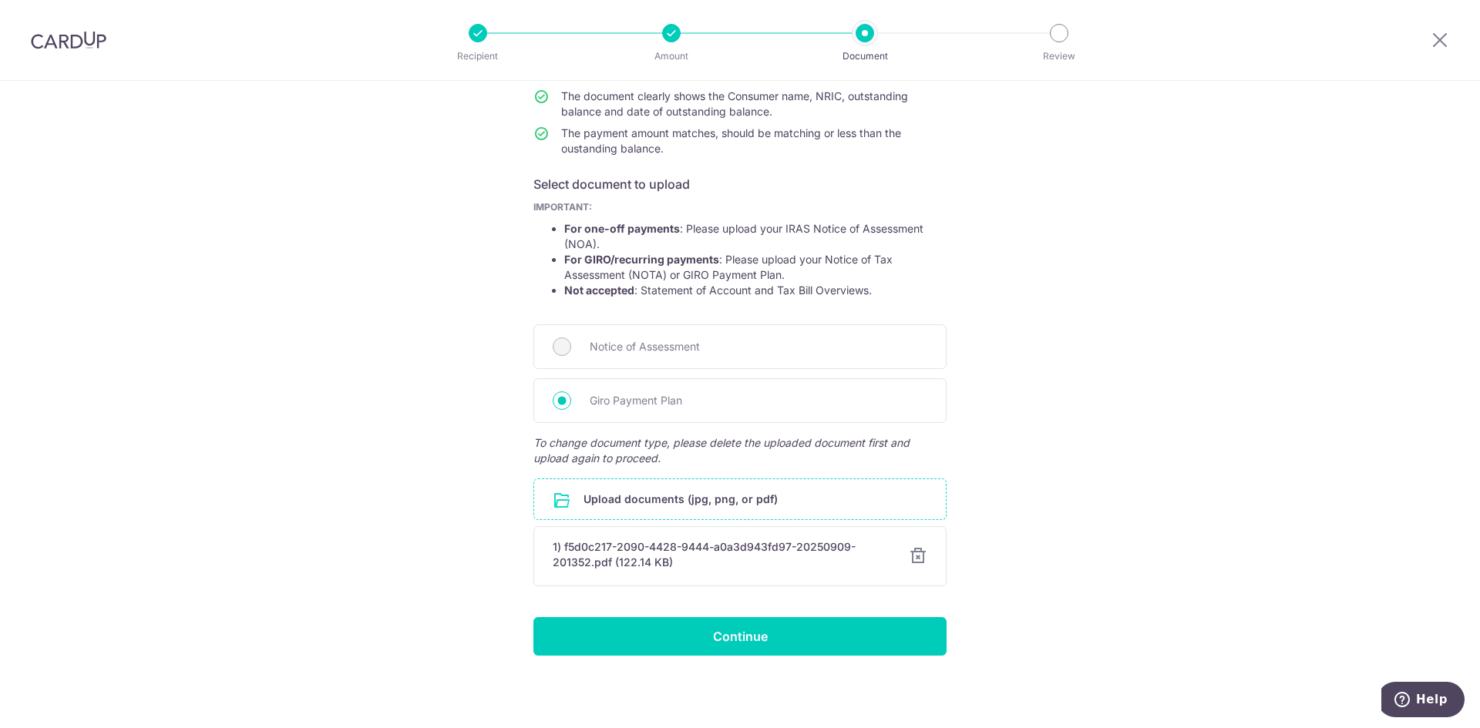
click at [834, 502] on input "file" at bounding box center [740, 499] width 412 height 40
click at [1046, 573] on div "Help us verify your payment Your supporting documents will enable us to approve…" at bounding box center [740, 317] width 1480 height 821
click at [809, 631] on input "Continue" at bounding box center [739, 636] width 413 height 39
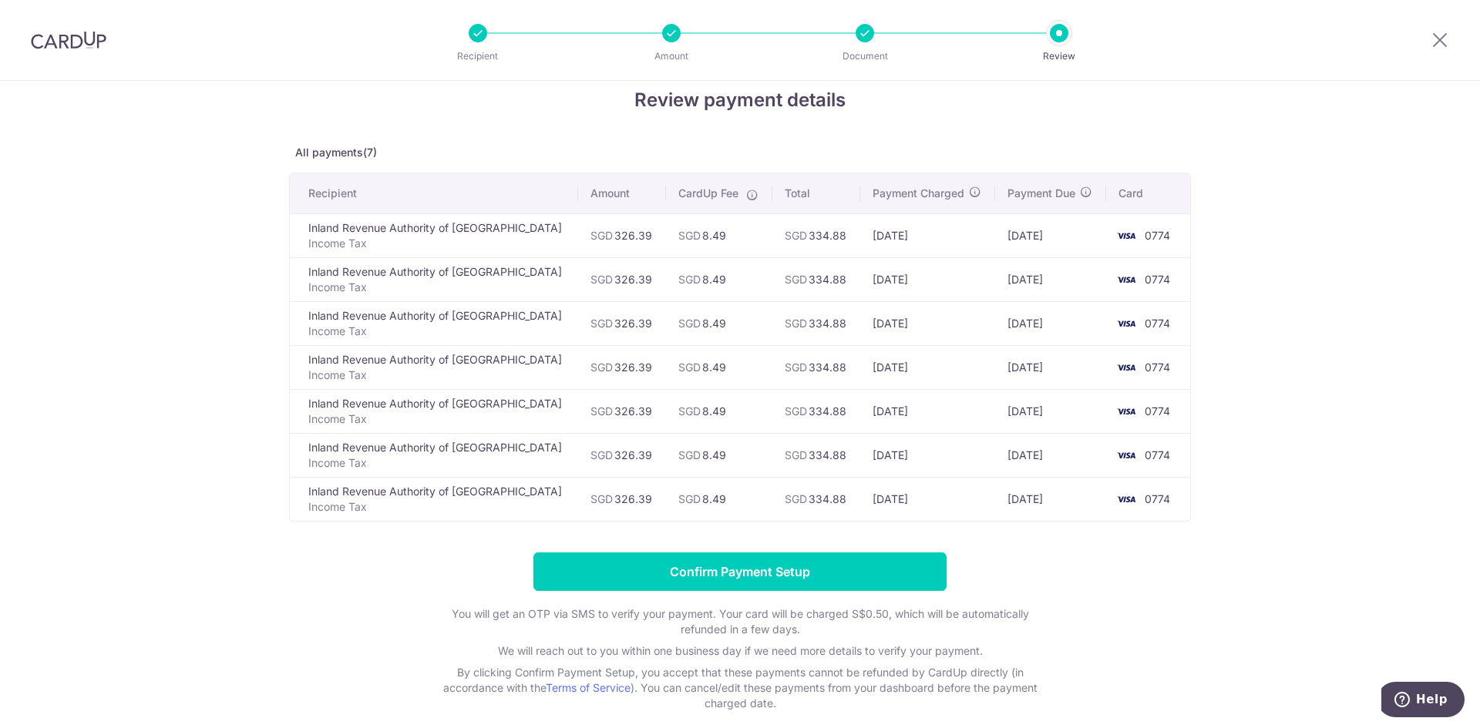
scroll to position [99, 0]
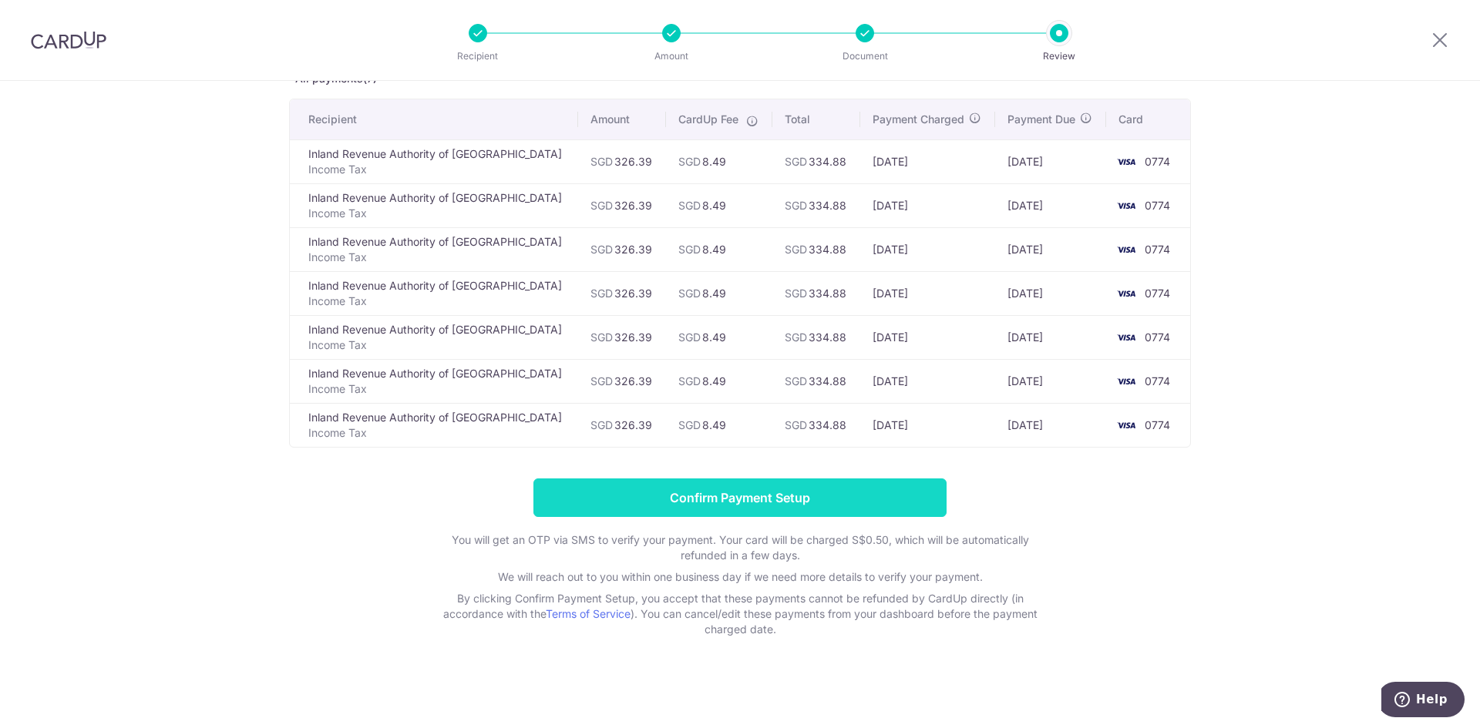
click at [793, 492] on input "Confirm Payment Setup" at bounding box center [739, 498] width 413 height 39
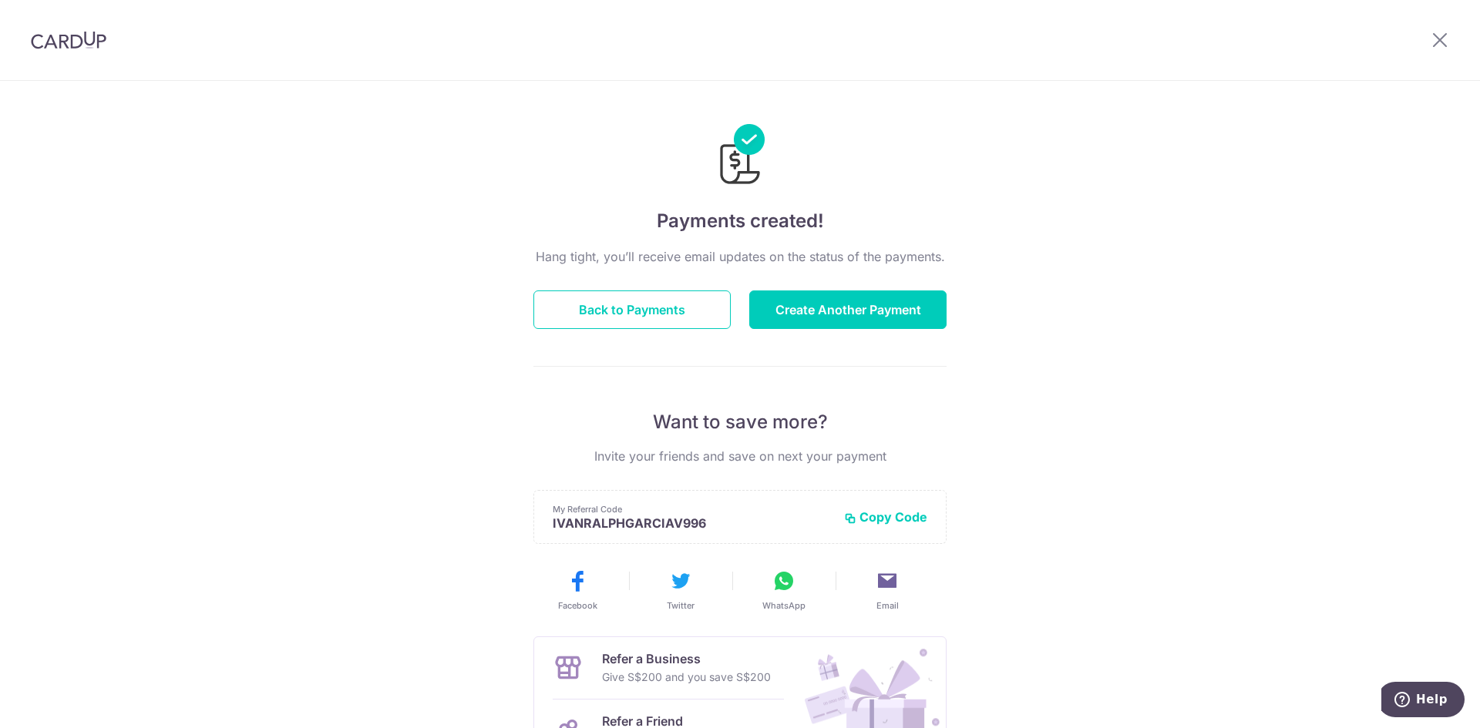
click at [464, 210] on div "Payments created! Hang tight, you’ll receive email updates on the status of the…" at bounding box center [740, 492] width 1480 height 823
click at [856, 301] on button "Create Another Payment" at bounding box center [847, 310] width 197 height 39
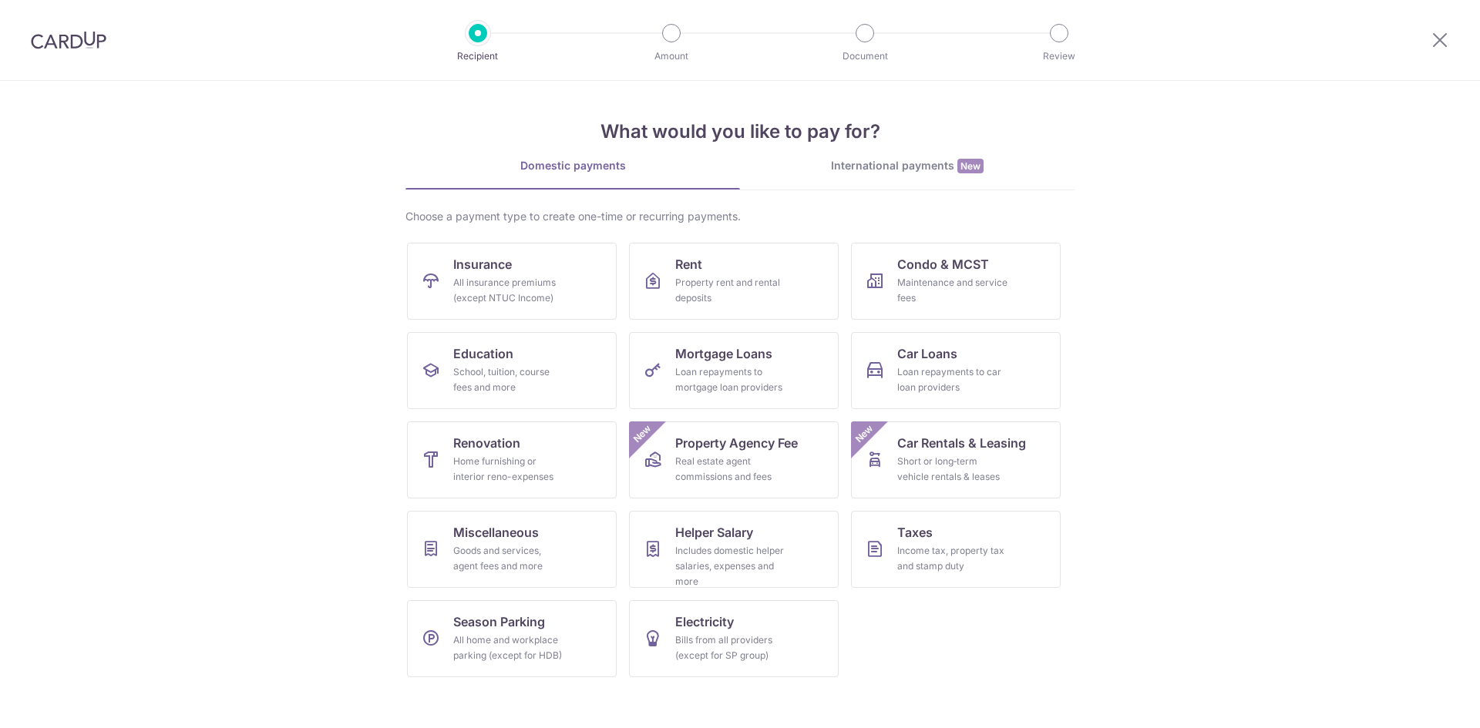
click at [288, 287] on section "What would you like to pay for? Domestic payments International payments New Ch…" at bounding box center [740, 404] width 1480 height 647
click at [1182, 398] on section "What would you like to pay for? Domestic payments International payments New Ch…" at bounding box center [740, 404] width 1480 height 647
click at [962, 153] on div "What would you like to pay for? Domestic payments International payments New Ch…" at bounding box center [739, 385] width 669 height 609
click at [928, 173] on div "International payments New" at bounding box center [907, 166] width 334 height 16
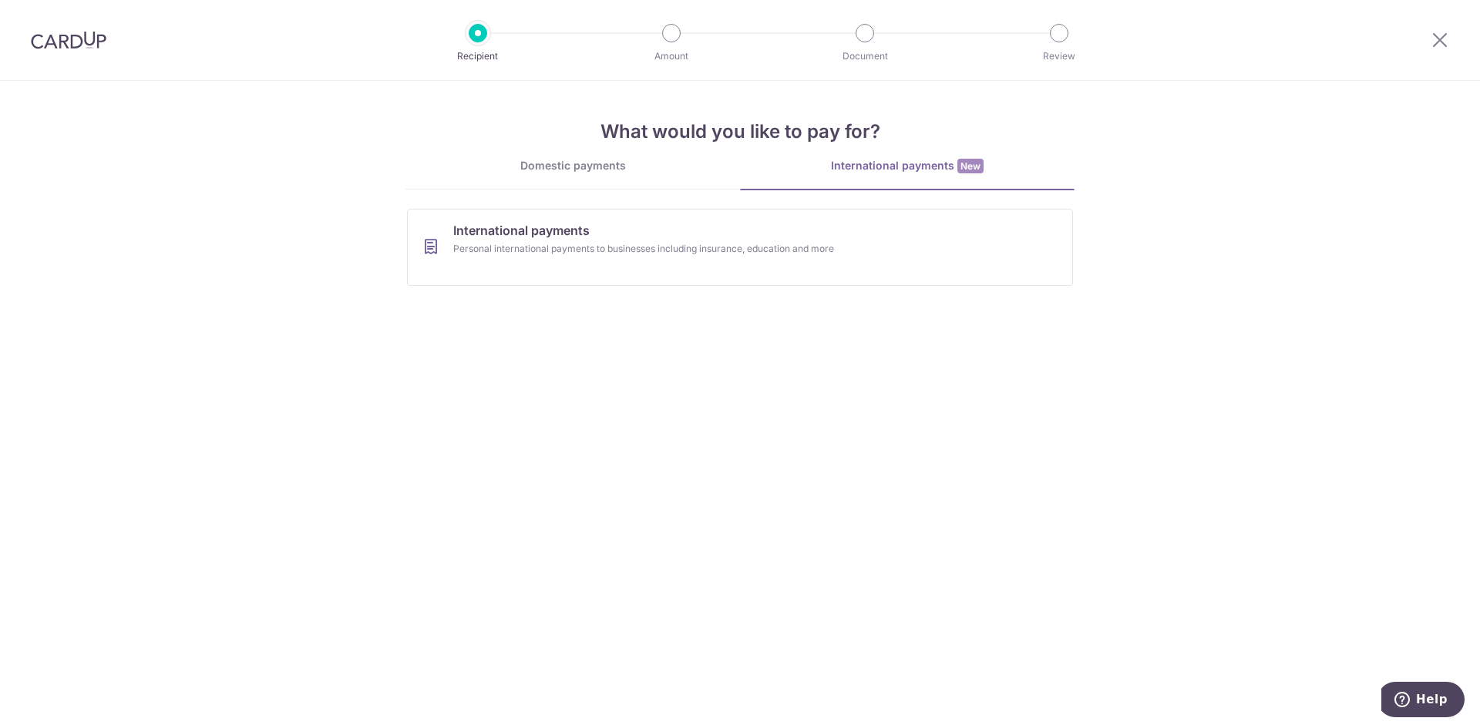
click at [160, 334] on section "What would you like to pay for? Domestic payments International payments New Ch…" at bounding box center [740, 404] width 1480 height 647
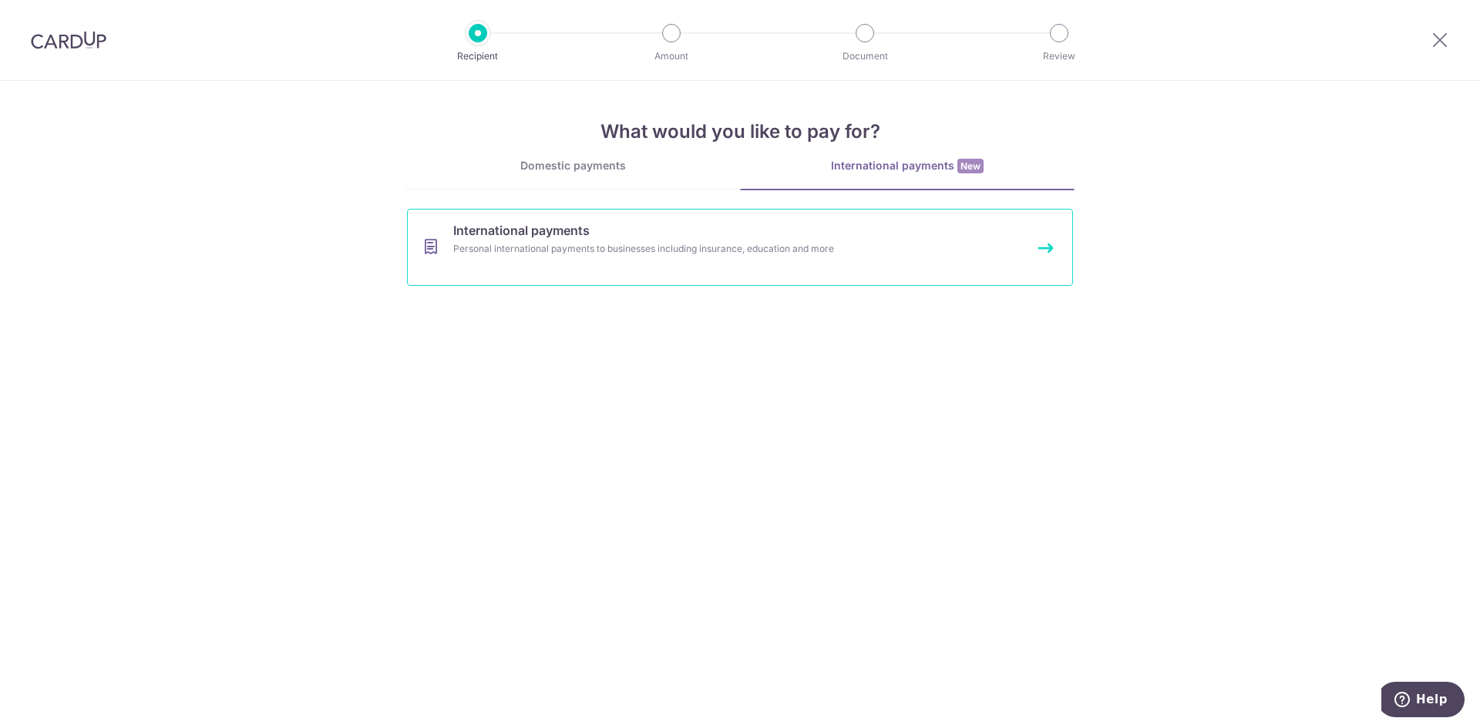
click at [640, 267] on link "International payments Personal international payments to businesses including …" at bounding box center [740, 247] width 666 height 77
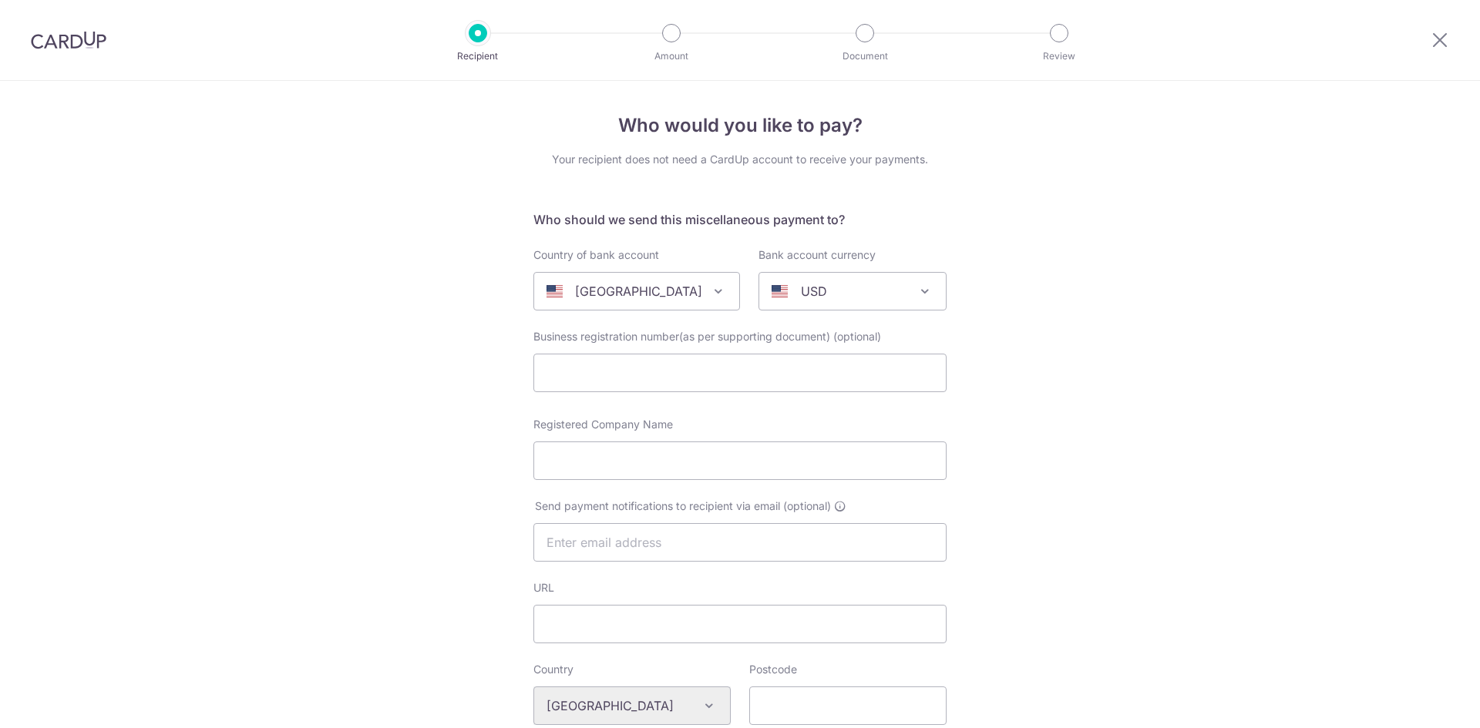
select select
click at [1077, 489] on div "Who would you like to pay? Your recipient does not need a CardUp account to rec…" at bounding box center [740, 727] width 1480 height 1293
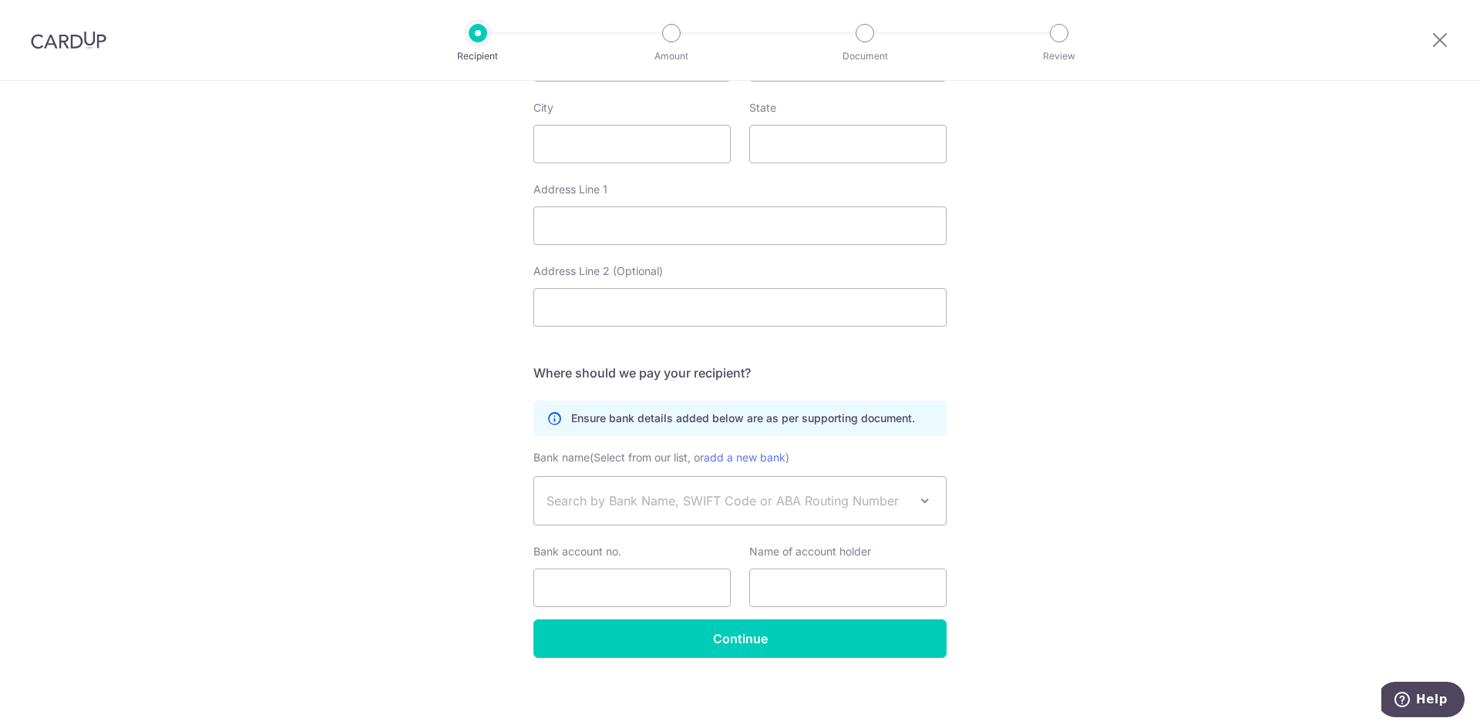
scroll to position [646, 0]
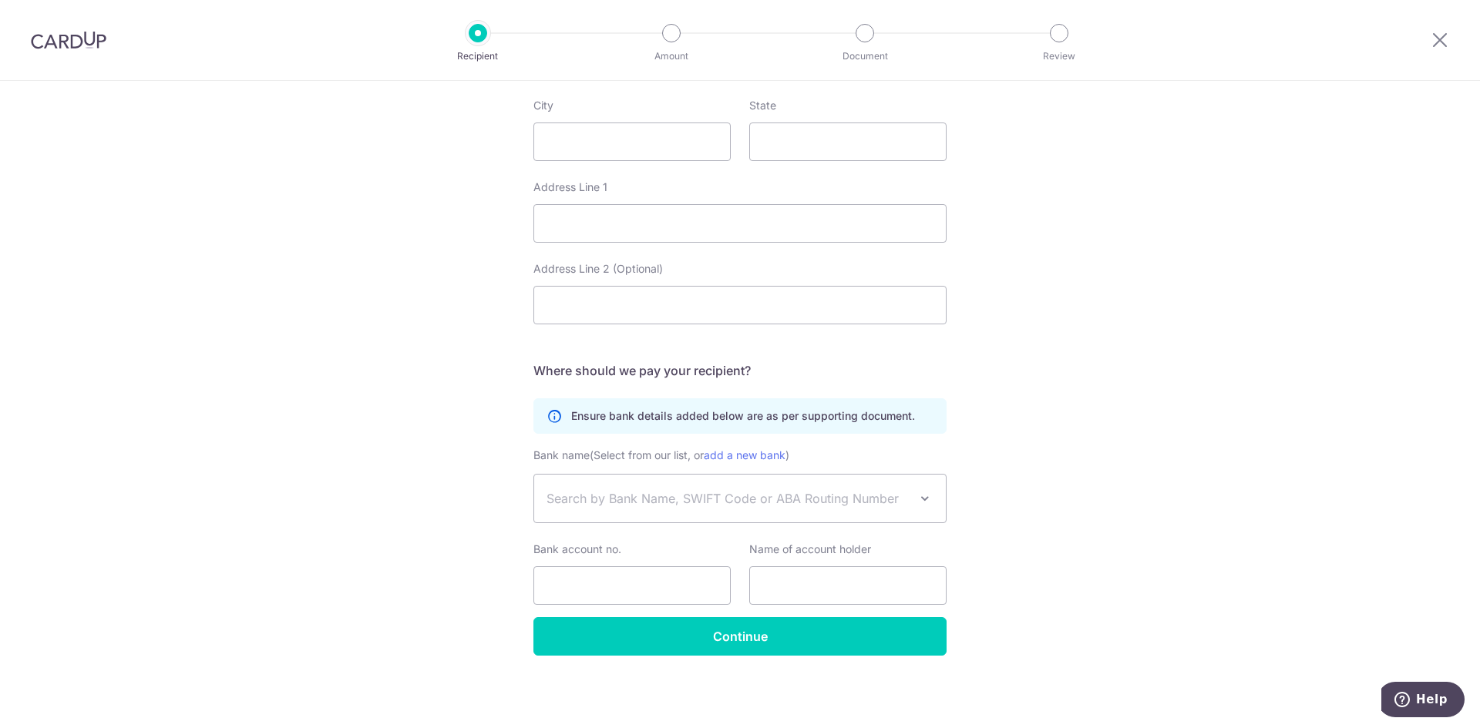
click at [411, 482] on div "Who would you like to pay? Your recipient does not need a CardUp account to rec…" at bounding box center [740, 81] width 1480 height 1293
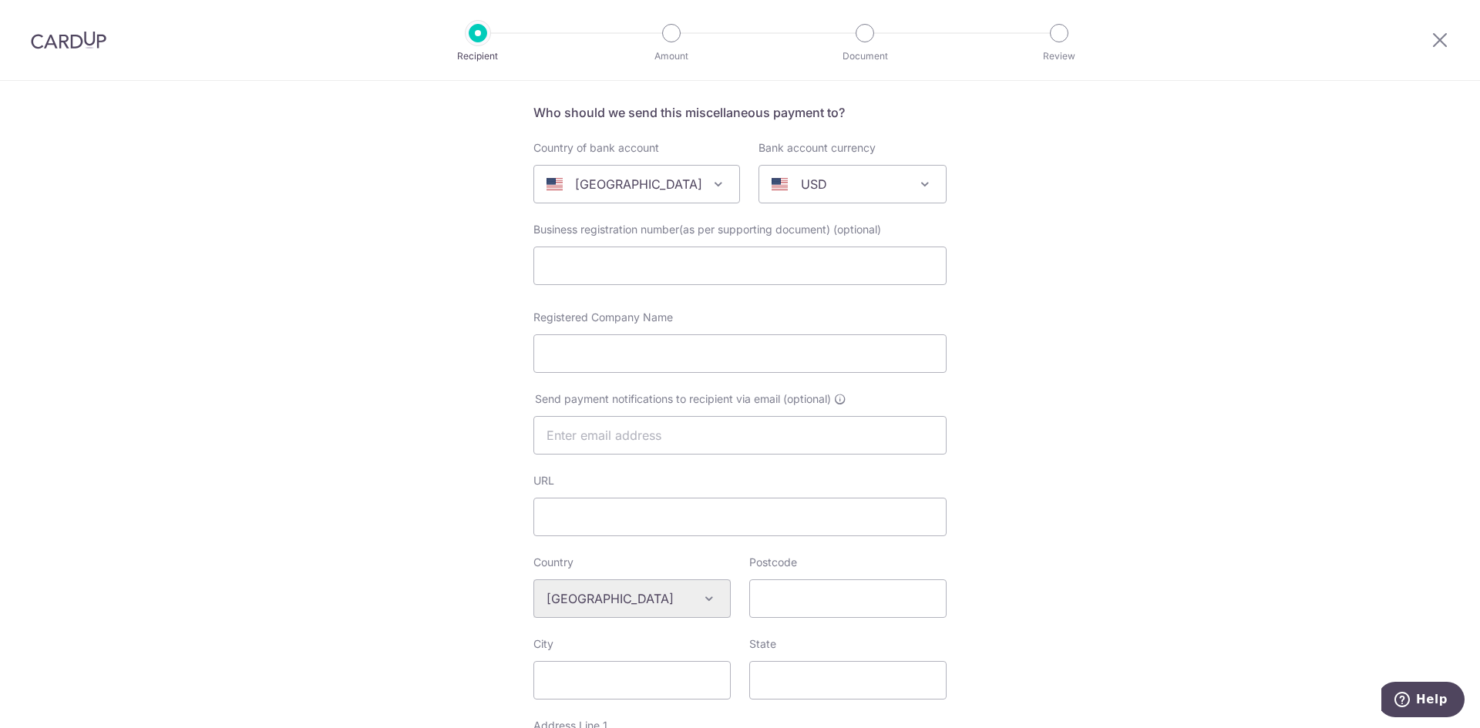
scroll to position [106, 0]
click at [690, 307] on form "Who should we send this miscellaneous payment to? Country of bank account [GEOG…" at bounding box center [739, 649] width 413 height 1091
click at [371, 298] on div "Who would you like to pay? Your recipient does not need a CardUp account to rec…" at bounding box center [740, 621] width 1480 height 1293
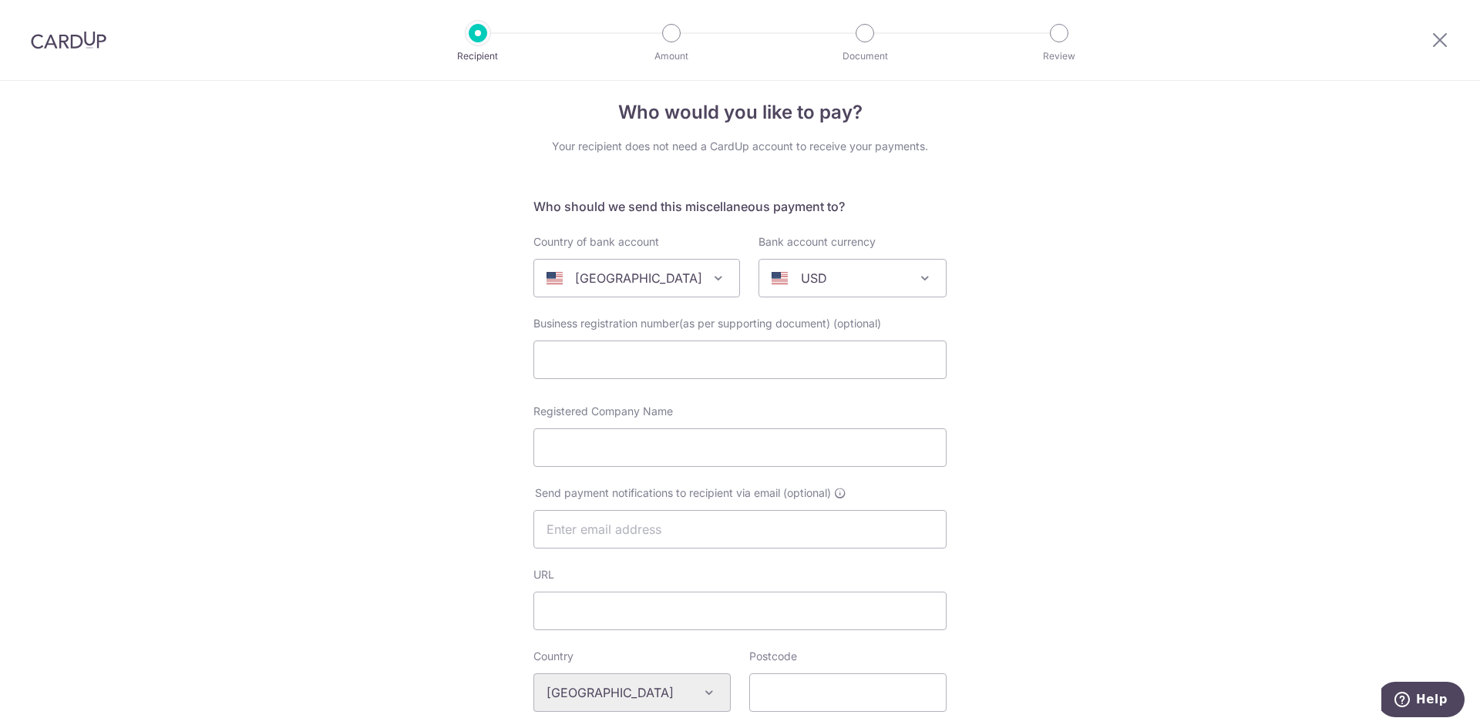
scroll to position [0, 0]
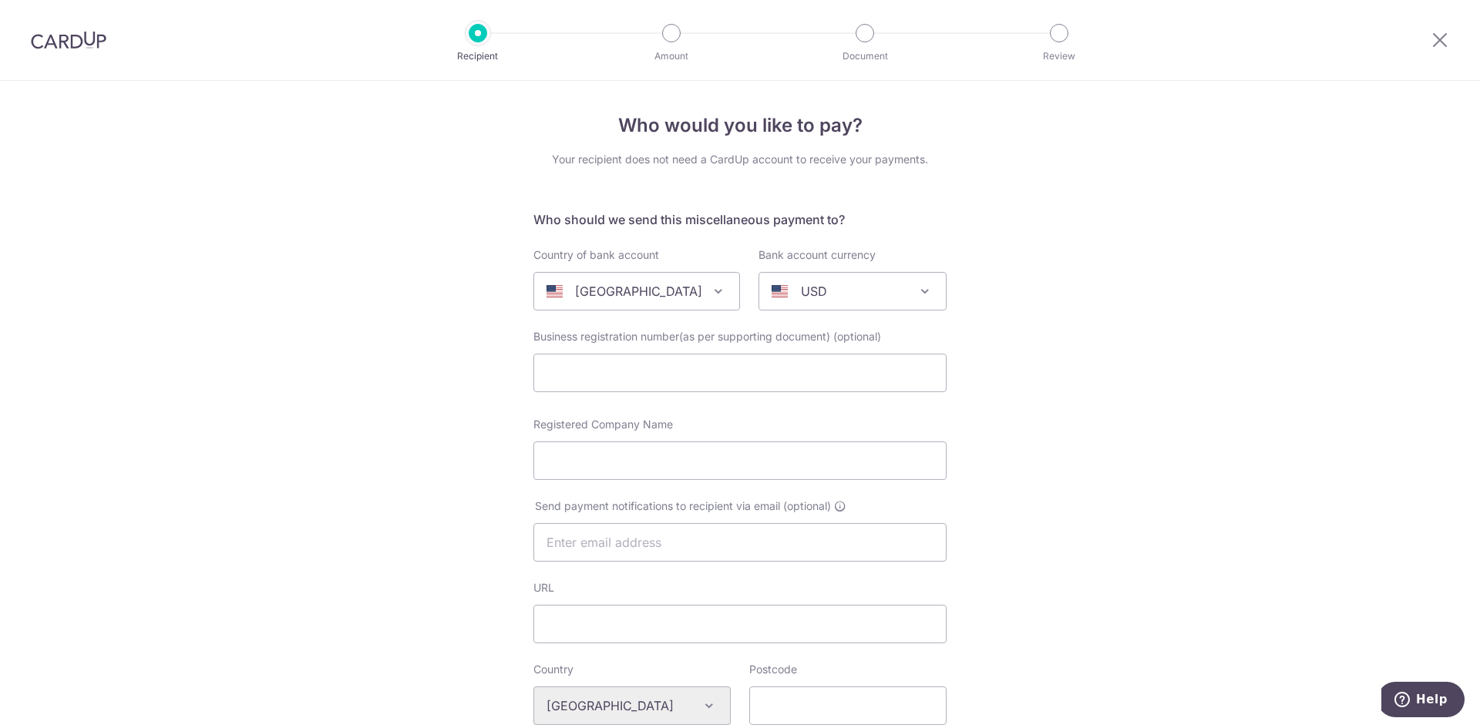
click at [398, 218] on div "Who would you like to pay? Your recipient does not need a CardUp account to rec…" at bounding box center [740, 727] width 1480 height 1293
click at [664, 33] on div at bounding box center [671, 33] width 18 height 18
click at [1264, 263] on div "Who would you like to pay? Your recipient does not need a CardUp account to rec…" at bounding box center [740, 727] width 1480 height 1293
click at [1445, 42] on icon at bounding box center [1439, 39] width 18 height 19
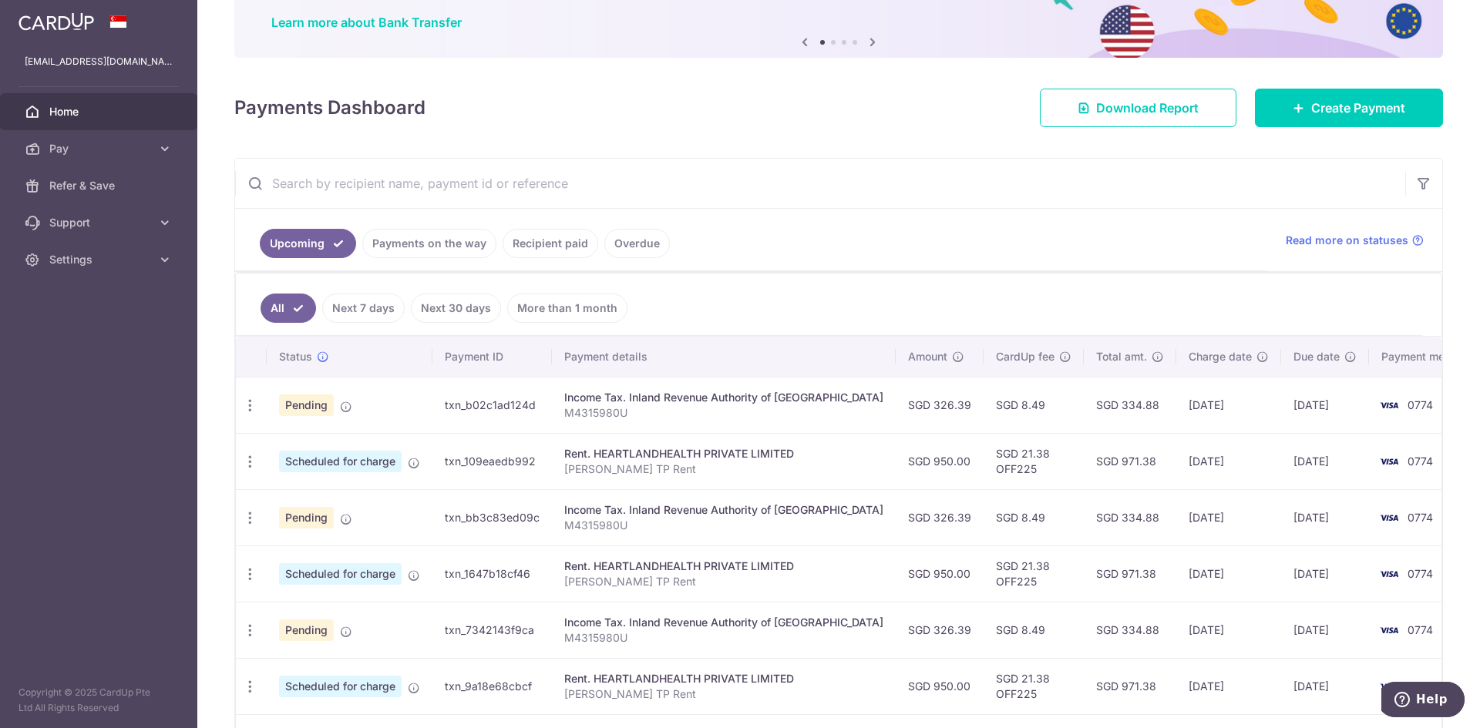
scroll to position [154, 0]
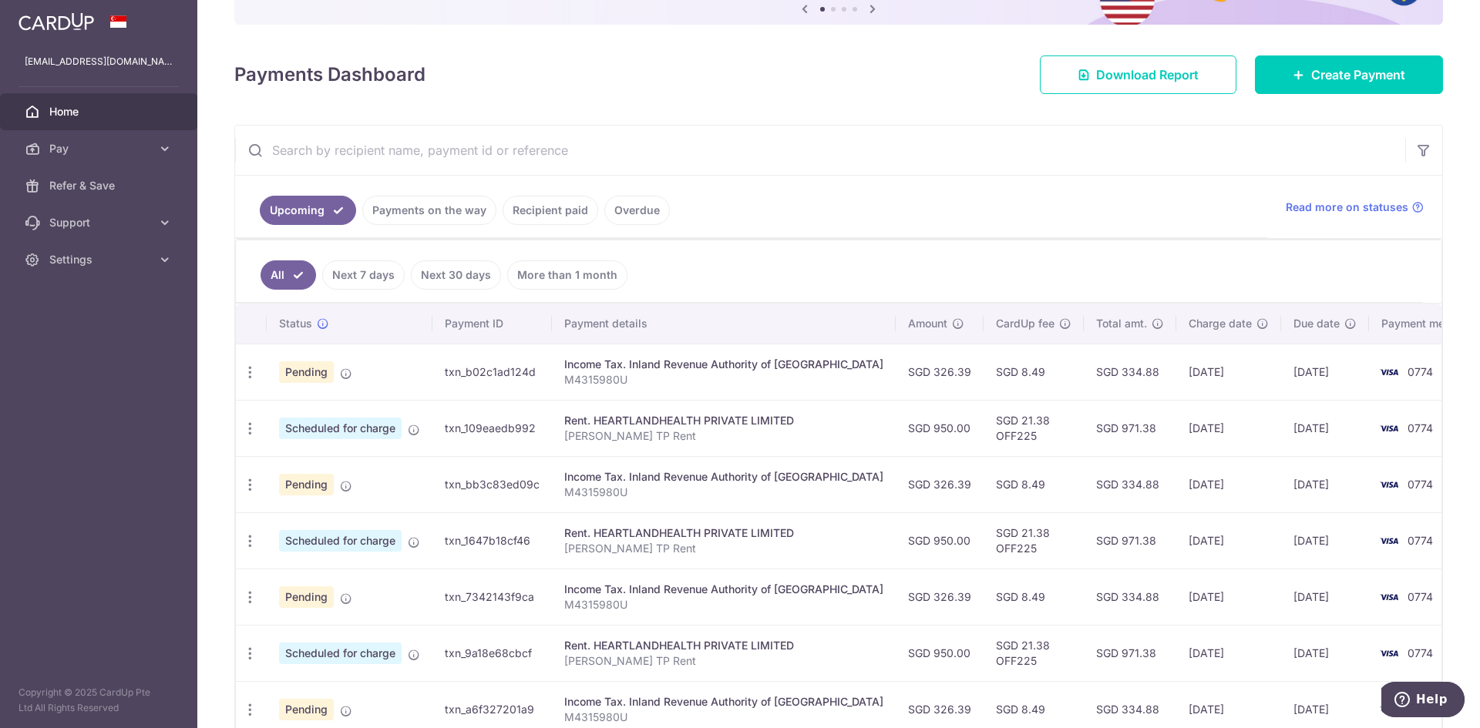
click at [714, 436] on p "[PERSON_NAME] TP Rent" at bounding box center [723, 435] width 319 height 15
click at [559, 209] on link "Recipient paid" at bounding box center [550, 210] width 96 height 29
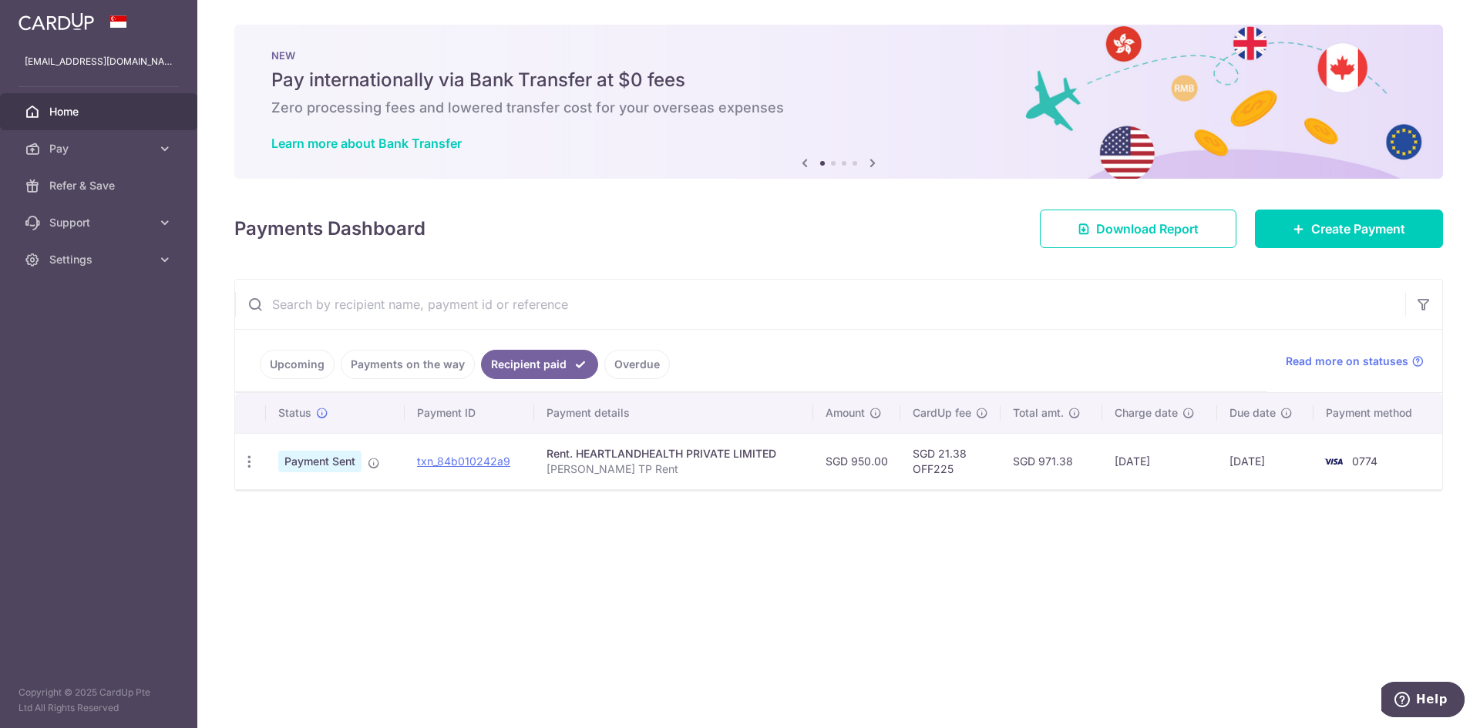
click at [1054, 619] on div "× Pause Schedule Pause all future payments in this series Pause just this one p…" at bounding box center [838, 364] width 1282 height 728
click at [596, 590] on div "× Pause Schedule Pause all future payments in this series Pause just this one p…" at bounding box center [838, 364] width 1282 height 728
click at [128, 151] on span "Pay" at bounding box center [100, 148] width 102 height 15
click at [137, 147] on span "Pay" at bounding box center [100, 148] width 102 height 15
click at [446, 569] on div "× Pause Schedule Pause all future payments in this series Pause just this one p…" at bounding box center [838, 364] width 1282 height 728
